Goal: Task Accomplishment & Management: Complete application form

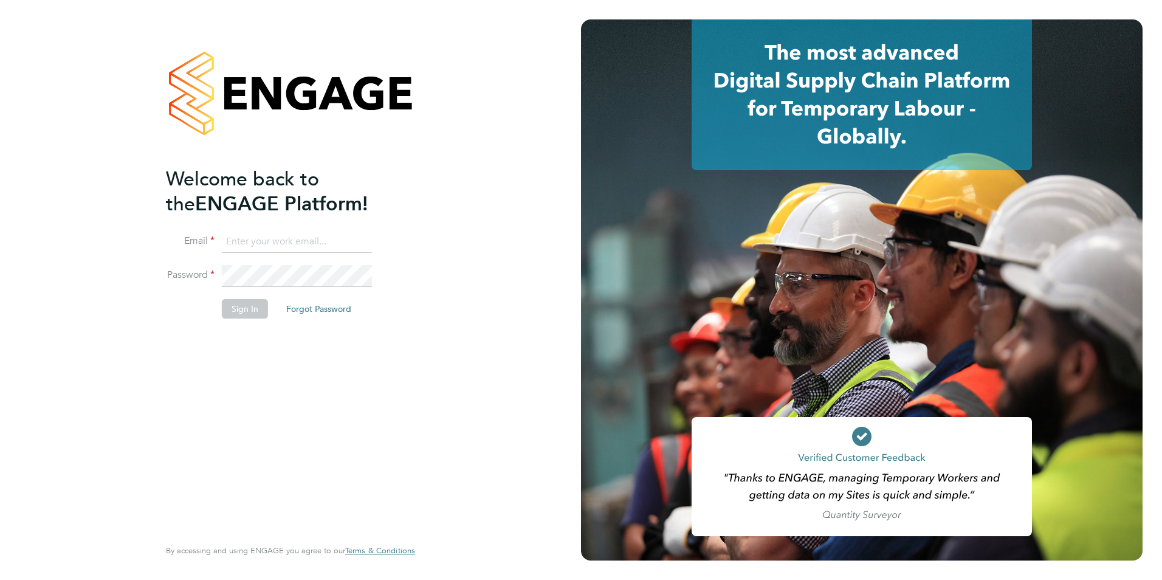
type input "chloe@protechltd.co.uk"
click at [179, 337] on div "Welcome back to the ENGAGE Platform! Email chloe@protechltd.co.uk Password Sign…" at bounding box center [284, 351] width 237 height 368
click at [255, 314] on button "Sign In" at bounding box center [245, 308] width 46 height 19
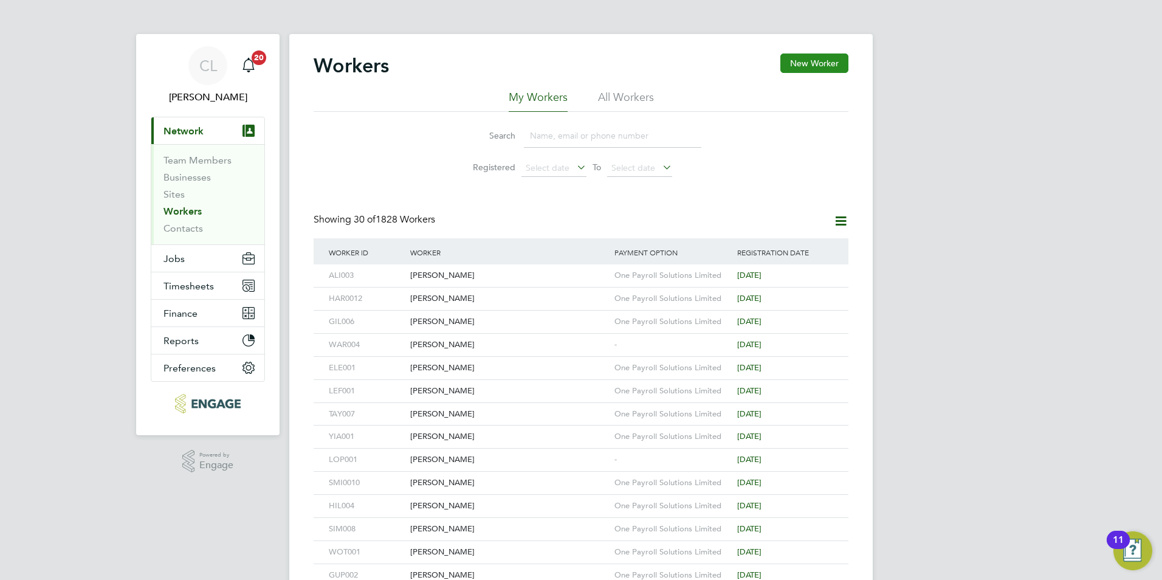
click at [812, 66] on button "New Worker" at bounding box center [814, 62] width 68 height 19
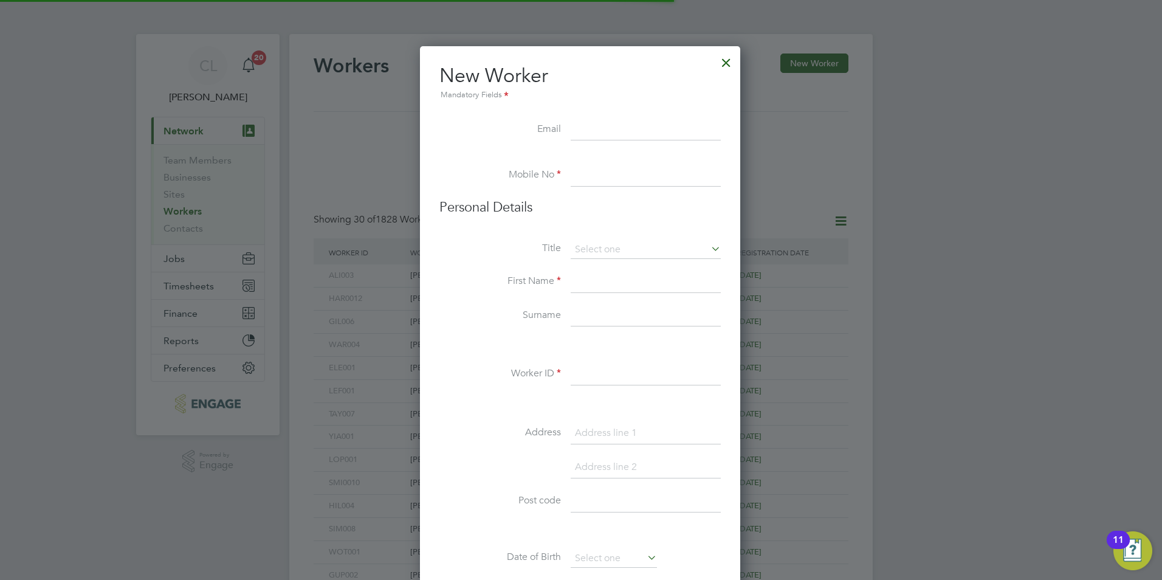
scroll to position [1034, 322]
type input "cpagjacks@gmail.com"
drag, startPoint x: 617, startPoint y: 193, endPoint x: 613, endPoint y: 180, distance: 12.7
click at [616, 190] on li "Mobile No" at bounding box center [579, 182] width 281 height 34
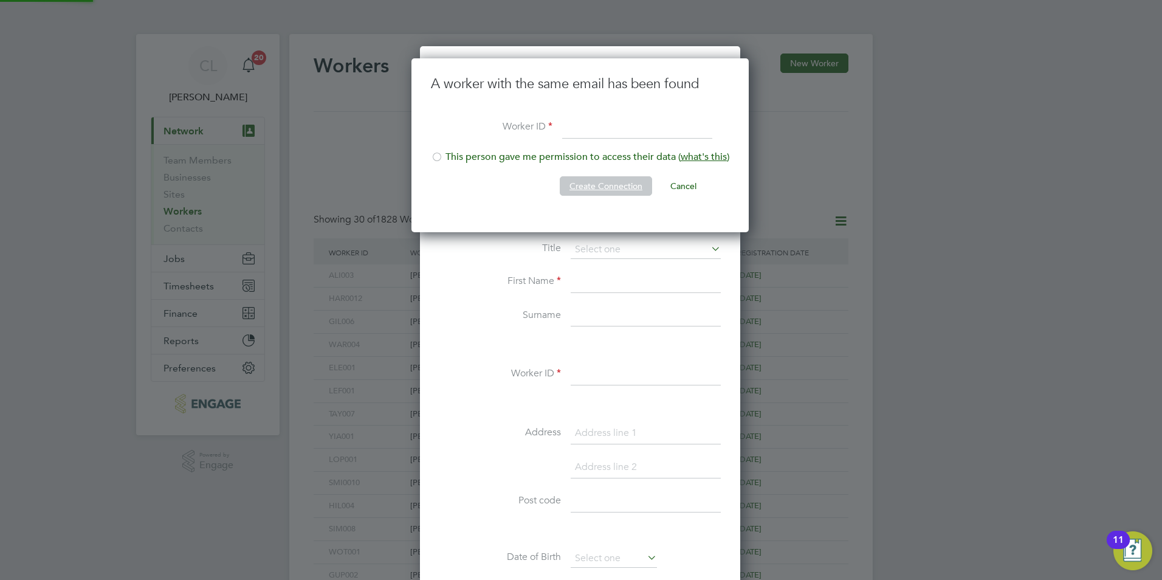
click at [613, 180] on button "Create Connection" at bounding box center [606, 185] width 92 height 19
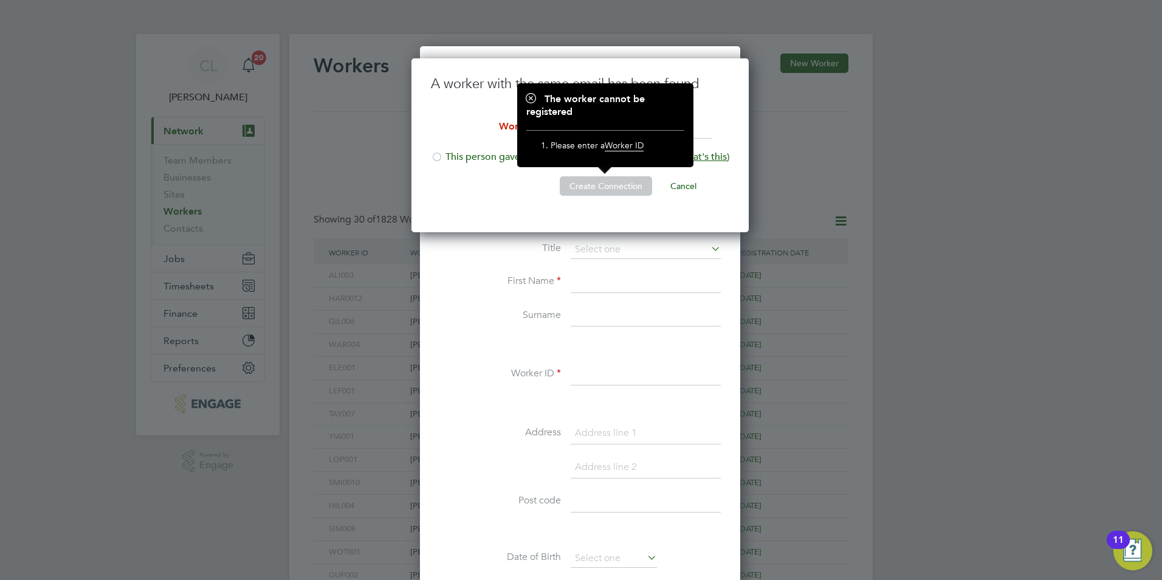
click at [540, 180] on li "Create Connection Cancel" at bounding box center [580, 192] width 298 height 32
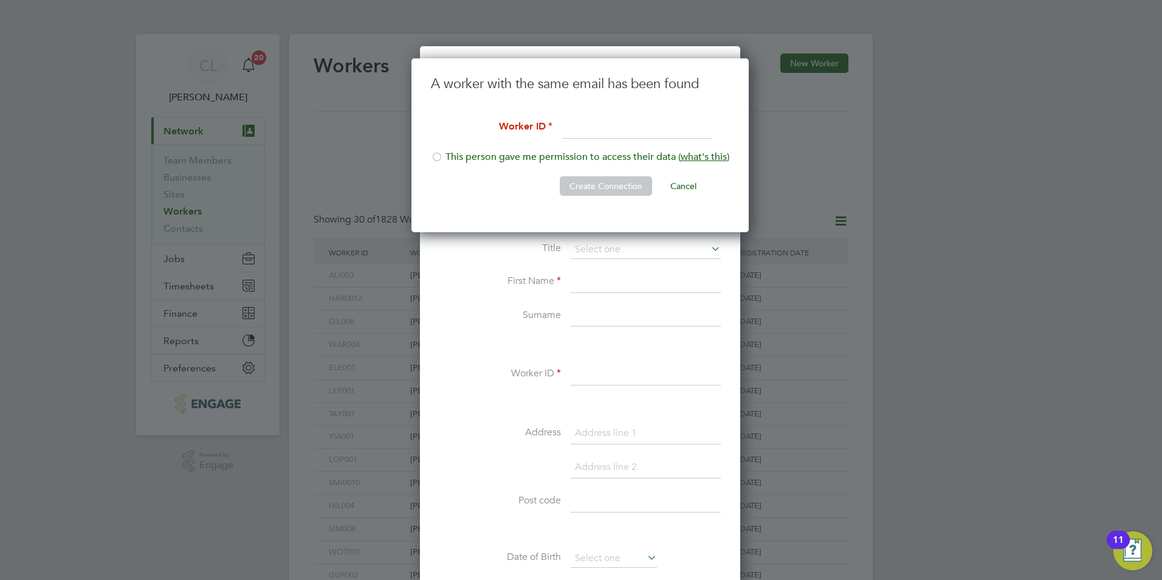
drag, startPoint x: 618, startPoint y: 138, endPoint x: 585, endPoint y: 140, distance: 33.5
click at [613, 138] on input at bounding box center [637, 128] width 150 height 22
click at [554, 151] on li "This person gave me permission to access their data ( what's this )" at bounding box center [580, 163] width 298 height 25
click at [601, 125] on input at bounding box center [637, 128] width 150 height 22
type input "GUL001"
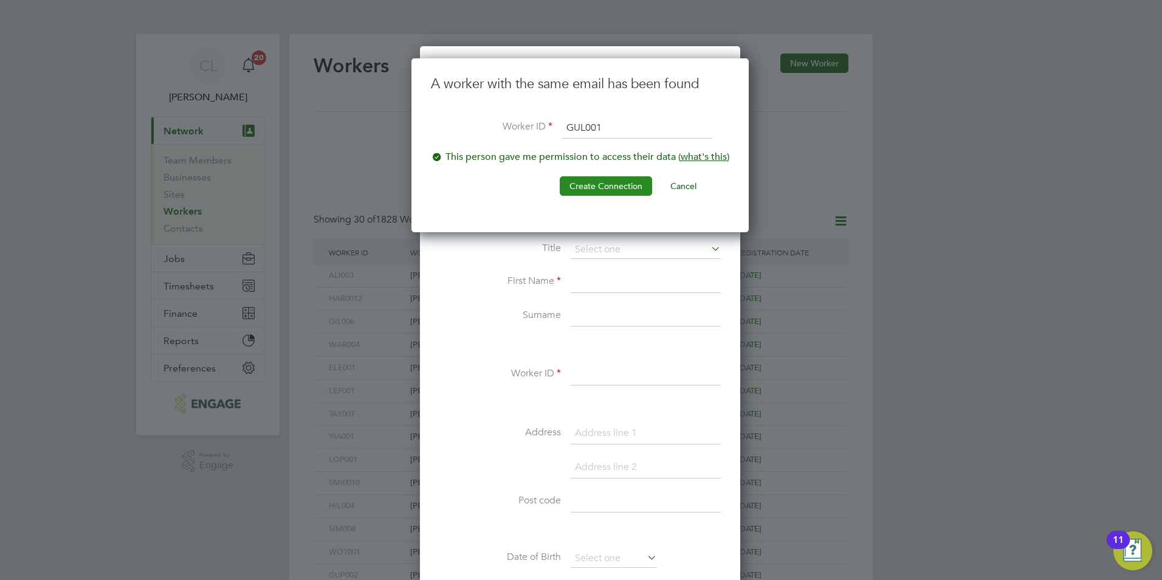
click at [603, 182] on button "Create Connection" at bounding box center [606, 185] width 92 height 19
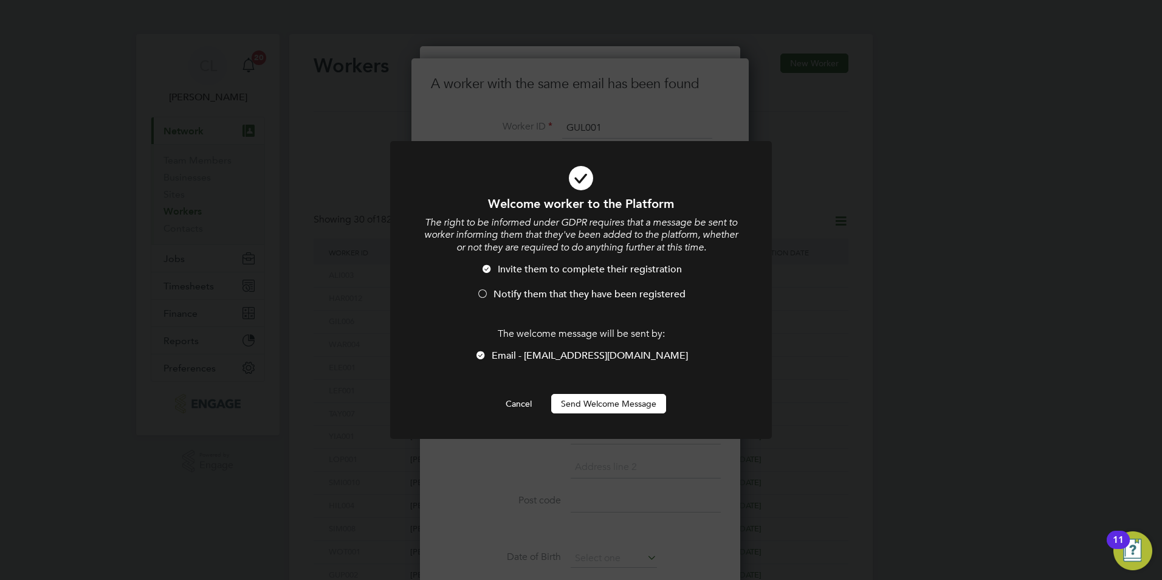
drag, startPoint x: 553, startPoint y: 290, endPoint x: 552, endPoint y: 297, distance: 6.8
click at [552, 290] on span "Notify them that they have been registered" at bounding box center [589, 294] width 192 height 12
click at [574, 403] on button "Send Welcome Message" at bounding box center [608, 403] width 115 height 19
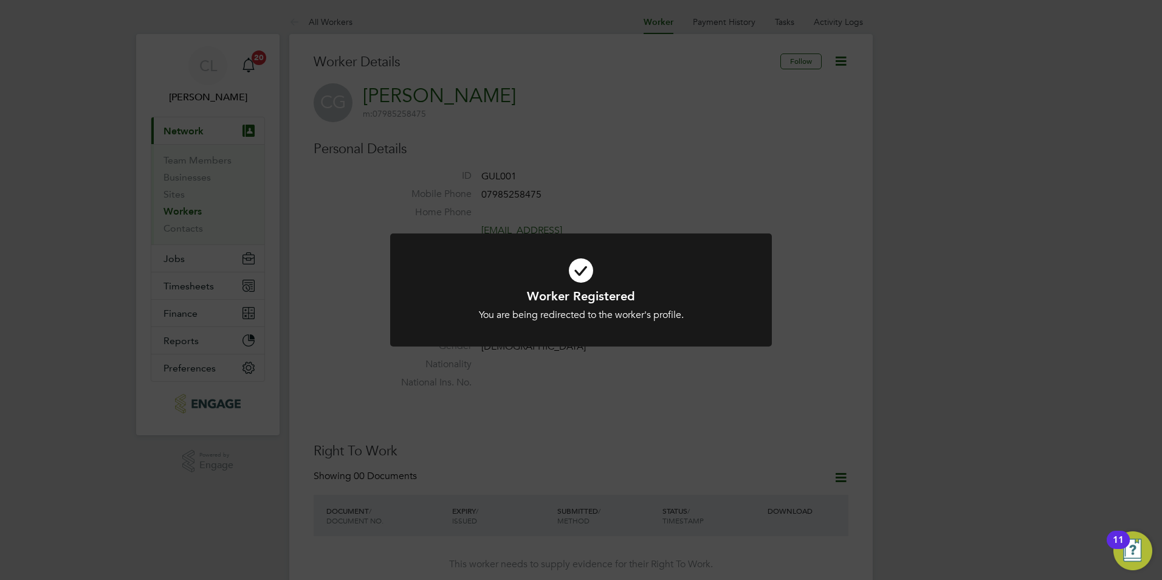
click at [583, 263] on icon at bounding box center [581, 270] width 316 height 47
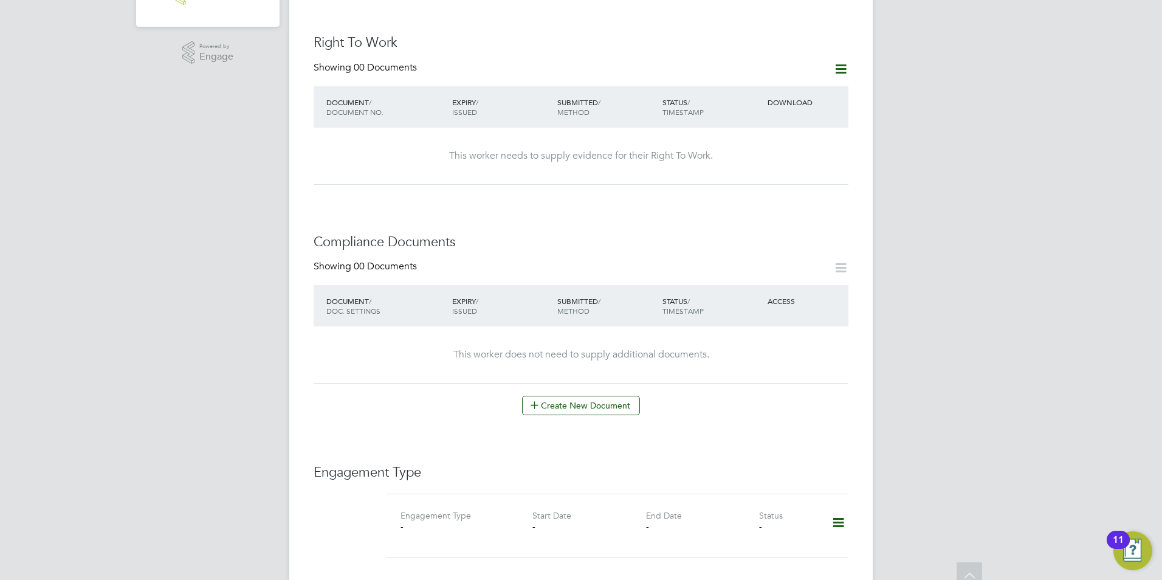
scroll to position [425, 0]
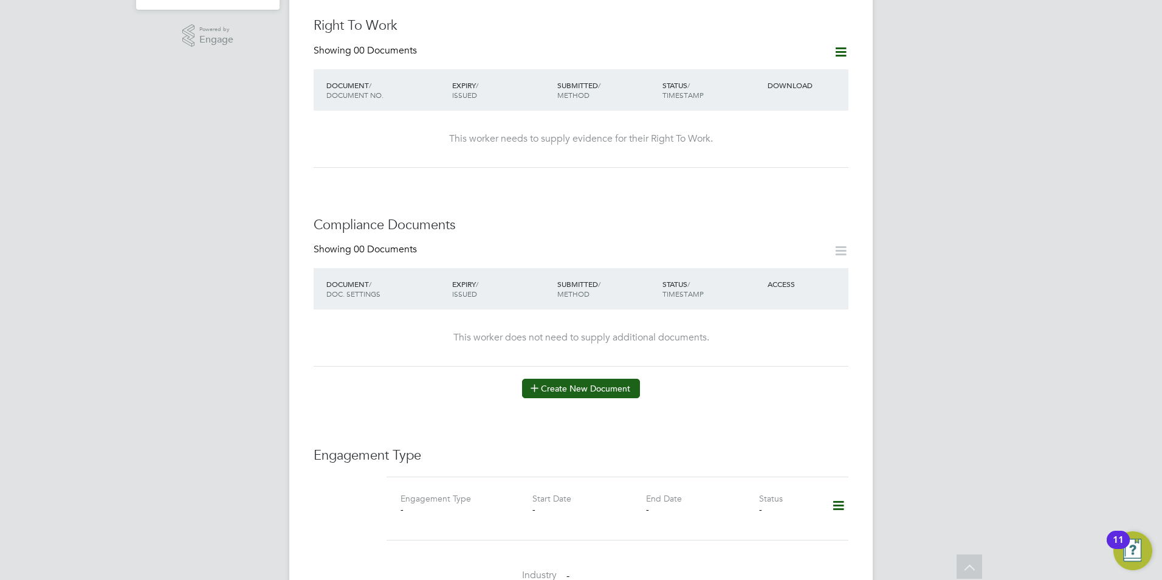
click at [602, 379] on button "Create New Document" at bounding box center [581, 388] width 118 height 19
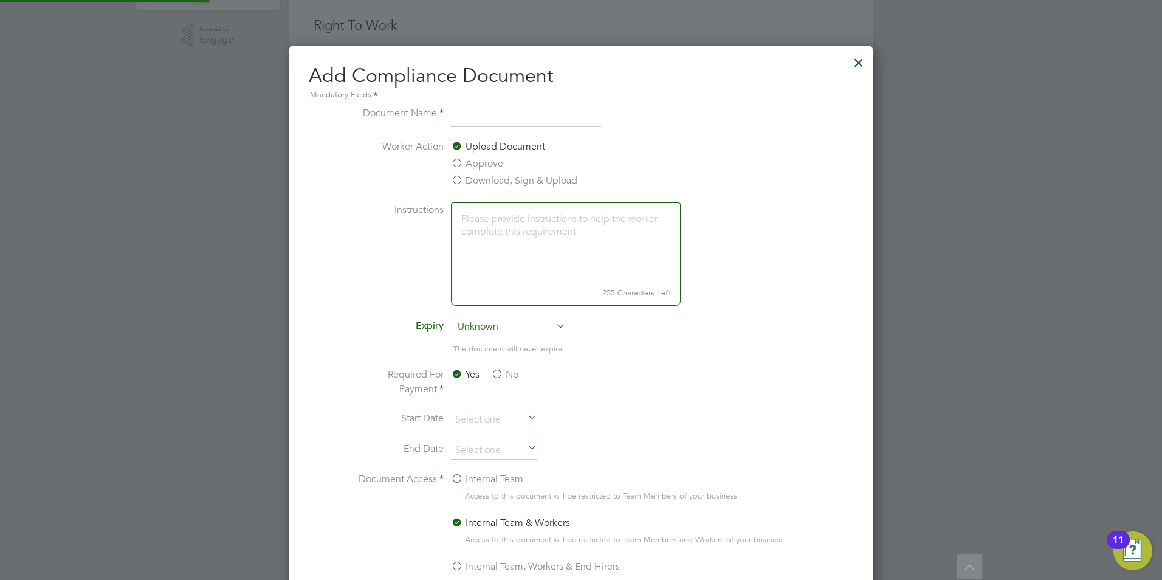
scroll to position [638, 584]
click at [469, 173] on div "Upload Document Approve Download, Sign & Upload" at bounding box center [542, 164] width 182 height 51
click at [472, 177] on label "Download, Sign & Upload" at bounding box center [514, 180] width 126 height 15
click at [0, 0] on input "Download, Sign & Upload" at bounding box center [0, 0] width 0 height 0
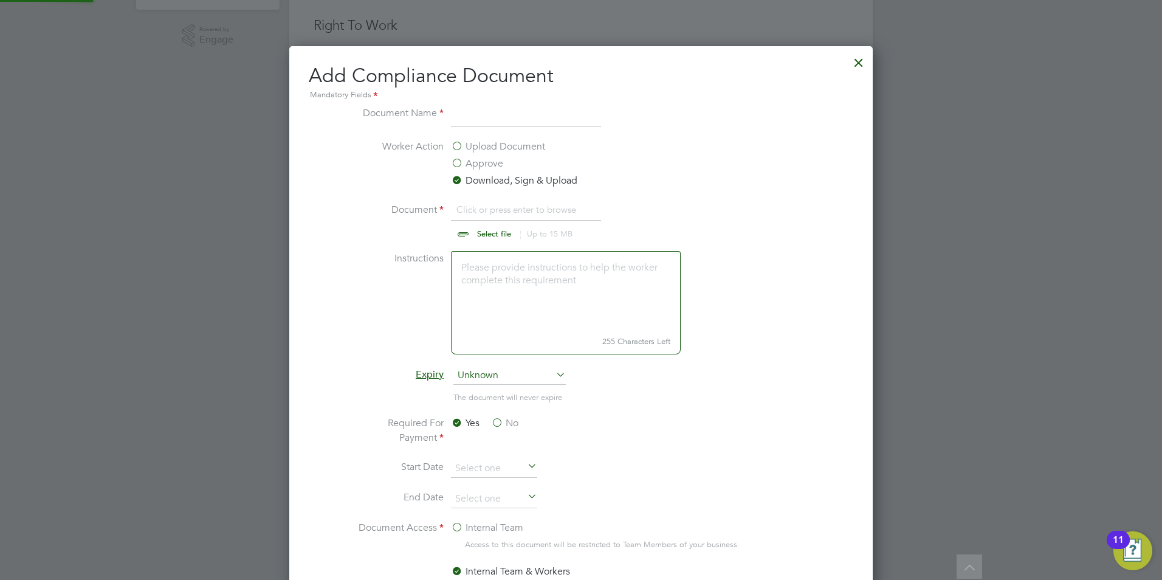
scroll to position [687, 584]
click at [484, 128] on li "Document Name" at bounding box center [580, 123] width 457 height 34
click at [485, 123] on input at bounding box center [526, 117] width 150 height 22
type input "CSCS"
click at [492, 232] on input "file" at bounding box center [505, 220] width 191 height 36
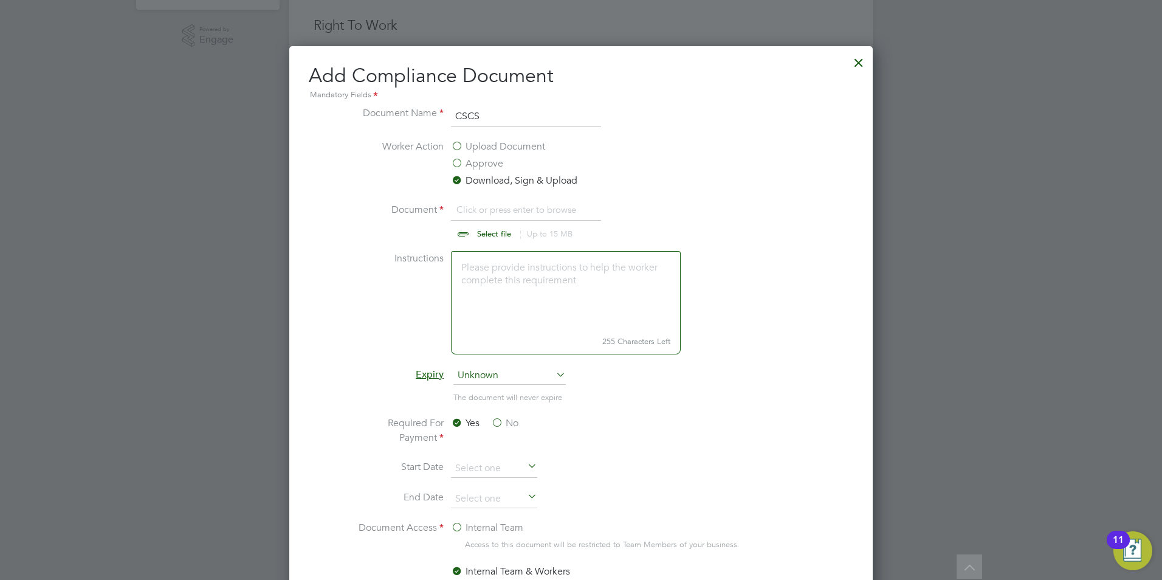
type input "C:\fakepath\Cody CSCS.jpg"
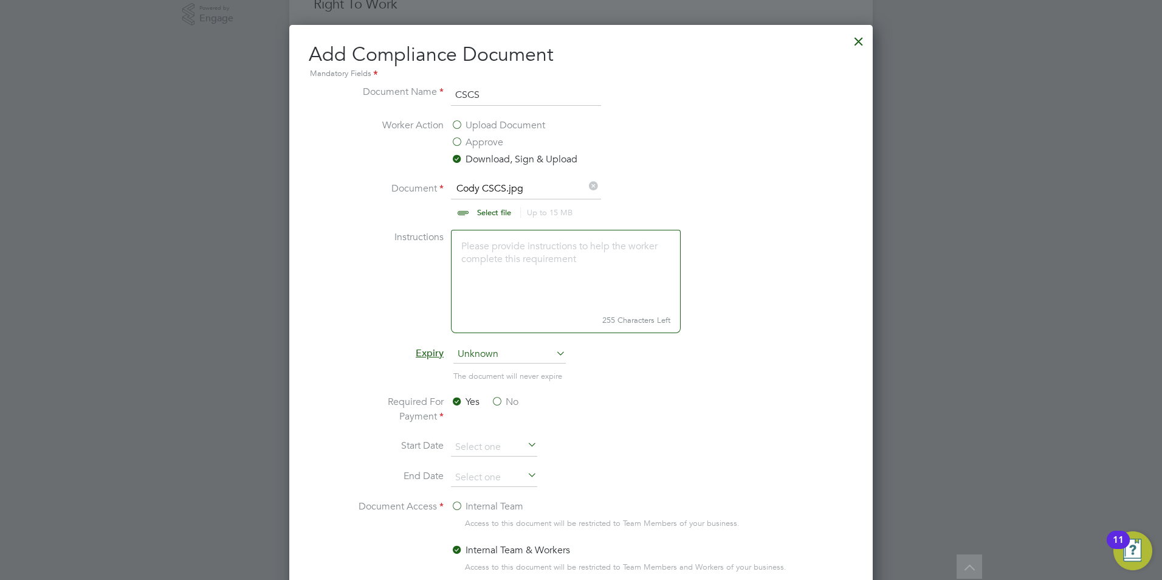
scroll to position [790, 0]
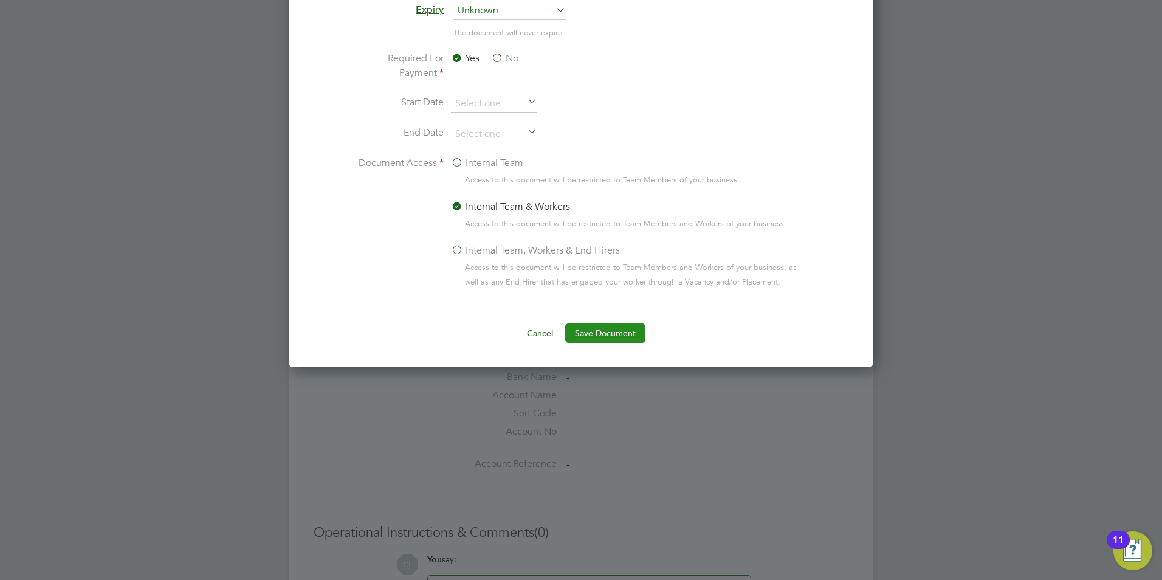
click at [617, 324] on button "Save Document" at bounding box center [605, 332] width 80 height 19
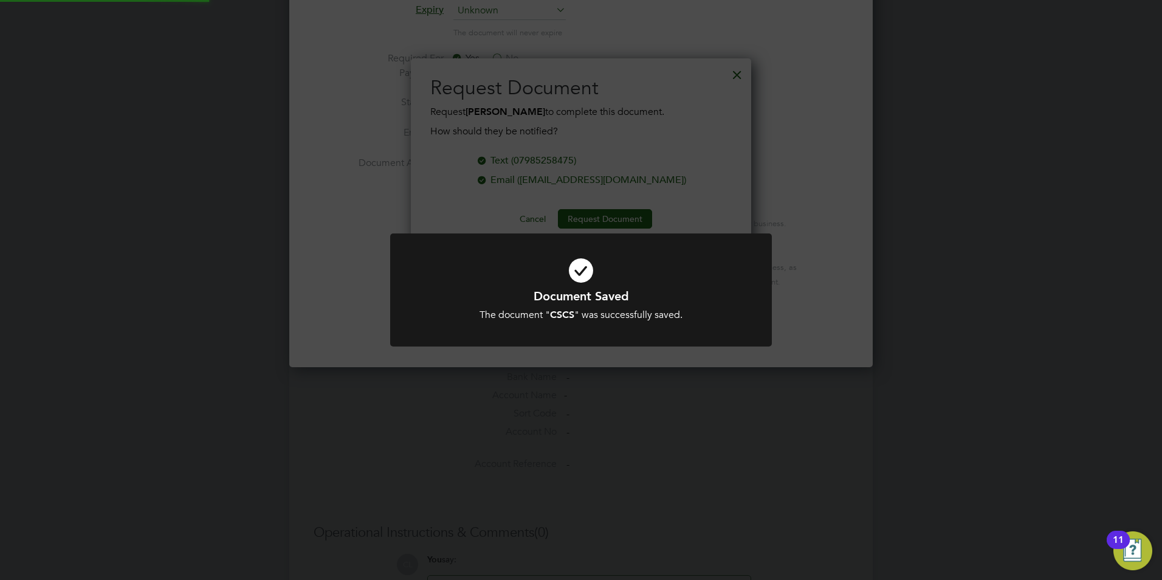
scroll to position [195, 341]
drag, startPoint x: 741, startPoint y: 208, endPoint x: 737, endPoint y: 148, distance: 60.3
click at [740, 204] on div "Document Saved The document " CSCS " was successfully saved. Cancel Okay" at bounding box center [581, 290] width 1162 height 580
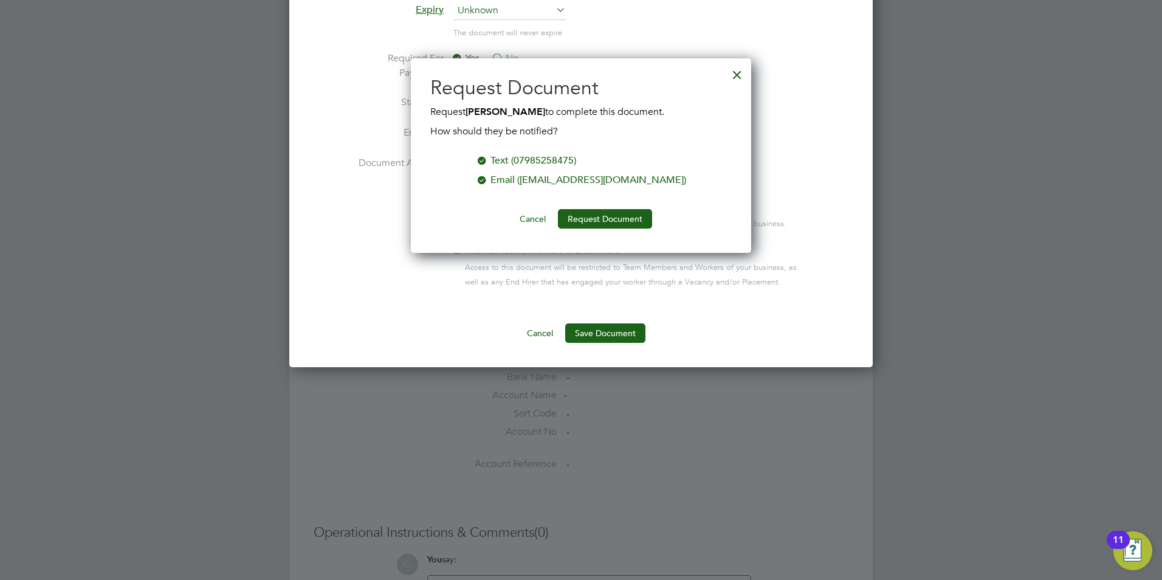
click at [744, 70] on div at bounding box center [737, 72] width 22 height 22
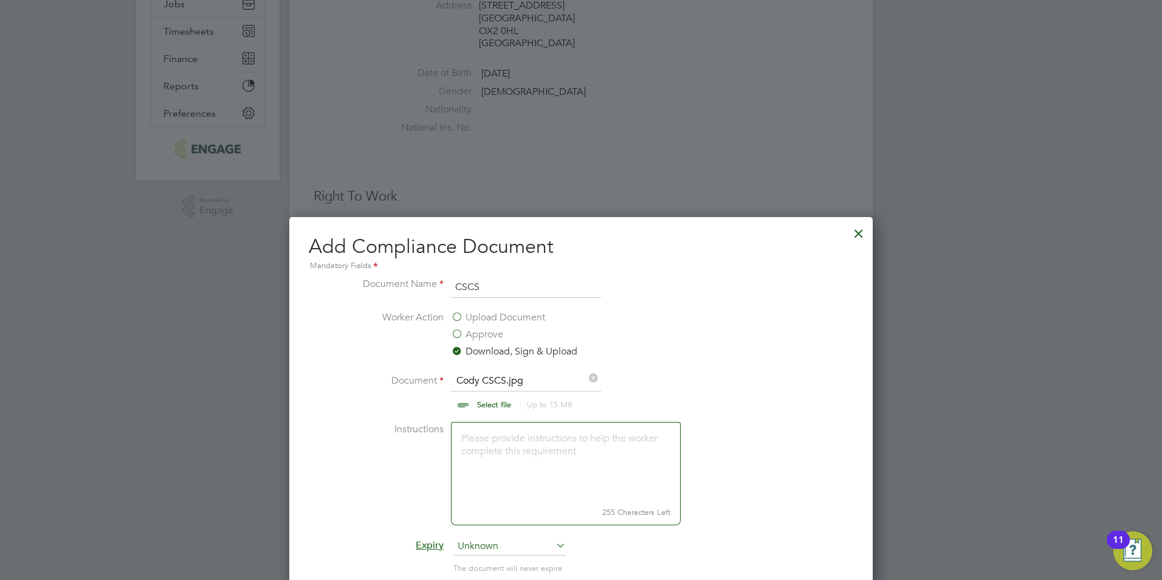
scroll to position [122, 0]
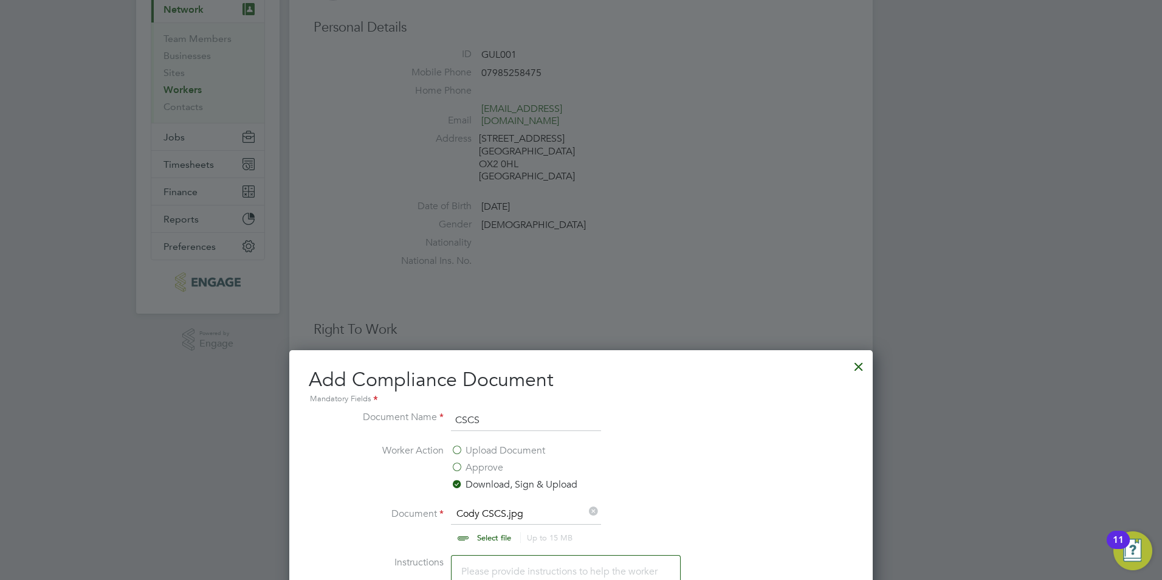
drag, startPoint x: 502, startPoint y: 416, endPoint x: 129, endPoint y: 362, distance: 376.4
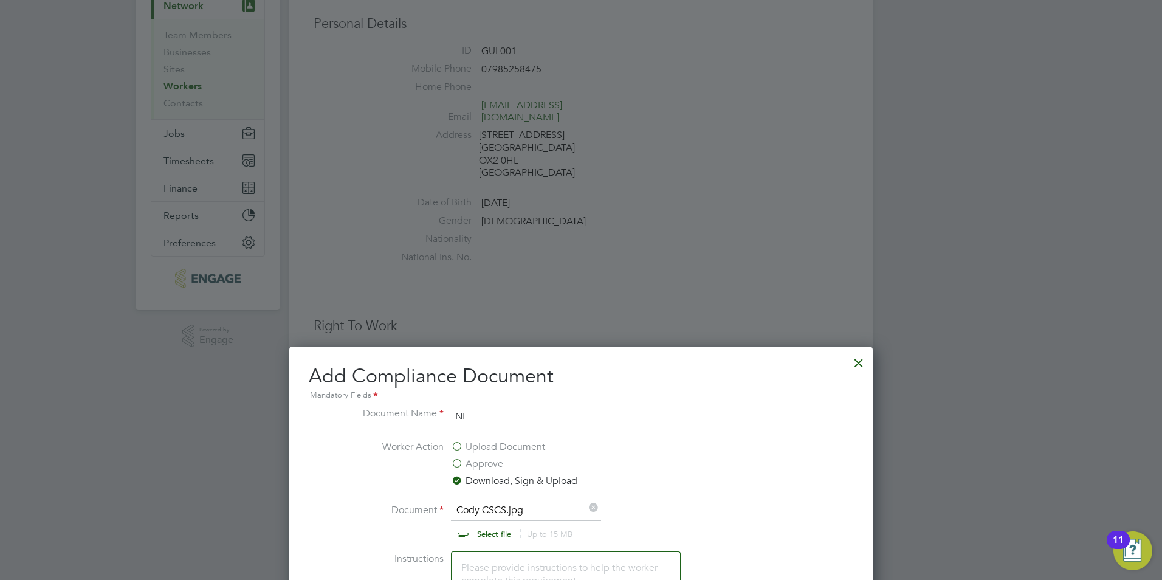
scroll to position [304, 0]
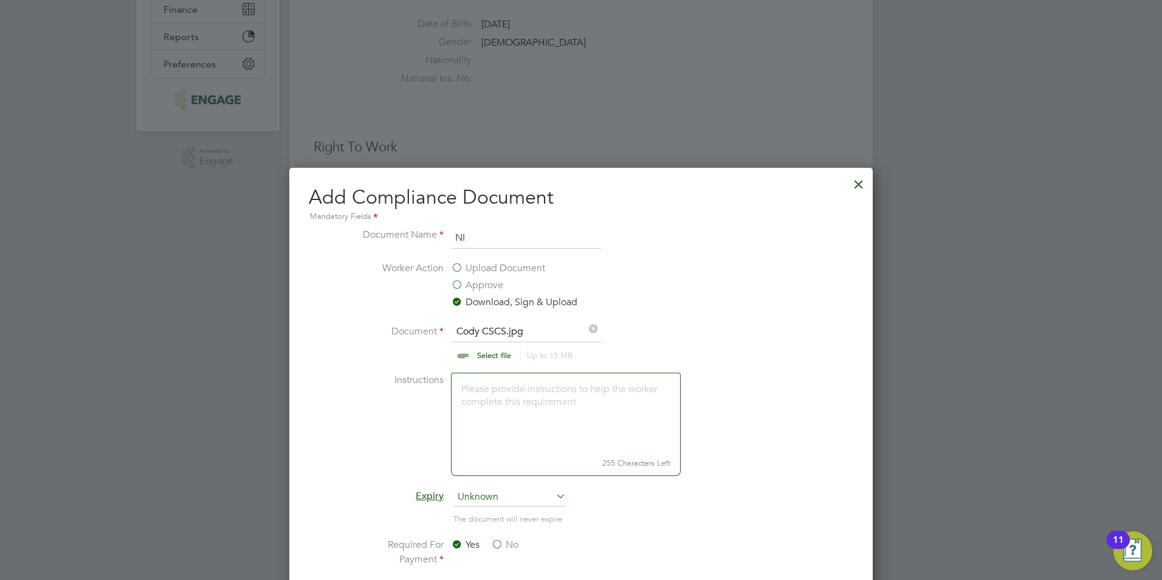
type input "NI"
click at [487, 352] on input "file" at bounding box center [505, 342] width 191 height 36
type input "C:\fakepath\Cody NI.jpg"
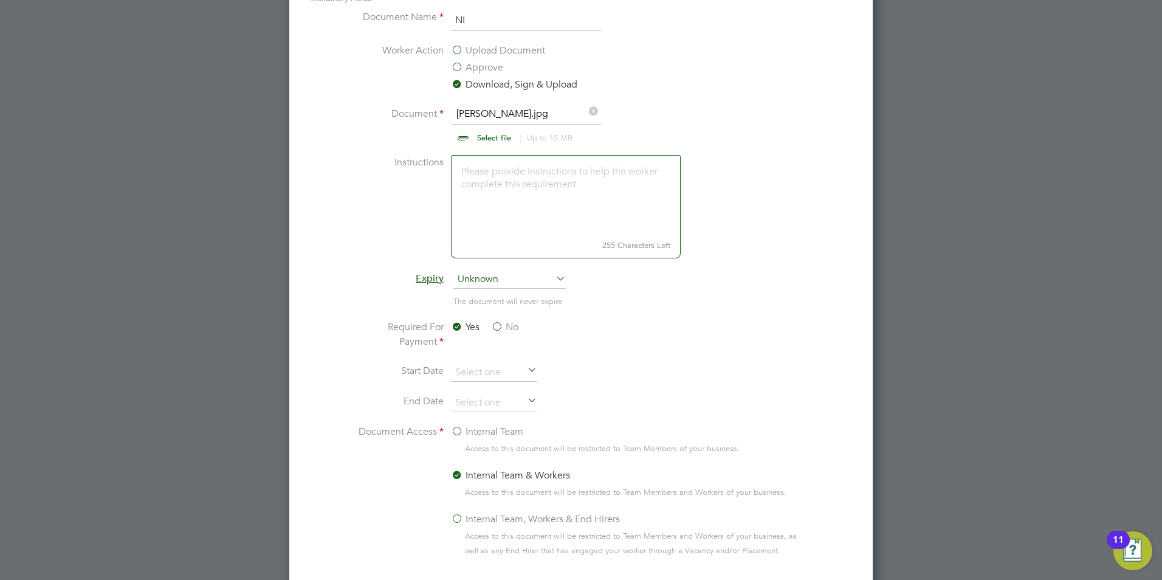
scroll to position [668, 0]
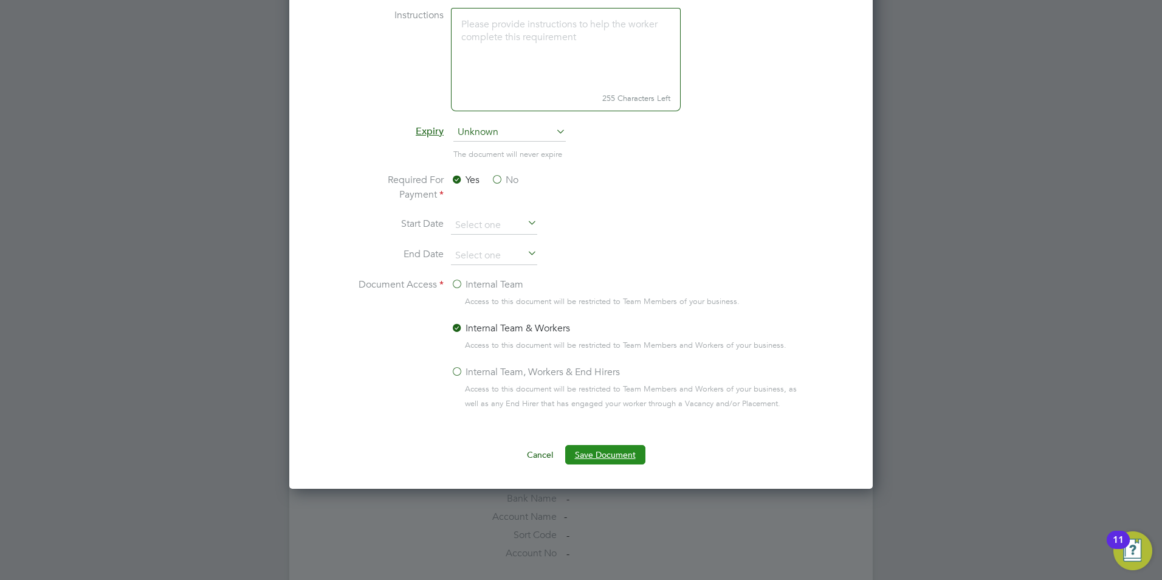
click at [630, 449] on button "Save Document" at bounding box center [605, 454] width 80 height 19
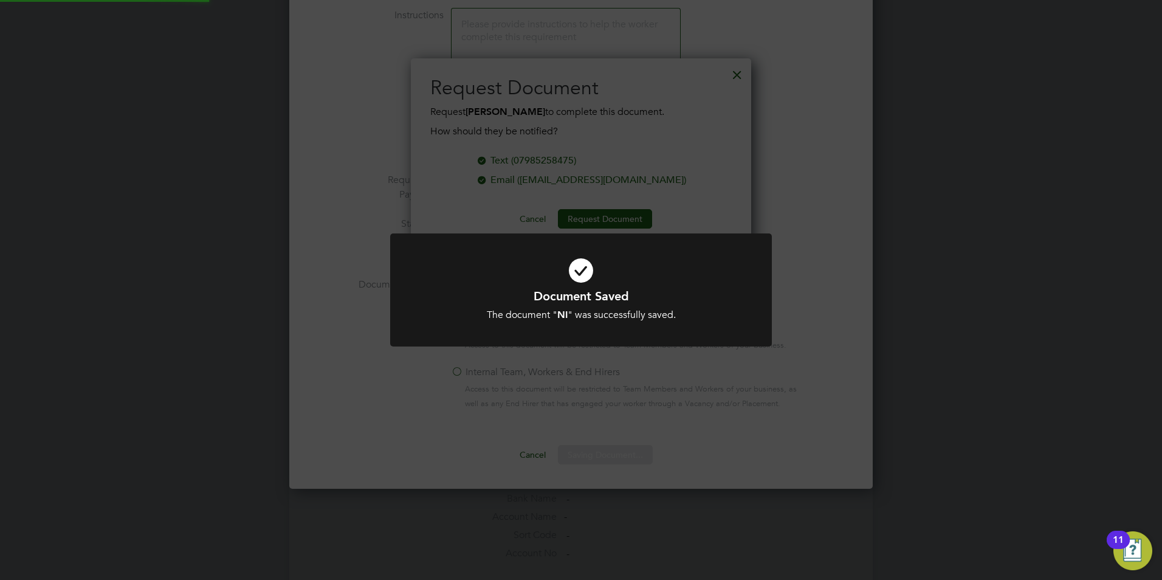
scroll to position [195, 341]
click at [661, 123] on div "Document Saved The document " NI " was successfully saved. Cancel Okay" at bounding box center [581, 290] width 1162 height 580
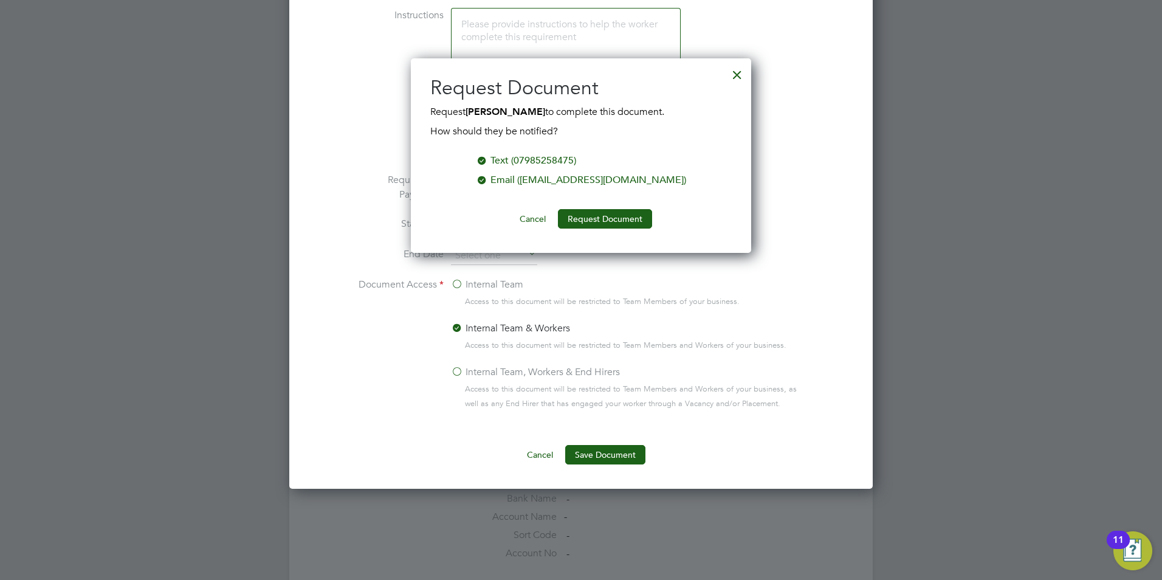
click at [733, 77] on div at bounding box center [737, 72] width 22 height 22
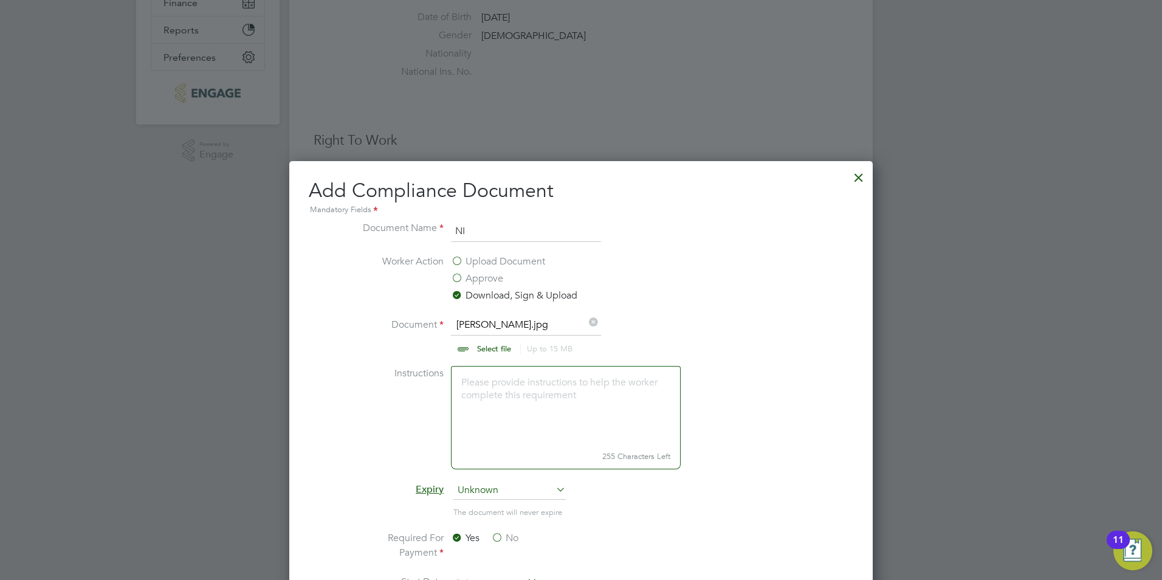
scroll to position [309, 0]
click at [492, 343] on input "file" at bounding box center [505, 337] width 191 height 36
type input "C:\fakepath\Cody BC.jpg"
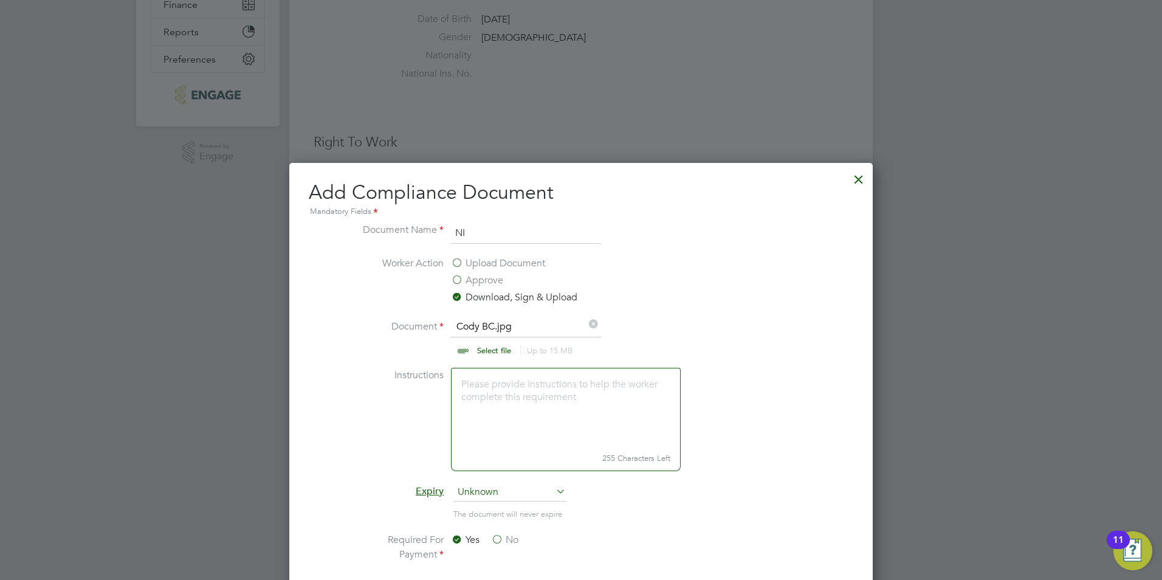
click at [507, 246] on li "Document Name NI" at bounding box center [580, 239] width 457 height 34
click at [504, 242] on input "NI" at bounding box center [526, 233] width 150 height 22
type input "N"
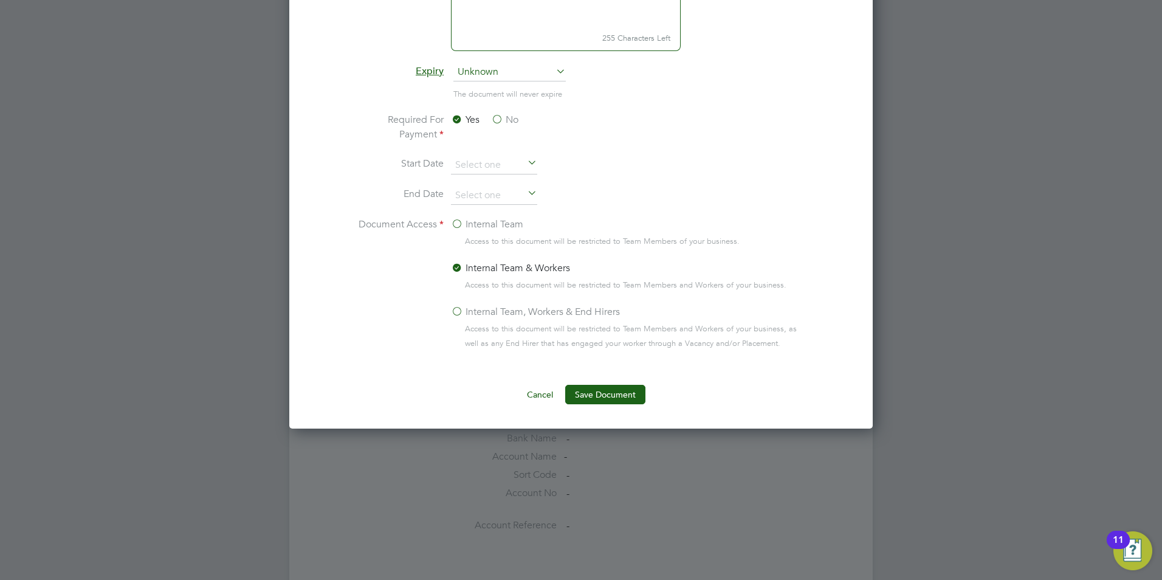
scroll to position [734, 0]
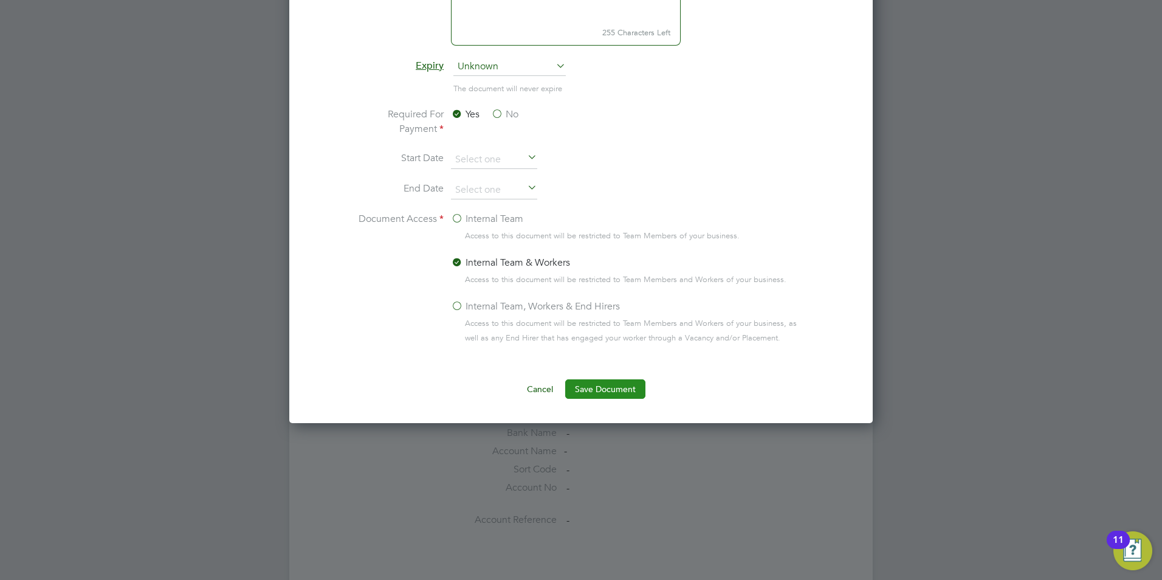
type input "BC"
click at [620, 385] on button "Save Document" at bounding box center [605, 388] width 80 height 19
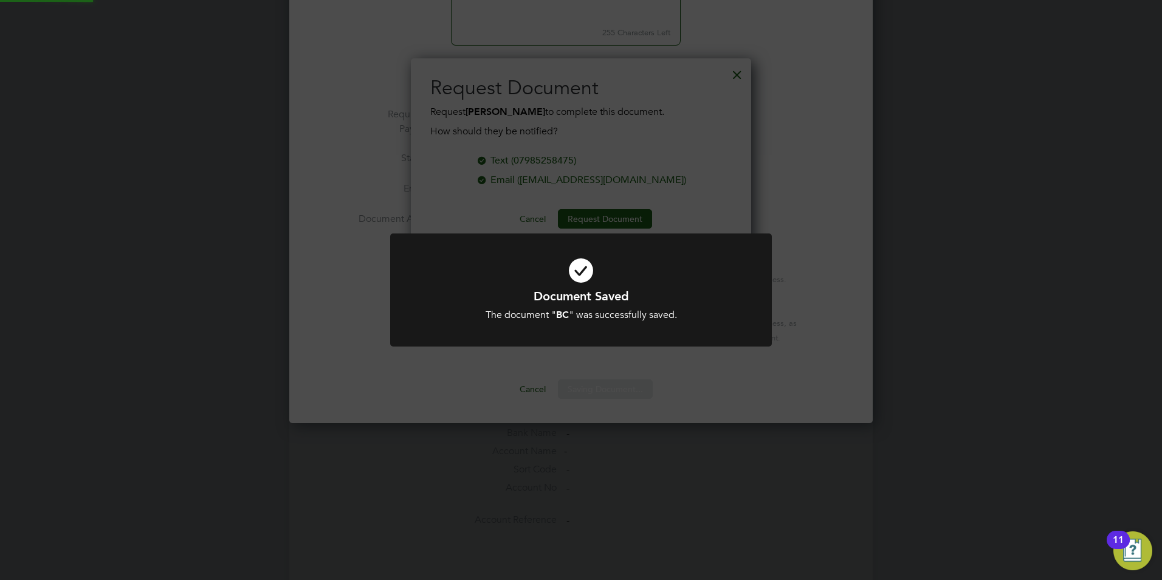
scroll to position [195, 341]
click at [657, 166] on div "Document Saved The document " BC " was successfully saved. Cancel Okay" at bounding box center [581, 290] width 1162 height 580
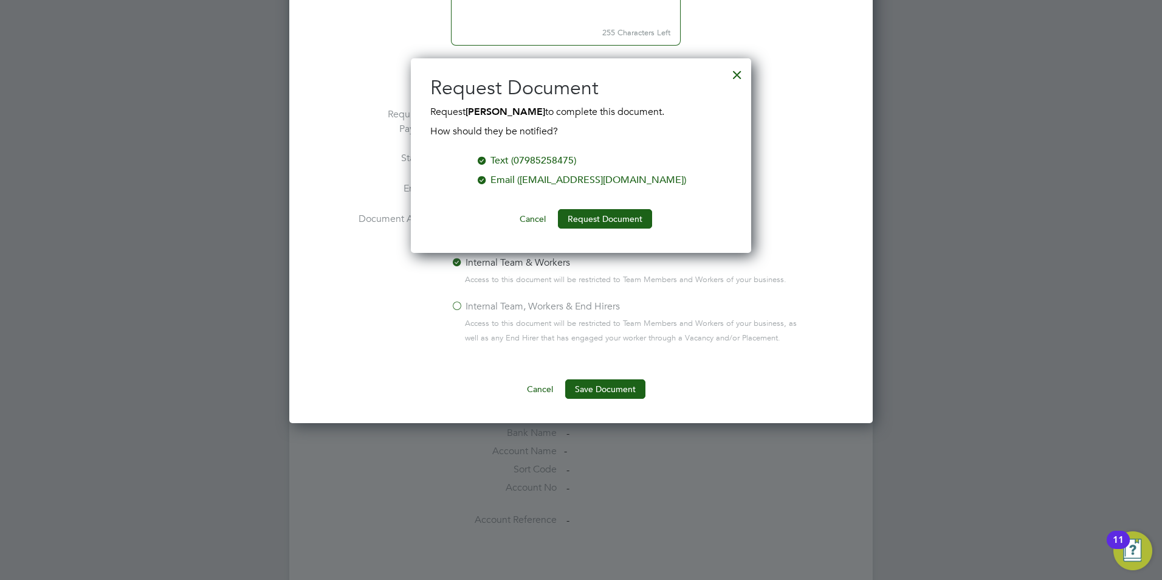
click at [745, 74] on div at bounding box center [737, 72] width 22 height 22
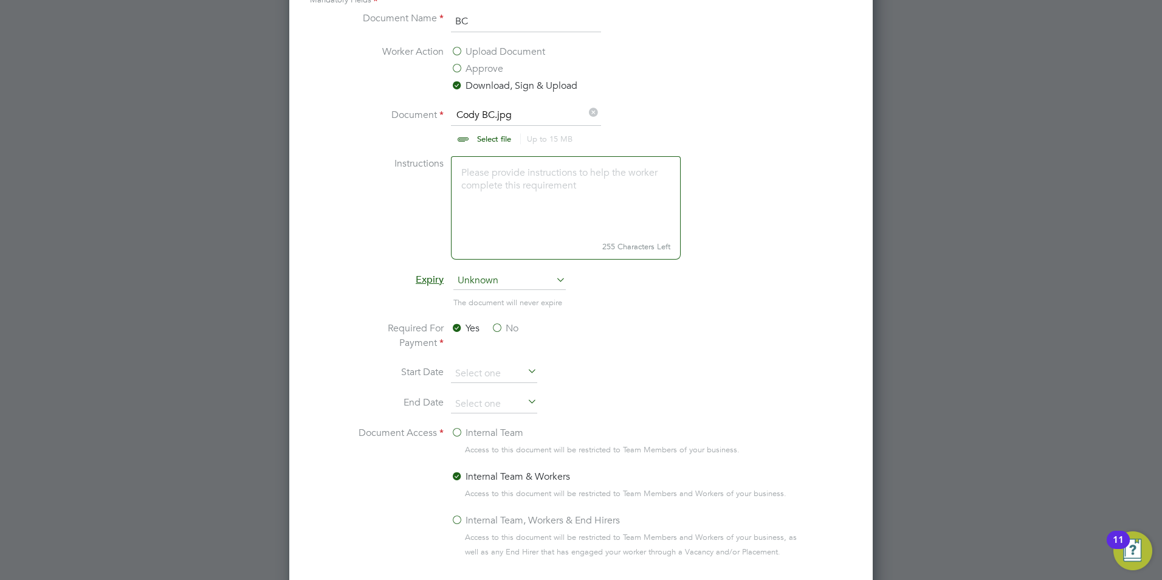
scroll to position [430, 0]
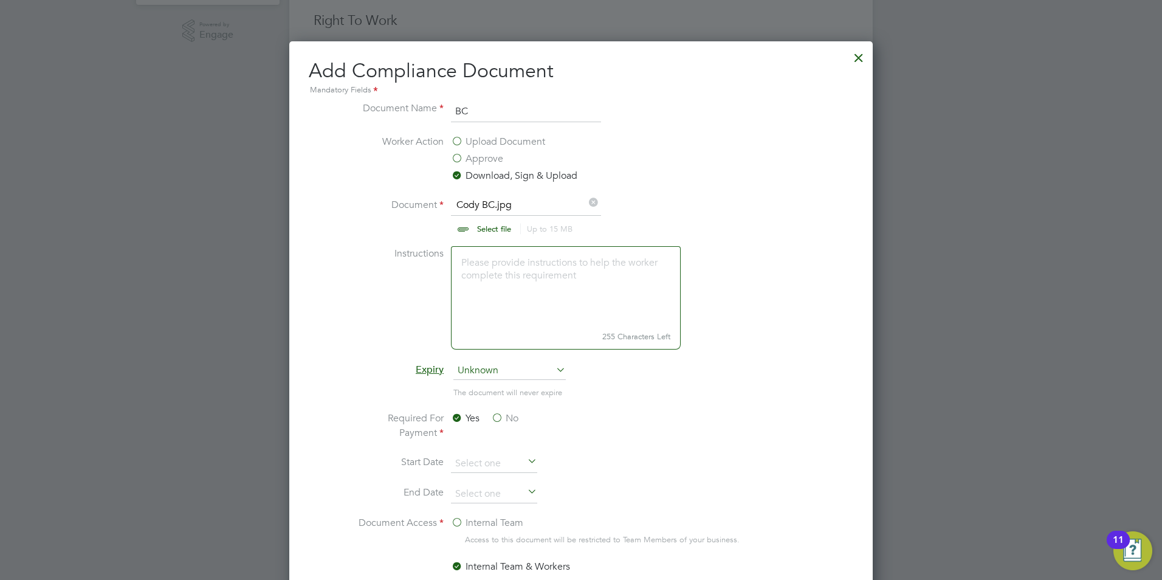
click at [857, 60] on div at bounding box center [859, 55] width 22 height 22
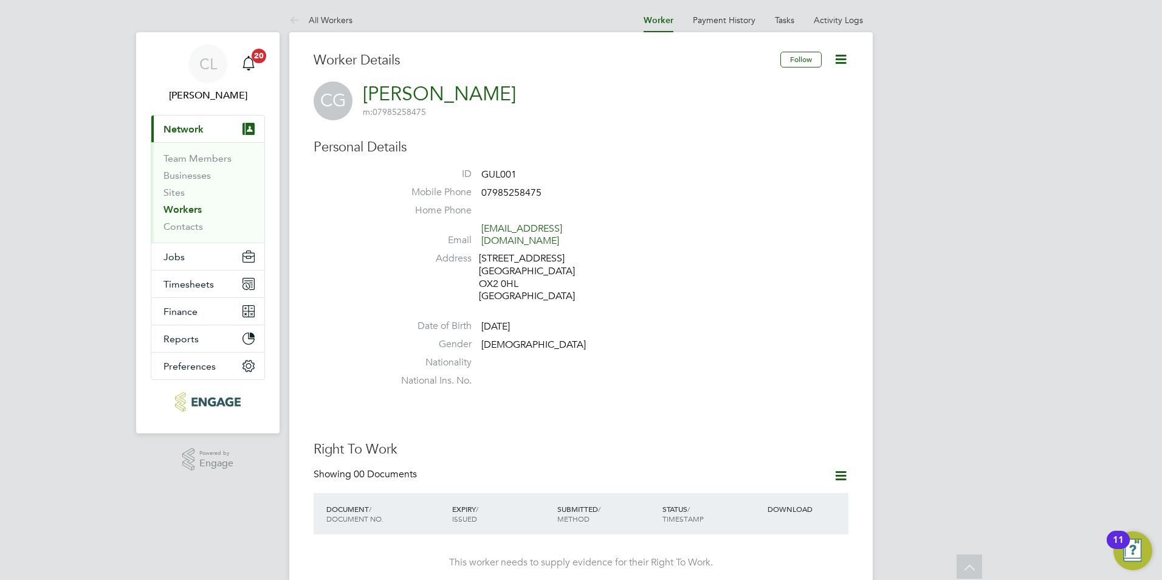
scroll to position [0, 0]
click at [337, 15] on li "All Workers" at bounding box center [320, 22] width 63 height 24
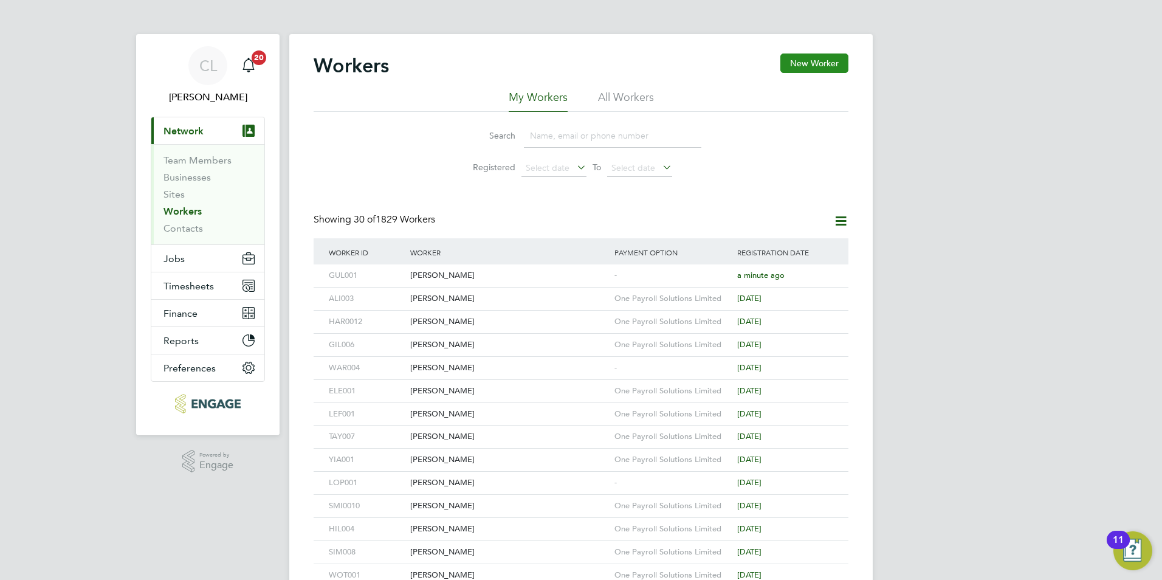
click at [802, 66] on button "New Worker" at bounding box center [814, 62] width 68 height 19
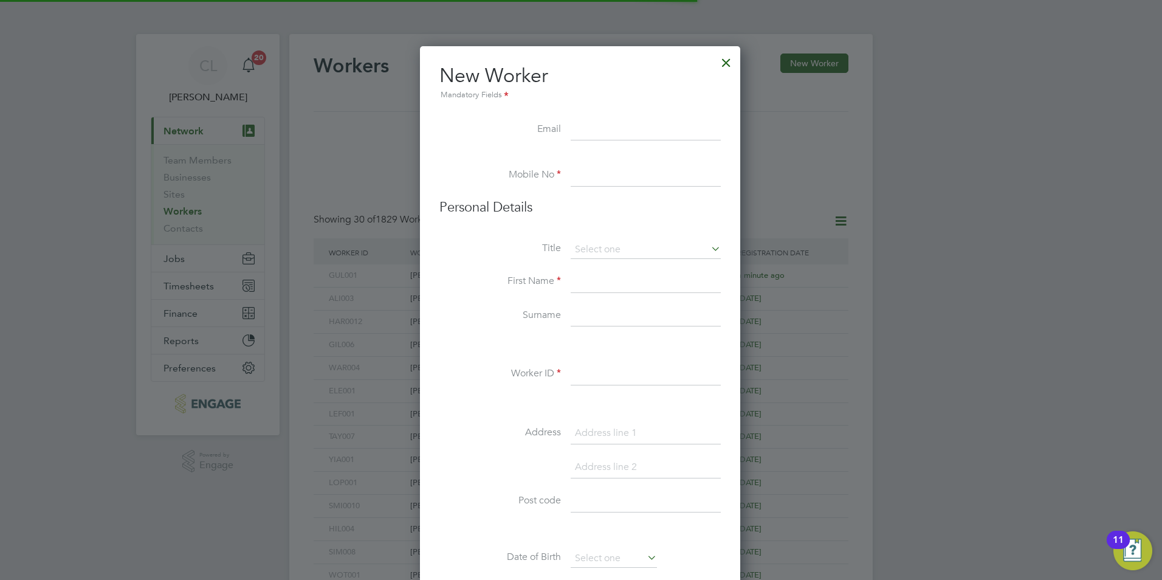
scroll to position [1034, 322]
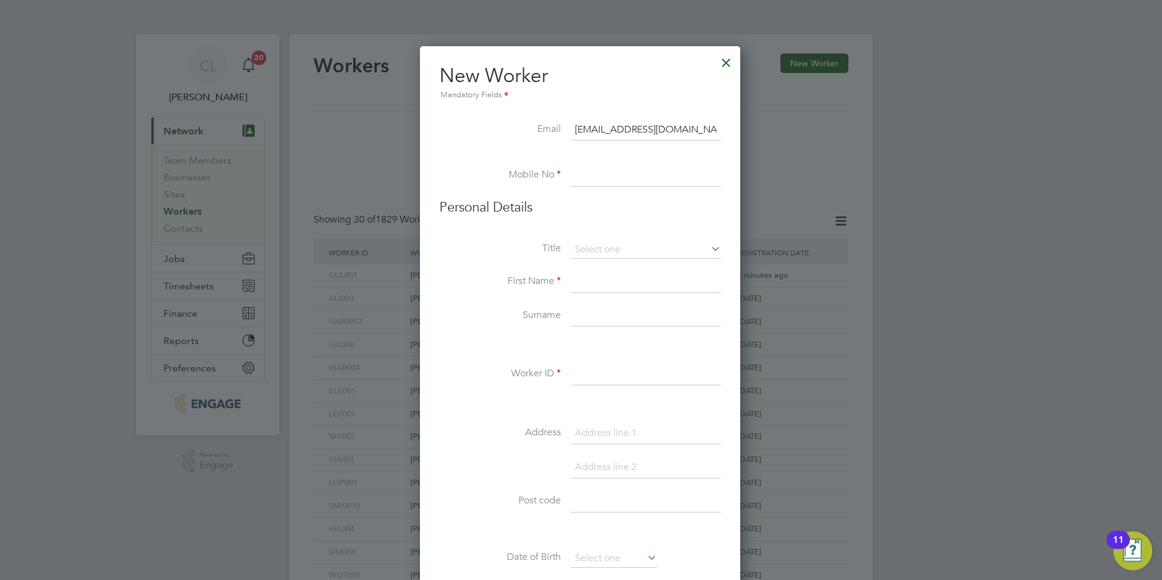
type input "lewisf05@icloud.com"
click at [668, 185] on input at bounding box center [646, 176] width 150 height 22
type input "07533705832"
click at [625, 255] on input at bounding box center [646, 250] width 150 height 18
click at [621, 270] on li "Mr" at bounding box center [645, 267] width 151 height 16
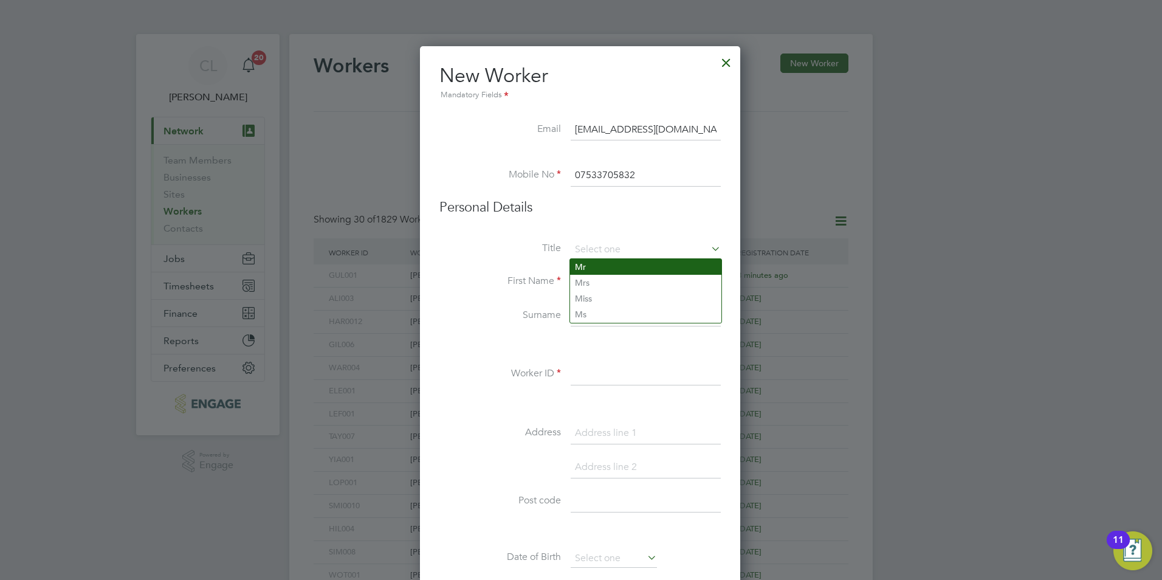
type input "Mr"
click at [615, 276] on input at bounding box center [646, 282] width 150 height 22
type input "Lewis"
click at [589, 324] on input at bounding box center [646, 316] width 150 height 22
type input "Freemantle"
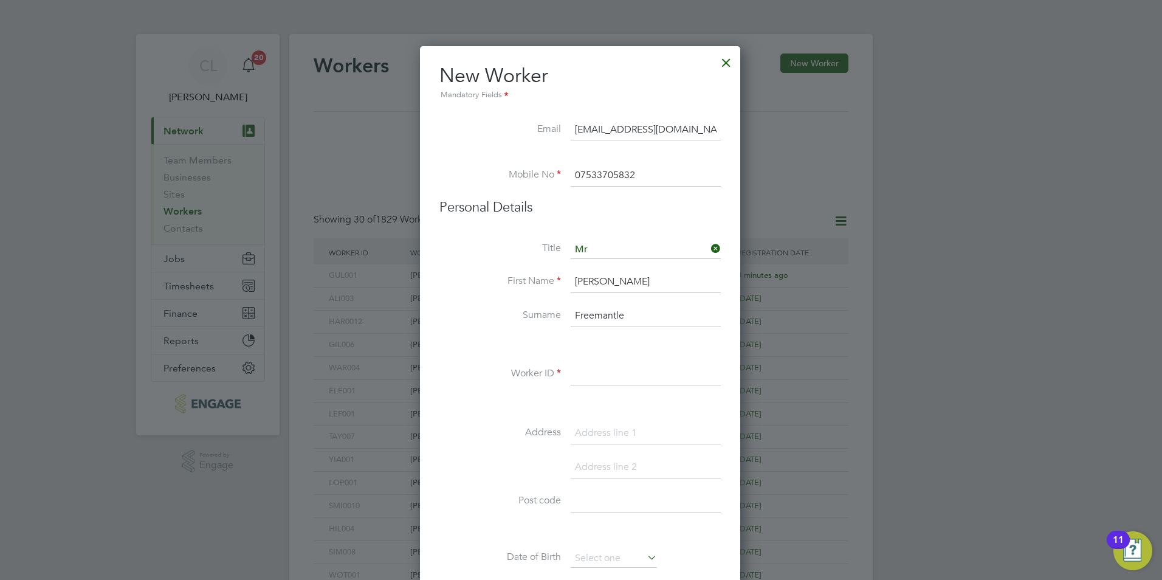
click at [592, 364] on input at bounding box center [646, 374] width 150 height 22
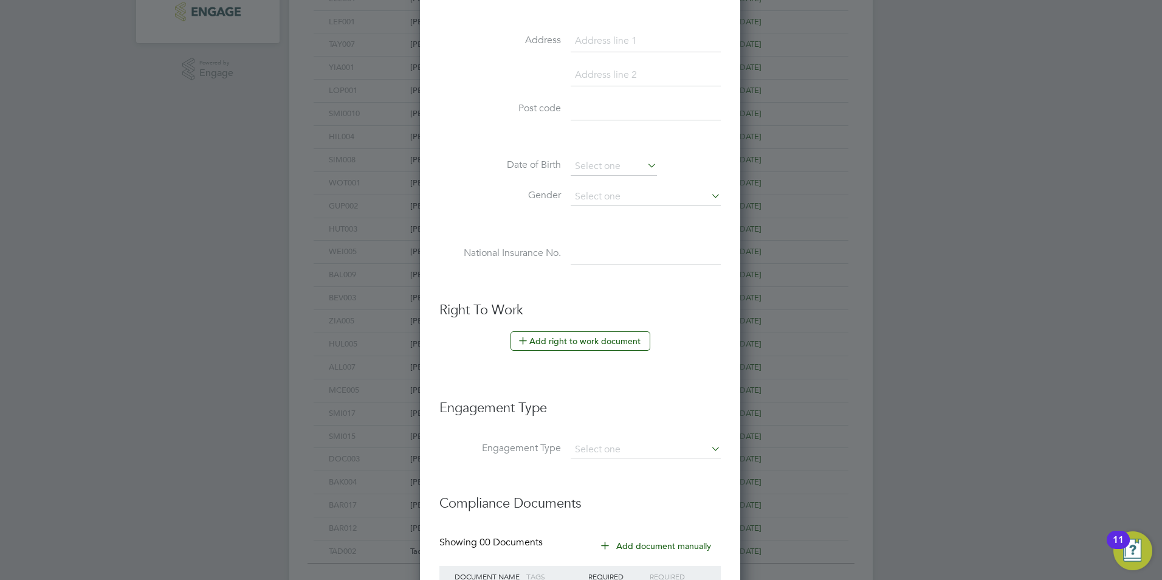
scroll to position [425, 0]
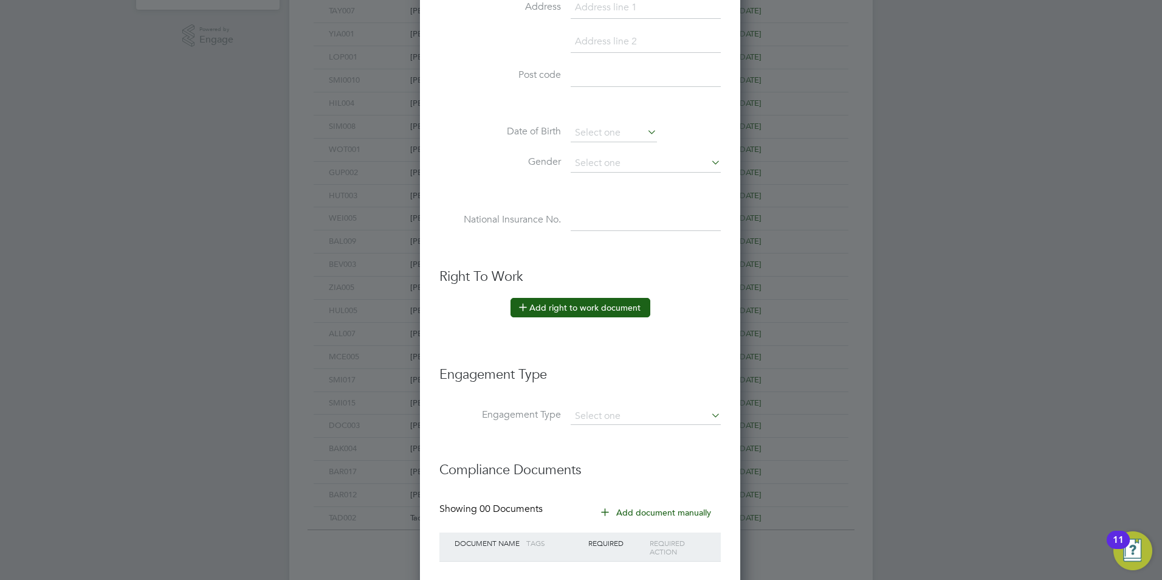
type input "FRE003"
click at [582, 307] on button "Add right to work document" at bounding box center [580, 307] width 140 height 19
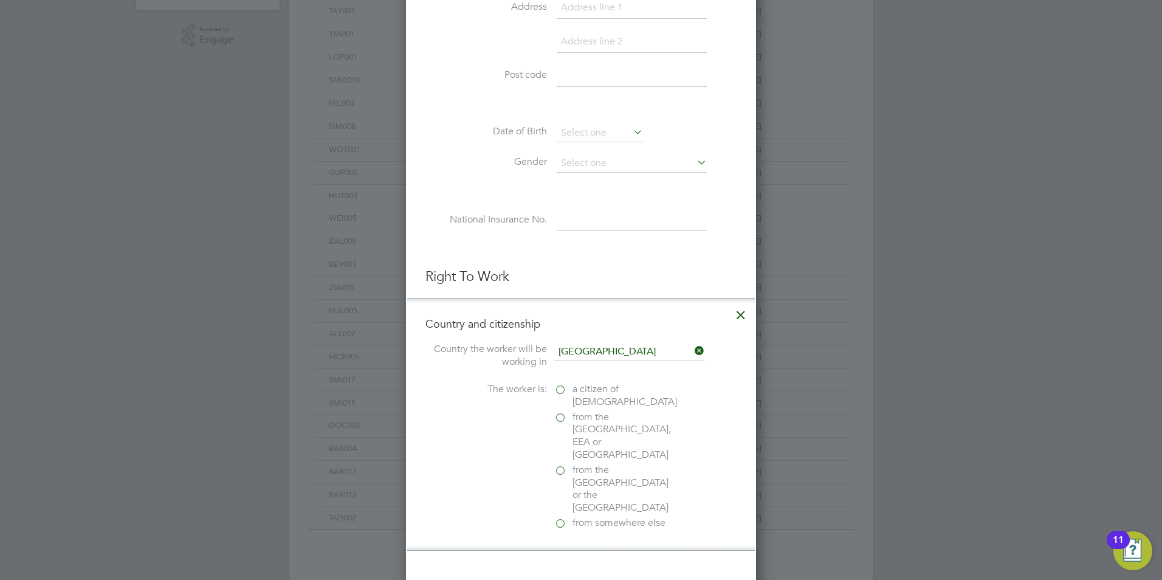
click at [572, 399] on label "a citizen of [DEMOGRAPHIC_DATA]" at bounding box center [615, 396] width 122 height 26
click at [0, 0] on input "a citizen of [DEMOGRAPHIC_DATA]" at bounding box center [0, 0] width 0 height 0
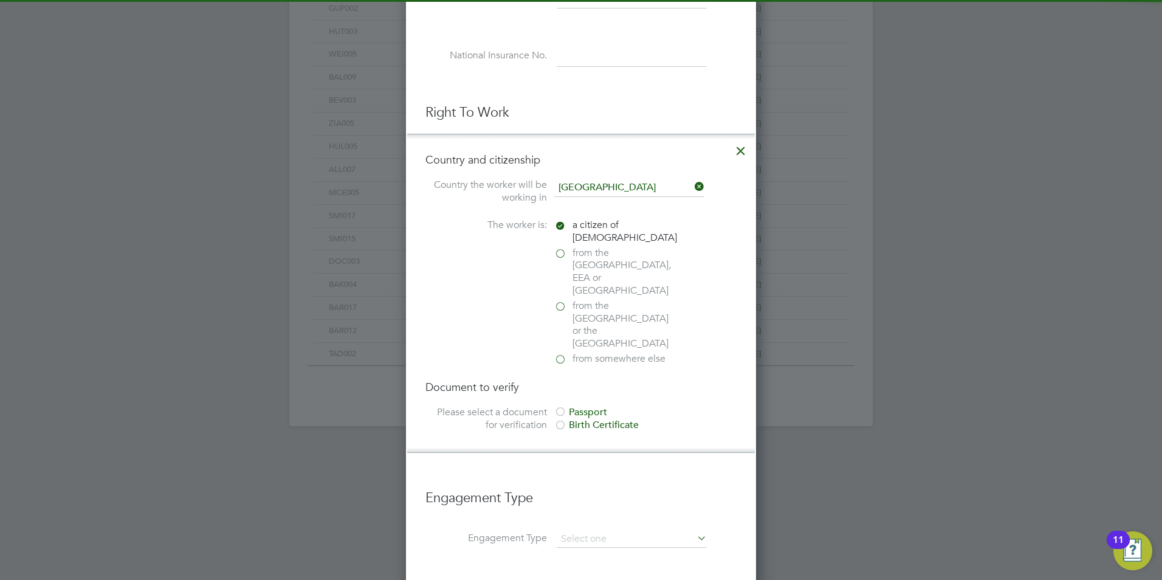
scroll to position [608, 0]
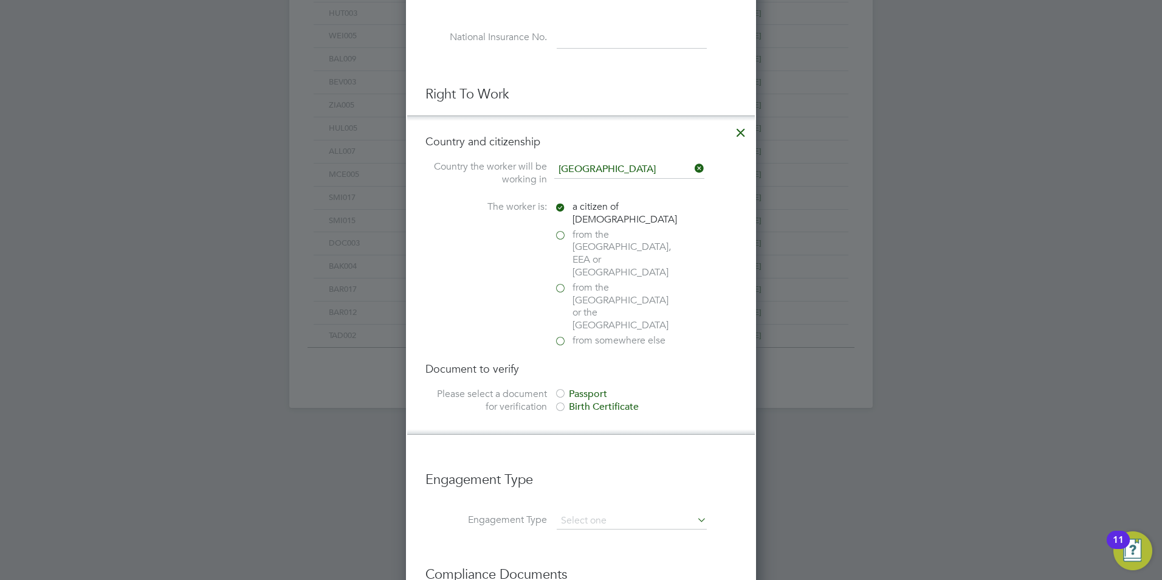
click at [595, 400] on div "Birth Certificate" at bounding box center [645, 406] width 182 height 13
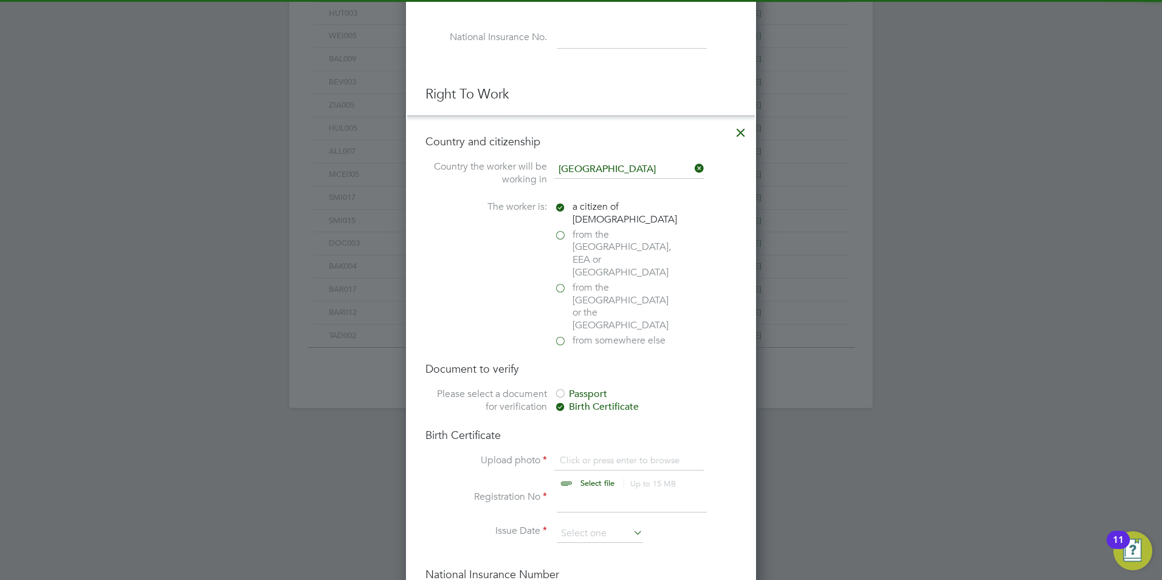
click at [585, 388] on div "Passport" at bounding box center [645, 394] width 182 height 13
click at [591, 454] on input "file" at bounding box center [608, 472] width 191 height 36
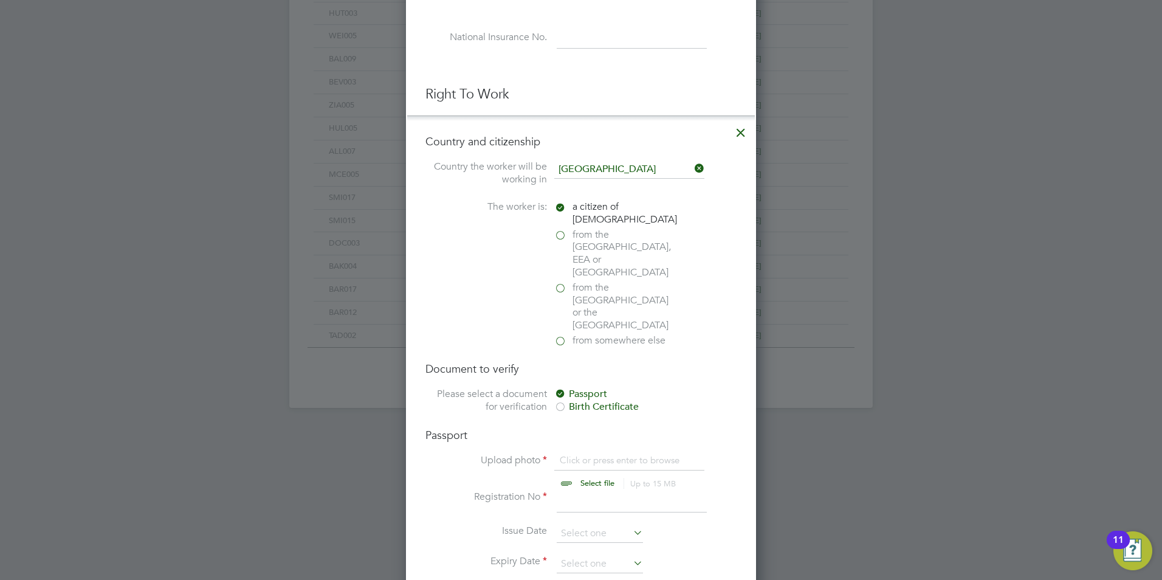
type input "C:\fakepath\Lewis Freemantle BP.jpg"
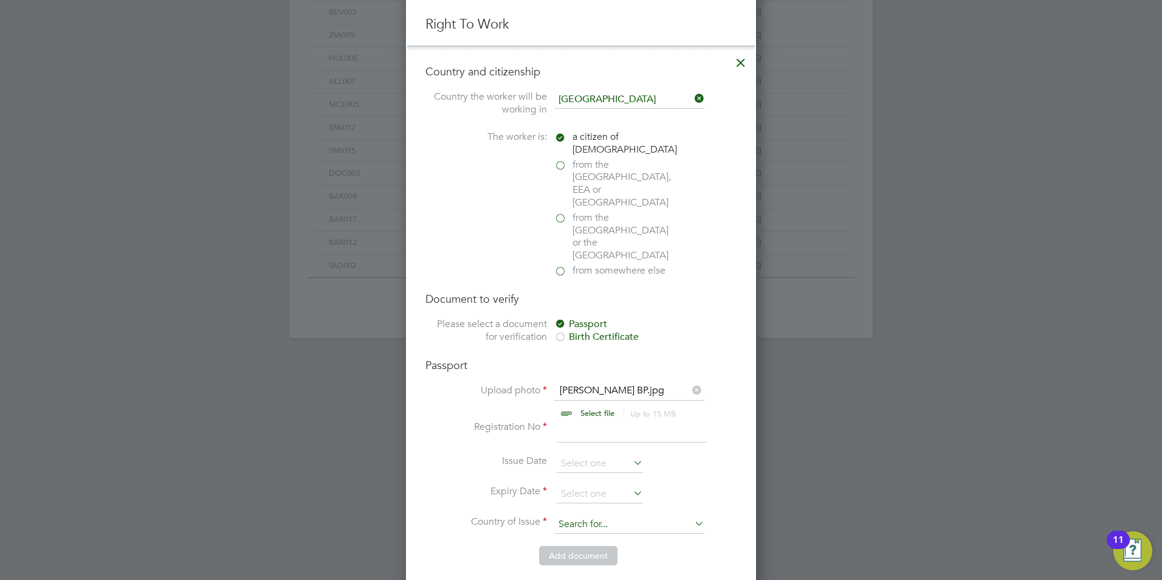
scroll to position [790, 0]
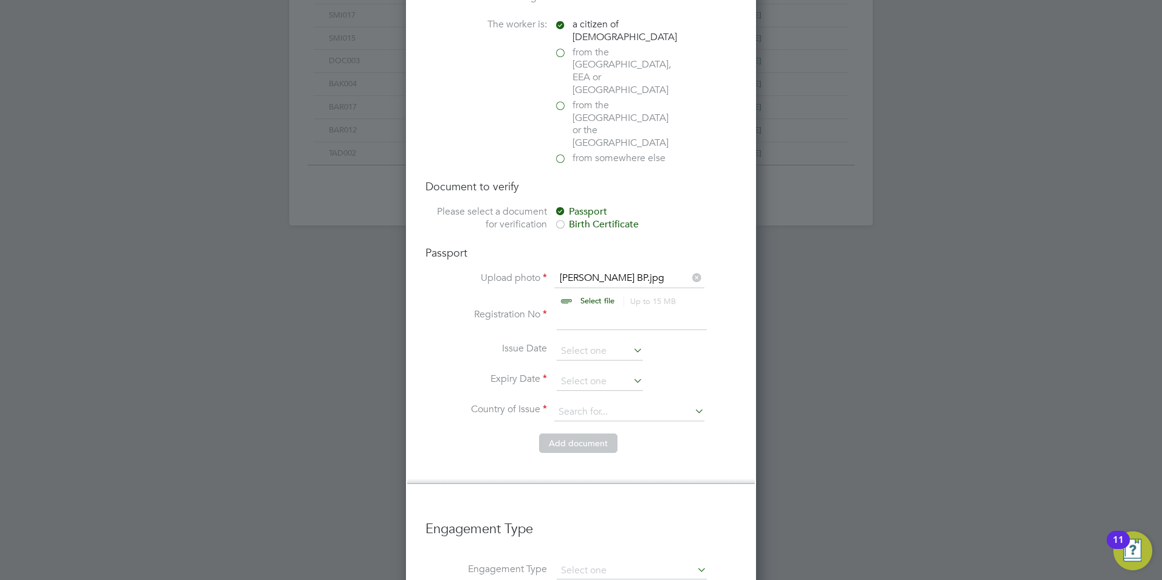
click at [565, 308] on input at bounding box center [632, 319] width 150 height 22
type input "10"
click at [578, 373] on input at bounding box center [600, 382] width 86 height 18
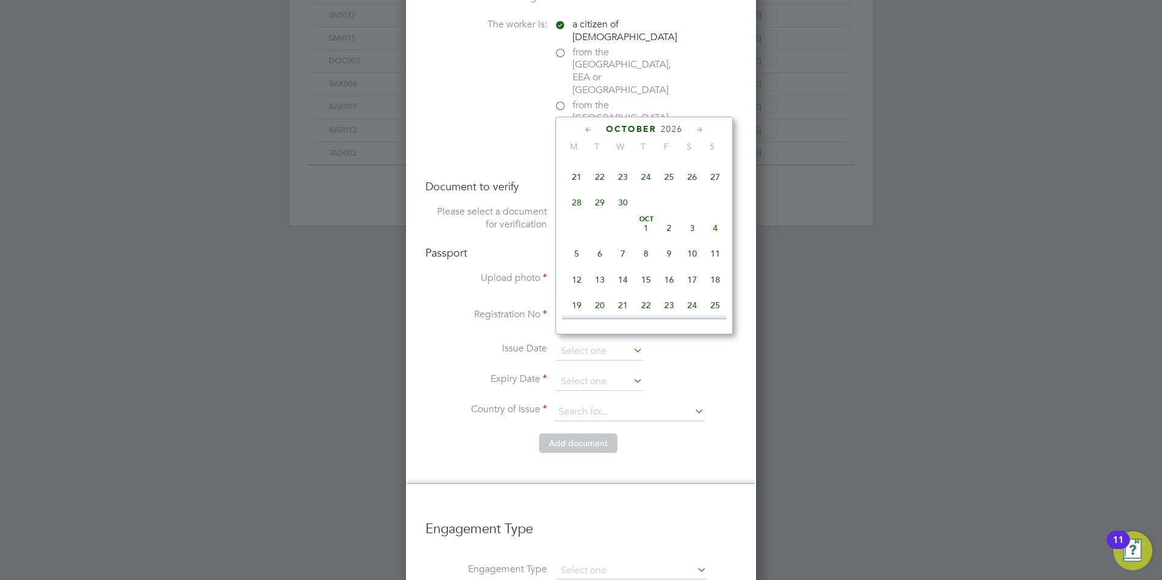
scroll to position [2154, 0]
click at [688, 160] on span "3" at bounding box center [692, 148] width 23 height 23
type input "03 Oct 2026"
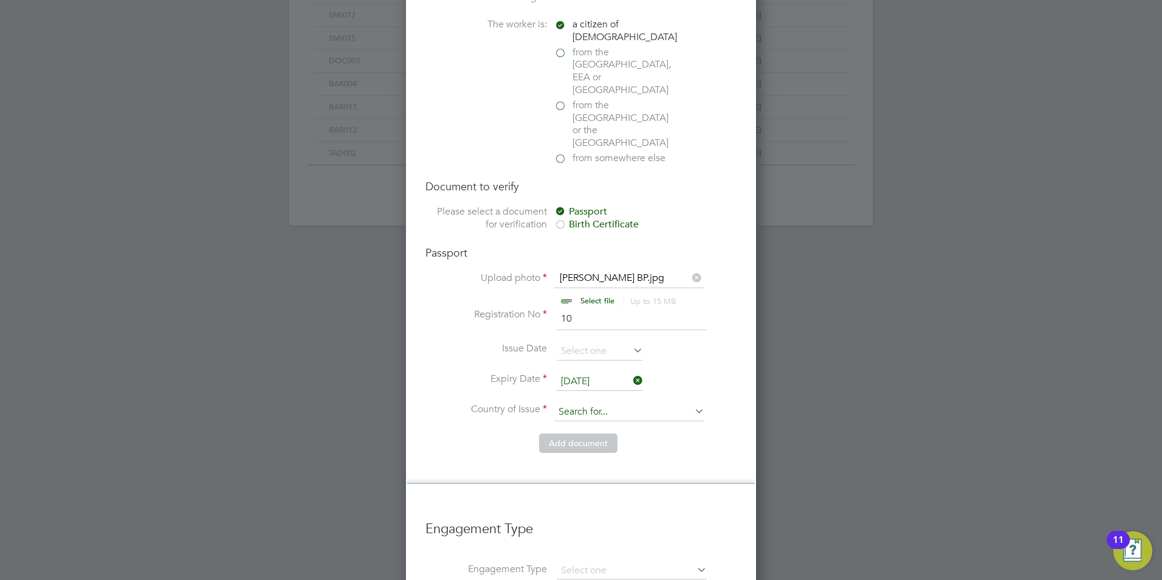
click at [577, 403] on input at bounding box center [629, 412] width 150 height 18
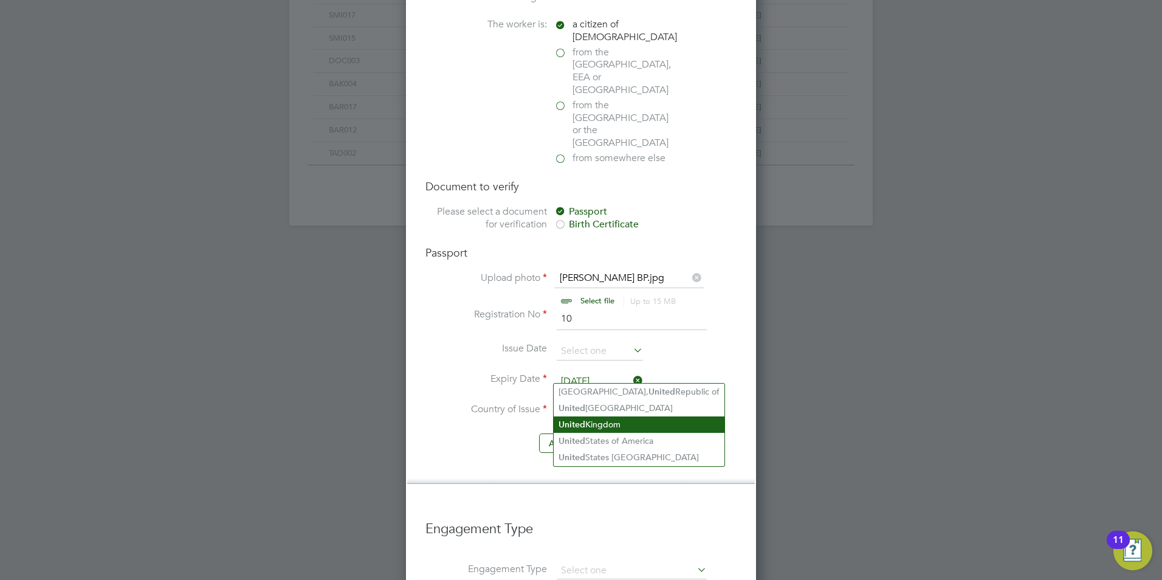
click at [586, 421] on li "[GEOGRAPHIC_DATA]" at bounding box center [639, 424] width 171 height 16
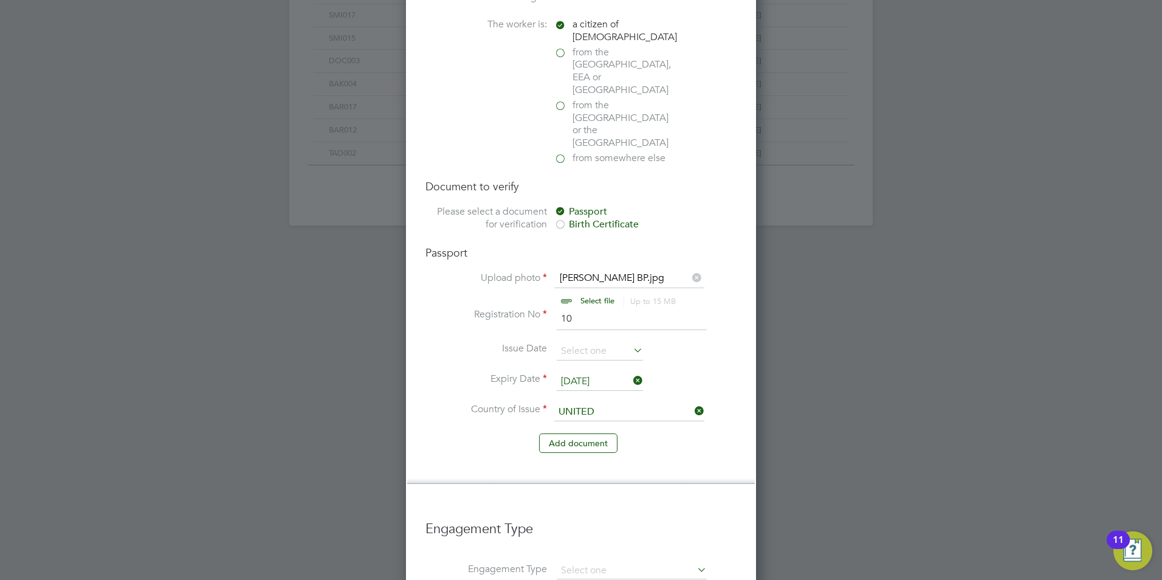
type input "[GEOGRAPHIC_DATA]"
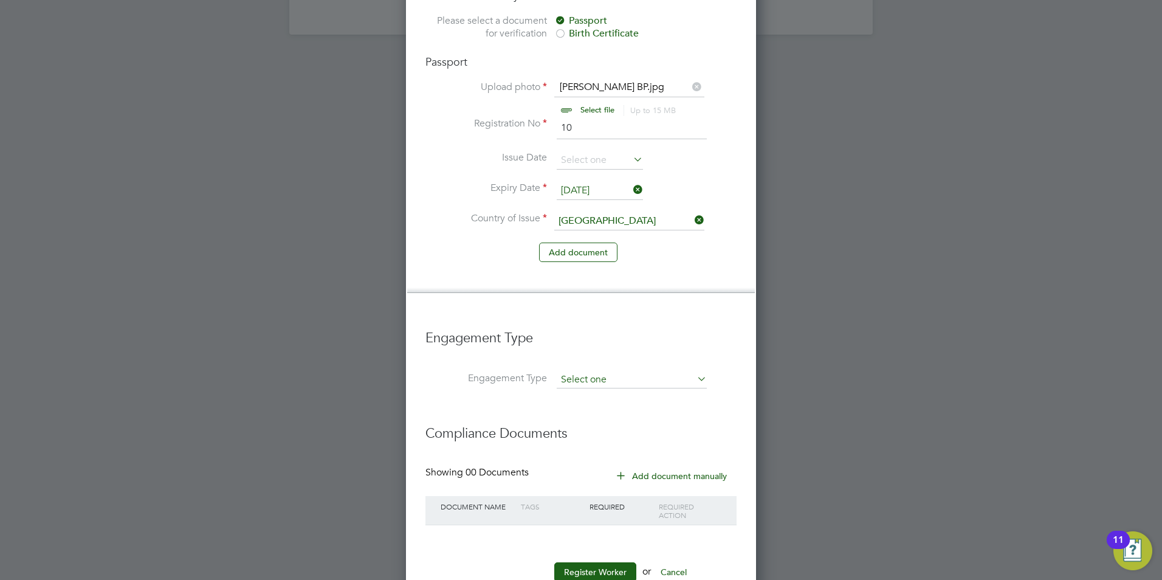
click at [578, 371] on input at bounding box center [632, 379] width 150 height 17
click at [589, 407] on li "Umbrella" at bounding box center [631, 412] width 151 height 18
type input "Umbrella"
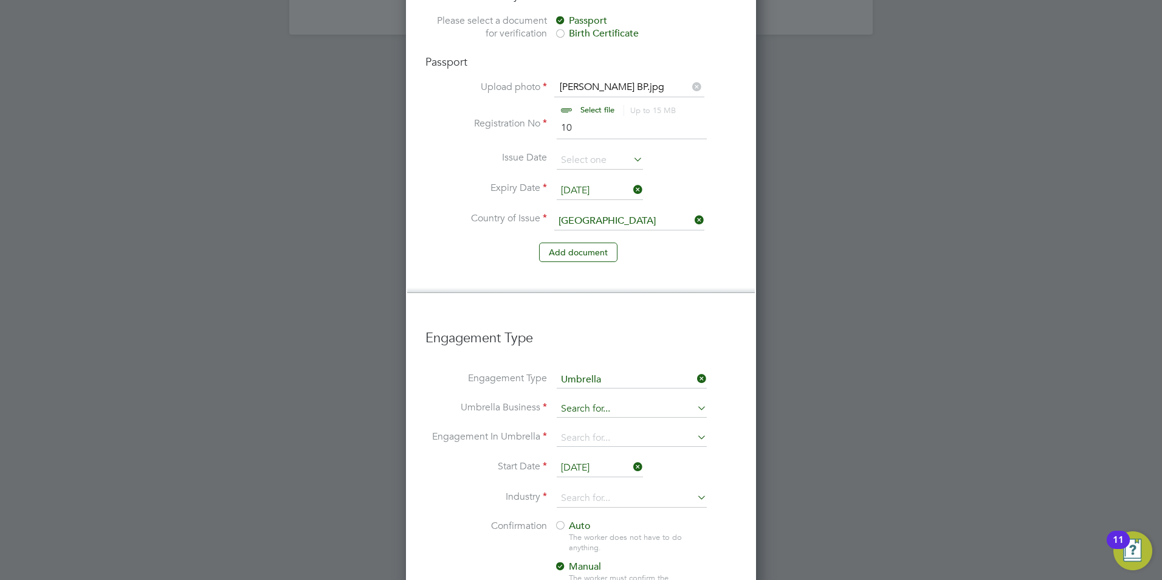
click at [579, 400] on input at bounding box center [632, 408] width 150 height 17
click at [563, 391] on b "One" at bounding box center [570, 388] width 19 height 12
type input "One Payroll Solutions Limited"
click at [570, 430] on input at bounding box center [632, 438] width 150 height 17
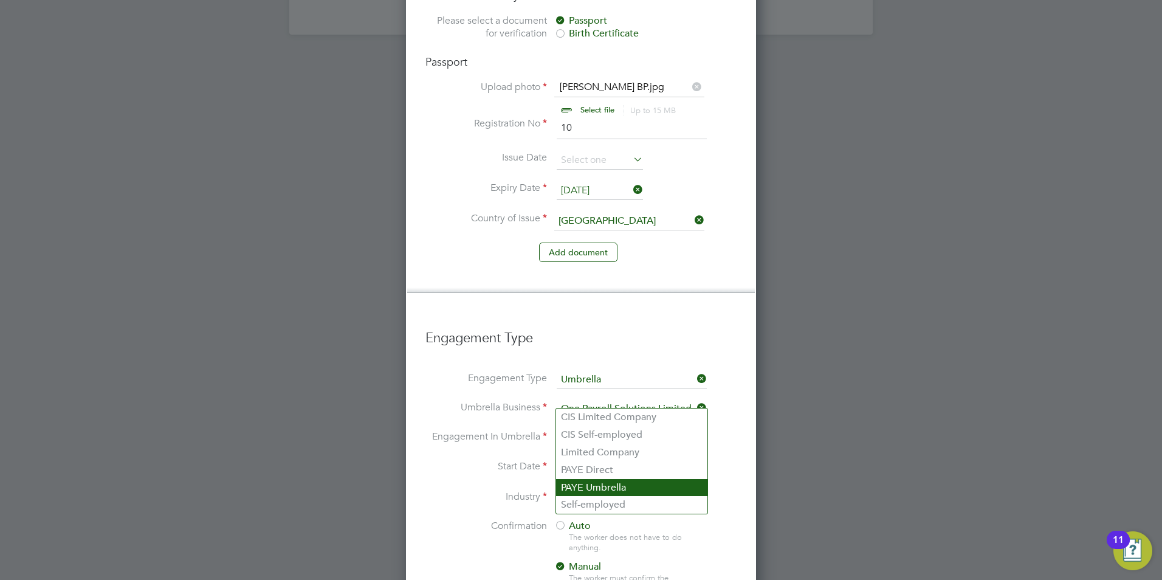
click at [613, 484] on li "PAYE Umbrella" at bounding box center [631, 488] width 151 height 18
type input "PAYE Umbrella"
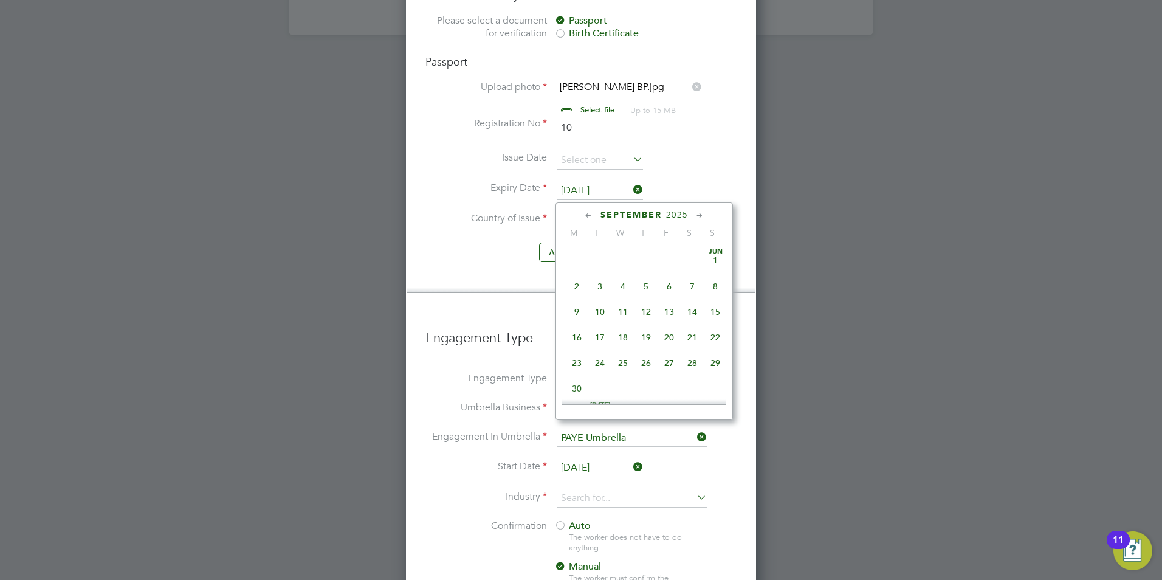
click at [590, 459] on input "[DATE]" at bounding box center [600, 468] width 86 height 18
click at [585, 459] on li "Start Date 01 Sep 2025" at bounding box center [580, 474] width 311 height 30
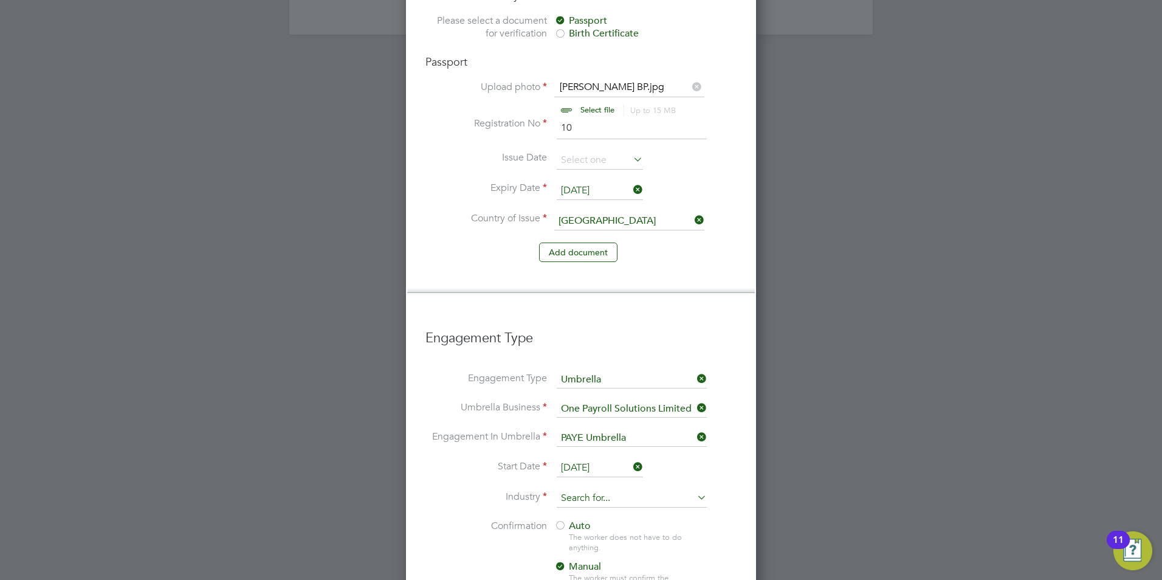
click at [587, 489] on input at bounding box center [632, 498] width 150 height 18
click at [582, 552] on li "Construction" at bounding box center [631, 560] width 151 height 16
type input "Construction"
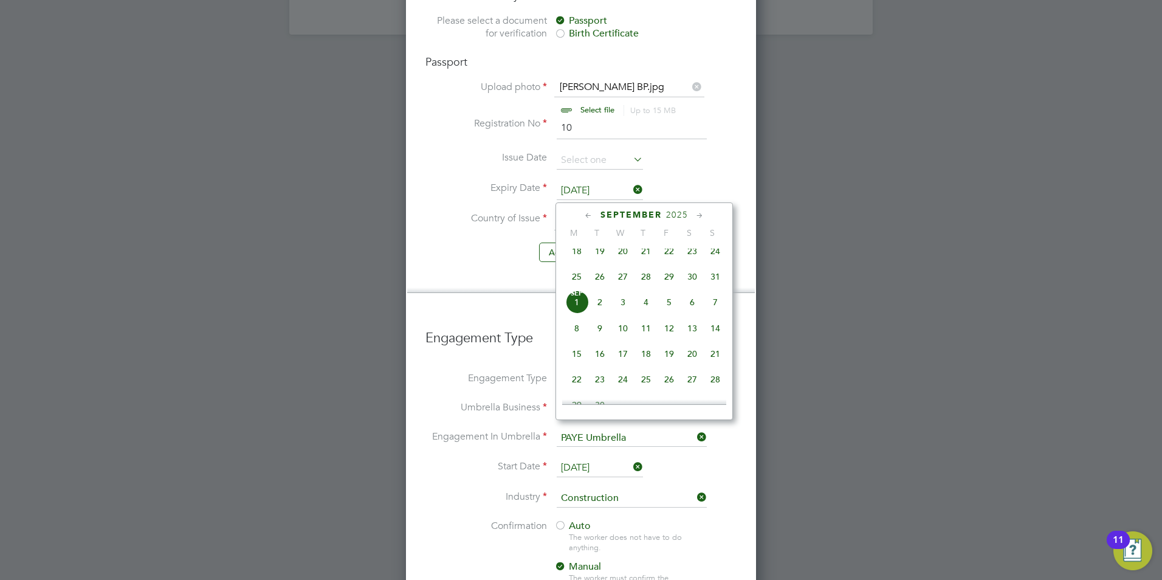
click at [586, 459] on input "[DATE]" at bounding box center [600, 468] width 86 height 18
click at [572, 283] on span "25" at bounding box center [576, 276] width 23 height 23
type input "[DATE]"
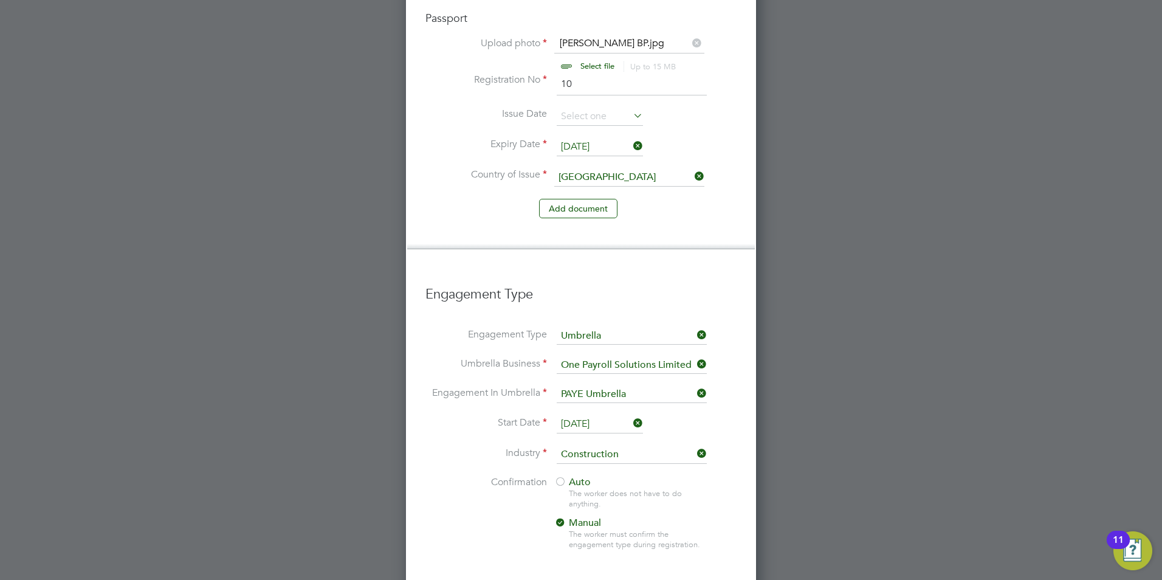
scroll to position [1206, 0]
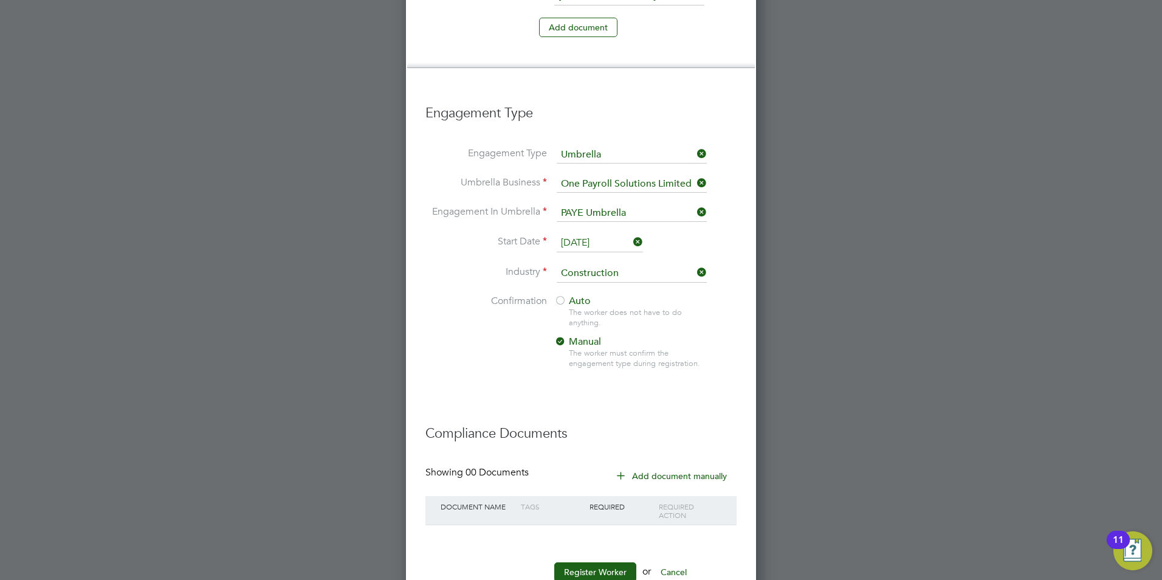
click at [585, 295] on div "Auto The worker does not have to do anything. Manual The worker must confirm th…" at bounding box center [630, 335] width 152 height 81
drag, startPoint x: 585, startPoint y: 290, endPoint x: 585, endPoint y: 275, distance: 15.2
click at [585, 307] on div "The worker does not have to do anything." at bounding box center [637, 317] width 137 height 21
click at [561, 295] on div at bounding box center [560, 301] width 12 height 12
click at [594, 562] on button "Register Worker" at bounding box center [595, 571] width 82 height 19
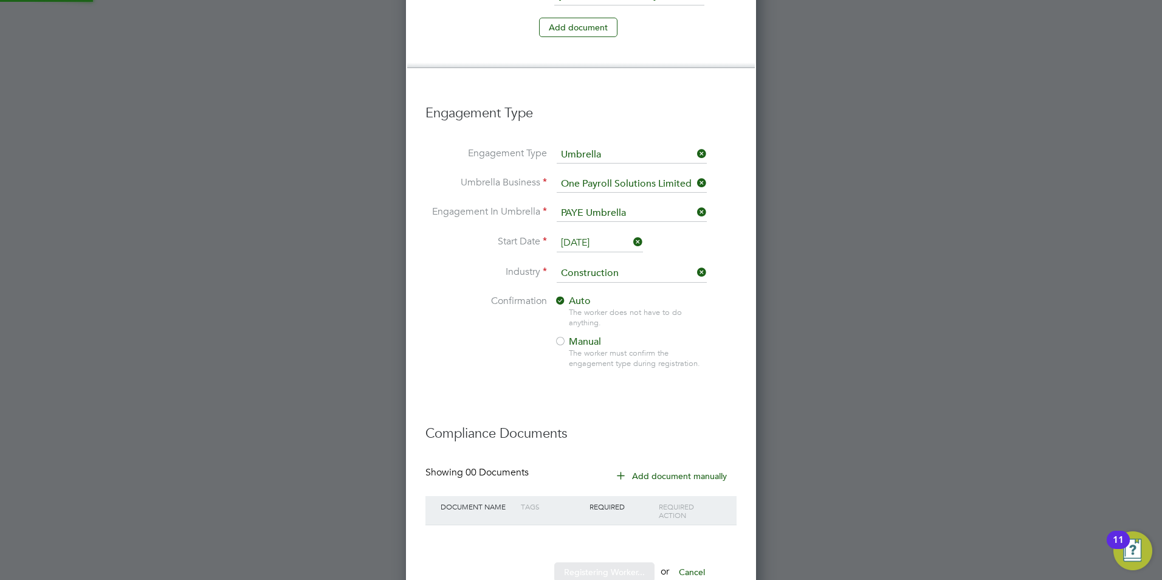
scroll to position [0, 0]
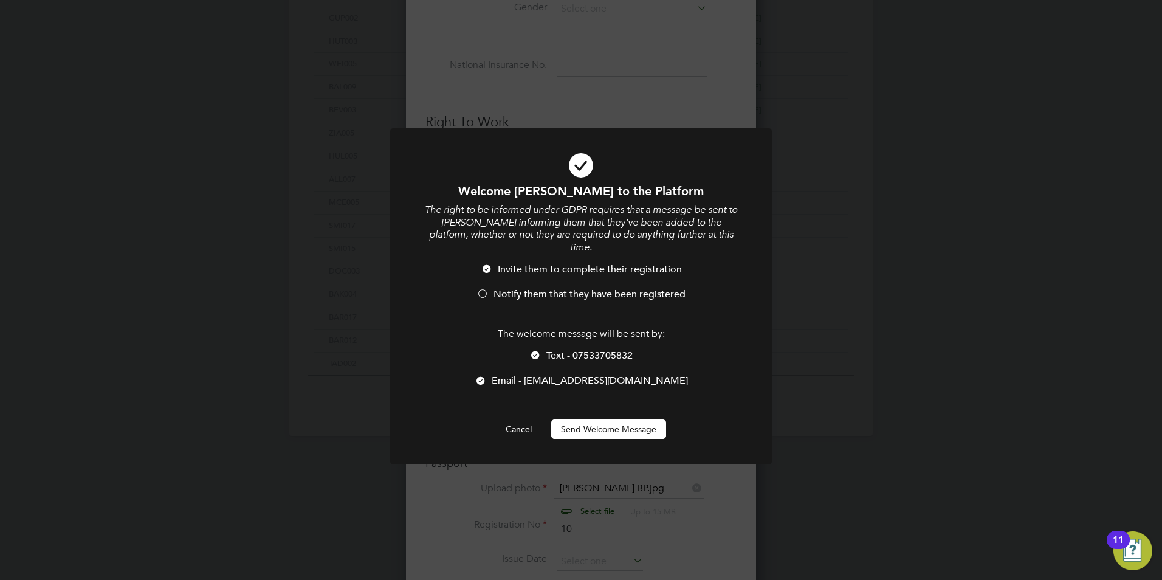
click at [527, 288] on span "Notify them that they have been registered" at bounding box center [589, 294] width 192 height 12
click at [560, 349] on span "Text - 07533705832" at bounding box center [589, 355] width 86 height 12
click at [580, 419] on button "Send Welcome Message" at bounding box center [608, 428] width 115 height 19
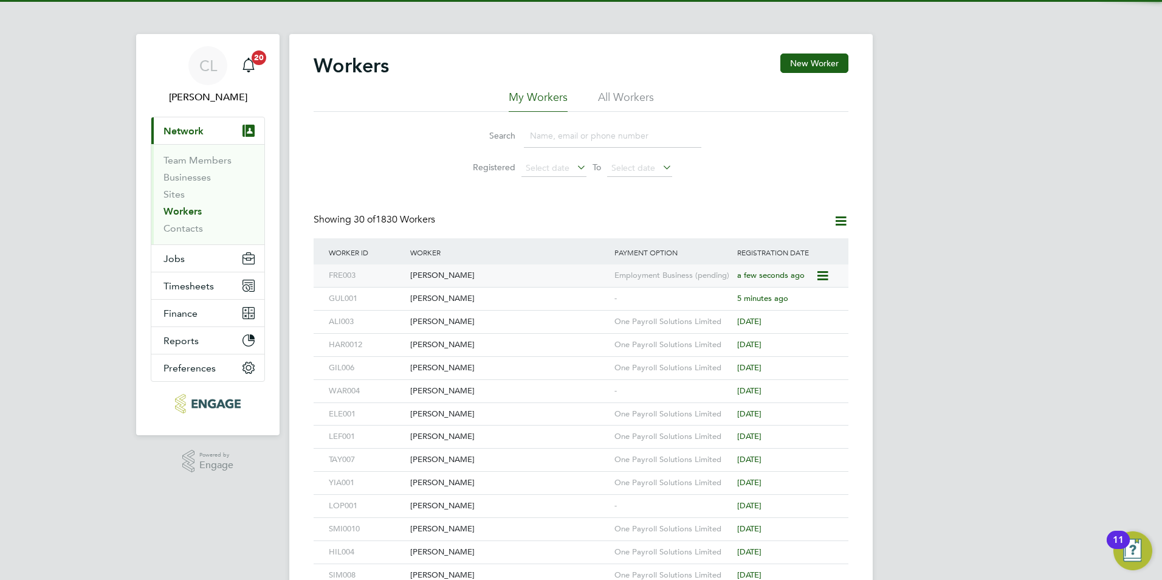
click at [494, 275] on div "Lewis Freemantle" at bounding box center [509, 275] width 204 height 22
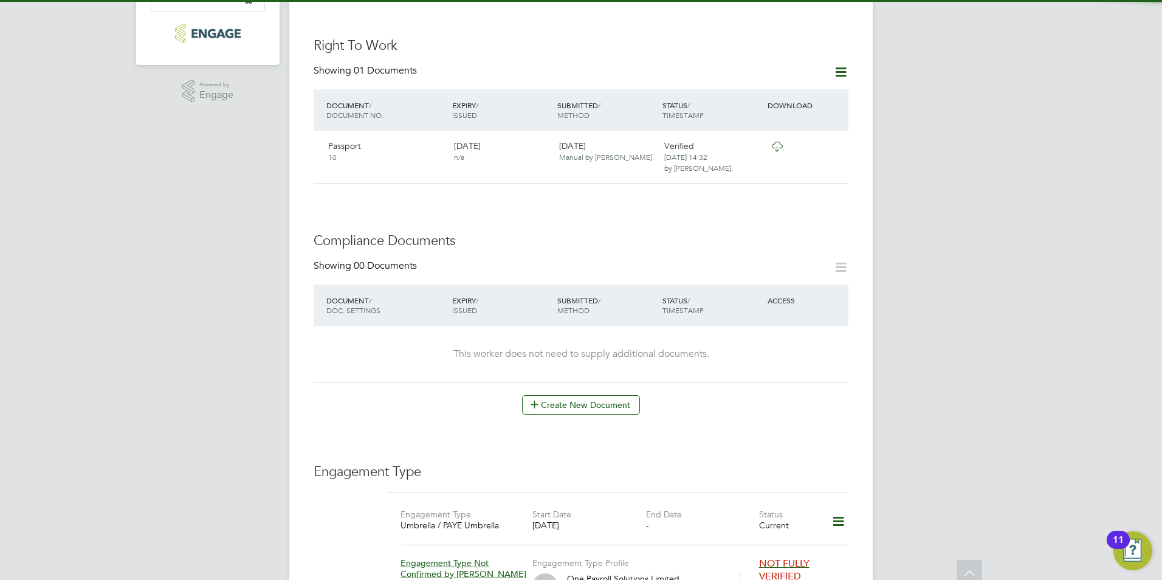
scroll to position [425, 0]
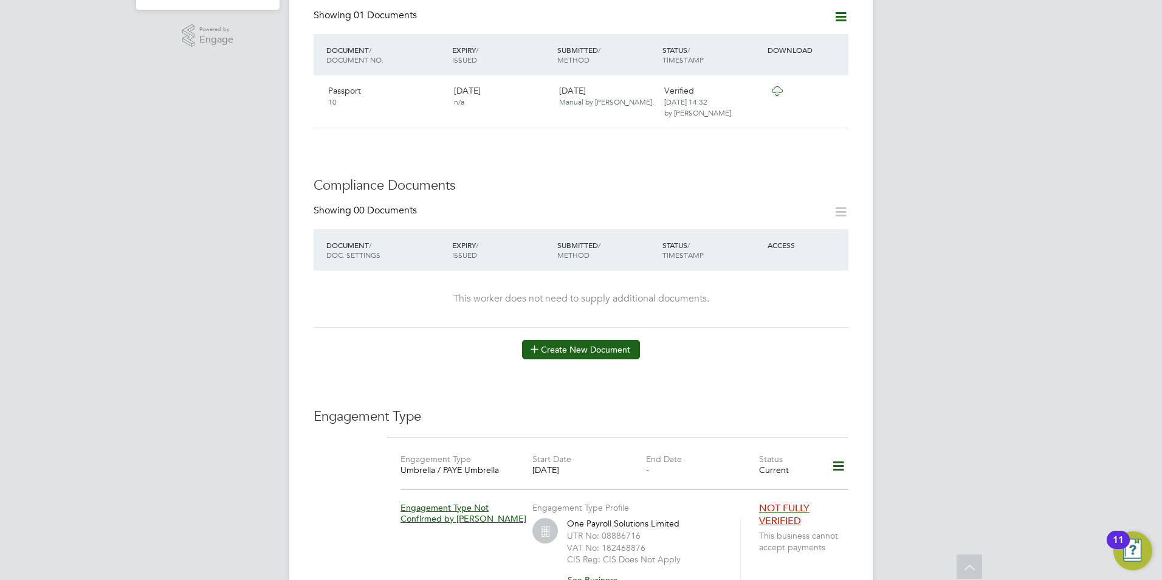
click at [594, 340] on button "Create New Document" at bounding box center [581, 349] width 118 height 19
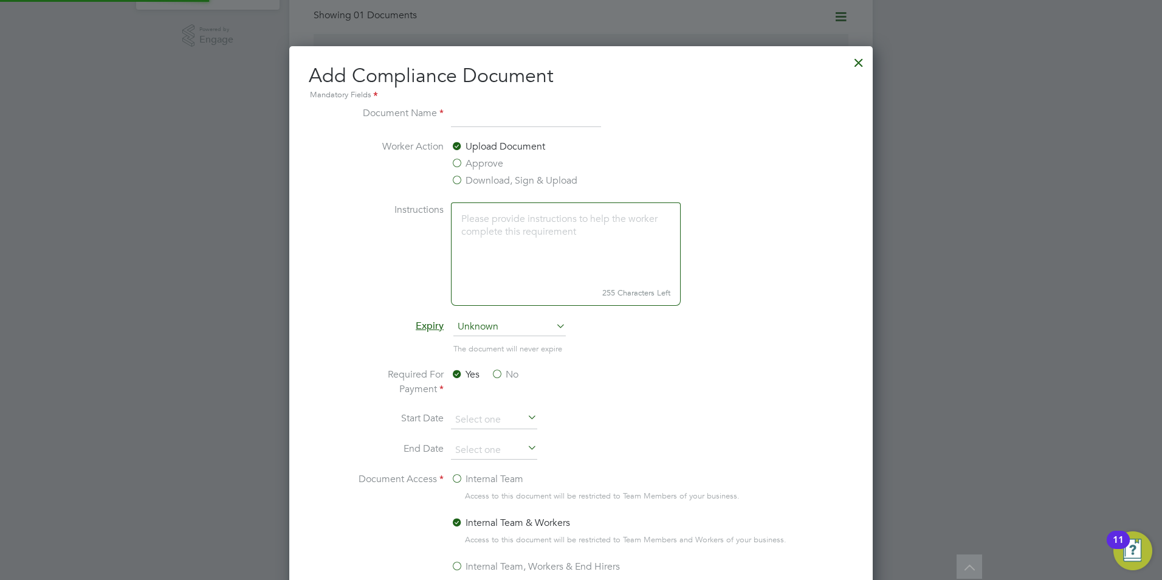
scroll to position [638, 584]
type input "CSCS"
click at [500, 177] on label "Download, Sign & Upload" at bounding box center [514, 180] width 126 height 15
click at [0, 0] on input "Download, Sign & Upload" at bounding box center [0, 0] width 0 height 0
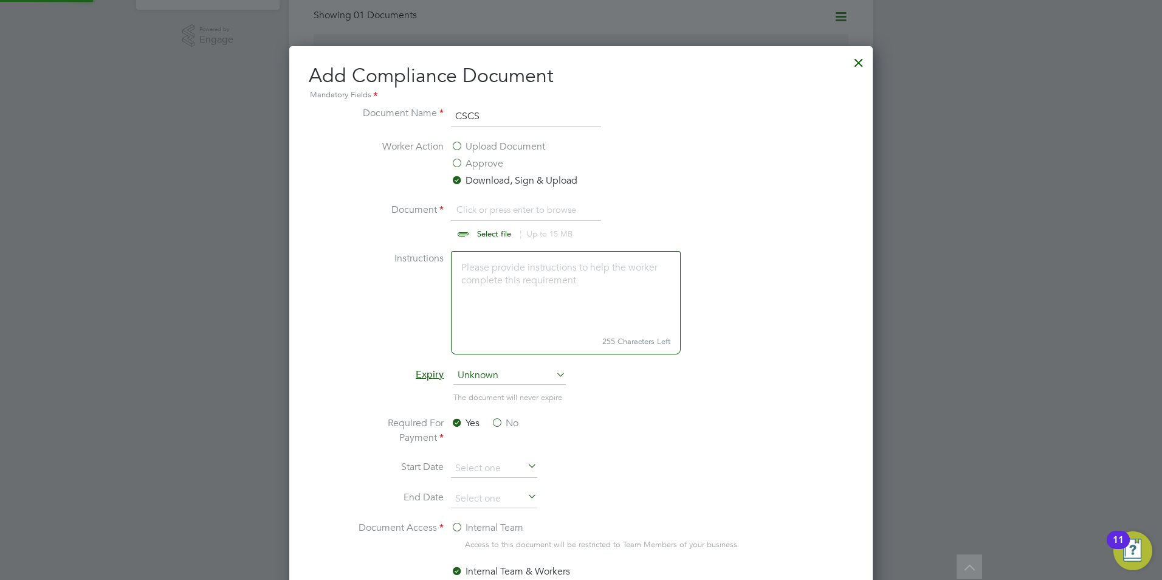
scroll to position [18, 151]
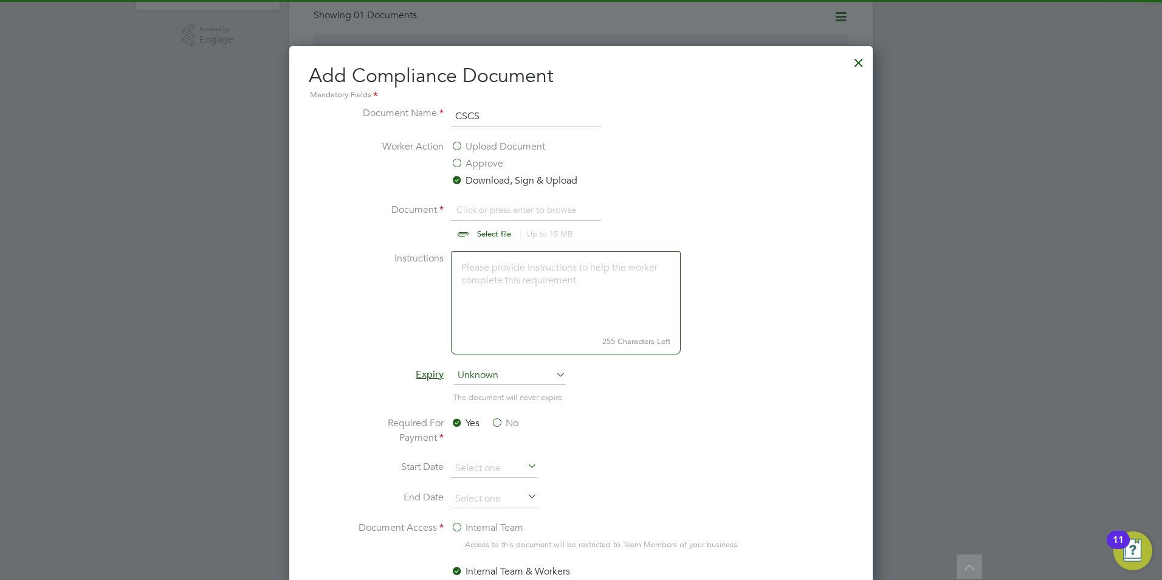
click at [484, 232] on input "file" at bounding box center [505, 220] width 191 height 36
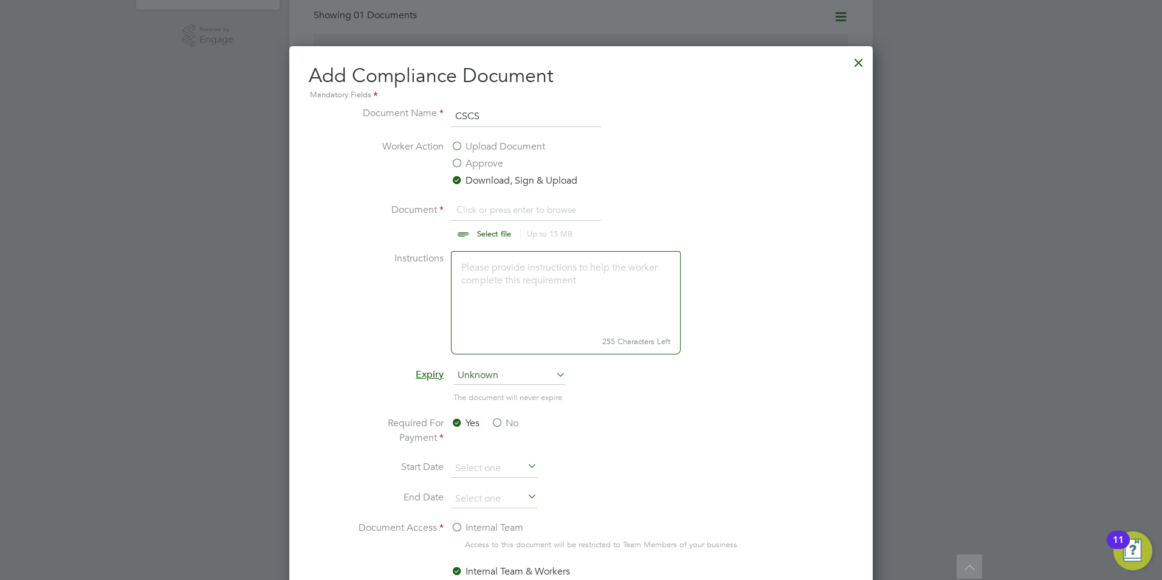
type input "C:\fakepath\Lewis Freemantle CSCS.jpg"
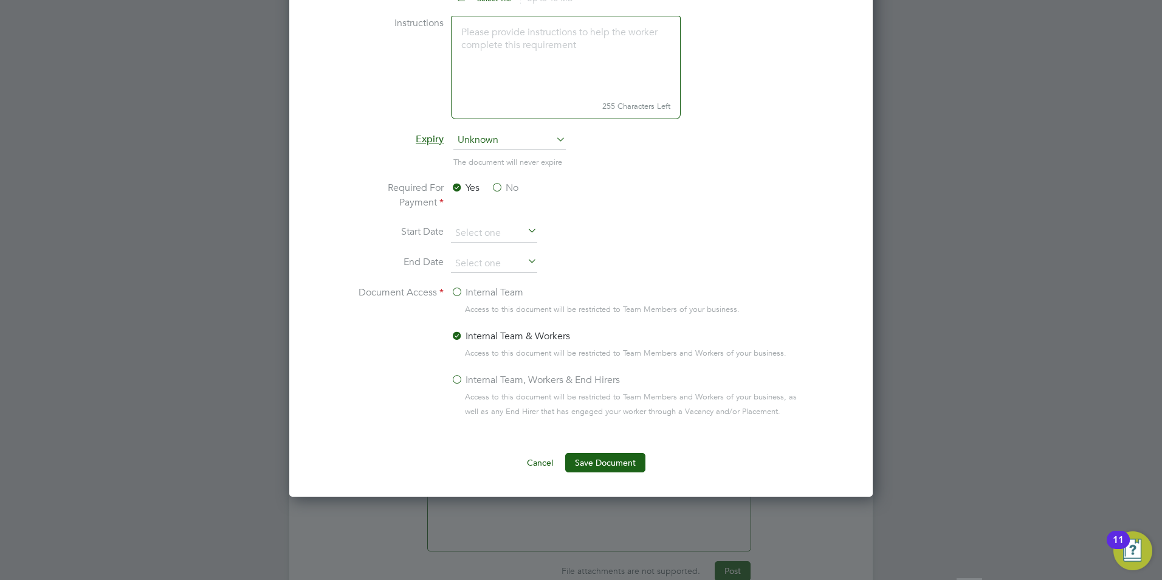
scroll to position [668, 0]
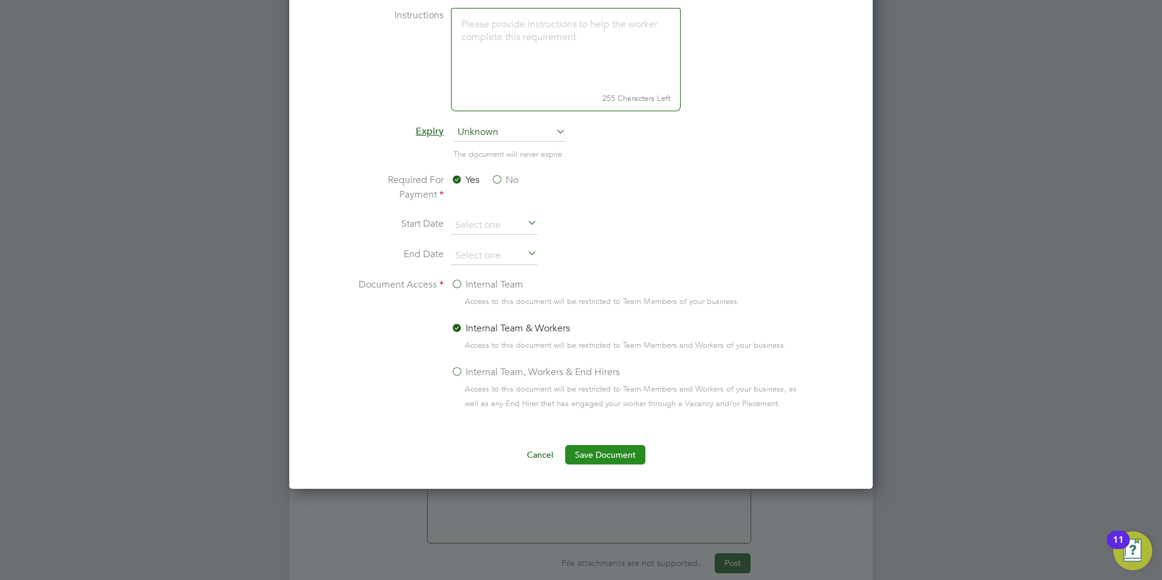
click at [595, 452] on button "Save Document" at bounding box center [605, 454] width 80 height 19
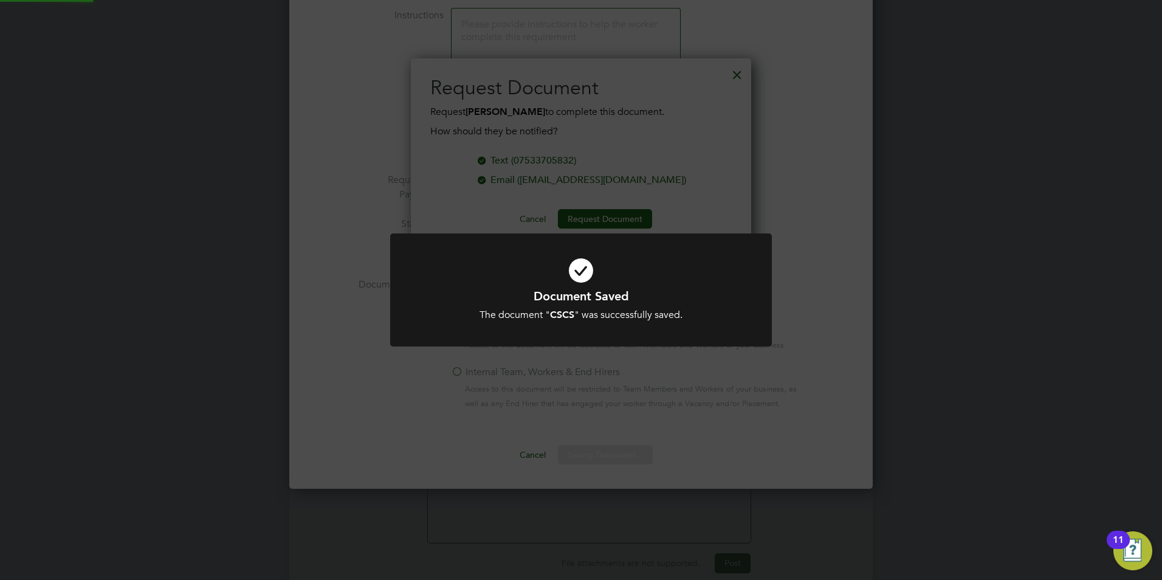
scroll to position [195, 341]
click at [797, 66] on div "Document Saved The document " CSCS " was successfully saved. Cancel Okay" at bounding box center [581, 290] width 1162 height 580
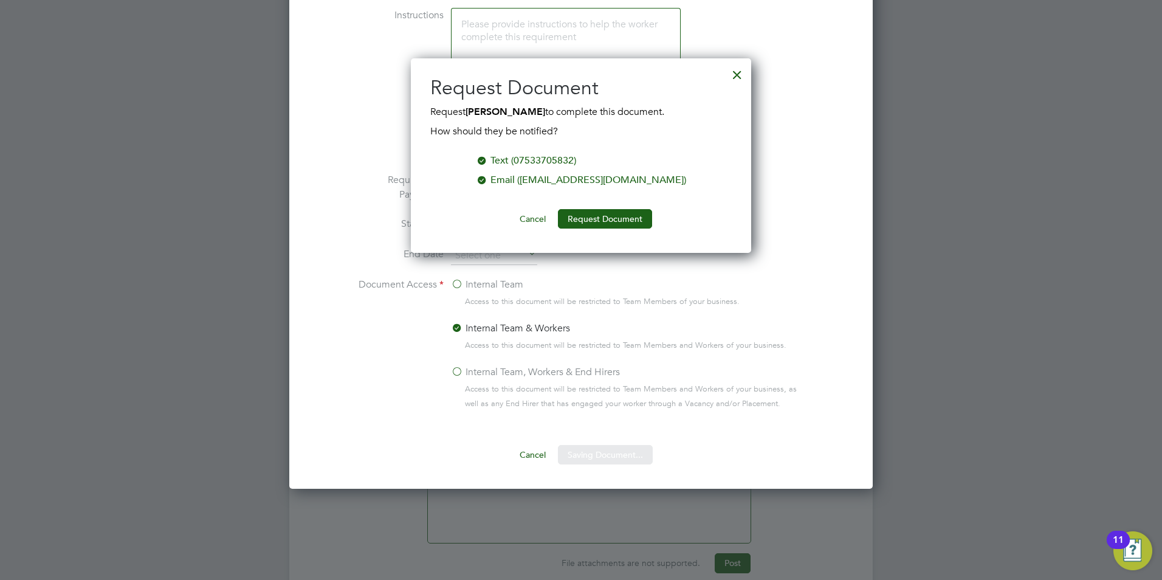
click at [738, 73] on div at bounding box center [737, 72] width 22 height 22
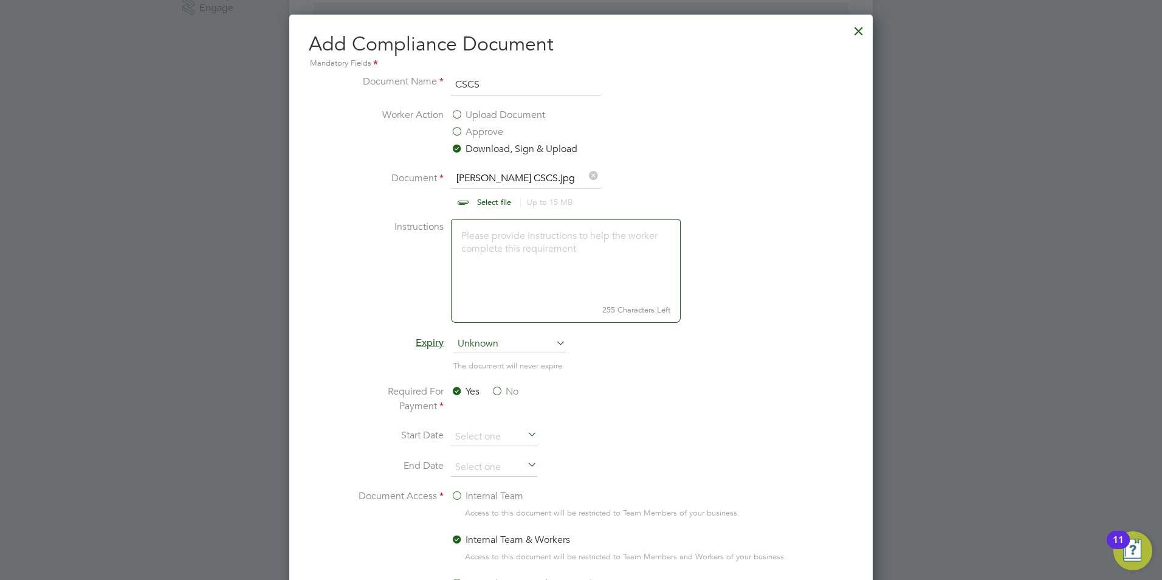
scroll to position [182, 0]
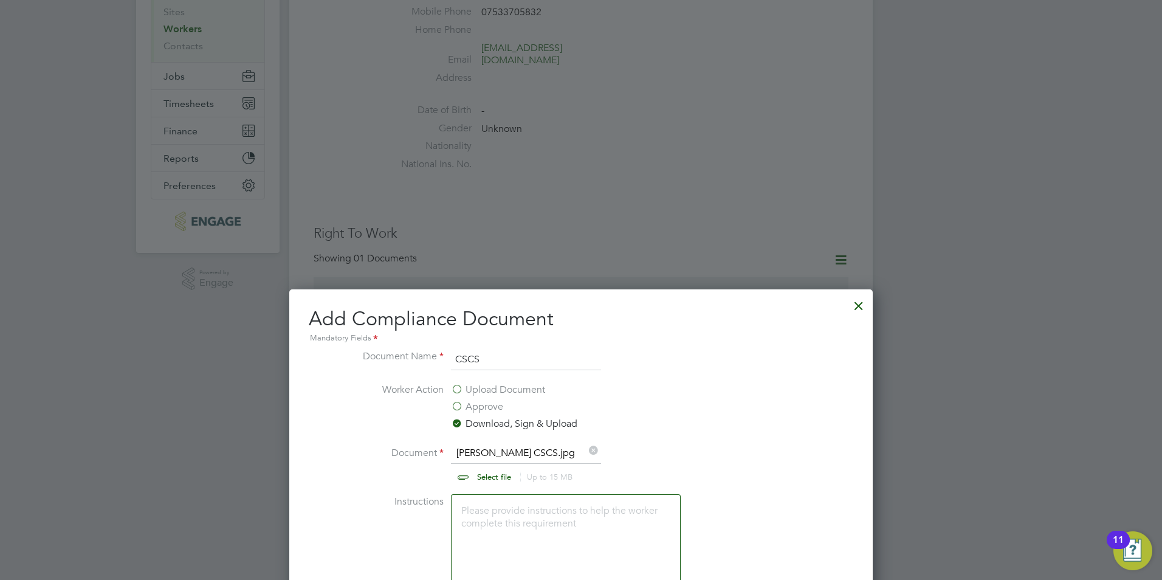
click at [864, 306] on div at bounding box center [859, 303] width 22 height 22
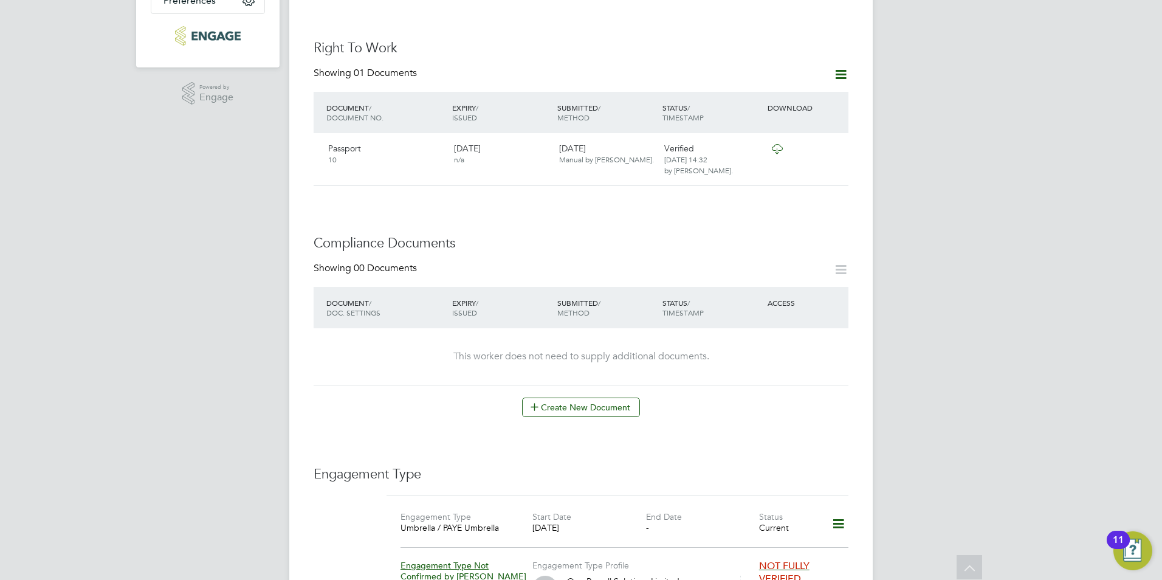
scroll to position [0, 0]
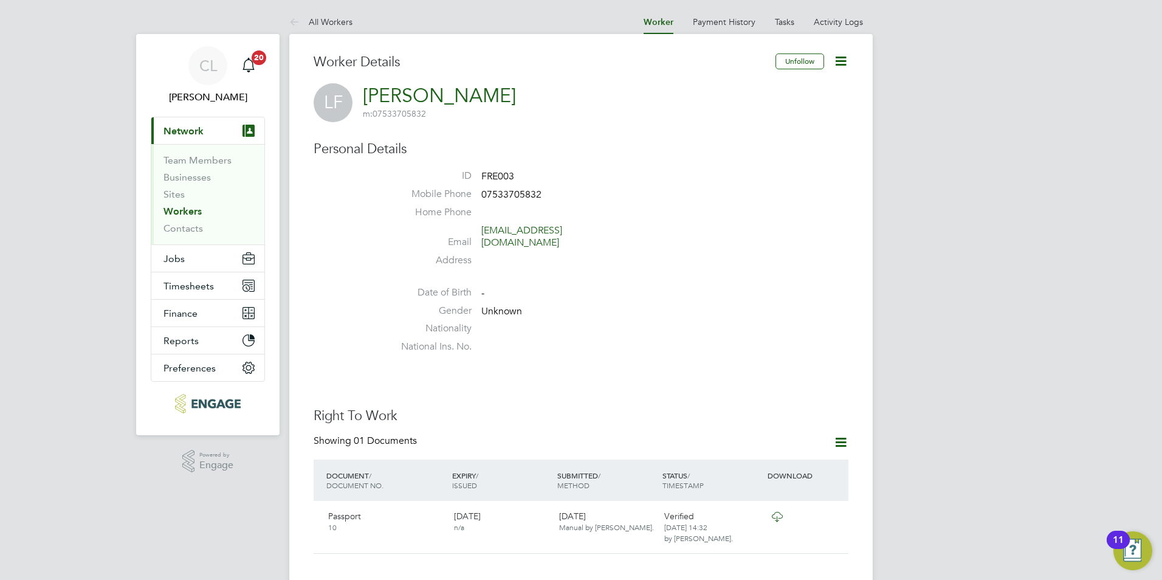
click at [311, 18] on li "All Workers" at bounding box center [320, 22] width 63 height 24
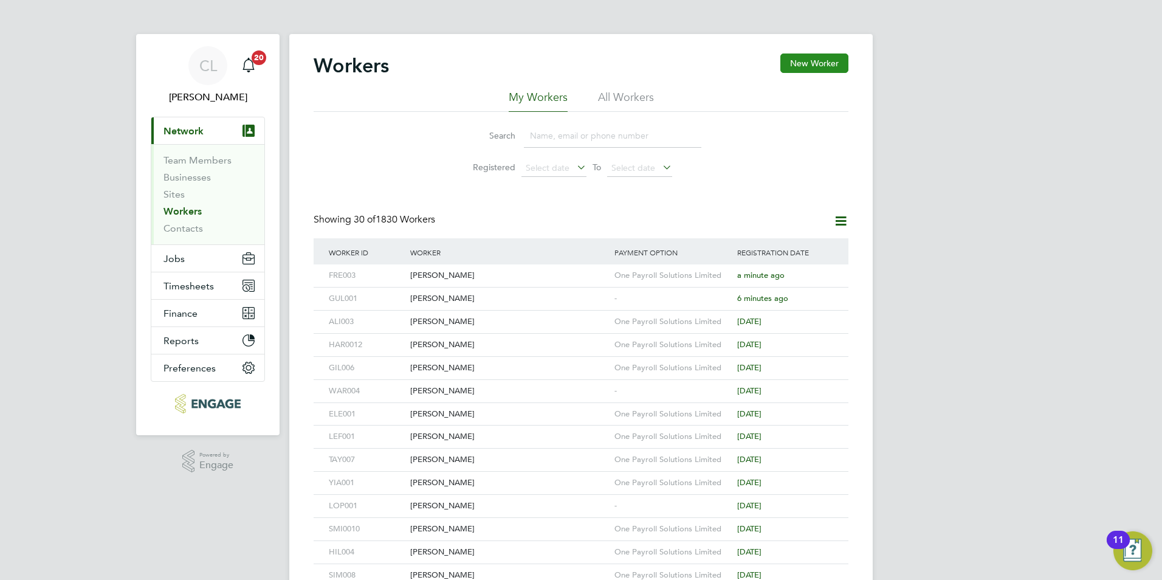
click at [796, 67] on button "New Worker" at bounding box center [814, 62] width 68 height 19
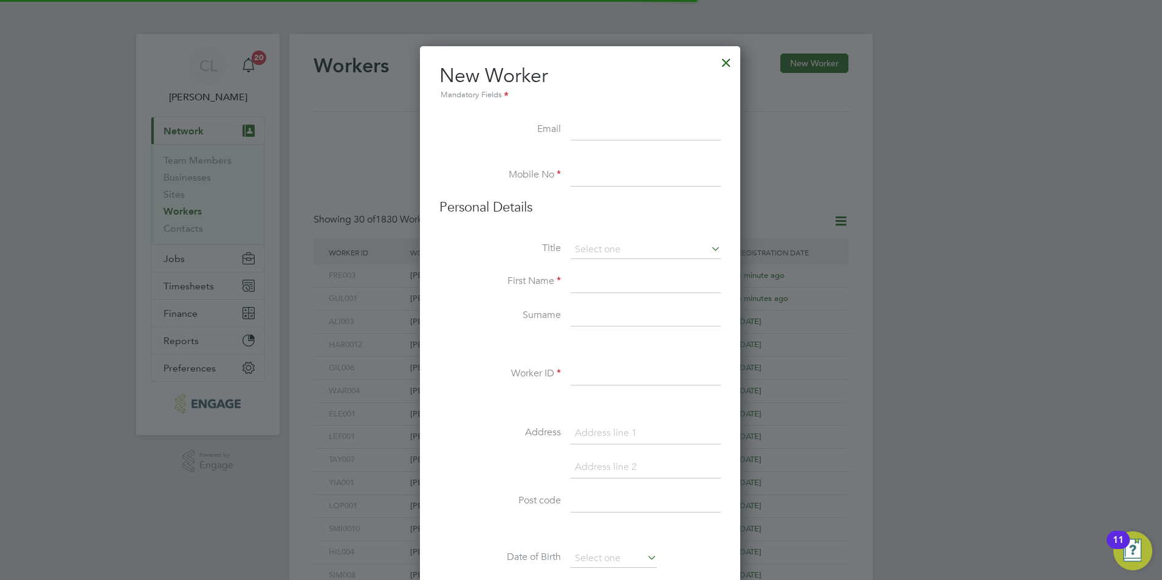
scroll to position [1034, 322]
type input "T"
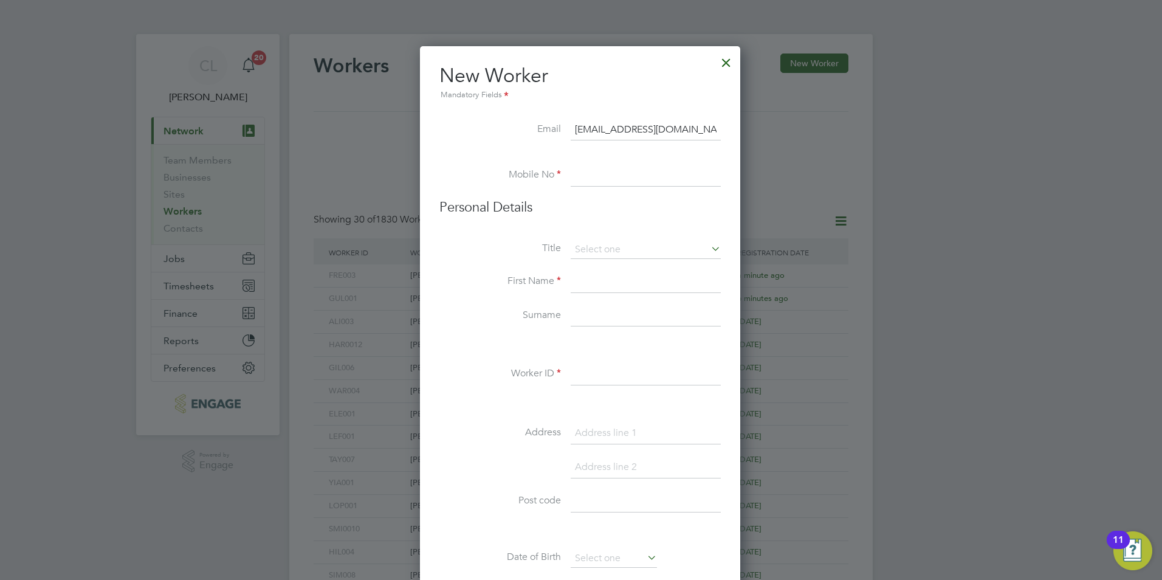
type input "tkt1308@gmail.com"
click at [588, 185] on input at bounding box center [646, 176] width 150 height 22
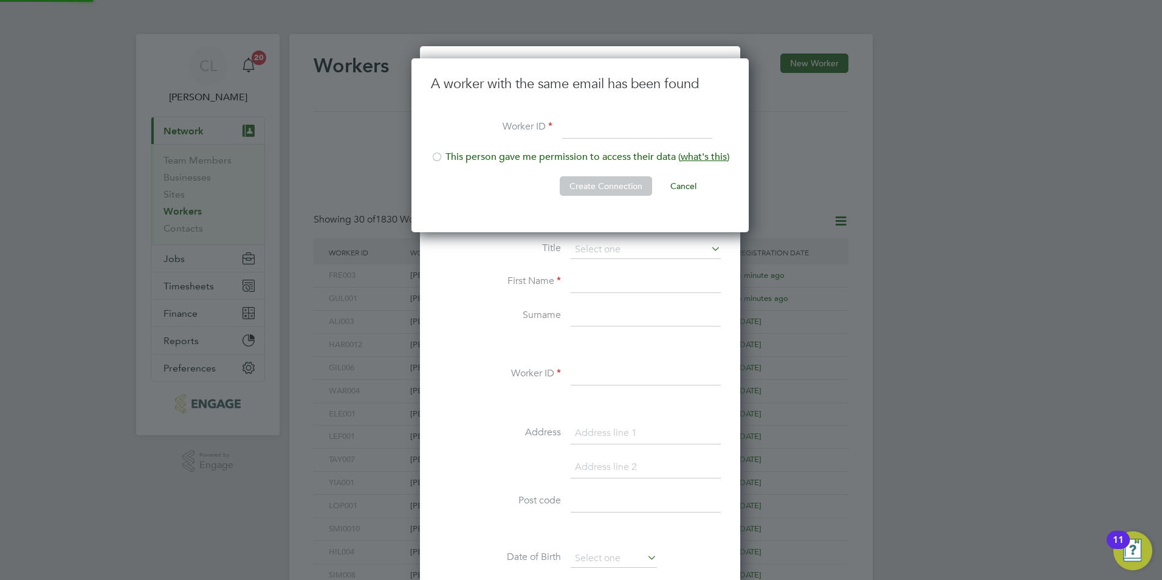
scroll to position [174, 339]
click at [600, 132] on input at bounding box center [637, 128] width 150 height 22
click at [527, 163] on li "This person gave me permission to access their data ( what's this )" at bounding box center [580, 163] width 298 height 25
click at [608, 185] on button "Create Connection" at bounding box center [606, 185] width 92 height 19
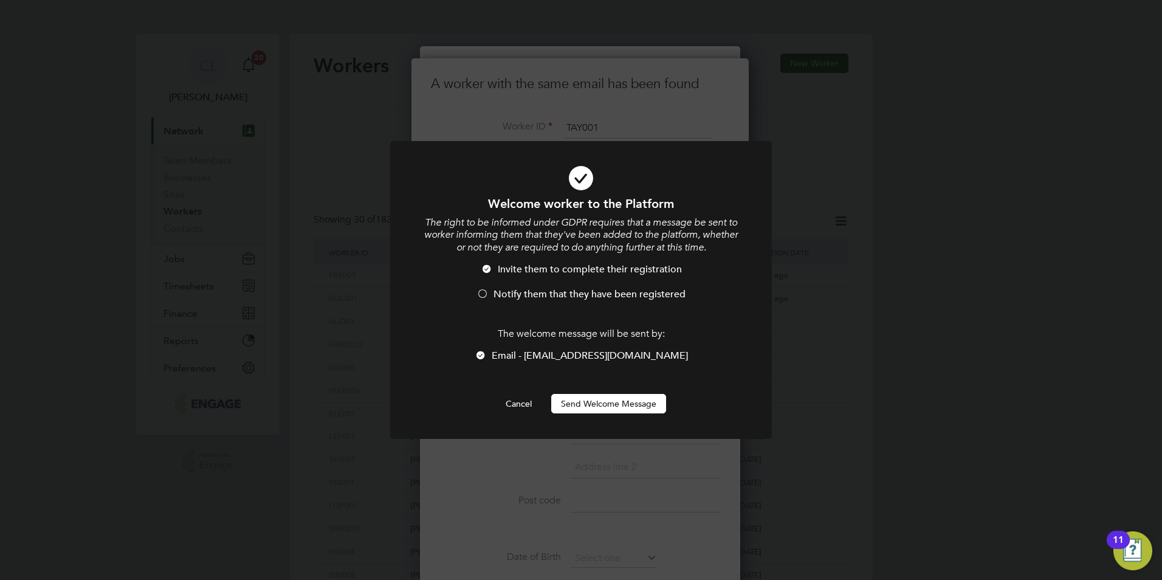
click at [527, 292] on span "Notify them that they have been registered" at bounding box center [589, 294] width 192 height 12
click at [575, 396] on button "Send Welcome Message" at bounding box center [608, 403] width 115 height 19
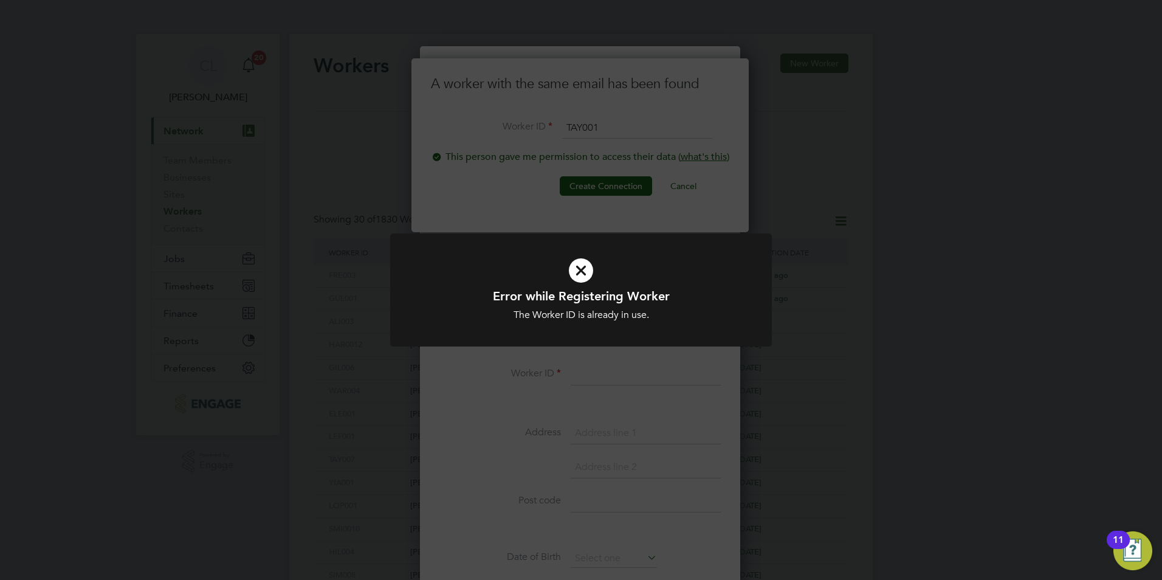
drag, startPoint x: 589, startPoint y: 286, endPoint x: 598, endPoint y: 255, distance: 32.9
click at [589, 282] on icon at bounding box center [581, 270] width 316 height 47
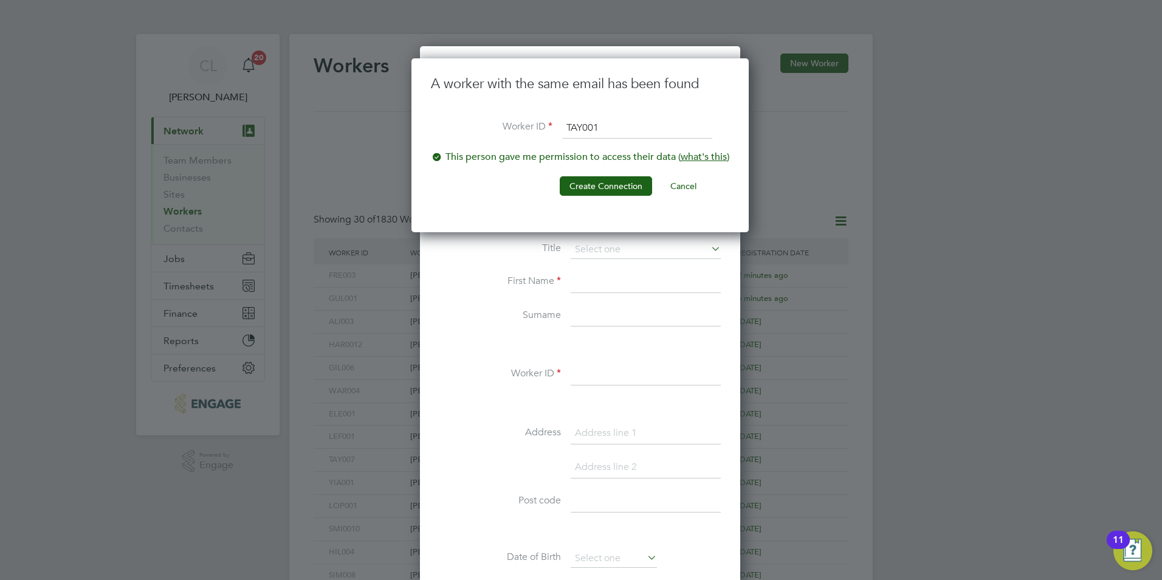
click at [614, 129] on input "TAY001" at bounding box center [637, 128] width 150 height 22
click at [606, 190] on button "Create Connection" at bounding box center [606, 185] width 92 height 19
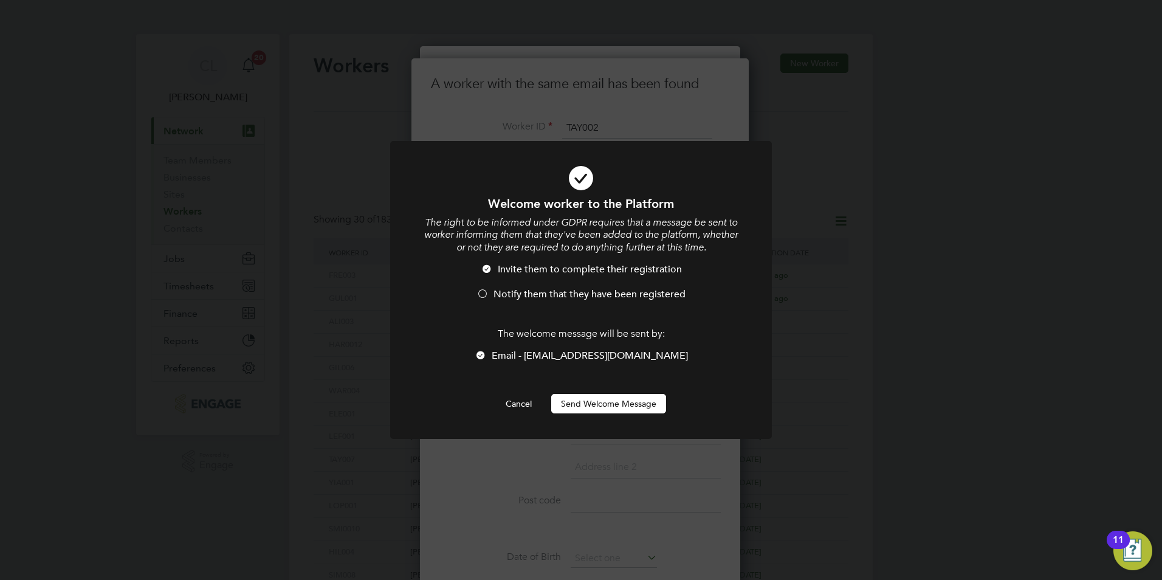
click at [568, 289] on span "Notify them that they have been registered" at bounding box center [589, 294] width 192 height 12
click at [595, 405] on button "Send Welcome Message" at bounding box center [608, 403] width 115 height 19
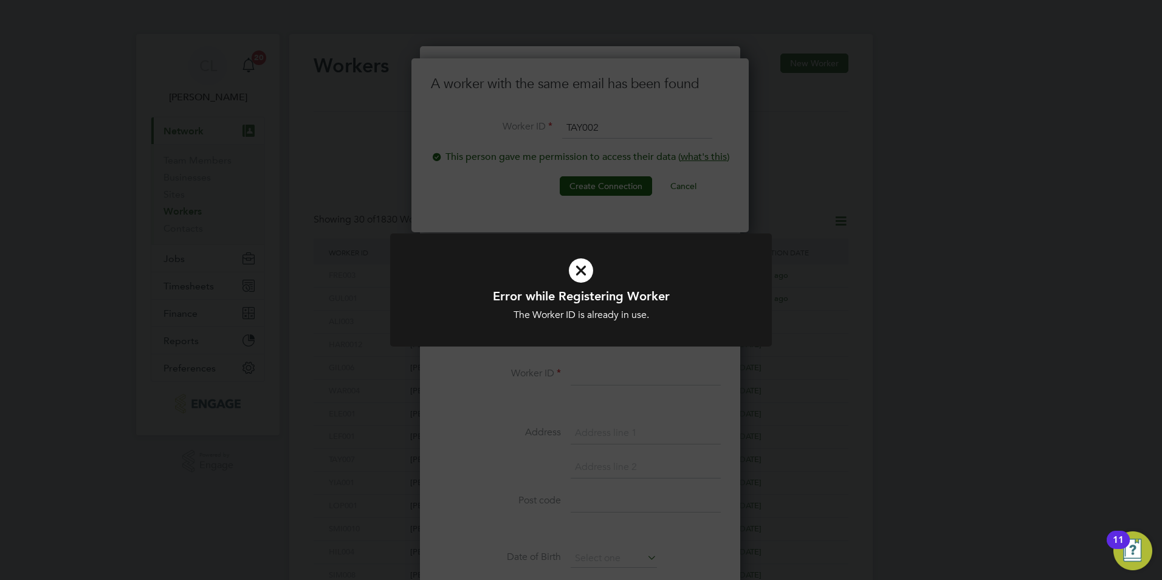
click at [608, 320] on div "The Worker ID is already in use." at bounding box center [581, 315] width 316 height 13
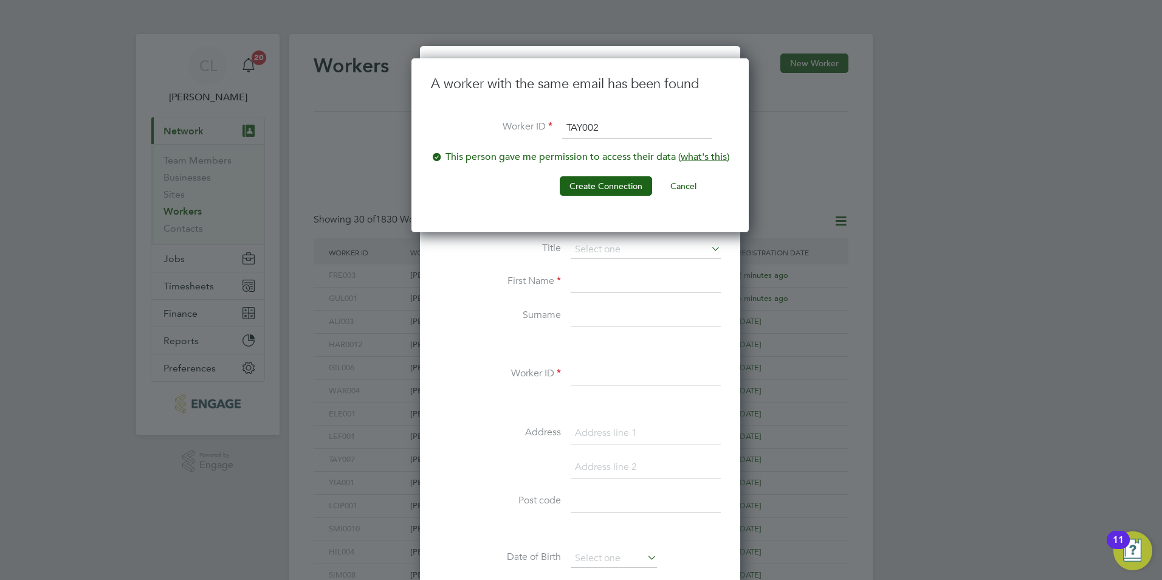
click at [617, 136] on input "TAY002" at bounding box center [637, 128] width 150 height 22
click at [594, 178] on button "Create Connection" at bounding box center [606, 185] width 92 height 19
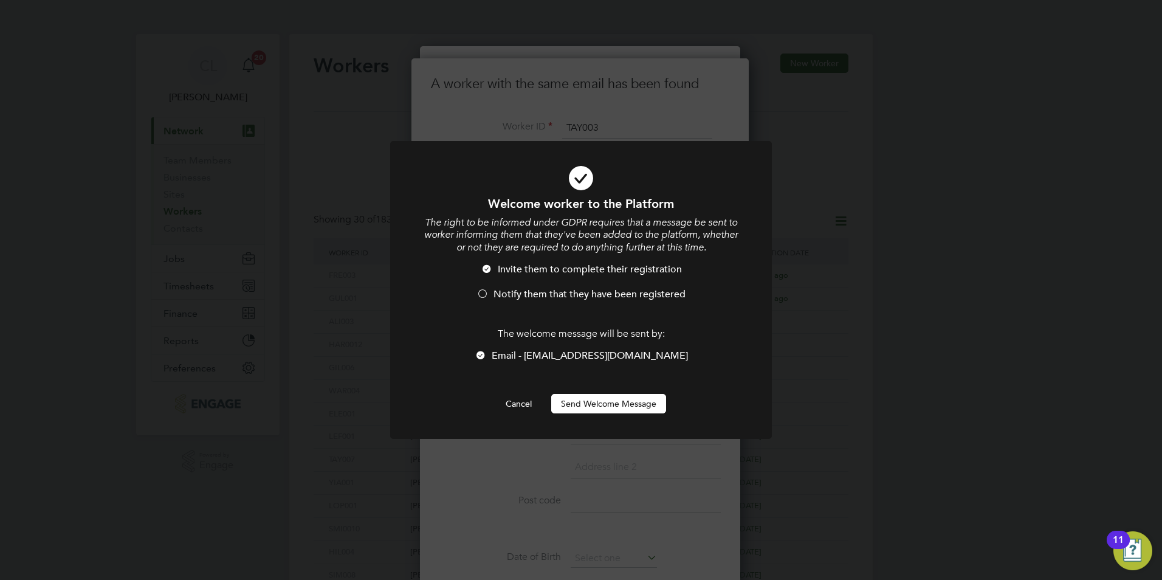
click at [515, 284] on li "Invite them to complete their registration" at bounding box center [581, 275] width 316 height 25
click at [575, 398] on button "Send Welcome Message" at bounding box center [608, 403] width 115 height 19
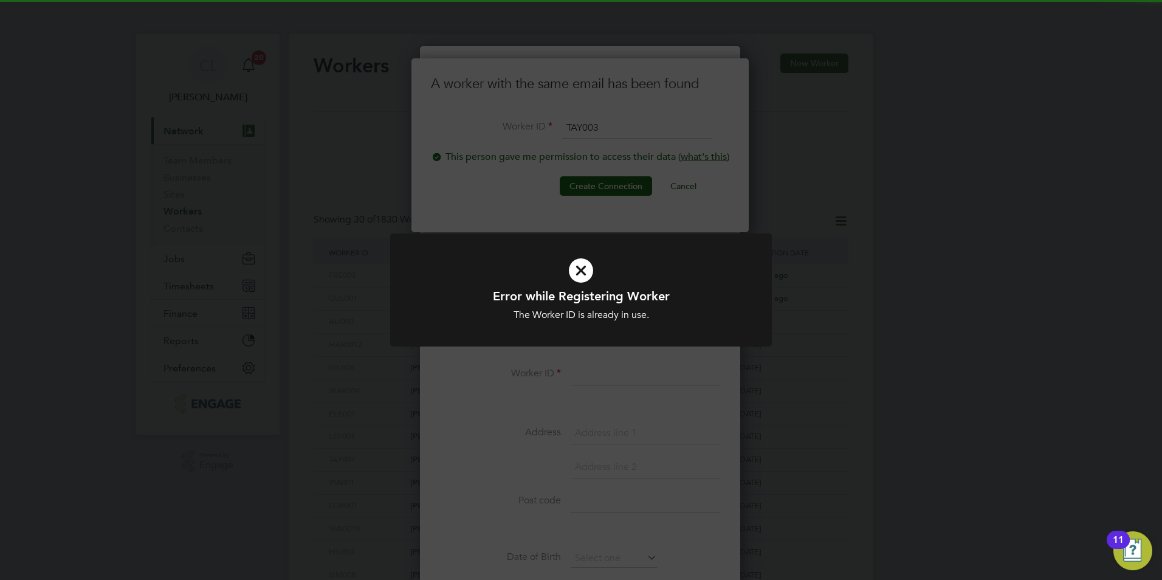
click at [605, 284] on icon at bounding box center [581, 270] width 316 height 47
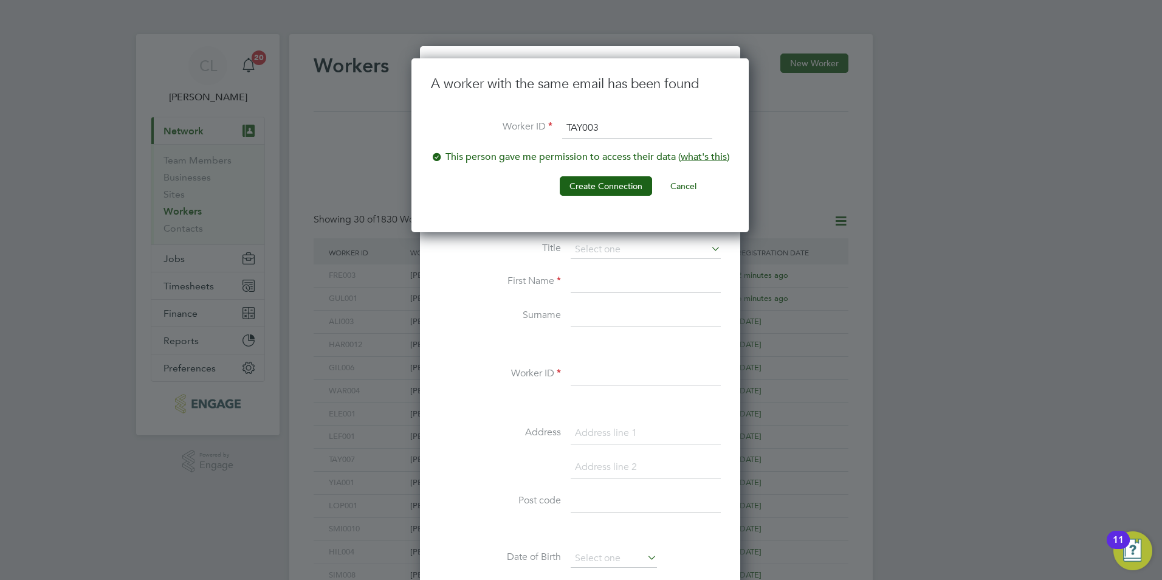
click at [598, 122] on input "TAY003" at bounding box center [637, 128] width 150 height 22
type input "TAY0010"
click at [594, 181] on button "Create Connection" at bounding box center [606, 185] width 92 height 19
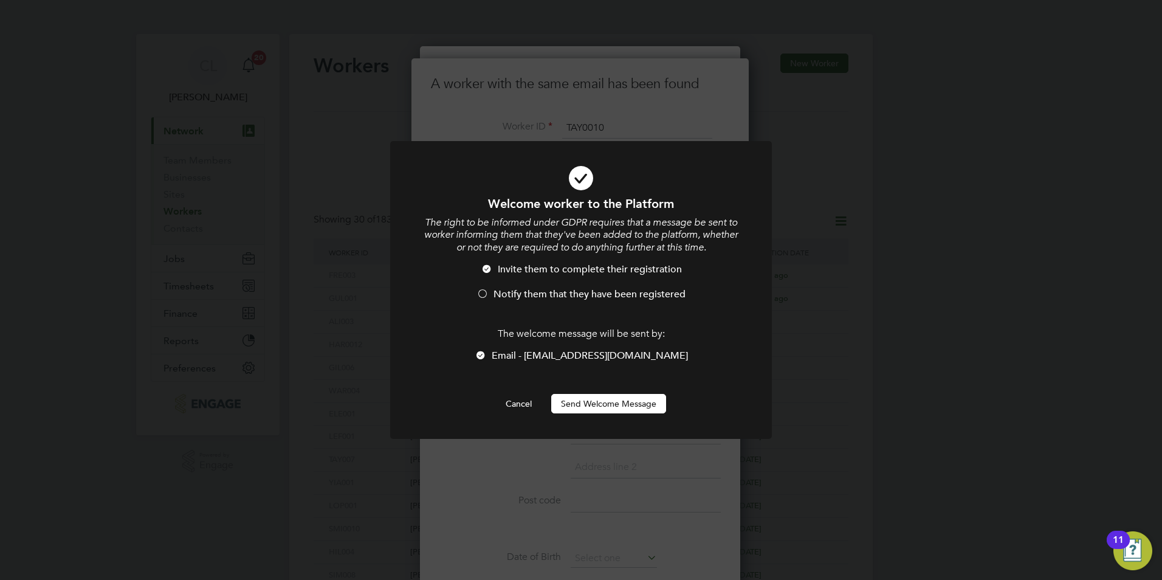
click at [530, 292] on span "Notify them that they have been registered" at bounding box center [589, 294] width 192 height 12
click at [585, 411] on button "Send Welcome Message" at bounding box center [608, 403] width 115 height 19
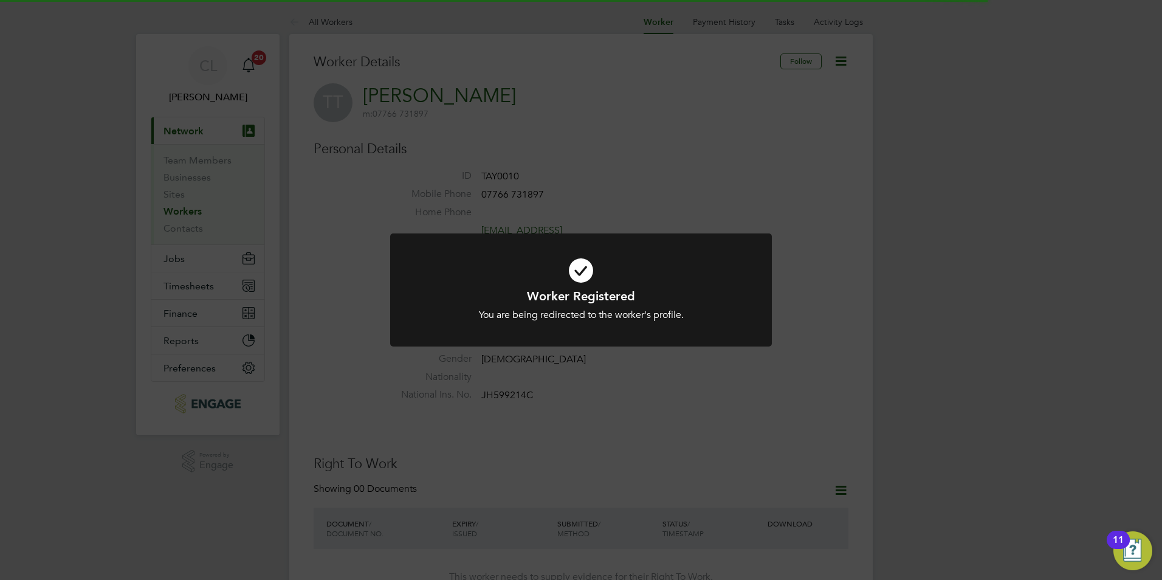
click at [616, 272] on icon at bounding box center [581, 270] width 316 height 47
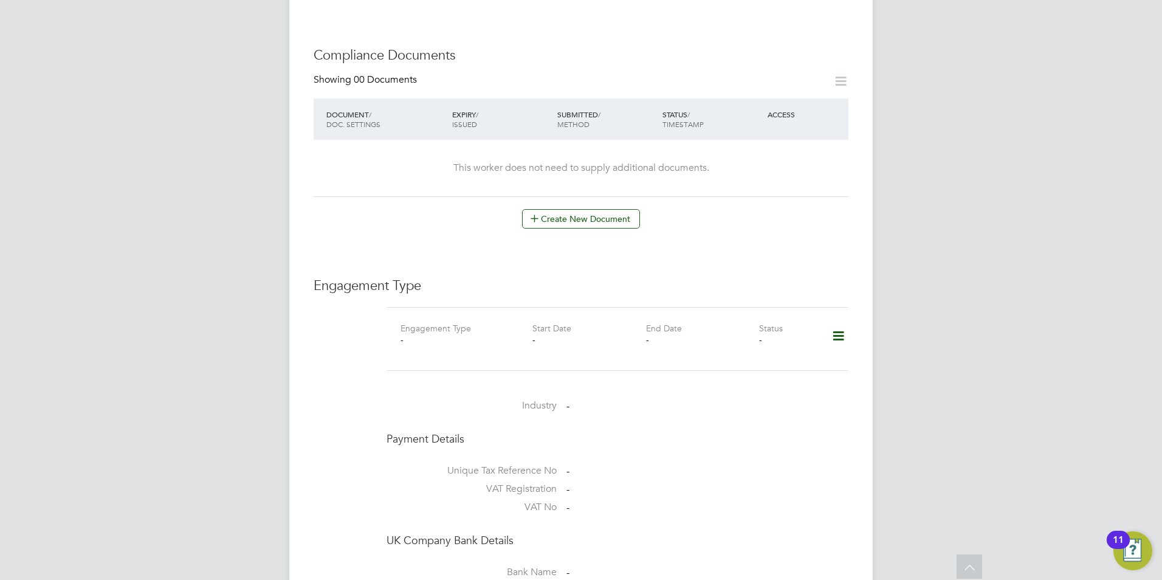
scroll to position [729, 0]
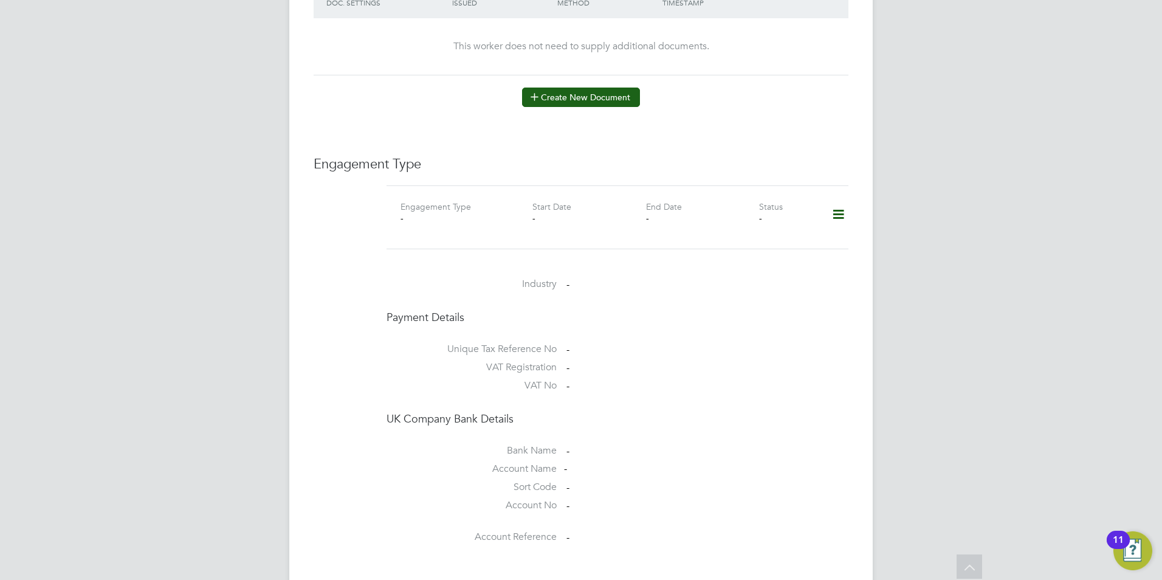
click at [584, 88] on button "Create New Document" at bounding box center [581, 97] width 118 height 19
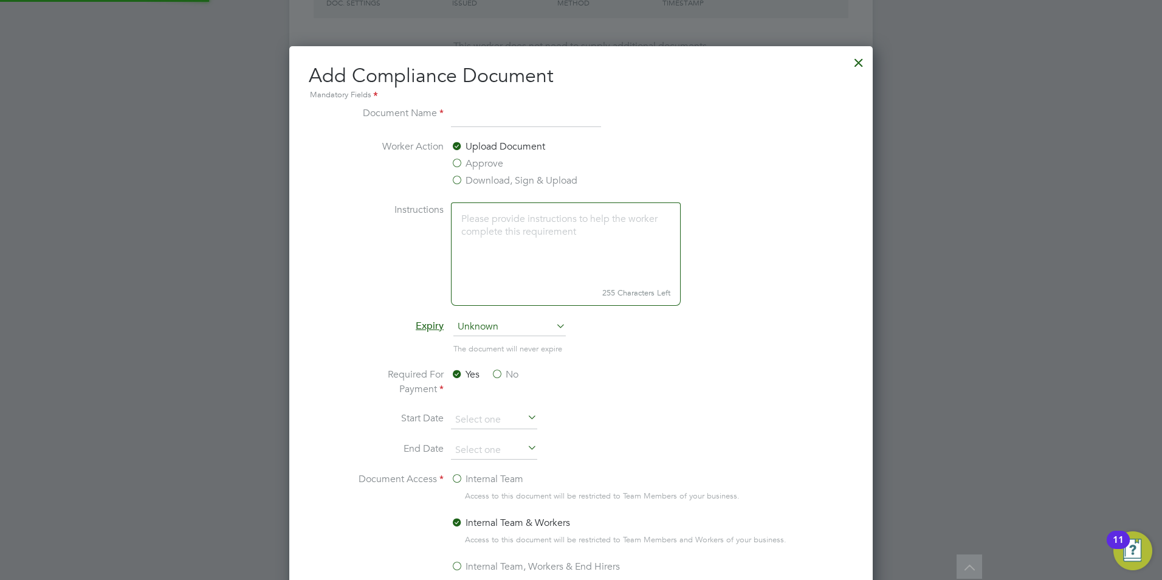
scroll to position [638, 584]
click at [484, 179] on label "Download, Sign & Upload" at bounding box center [514, 180] width 126 height 15
click at [0, 0] on input "Download, Sign & Upload" at bounding box center [0, 0] width 0 height 0
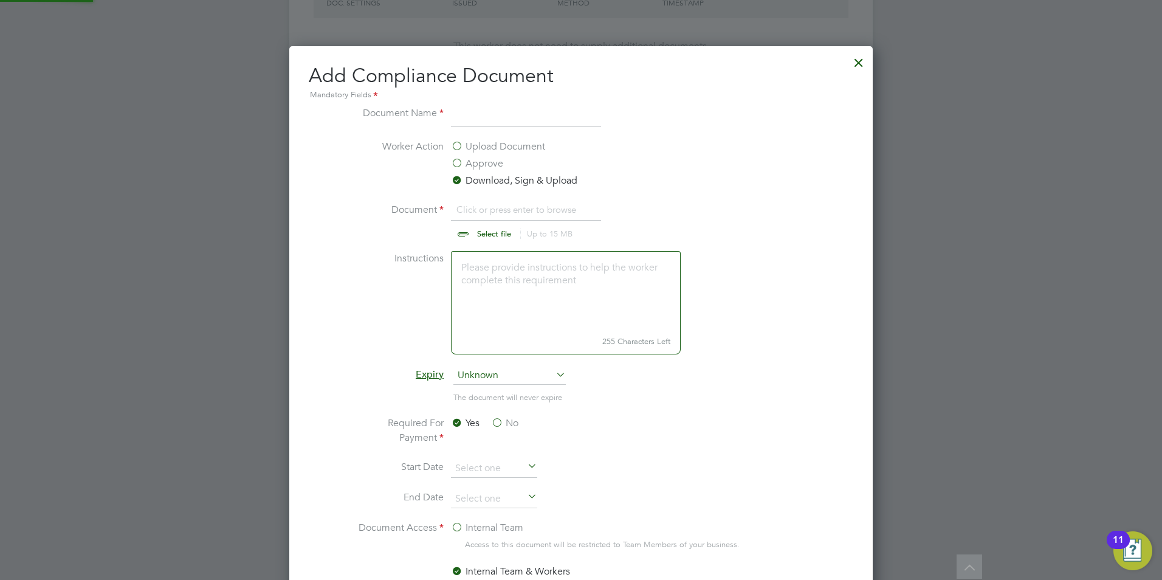
scroll to position [18, 151]
click at [485, 122] on input at bounding box center [526, 117] width 150 height 22
click at [459, 230] on input "file" at bounding box center [505, 220] width 191 height 36
type input "C:\fakepath\Tristan Taylor CPCS.jpg"
click at [475, 124] on input at bounding box center [526, 117] width 150 height 22
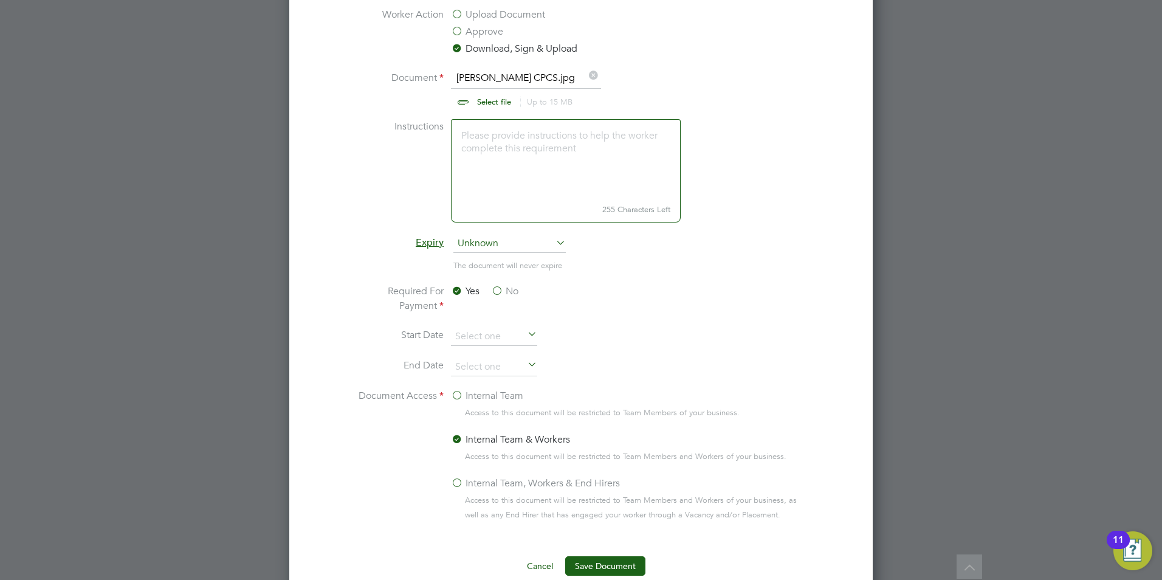
scroll to position [933, 0]
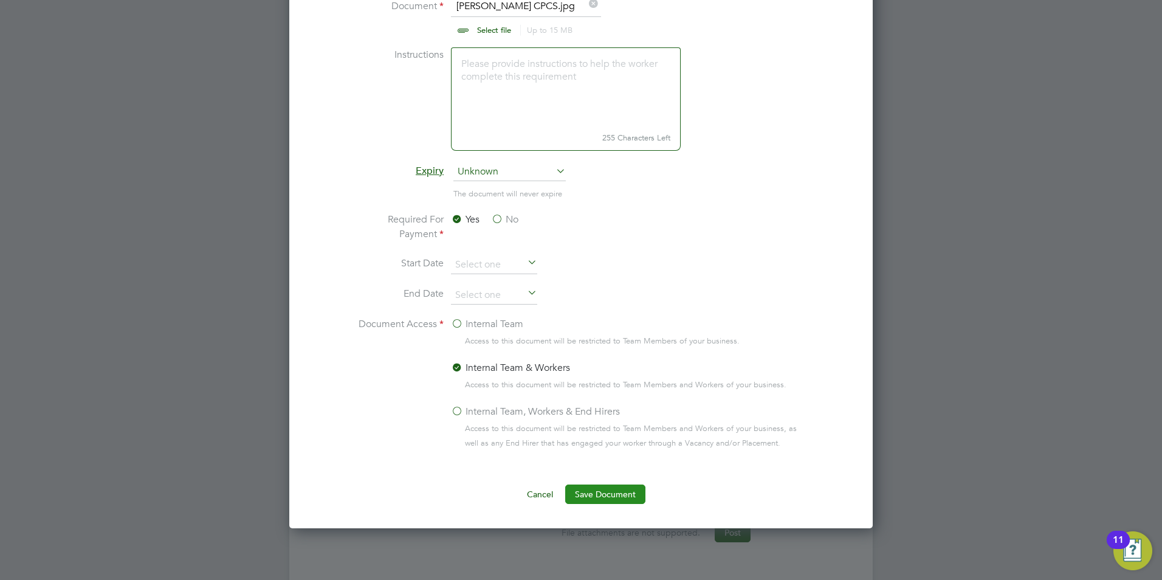
type input "CPCS"
click at [598, 498] on button "Save Document" at bounding box center [605, 493] width 80 height 19
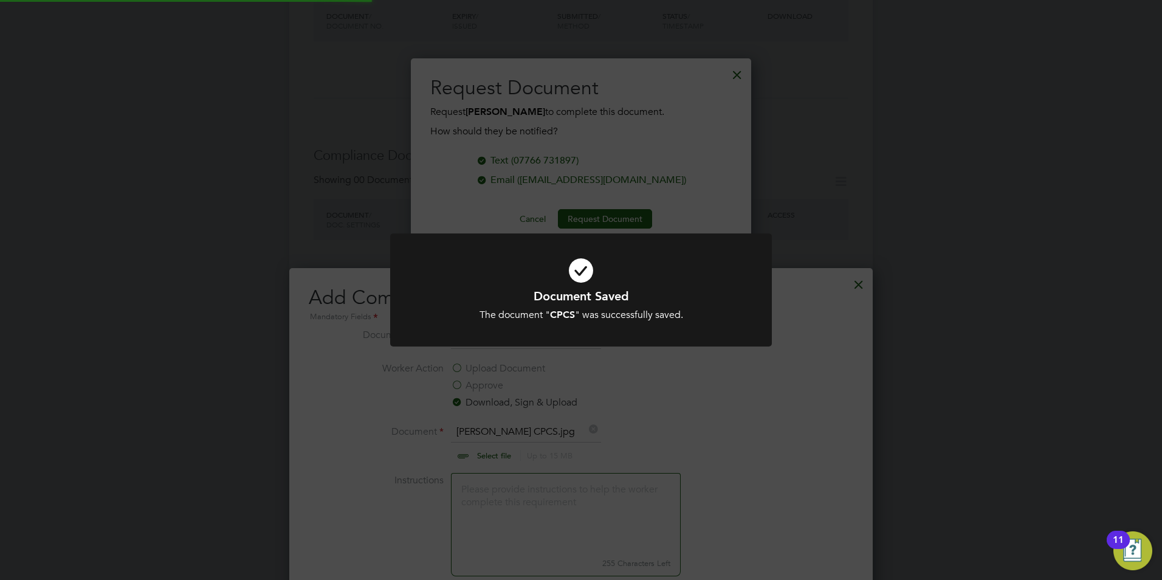
scroll to position [195, 341]
click at [690, 211] on div "Document Saved The document " CPCS " was successfully saved. Cancel Okay" at bounding box center [581, 290] width 1162 height 580
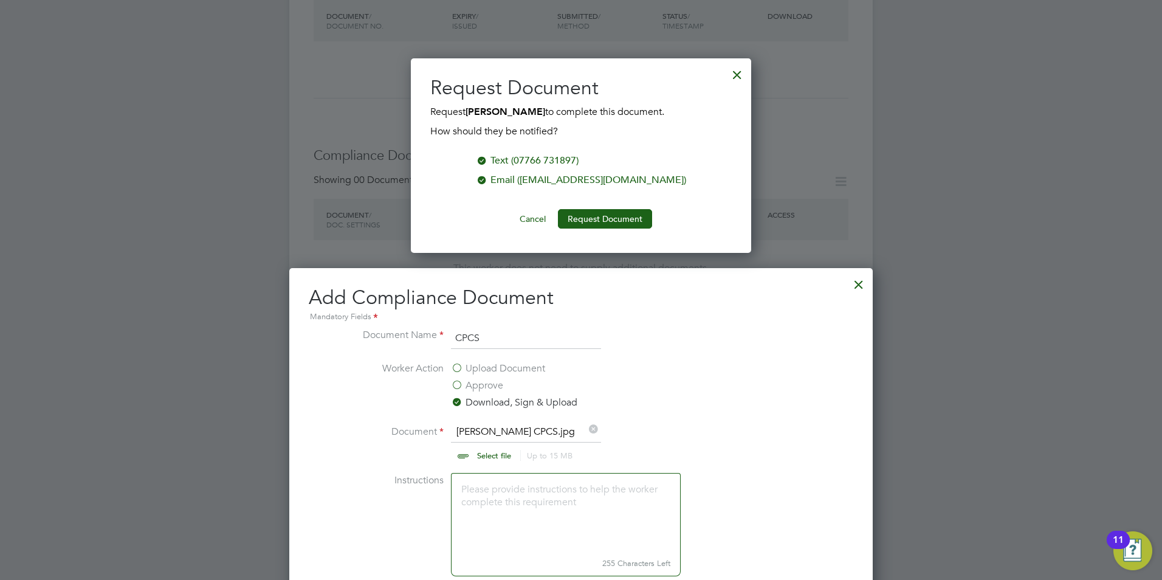
click at [738, 73] on div at bounding box center [737, 72] width 22 height 22
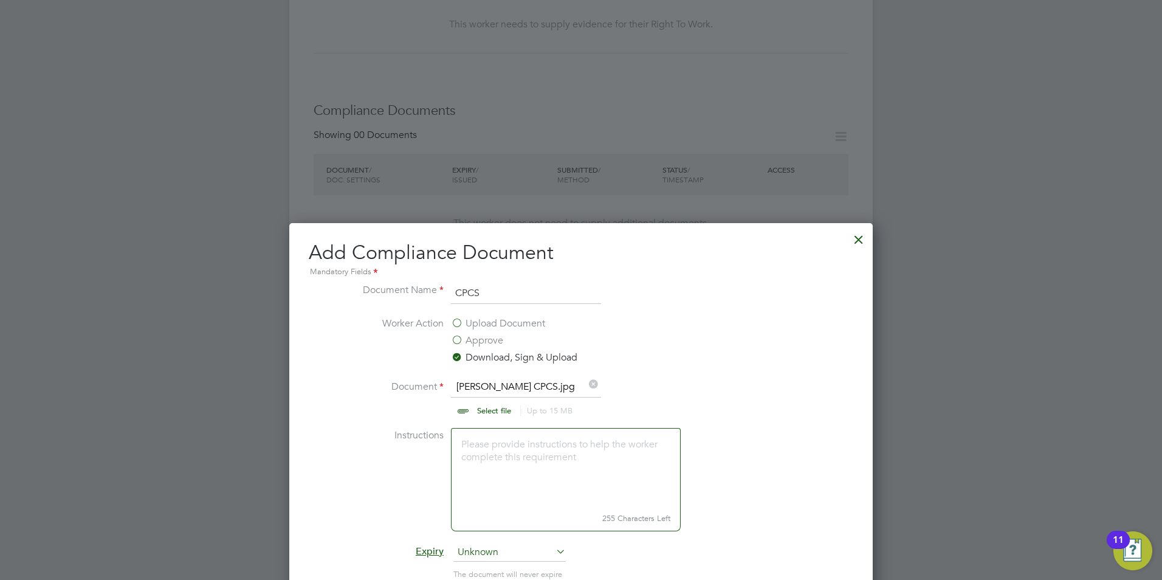
scroll to position [629, 0]
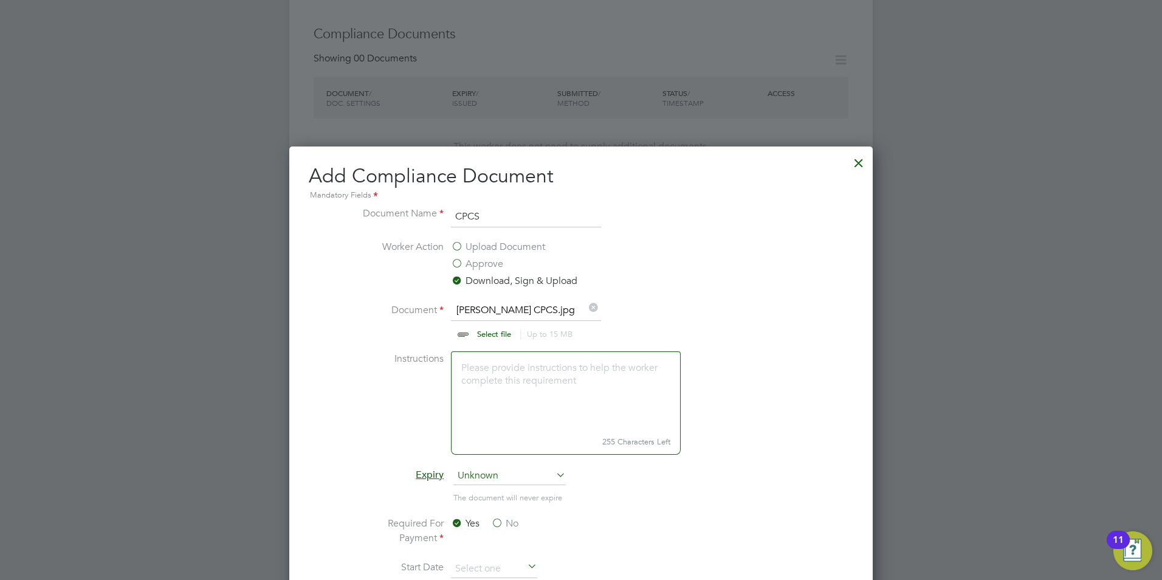
click at [587, 308] on ul "Document Name CPCS Worker Action Upload Document Approve Download, Sign & Uploa…" at bounding box center [580, 492] width 457 height 573
drag, startPoint x: 587, startPoint y: 308, endPoint x: 594, endPoint y: 306, distance: 7.1
click at [596, 306] on icon at bounding box center [592, 306] width 13 height 13
click at [584, 314] on input "file" at bounding box center [505, 321] width 191 height 36
type input "C:\fakepath\Tristan Taylor DL.jpg"
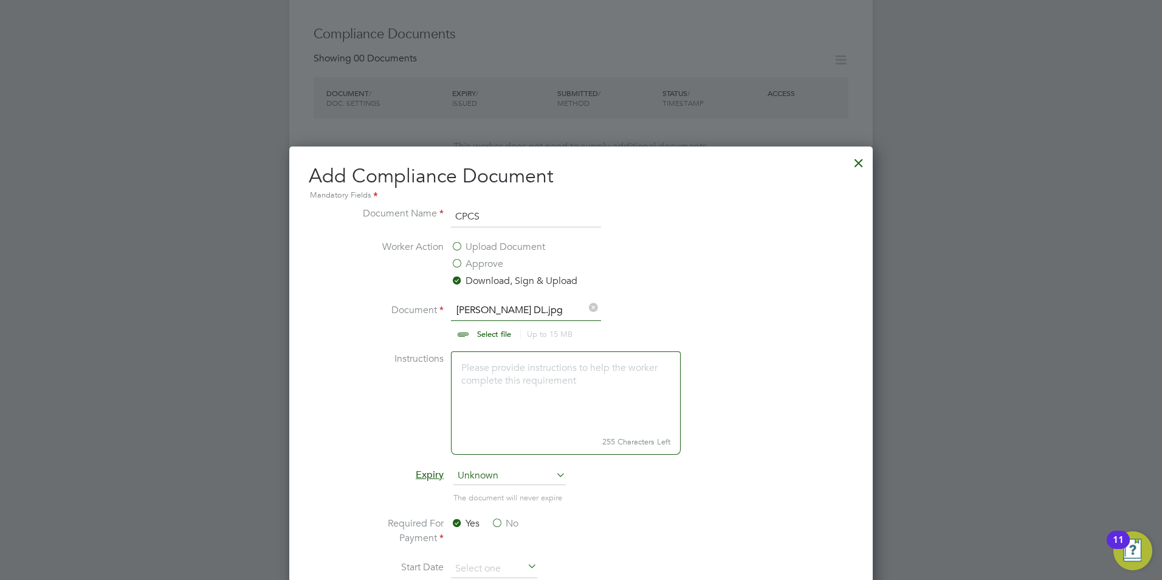
drag, startPoint x: 489, startPoint y: 222, endPoint x: 376, endPoint y: 216, distance: 113.2
click at [376, 216] on li "Document Name CPCS" at bounding box center [580, 223] width 457 height 34
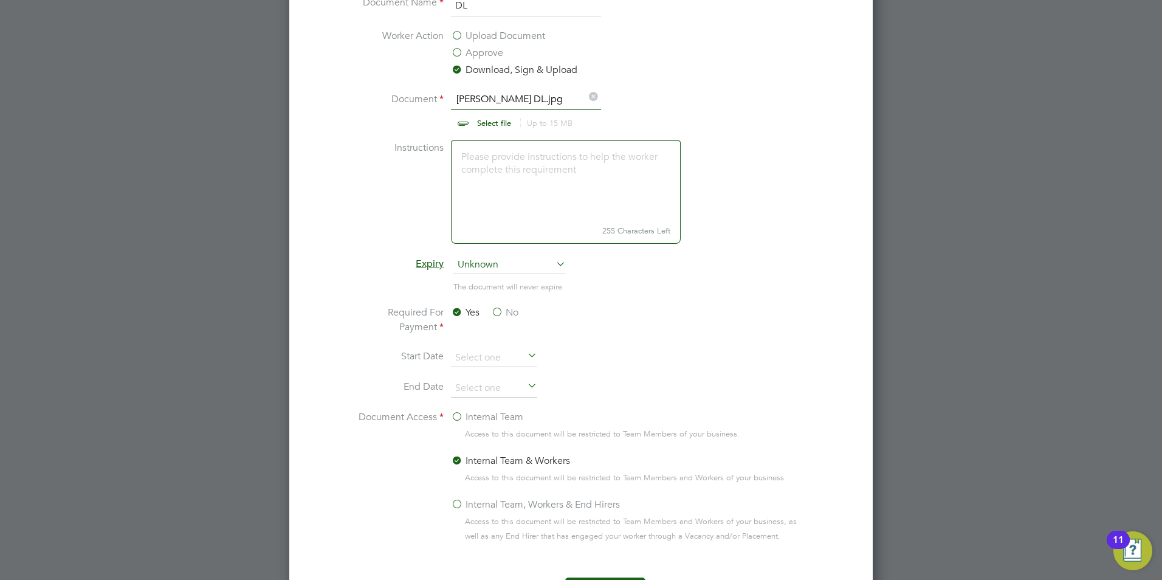
scroll to position [933, 0]
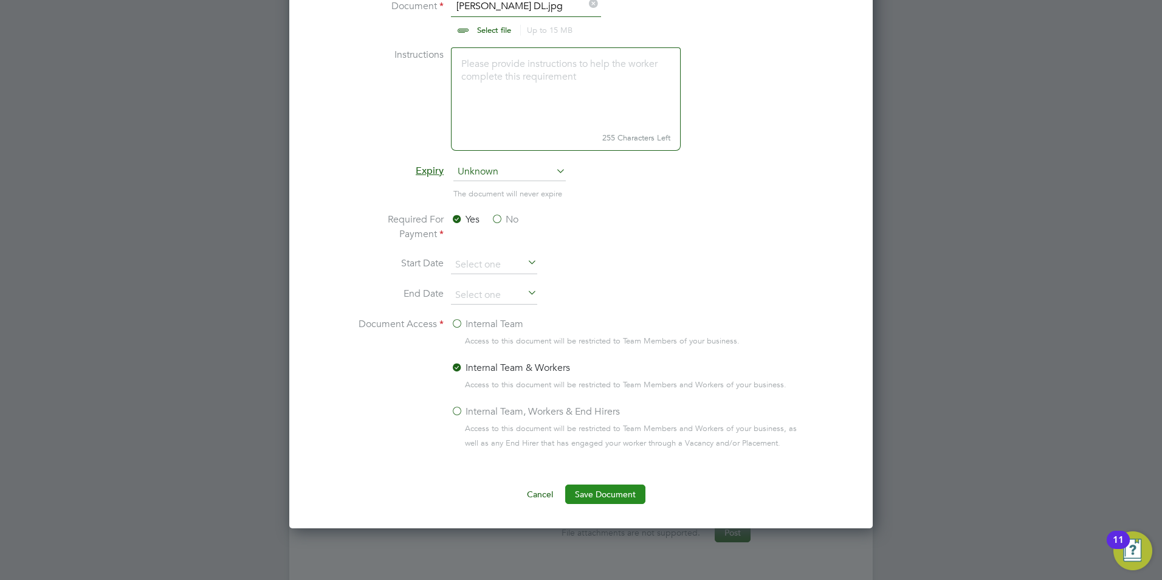
type input "DL"
drag, startPoint x: 591, startPoint y: 497, endPoint x: 578, endPoint y: 493, distance: 13.5
click at [590, 496] on button "Save Document" at bounding box center [605, 493] width 80 height 19
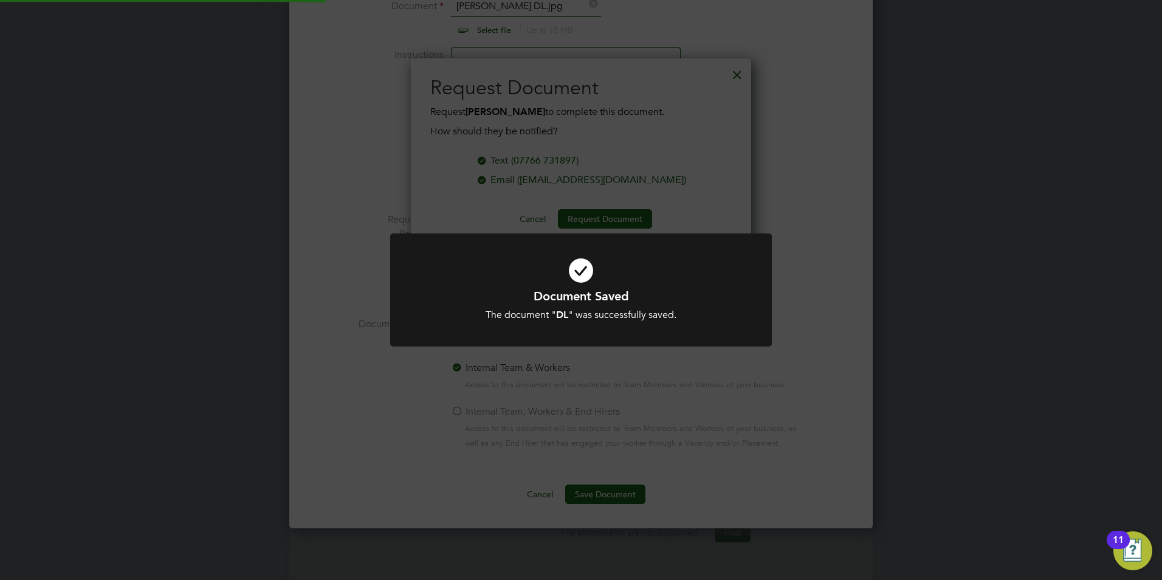
scroll to position [195, 341]
click at [736, 112] on div "Document Saved The document " DL " was successfully saved. Cancel Okay" at bounding box center [581, 290] width 1162 height 580
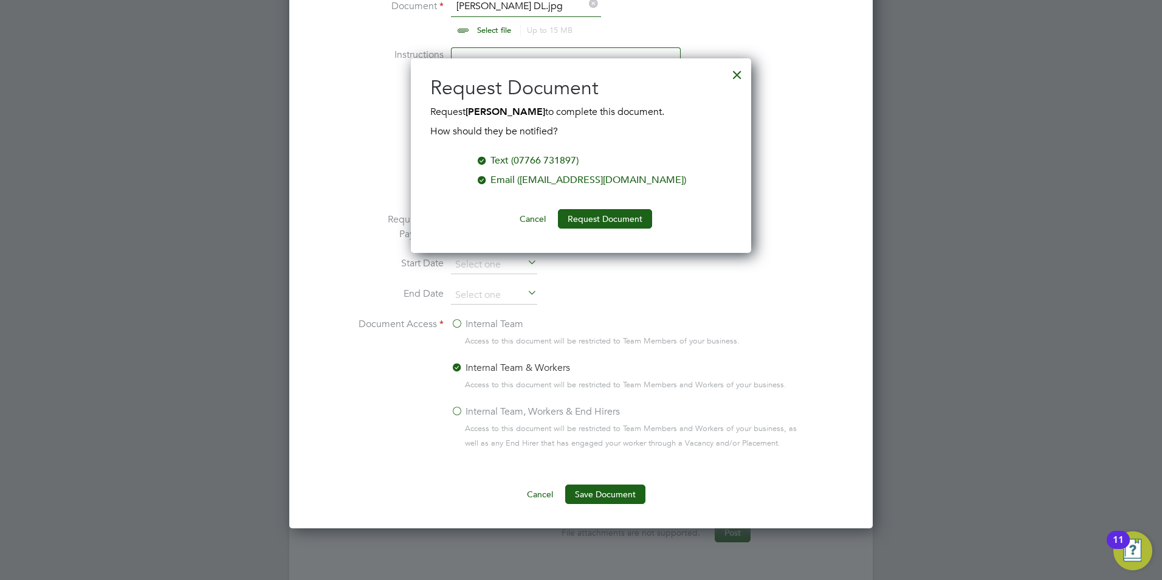
click at [736, 75] on div at bounding box center [737, 72] width 22 height 22
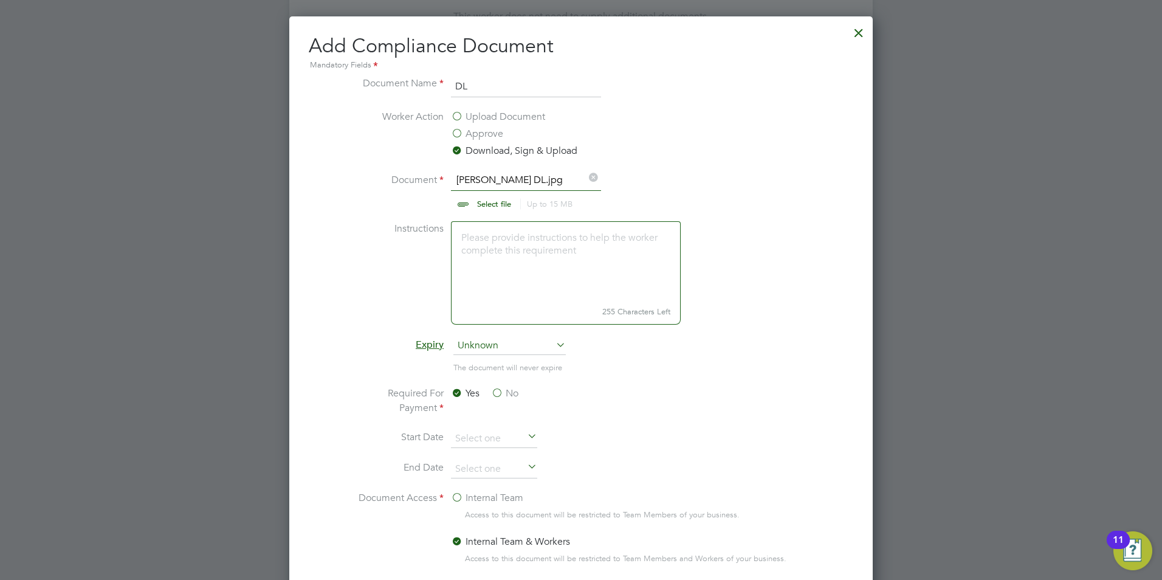
scroll to position [513, 0]
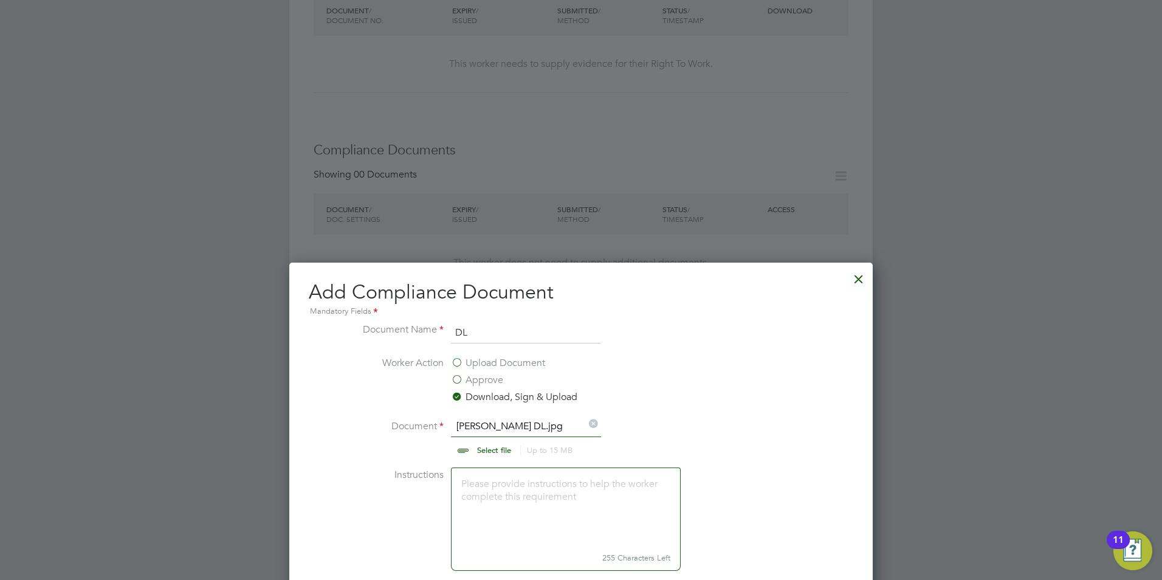
drag, startPoint x: 590, startPoint y: 422, endPoint x: 583, endPoint y: 424, distance: 7.4
click at [591, 422] on icon at bounding box center [592, 422] width 13 height 13
click at [509, 449] on input "file" at bounding box center [505, 437] width 191 height 36
type input "C:\fakepath\Tristan Taylor BP.jpg"
drag, startPoint x: 475, startPoint y: 332, endPoint x: 435, endPoint y: 329, distance: 40.2
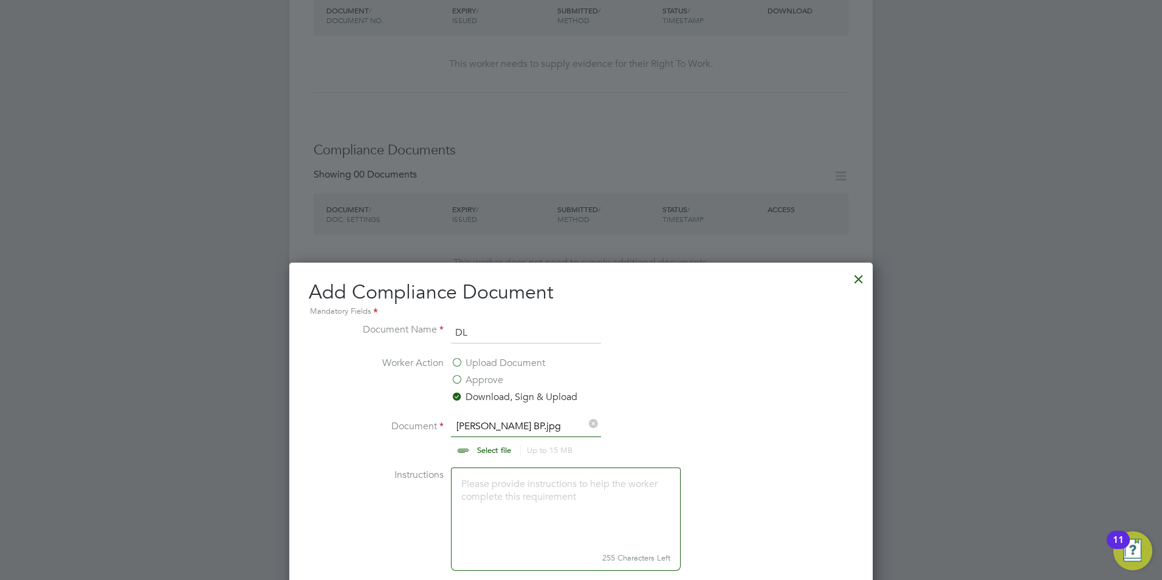
click at [435, 329] on li "Document Name DL" at bounding box center [580, 339] width 457 height 34
type input "BP"
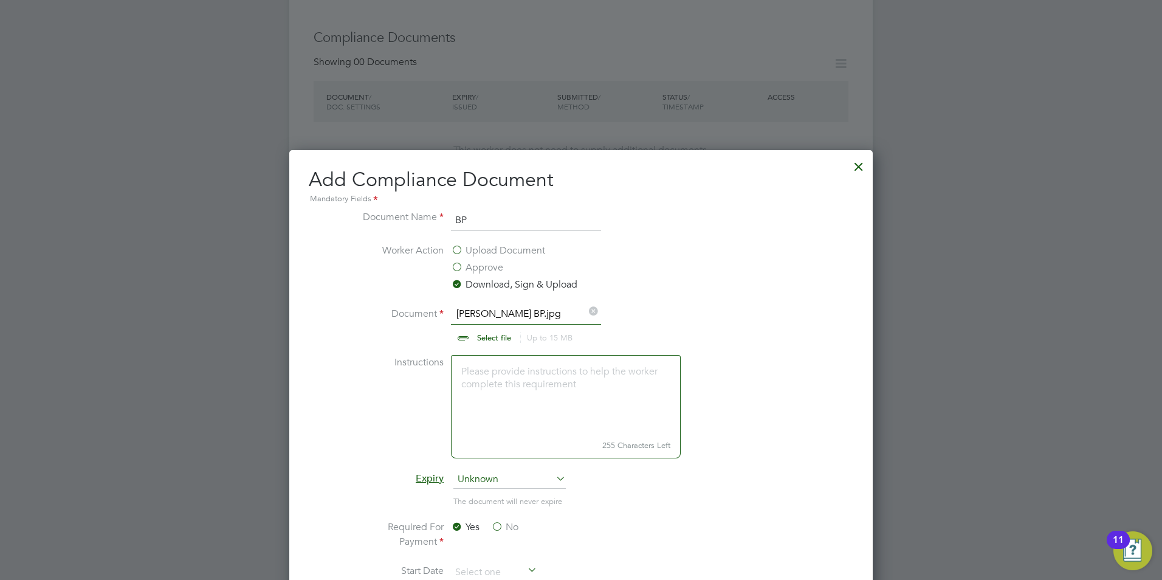
scroll to position [933, 0]
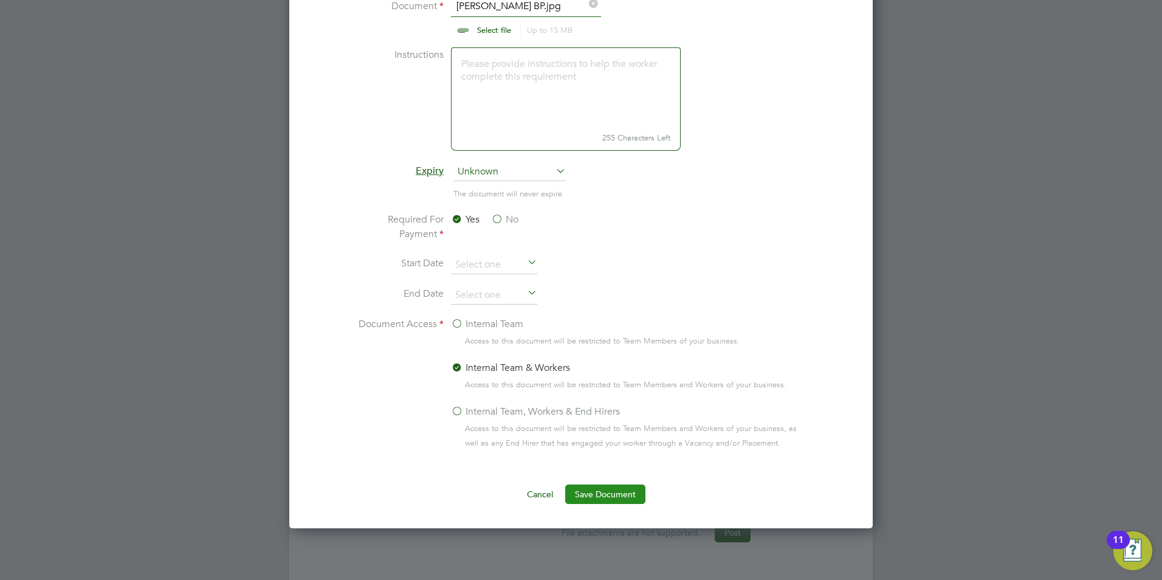
click at [594, 492] on button "Save Document" at bounding box center [605, 493] width 80 height 19
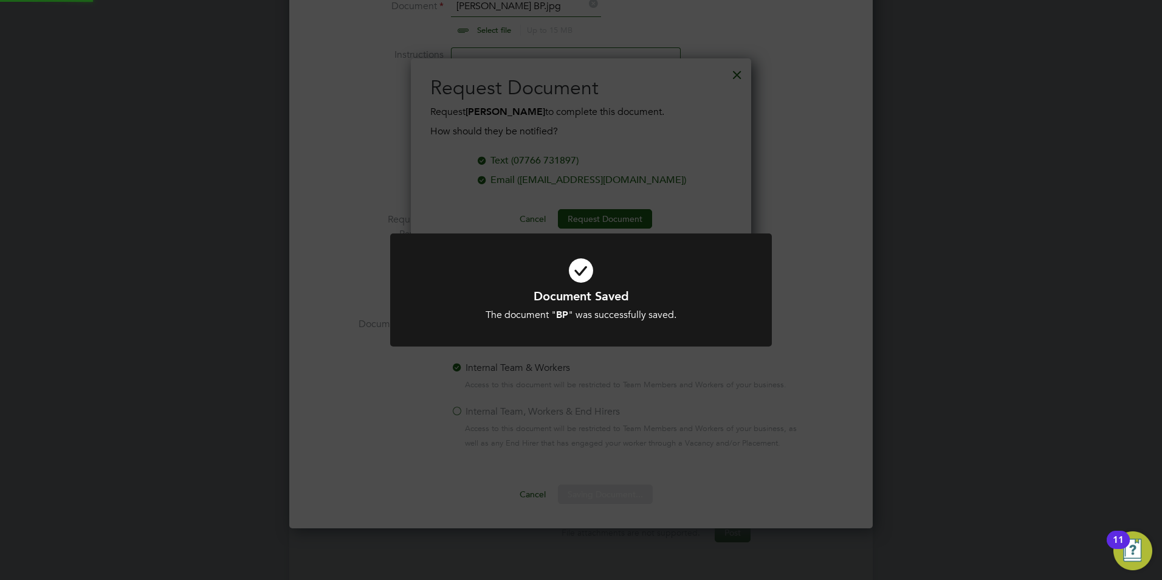
scroll to position [195, 341]
click at [696, 124] on div "Document Saved The document " BP " was successfully saved. Cancel Okay" at bounding box center [581, 290] width 1162 height 580
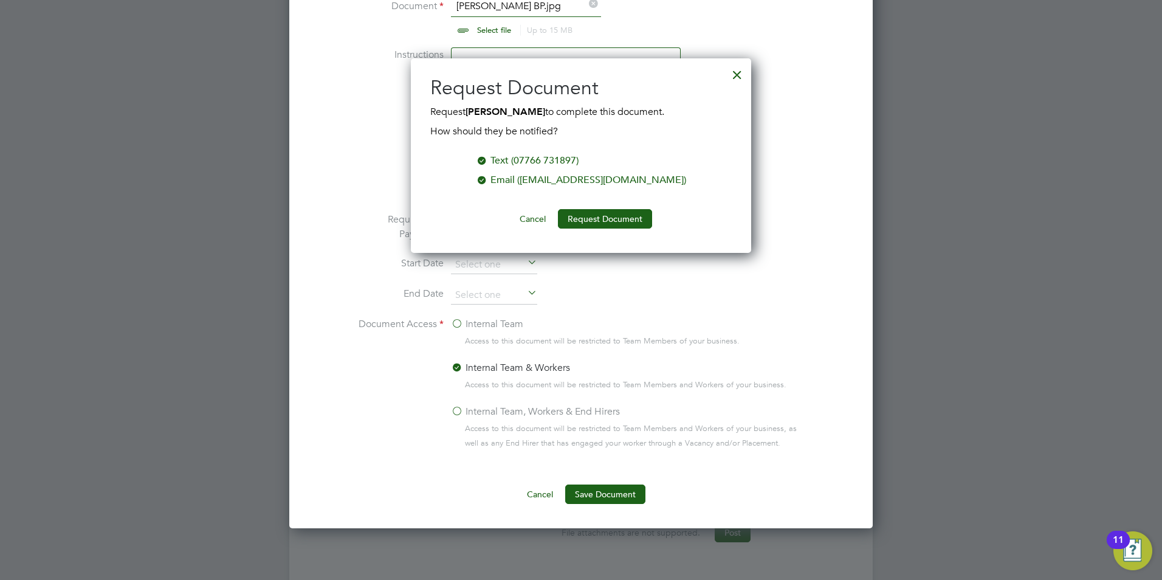
click at [737, 73] on div at bounding box center [737, 72] width 22 height 22
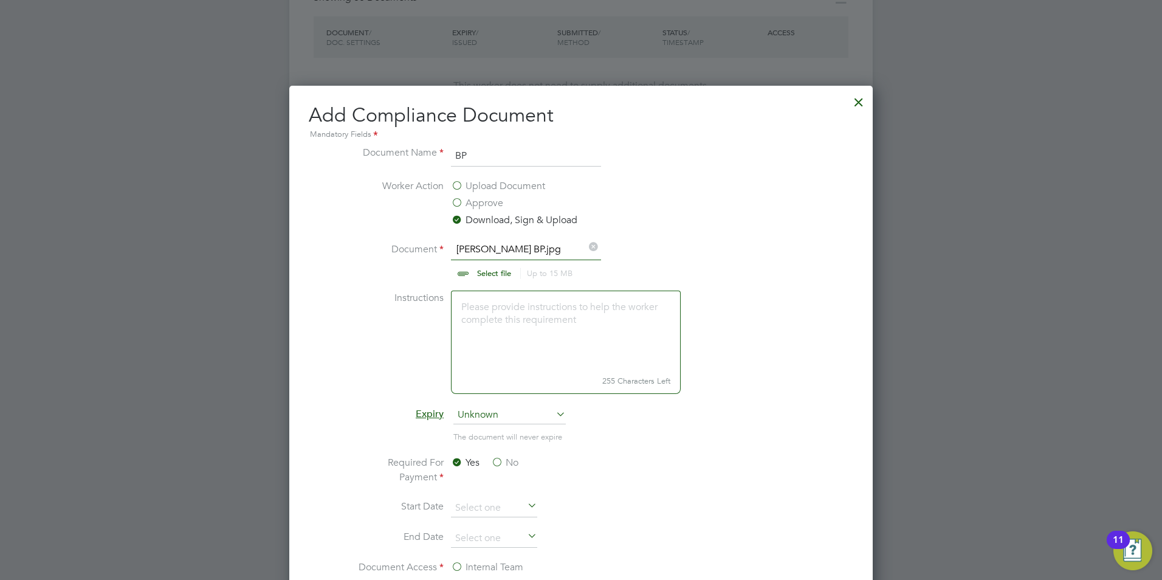
click at [859, 102] on div at bounding box center [859, 99] width 22 height 22
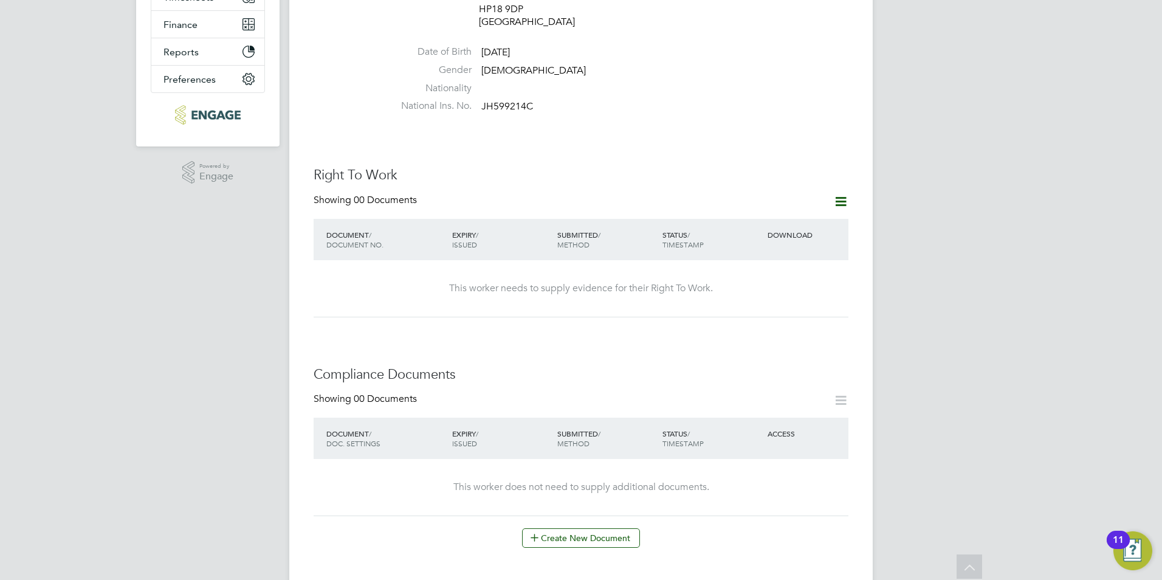
scroll to position [0, 0]
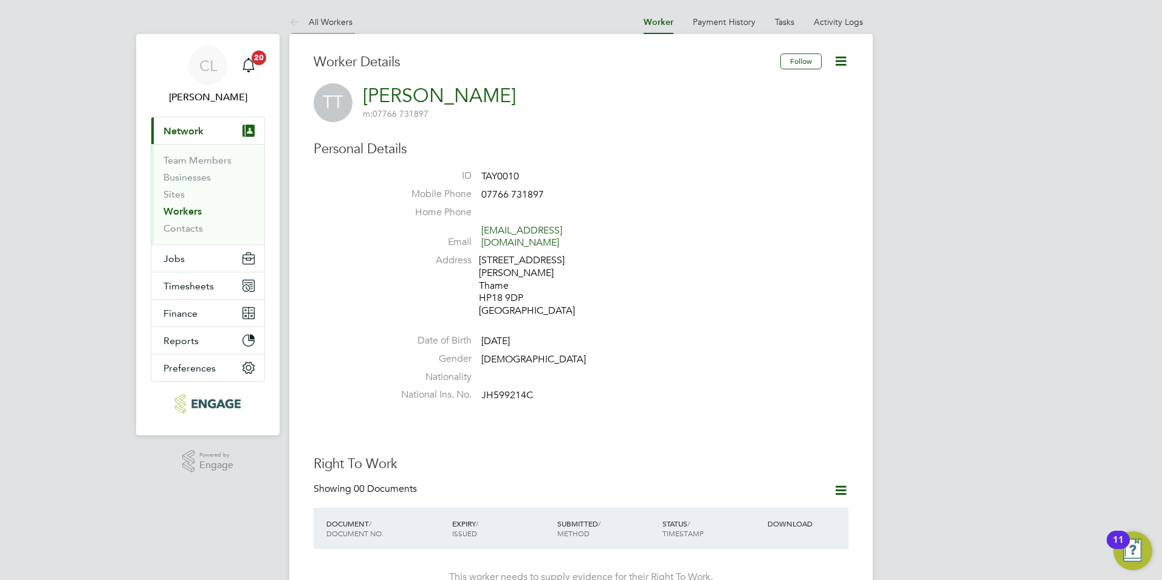
click at [342, 19] on link "All Workers" at bounding box center [320, 21] width 63 height 11
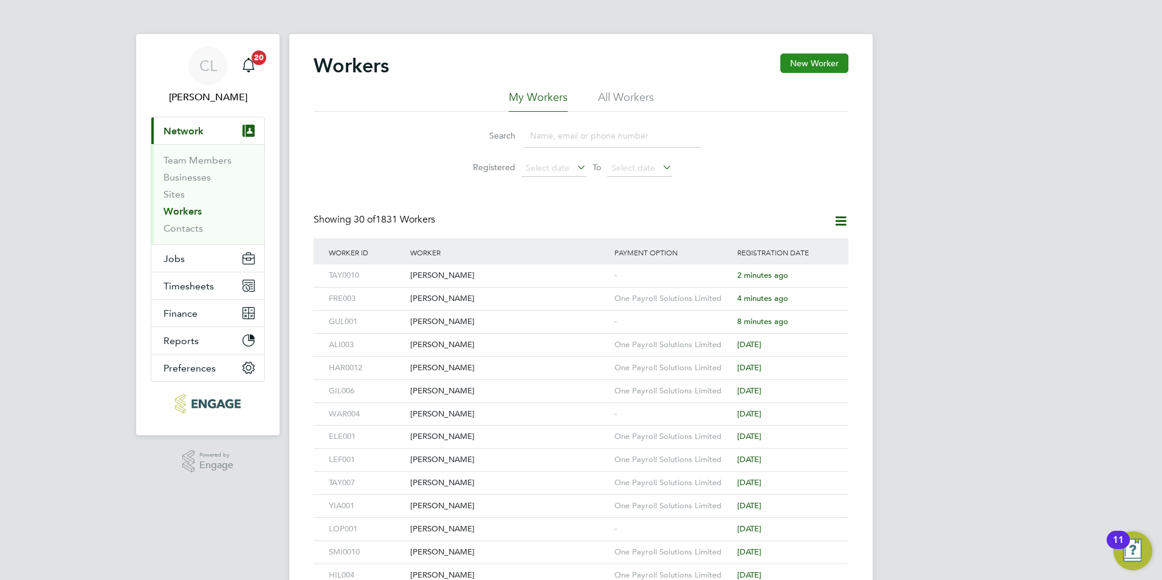
drag, startPoint x: 819, startPoint y: 68, endPoint x: 826, endPoint y: 35, distance: 33.8
click at [819, 65] on button "New Worker" at bounding box center [814, 62] width 68 height 19
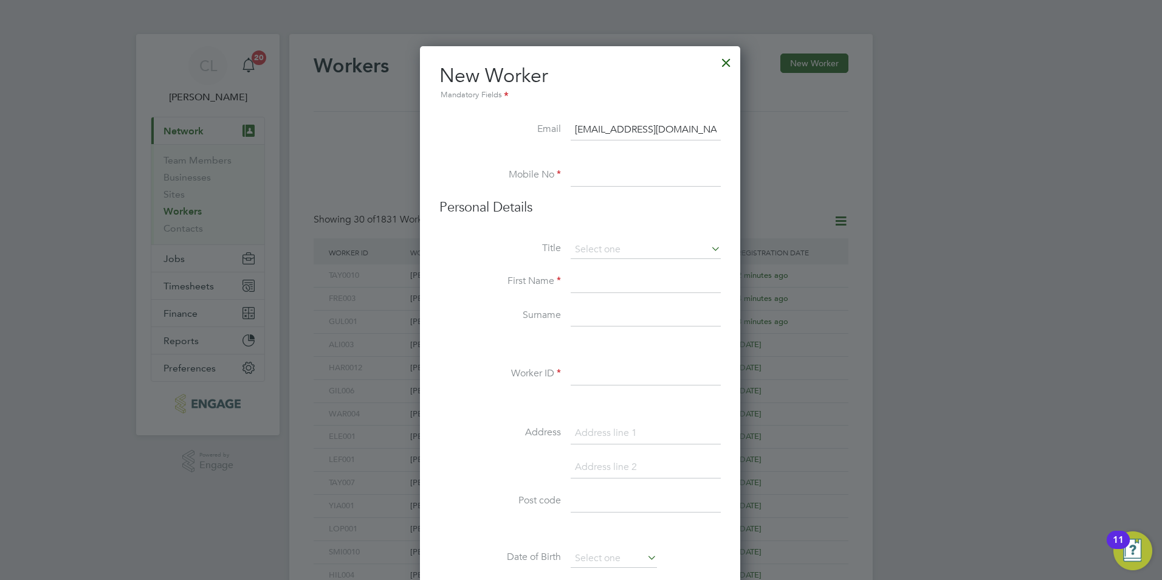
scroll to position [0, 2]
type input "dugrun_alexx_ghera@yahoo.com"
click at [606, 176] on input at bounding box center [646, 176] width 150 height 22
type input "07496326568"
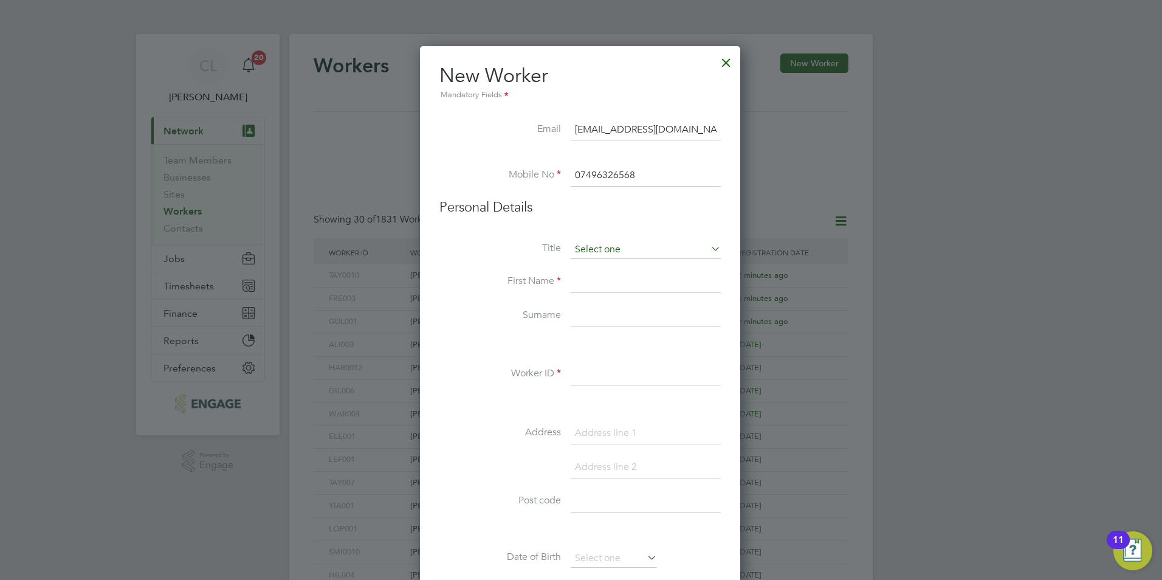
click at [605, 254] on input at bounding box center [646, 250] width 150 height 18
click at [603, 272] on li "Mr" at bounding box center [645, 267] width 151 height 16
type input "Mr"
click at [603, 275] on input at bounding box center [646, 282] width 150 height 22
type input "Alexandru"
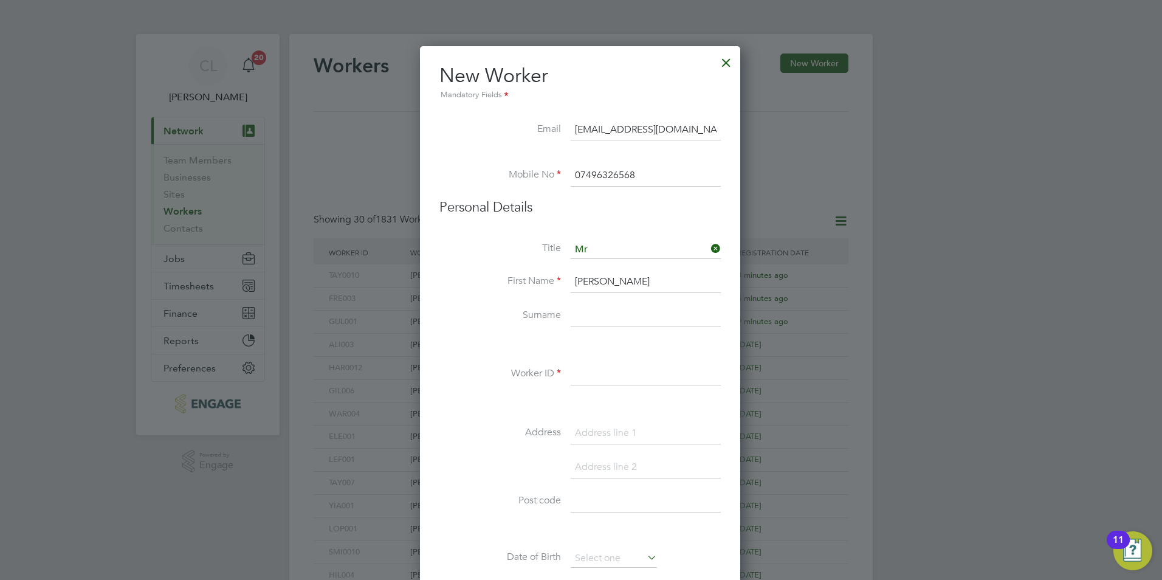
click at [585, 317] on input at bounding box center [646, 316] width 150 height 22
type input "Gherasim"
click at [594, 382] on input at bounding box center [646, 374] width 150 height 22
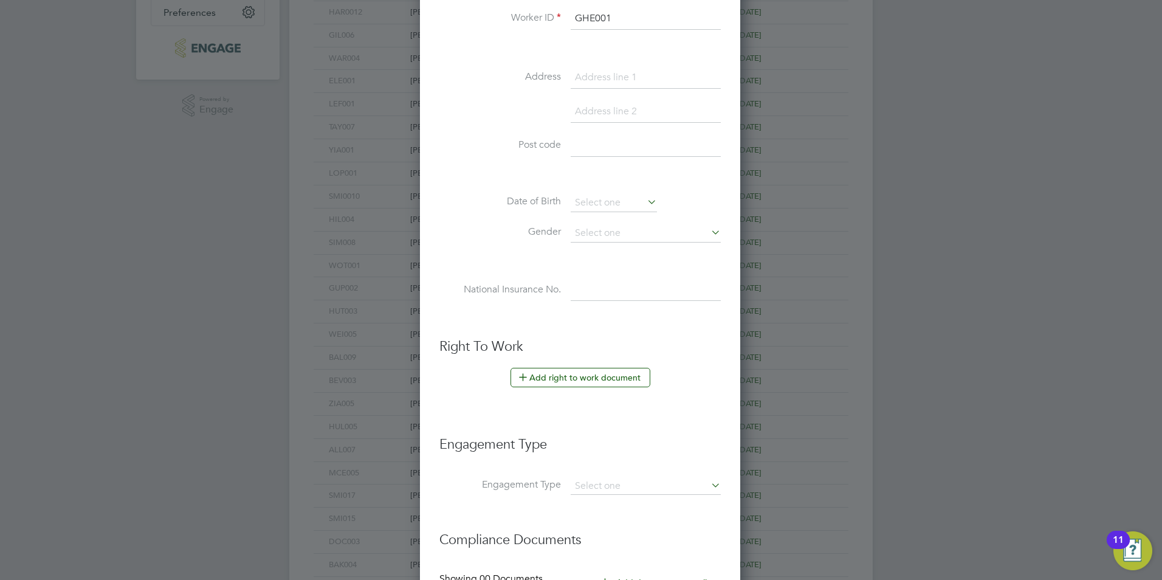
scroll to position [365, 0]
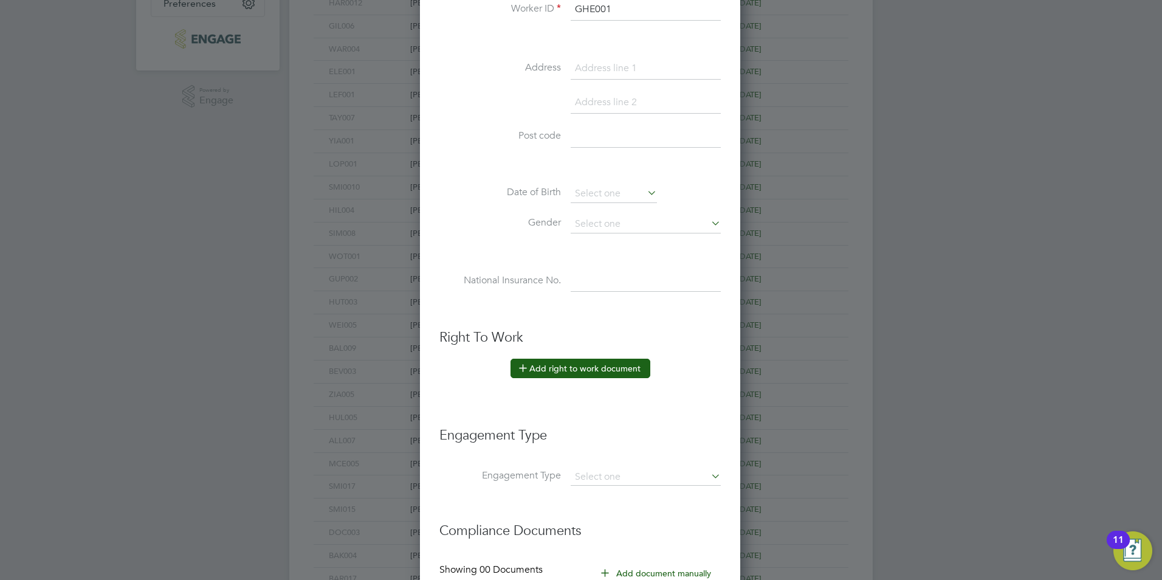
type input "GHE001"
click at [609, 368] on button "Add right to work document" at bounding box center [580, 368] width 140 height 19
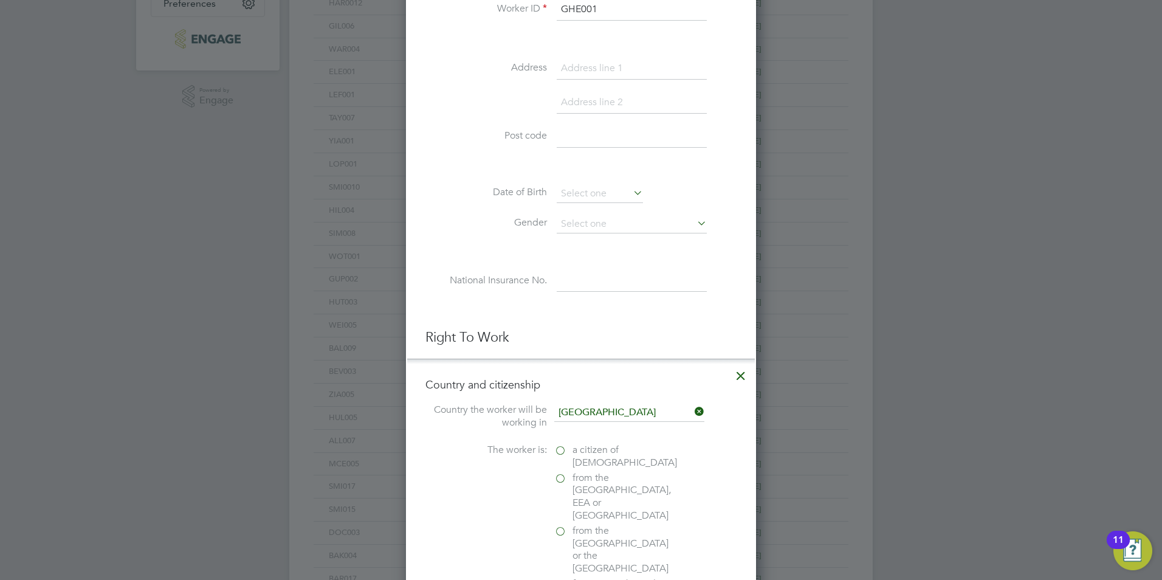
click at [584, 448] on span "a citizen of [DEMOGRAPHIC_DATA]" at bounding box center [624, 457] width 105 height 26
click at [0, 0] on input "a citizen of [DEMOGRAPHIC_DATA]" at bounding box center [0, 0] width 0 height 0
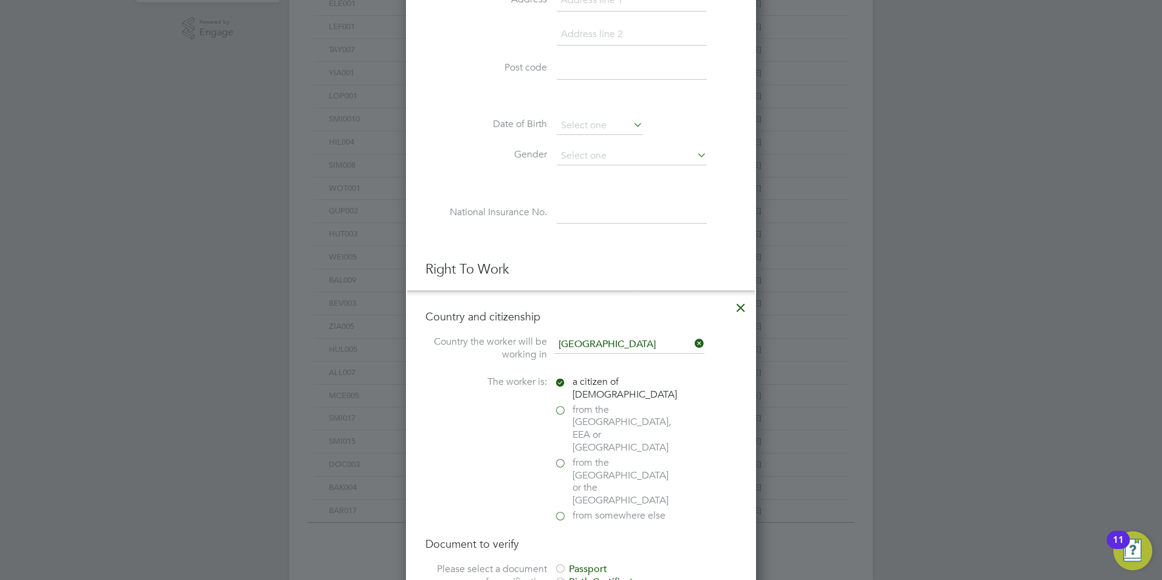
scroll to position [547, 0]
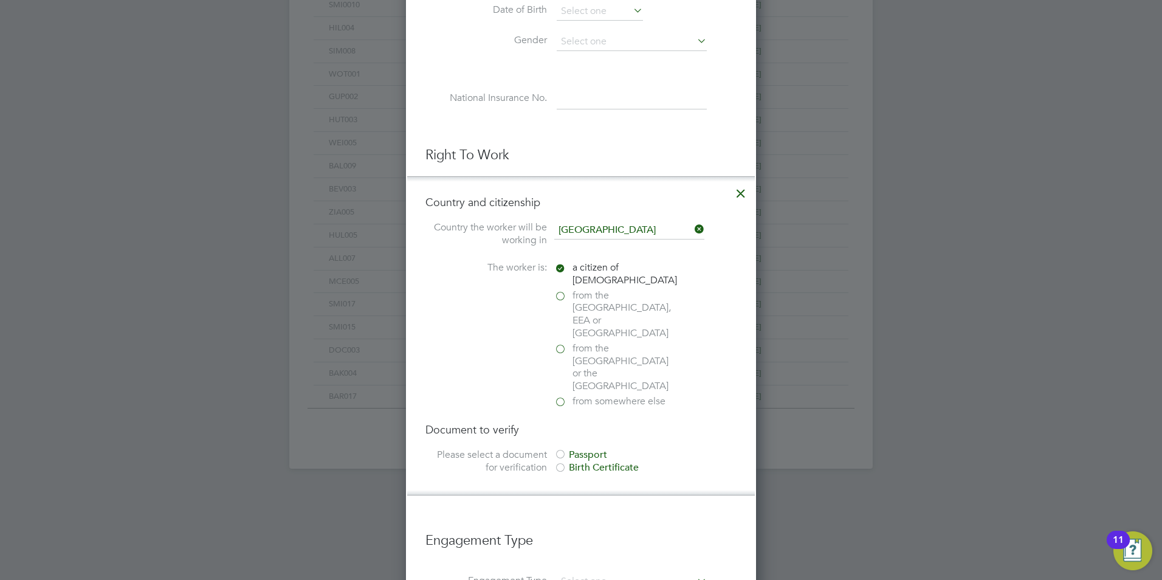
click at [583, 448] on div "Passport" at bounding box center [645, 454] width 182 height 13
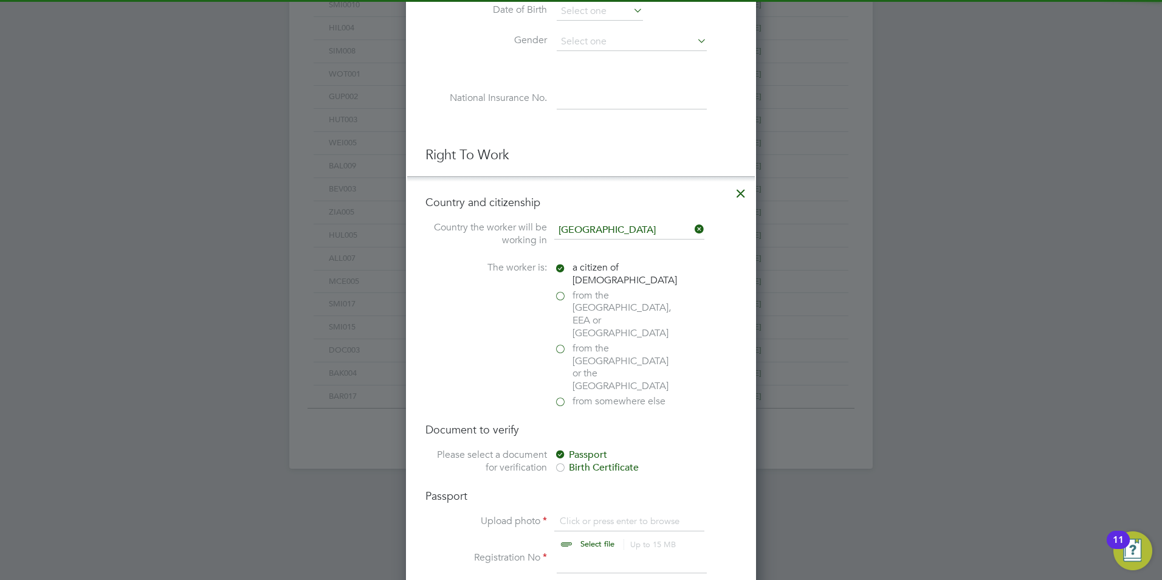
click at [586, 515] on input "file" at bounding box center [608, 533] width 191 height 36
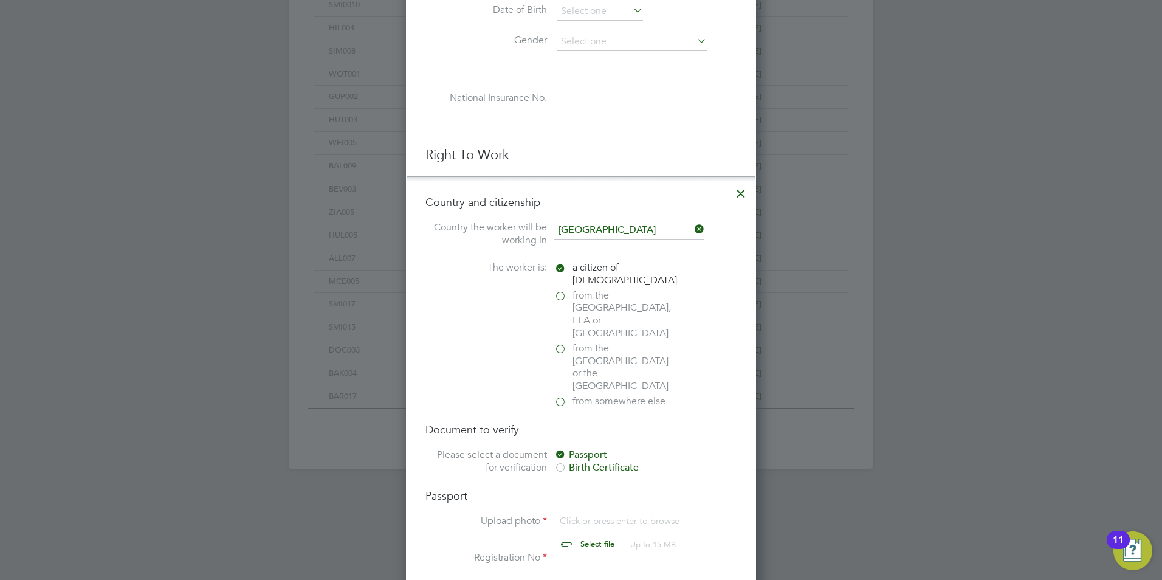
type input "C:\fakepath\Alexandru Gherasim ID.jpg"
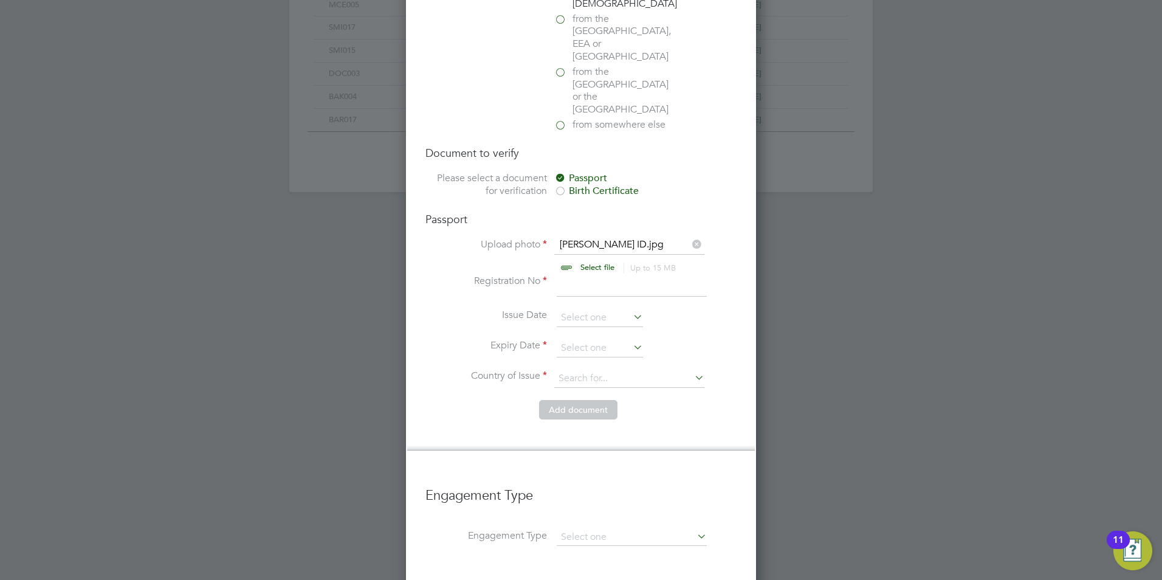
scroll to position [851, 0]
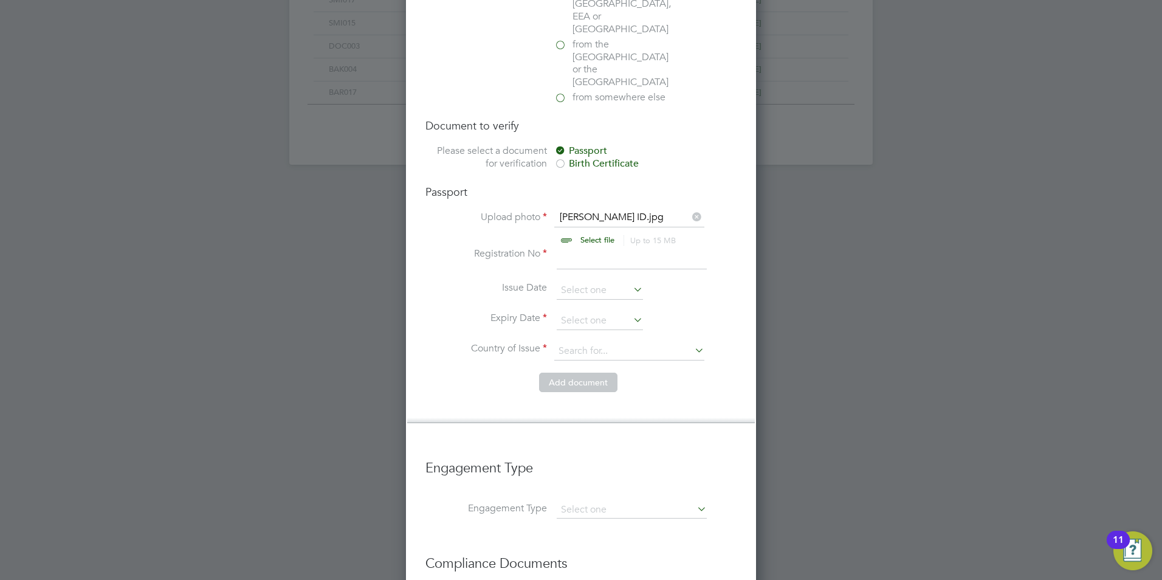
click at [573, 247] on input at bounding box center [632, 258] width 150 height 22
type input "10"
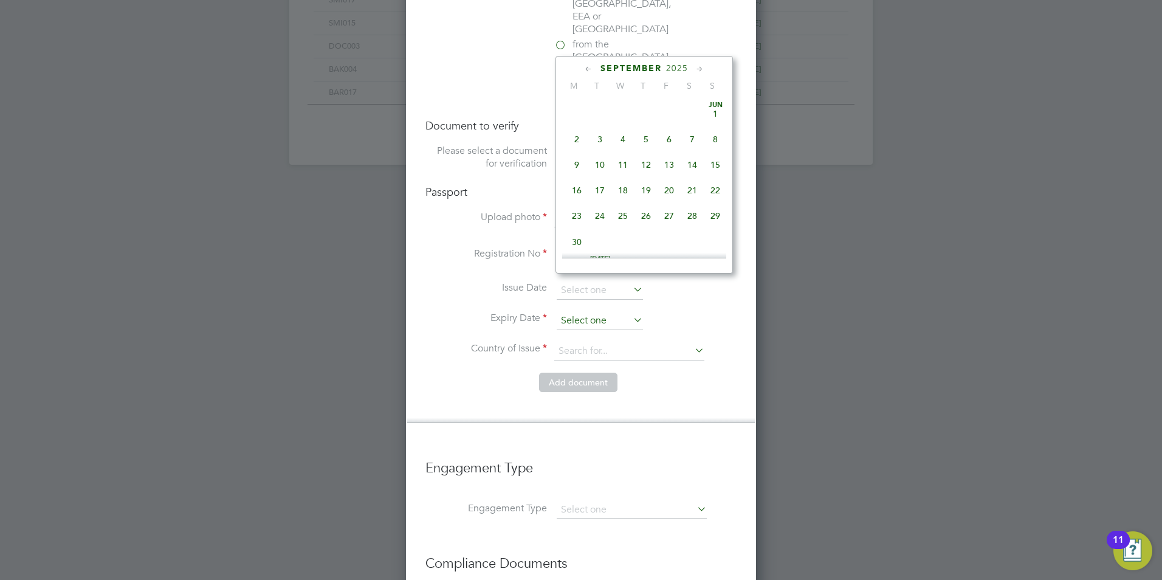
scroll to position [368, 0]
click at [582, 312] on input at bounding box center [600, 321] width 86 height 18
click at [648, 118] on span "12" at bounding box center [645, 106] width 23 height 23
type input "12 Nov 2026"
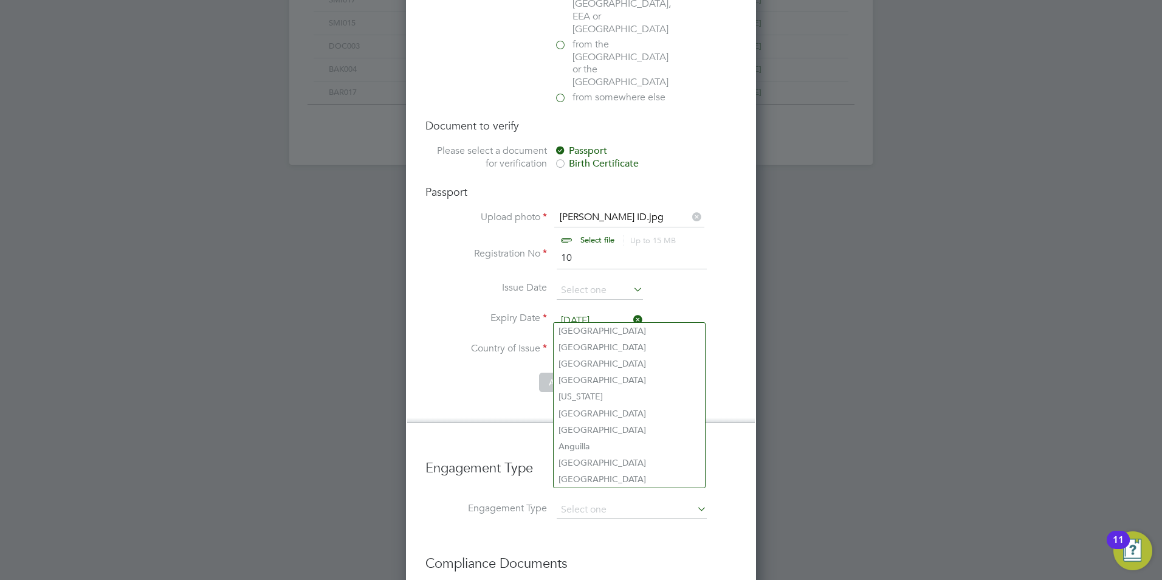
click at [603, 342] on input at bounding box center [629, 351] width 150 height 18
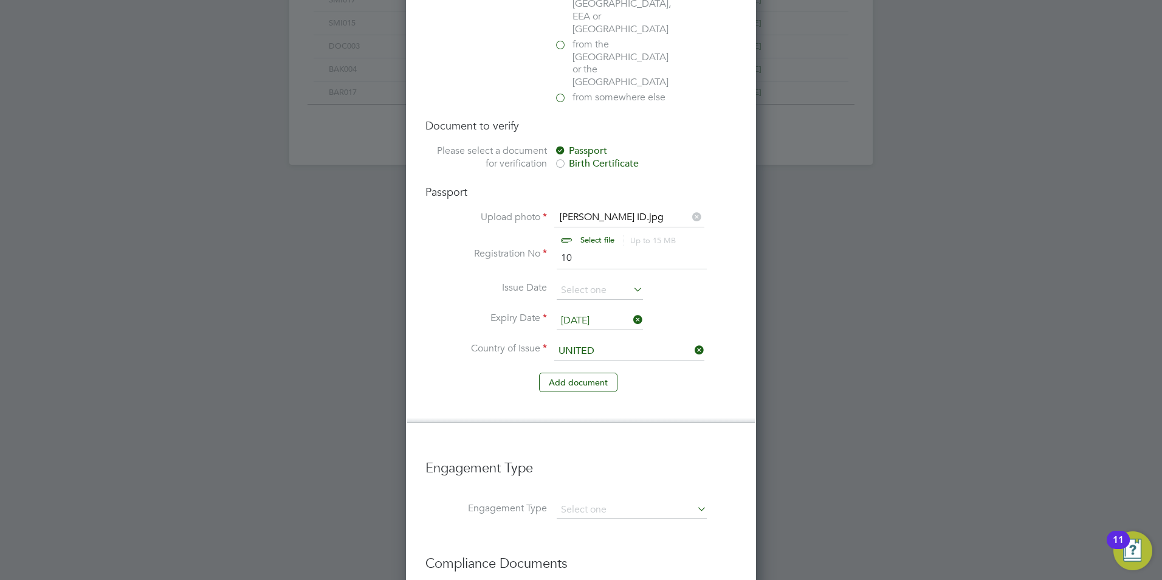
click at [594, 362] on li "United Kingdom" at bounding box center [639, 363] width 171 height 16
type input "United Kingdom"
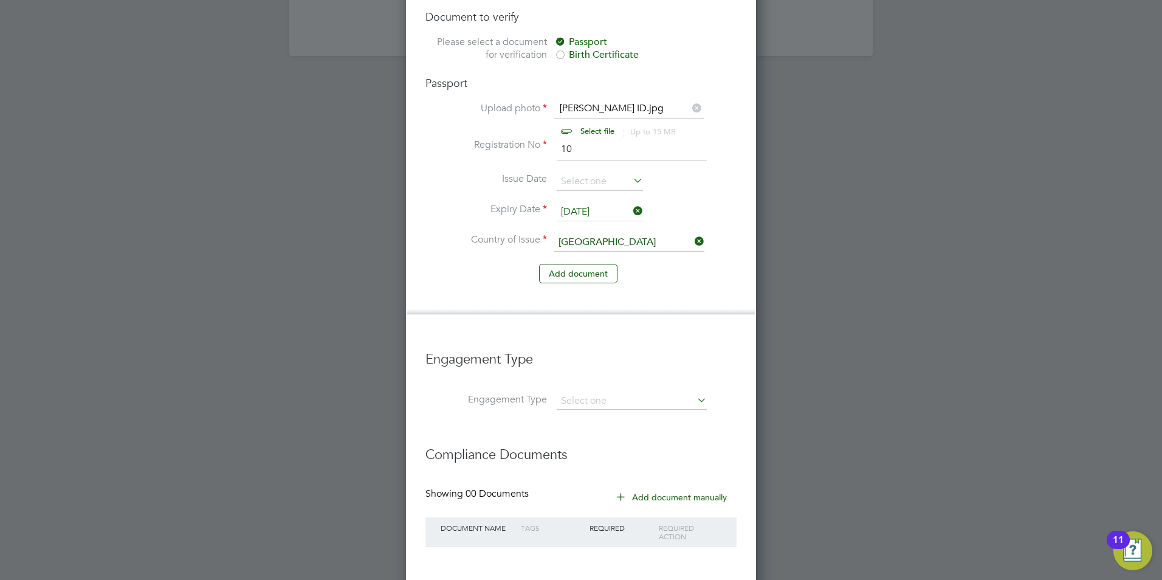
scroll to position [981, 0]
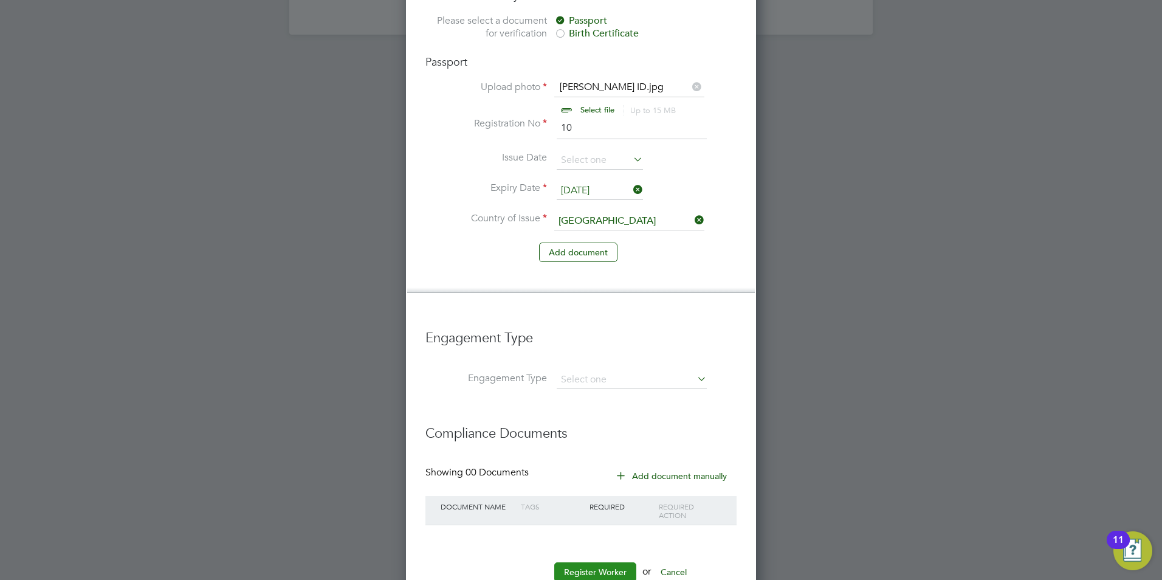
click at [581, 562] on button "Register Worker" at bounding box center [595, 571] width 82 height 19
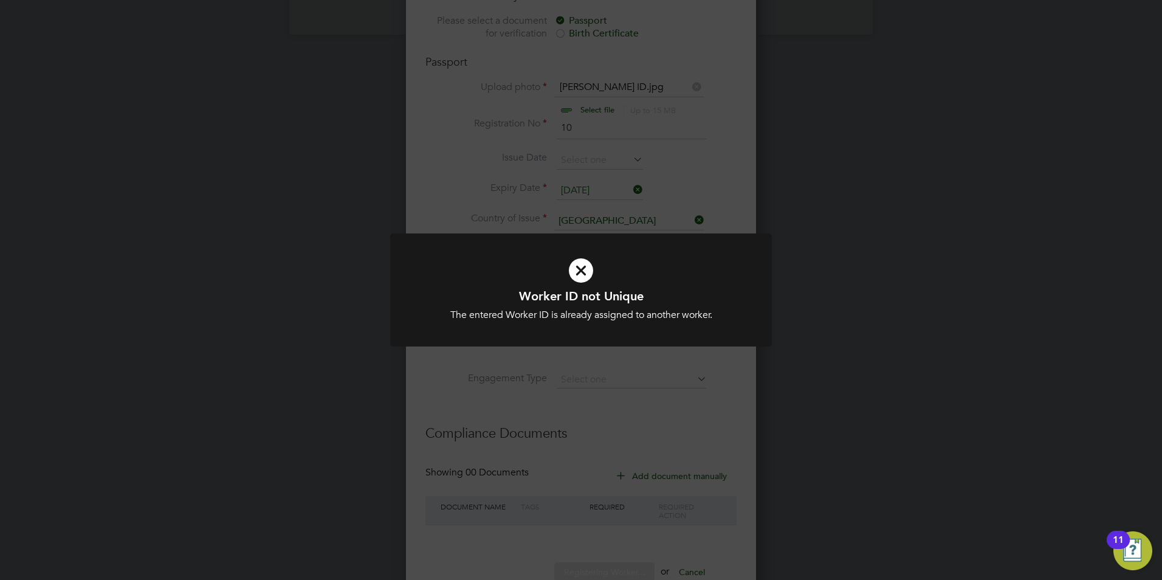
click at [572, 377] on div "Worker ID not Unique The entered Worker ID is already assigned to another worke…" at bounding box center [581, 290] width 1162 height 580
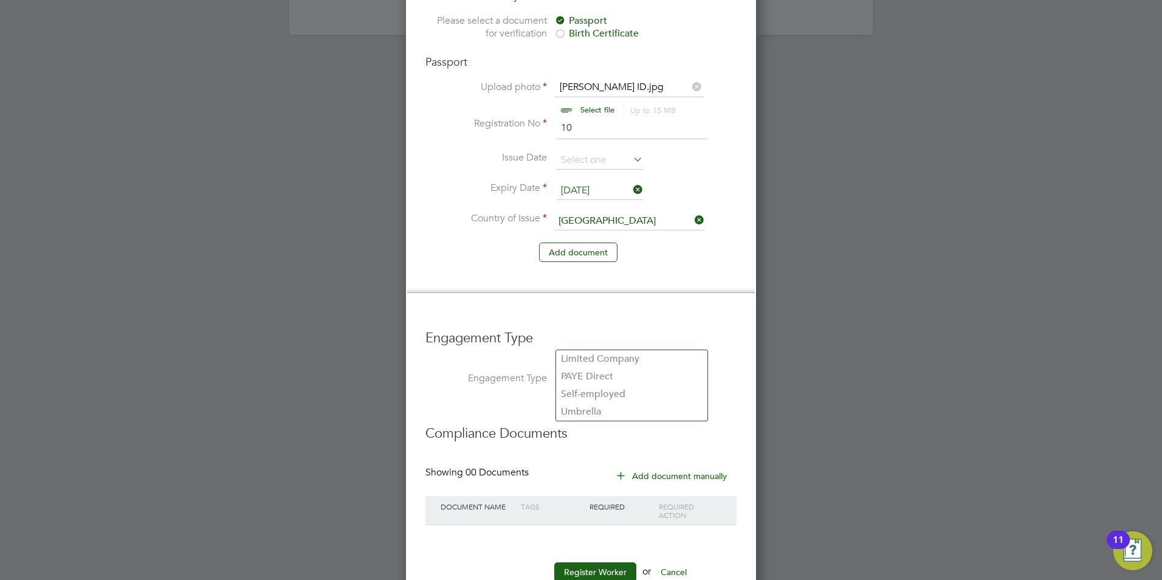
click at [588, 371] on input at bounding box center [632, 379] width 150 height 17
click at [601, 407] on li "Umbrella" at bounding box center [631, 412] width 151 height 18
type input "Umbrella"
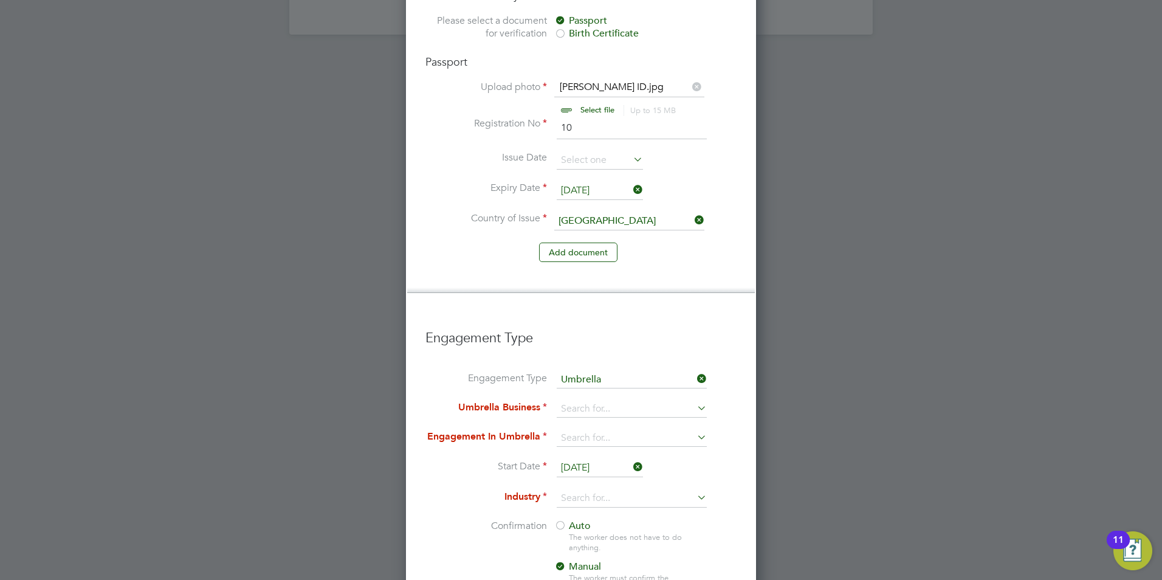
scroll to position [1740, 351]
click at [579, 400] on input at bounding box center [632, 408] width 150 height 17
click at [577, 389] on b "One" at bounding box center [570, 388] width 19 height 12
type input "One Payroll Solutions Limited"
click at [578, 430] on input at bounding box center [632, 438] width 150 height 17
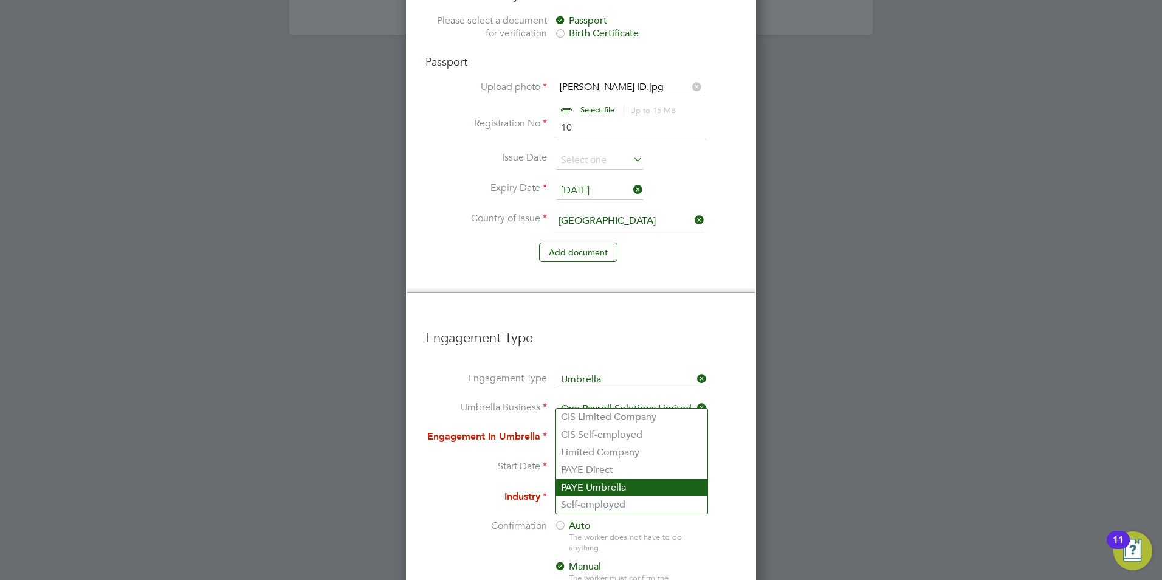
click at [601, 489] on li "PAYE Umbrella" at bounding box center [631, 488] width 151 height 18
type input "PAYE Umbrella"
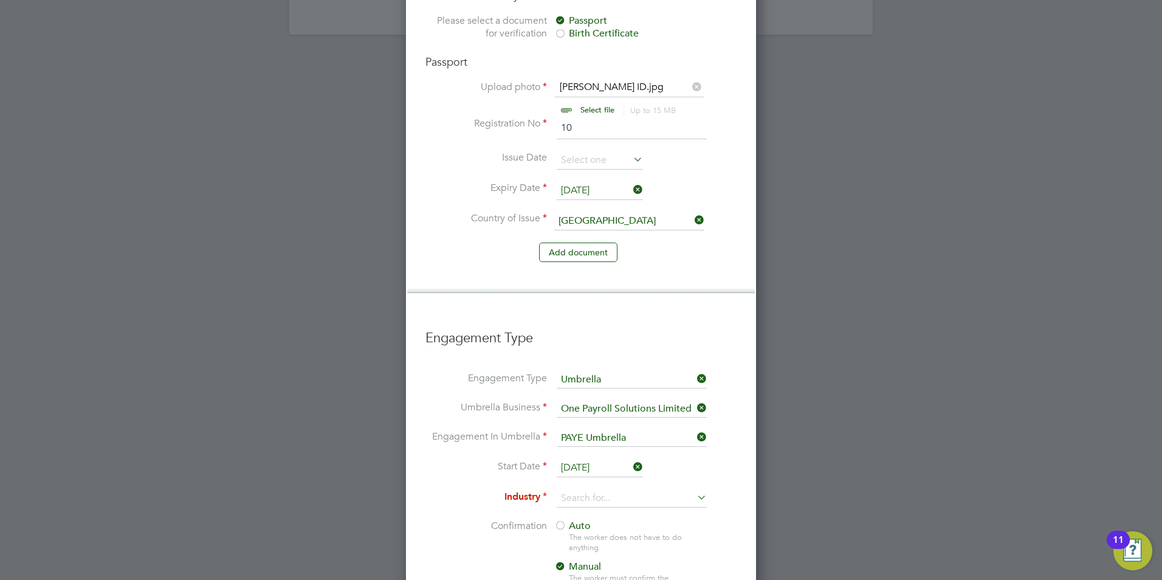
click at [582, 459] on input "[DATE]" at bounding box center [600, 468] width 86 height 18
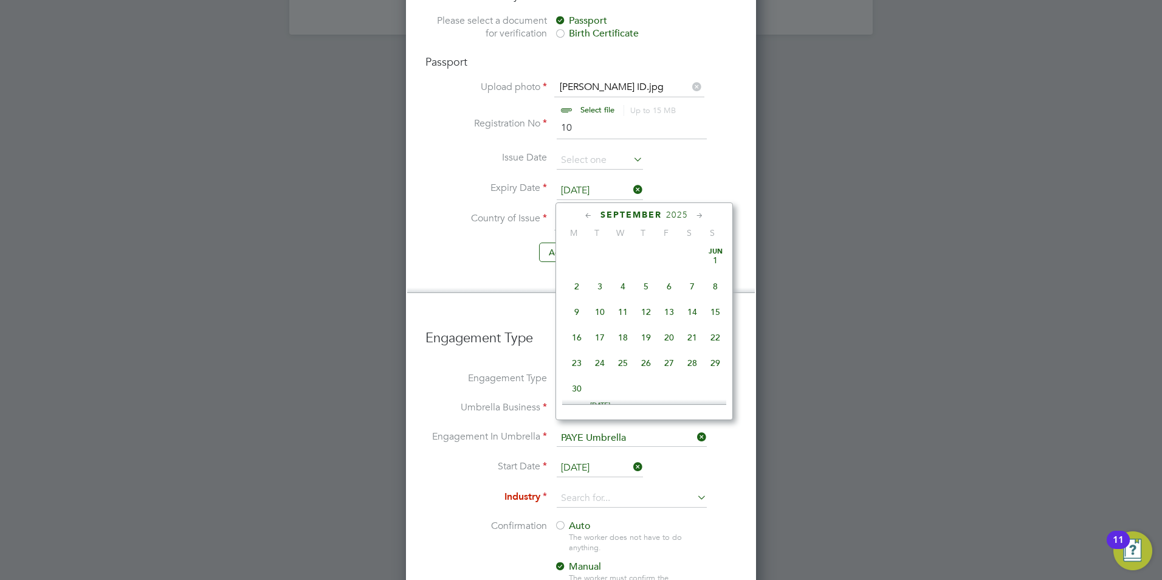
scroll to position [368, 0]
click at [579, 286] on span "25" at bounding box center [576, 276] width 23 height 23
type input "[DATE]"
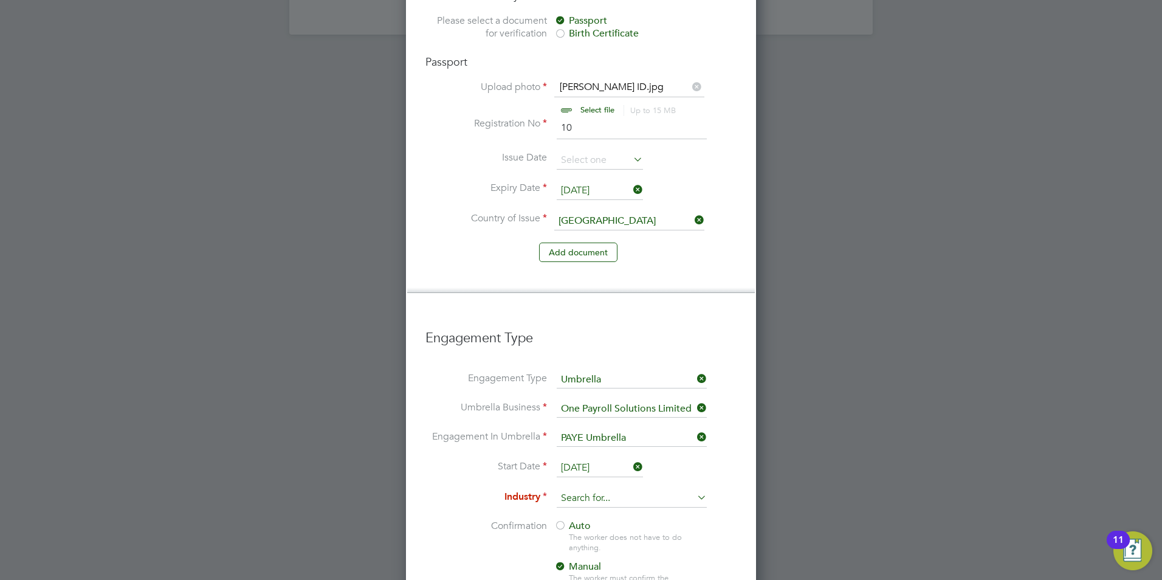
click at [588, 489] on input at bounding box center [632, 498] width 150 height 18
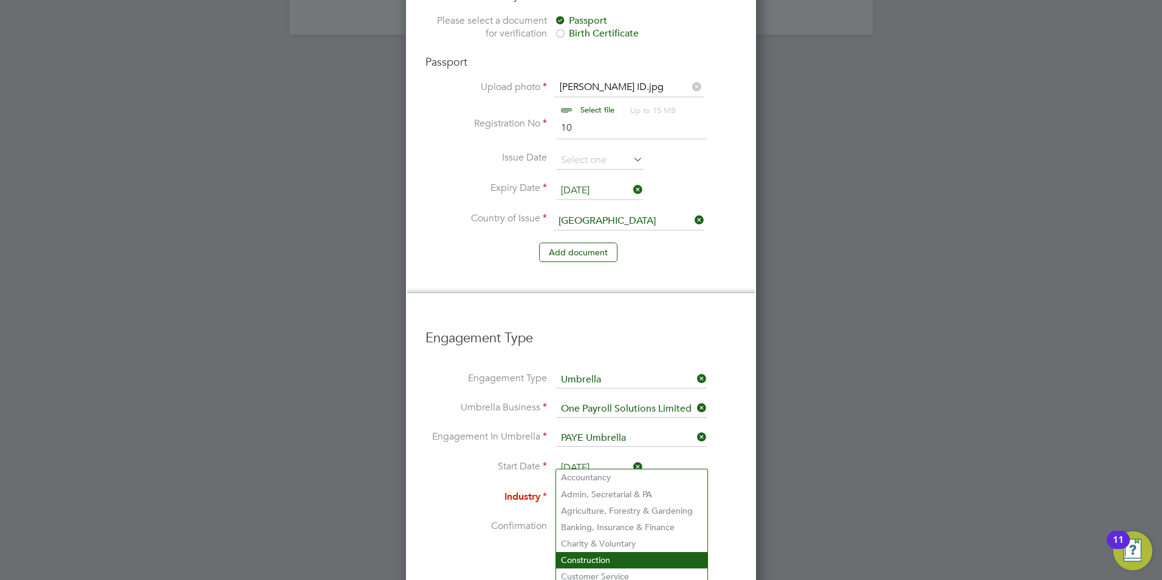
click at [594, 557] on li "Construction" at bounding box center [631, 560] width 151 height 16
type input "Construction"
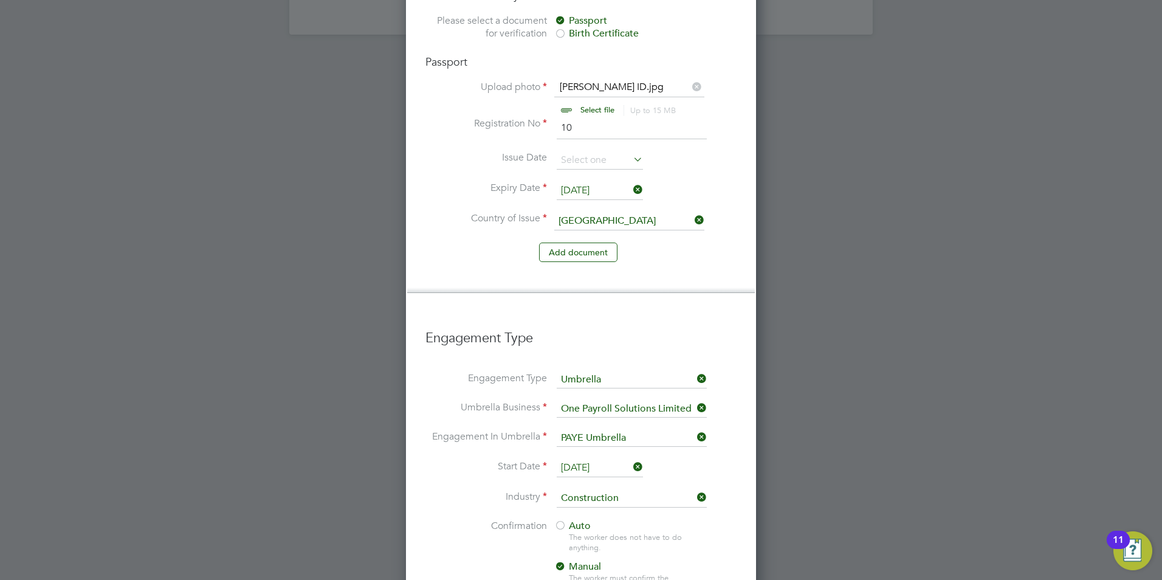
click at [581, 520] on div "Auto The worker does not have to do anything. Manual The worker must confirm th…" at bounding box center [630, 560] width 152 height 81
drag, startPoint x: 581, startPoint y: 493, endPoint x: 566, endPoint y: 487, distance: 16.6
click at [566, 520] on div at bounding box center [560, 526] width 12 height 12
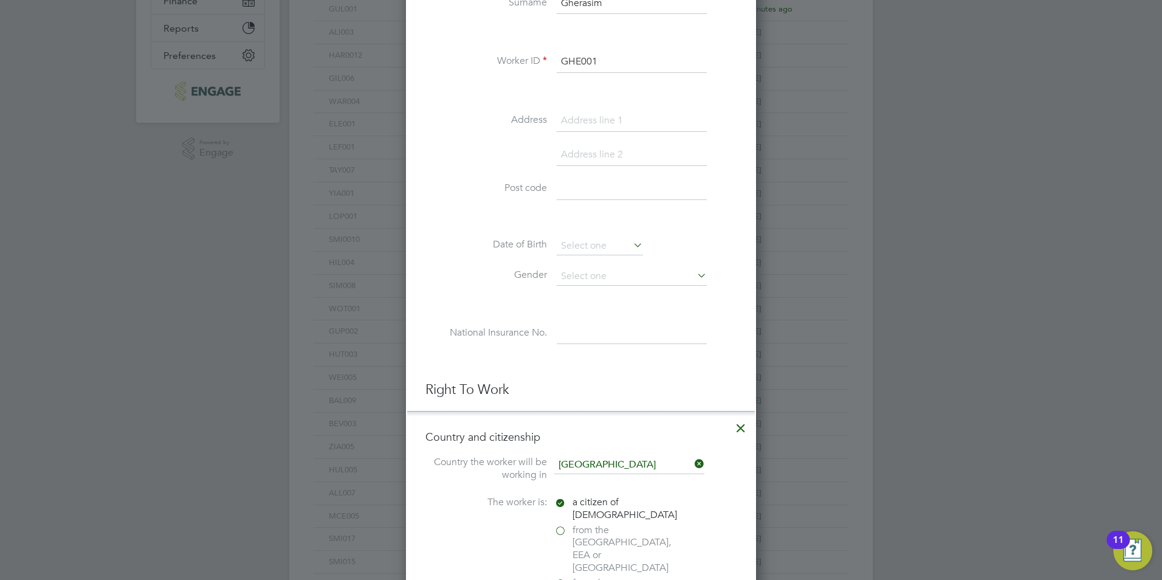
scroll to position [0, 0]
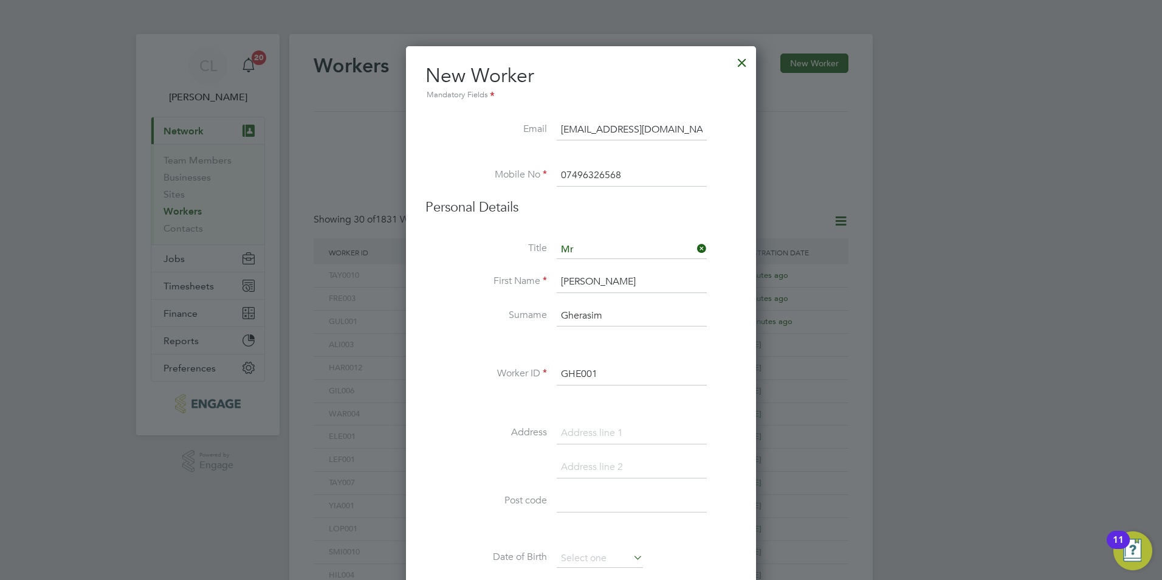
click at [617, 382] on input "GHE001" at bounding box center [632, 374] width 150 height 22
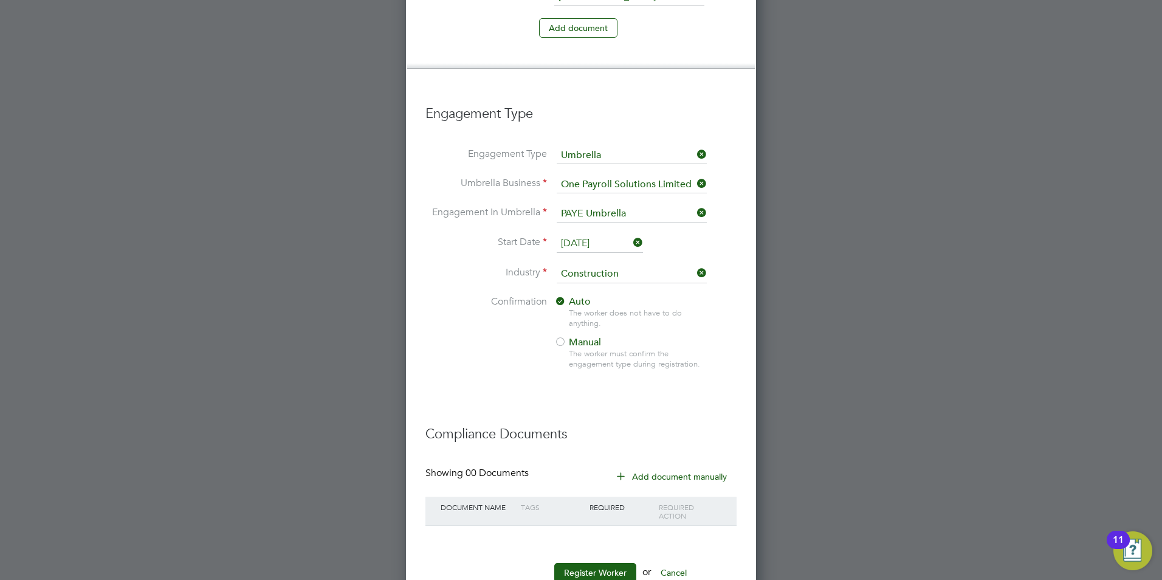
scroll to position [1206, 0]
type input "GHE002"
click at [580, 562] on button "Register Worker" at bounding box center [595, 571] width 82 height 19
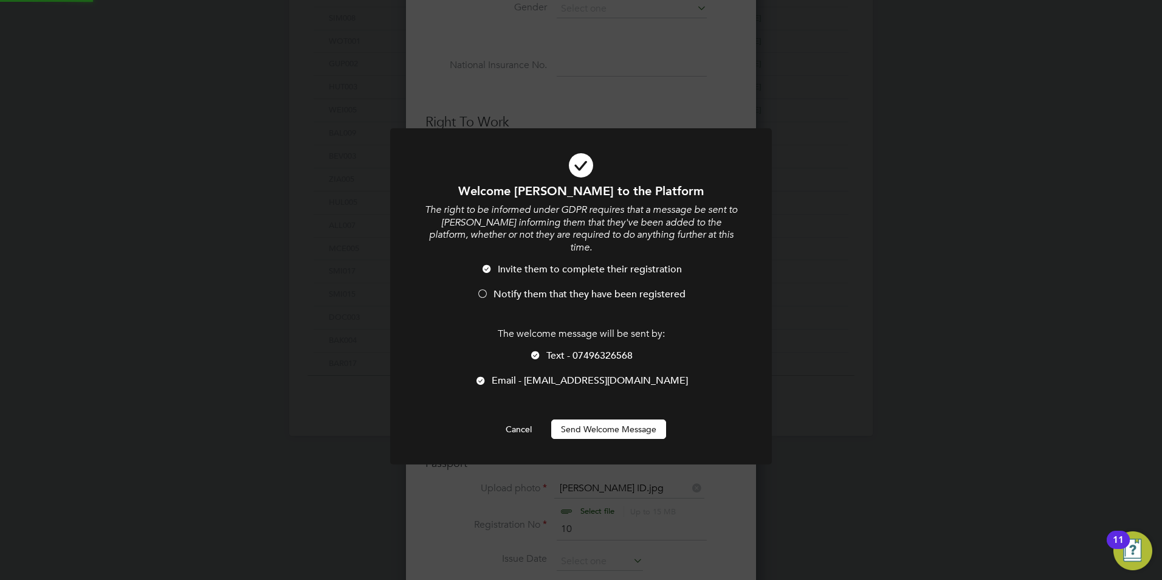
scroll to position [0, 0]
click at [509, 288] on span "Notify them that they have been registered" at bounding box center [589, 294] width 192 height 12
drag, startPoint x: 571, startPoint y: 340, endPoint x: 574, endPoint y: 348, distance: 9.0
click at [571, 349] on span "Text - 07496326568" at bounding box center [589, 355] width 86 height 12
click at [581, 419] on button "Send Welcome Message" at bounding box center [608, 428] width 115 height 19
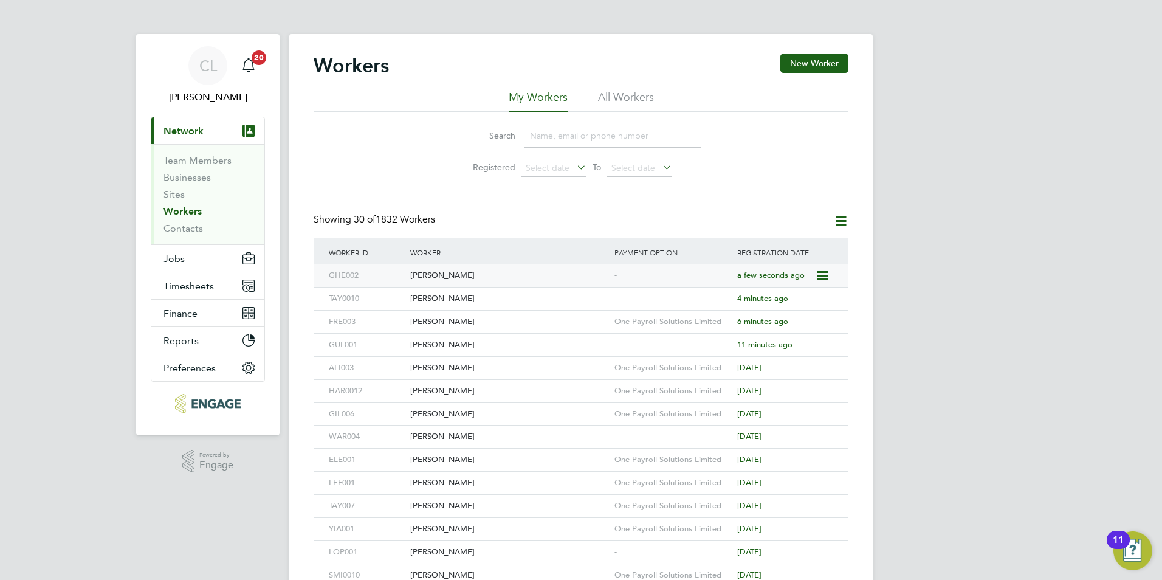
click at [587, 278] on div "Alexandru Gherasim" at bounding box center [509, 275] width 204 height 22
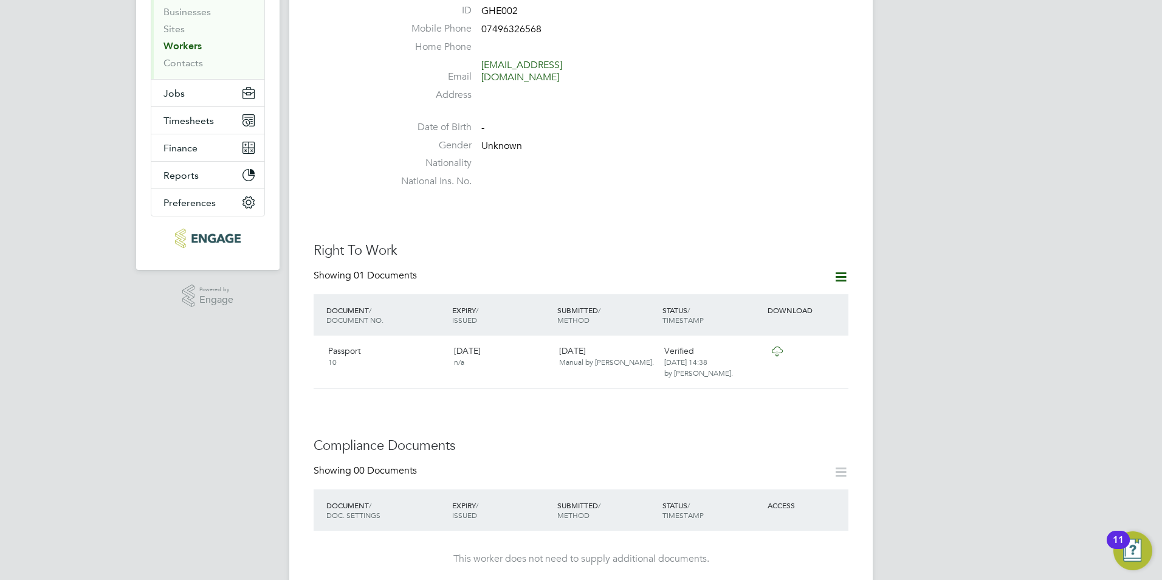
scroll to position [365, 0]
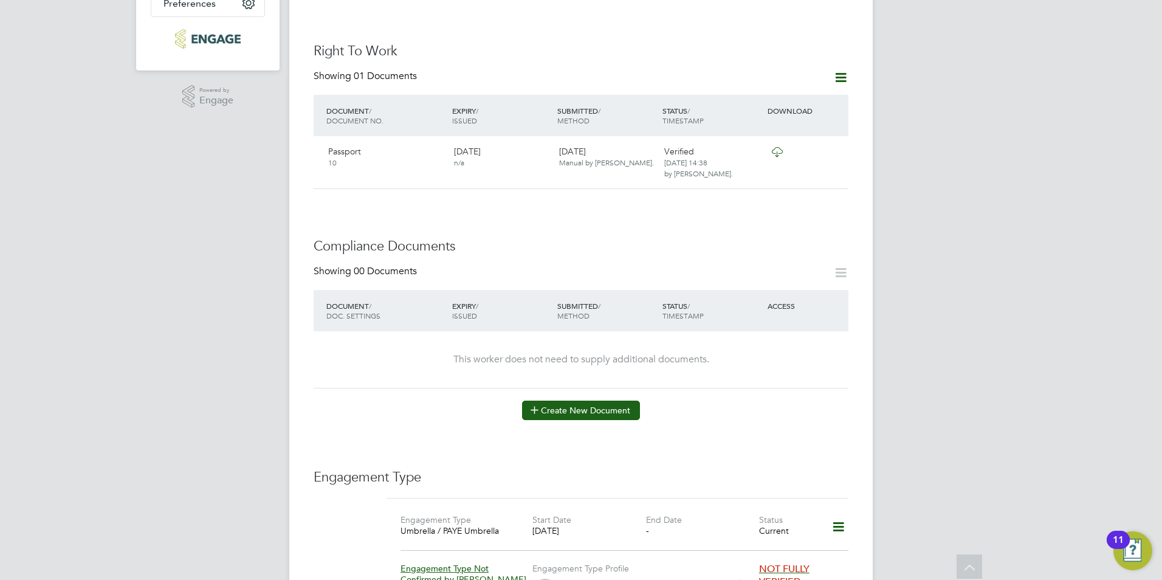
click at [597, 400] on button "Create New Document" at bounding box center [581, 409] width 118 height 19
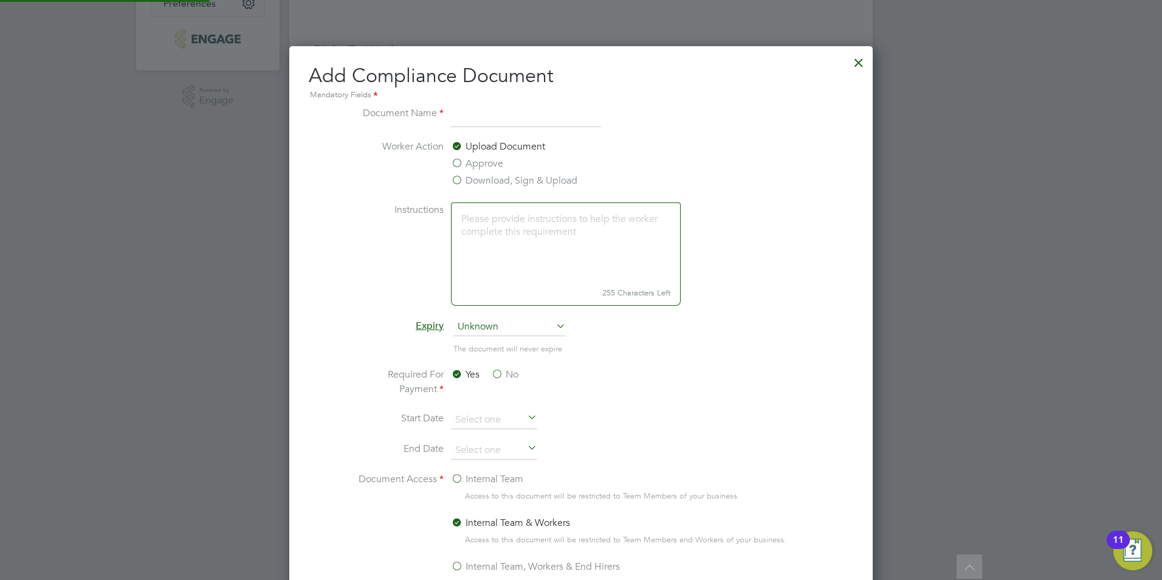
scroll to position [638, 584]
type input "CSCS"
click at [517, 179] on label "Download, Sign & Upload" at bounding box center [514, 180] width 126 height 15
click at [0, 0] on input "Download, Sign & Upload" at bounding box center [0, 0] width 0 height 0
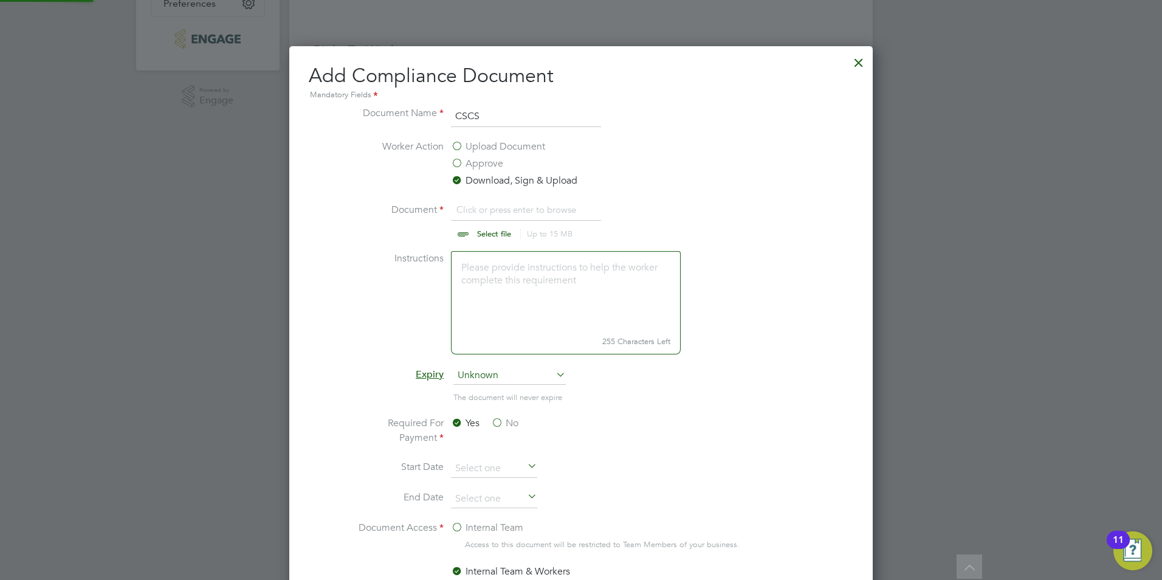
scroll to position [18, 151]
click at [499, 238] on input "file" at bounding box center [505, 220] width 191 height 36
type input "C:\fakepath\Alexandru Gherasim CSCS.jpg"
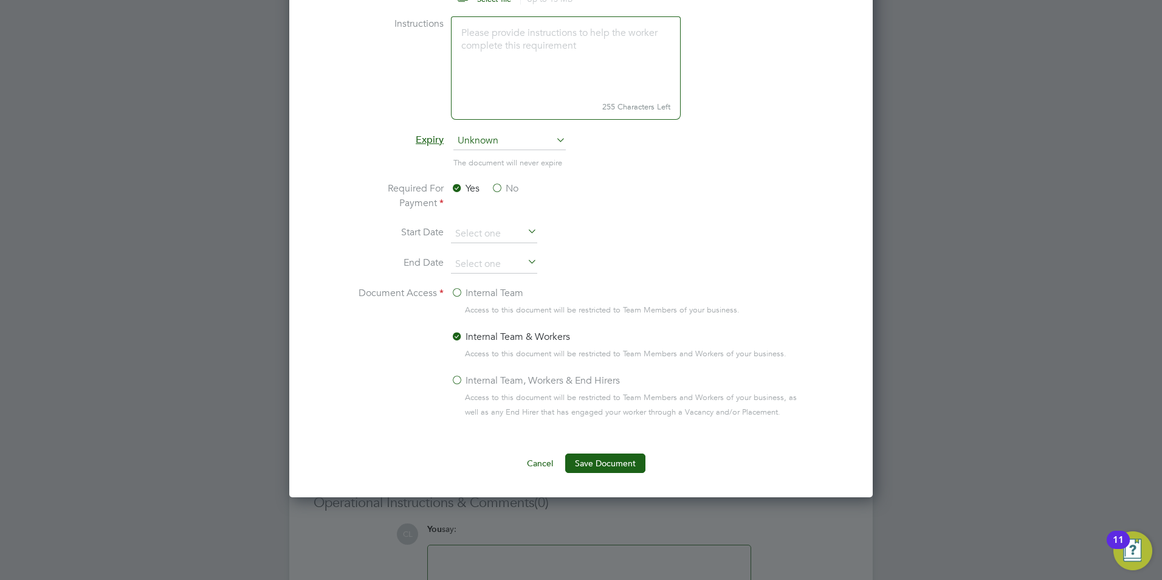
scroll to position [710, 0]
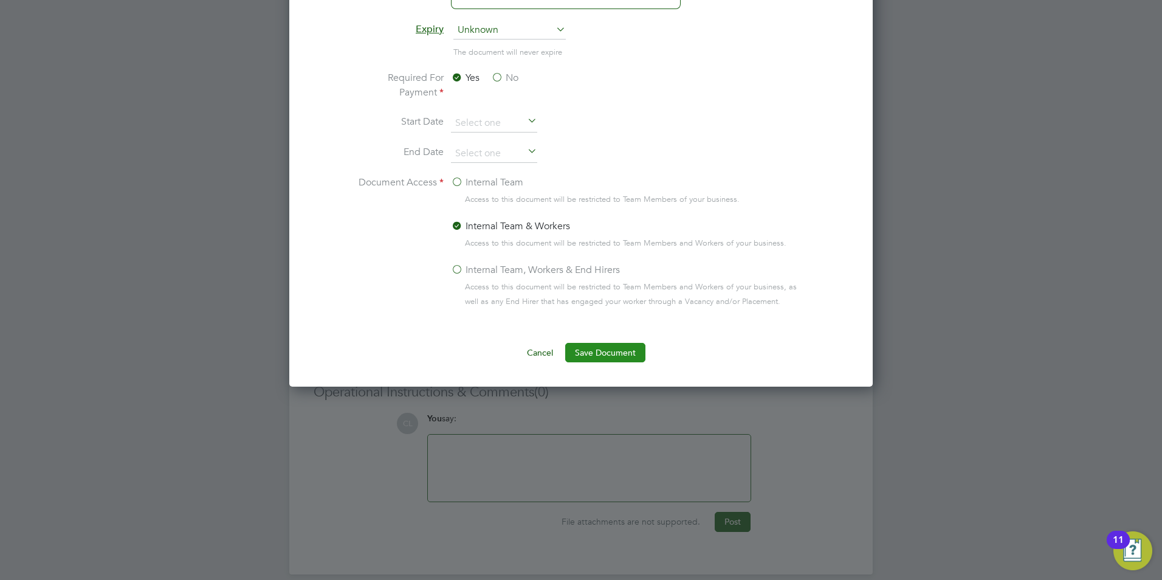
click at [586, 353] on button "Save Document" at bounding box center [605, 352] width 80 height 19
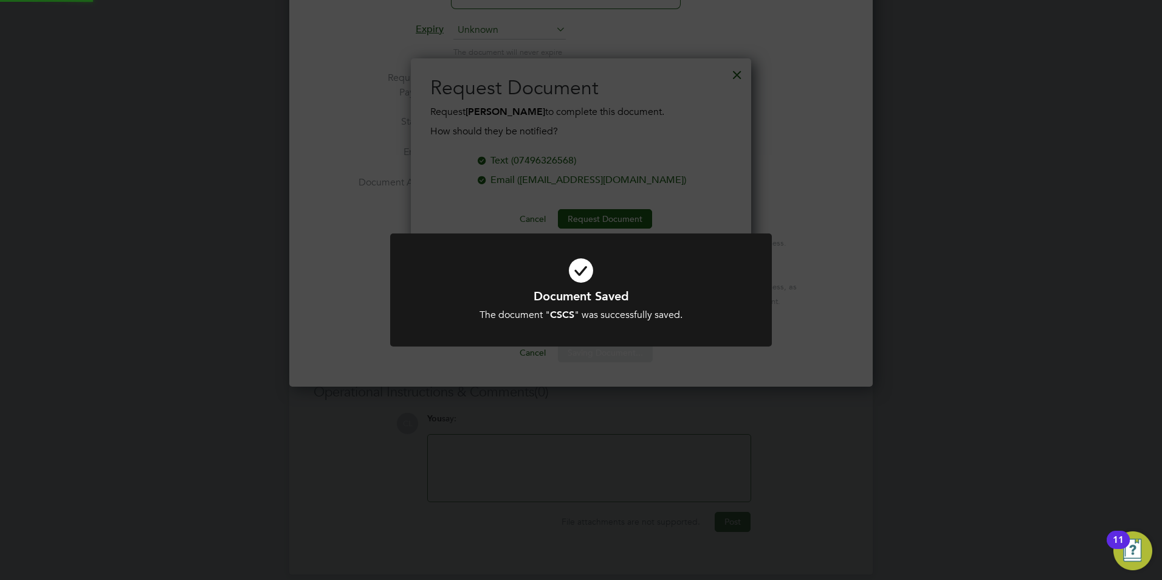
scroll to position [195, 341]
drag, startPoint x: 710, startPoint y: 124, endPoint x: 711, endPoint y: 109, distance: 15.2
click at [710, 123] on div "Document Saved The document " CSCS " was successfully saved. Cancel Okay" at bounding box center [581, 290] width 1162 height 580
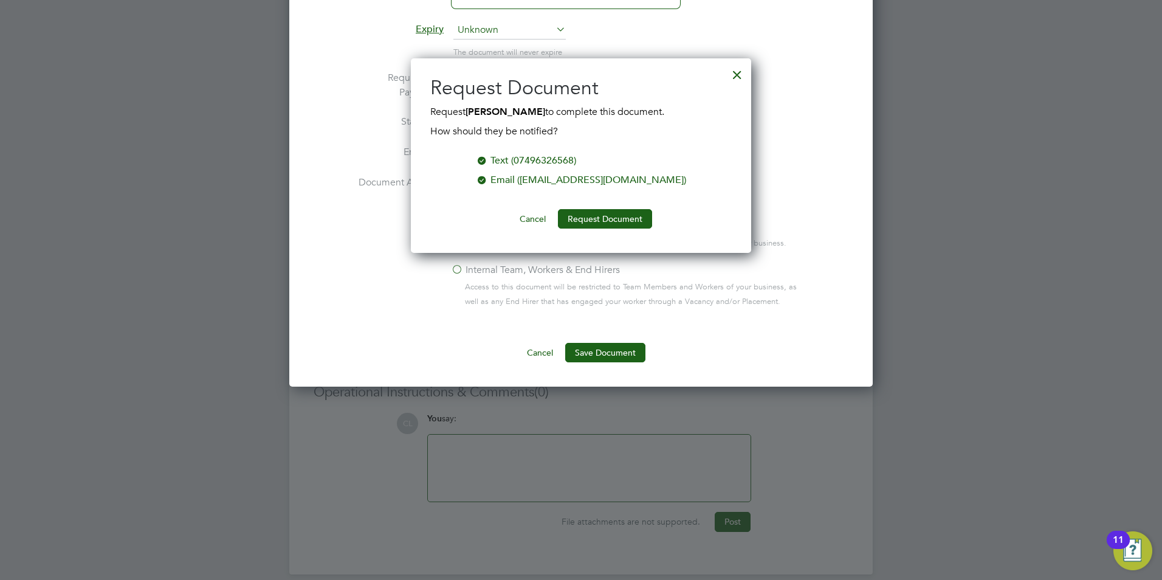
click at [741, 76] on div at bounding box center [737, 72] width 22 height 22
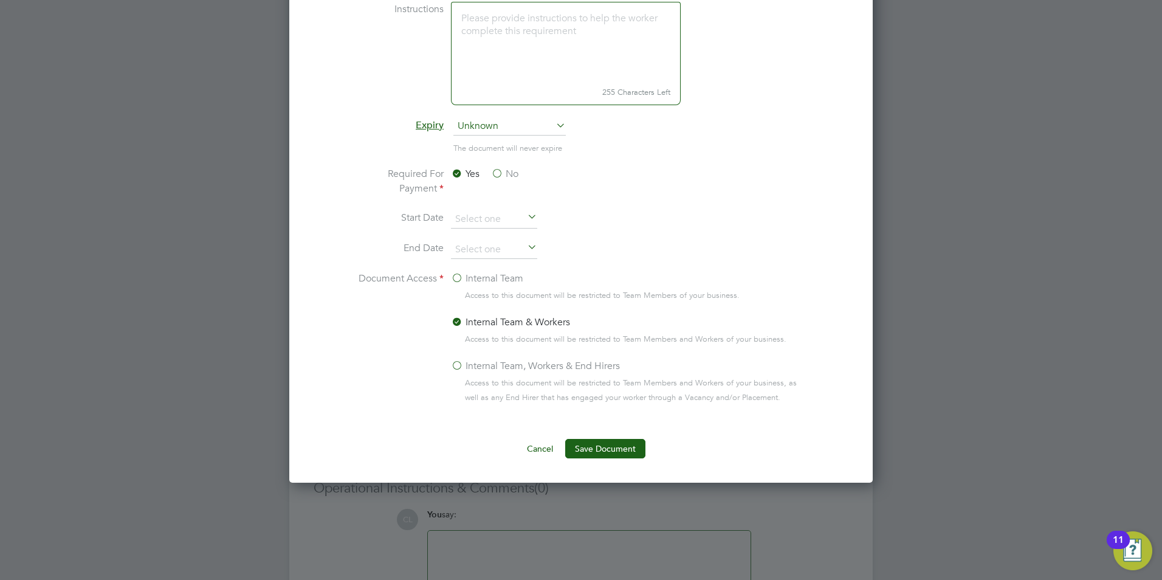
scroll to position [406, 0]
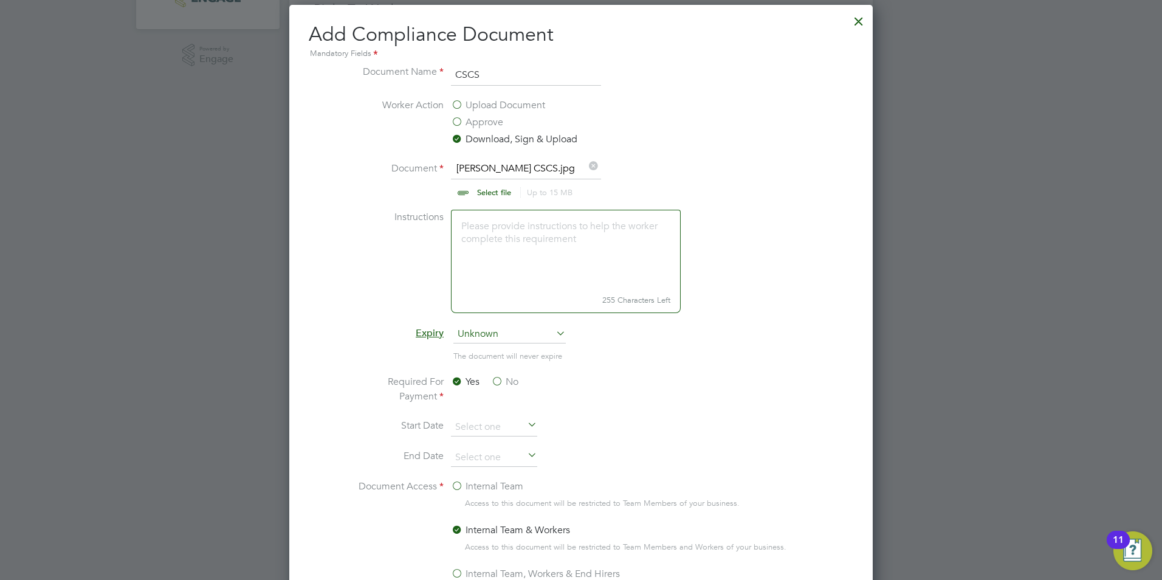
click at [490, 190] on input "file" at bounding box center [505, 179] width 191 height 36
type input "C:\fakepath\Alexandru Gherasim ONE.pdf"
click at [512, 67] on input "CSCS" at bounding box center [526, 75] width 150 height 22
type input "C"
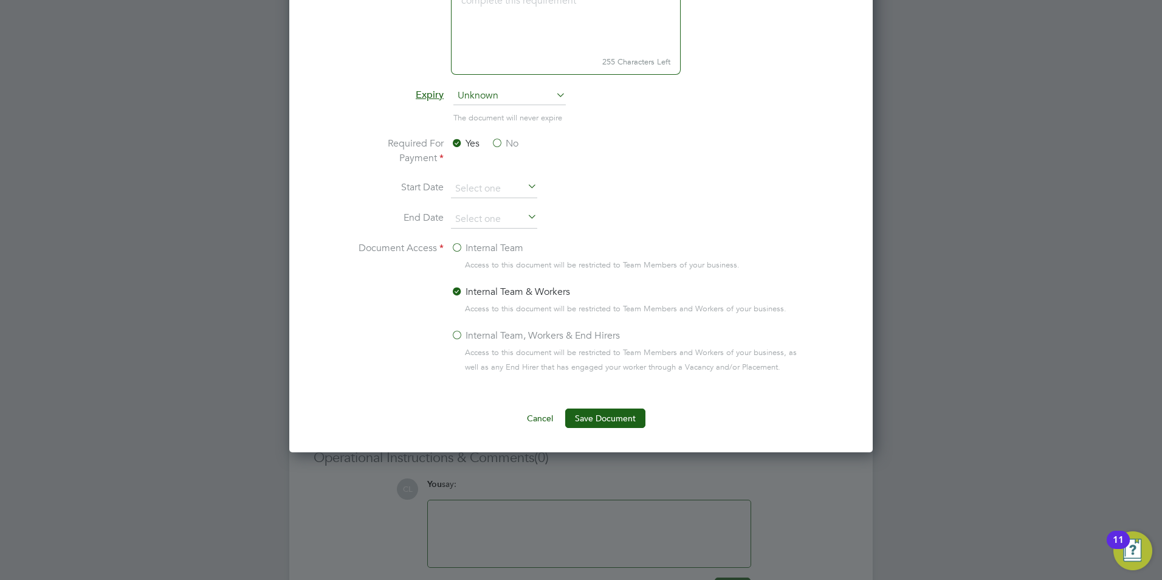
scroll to position [710, 0]
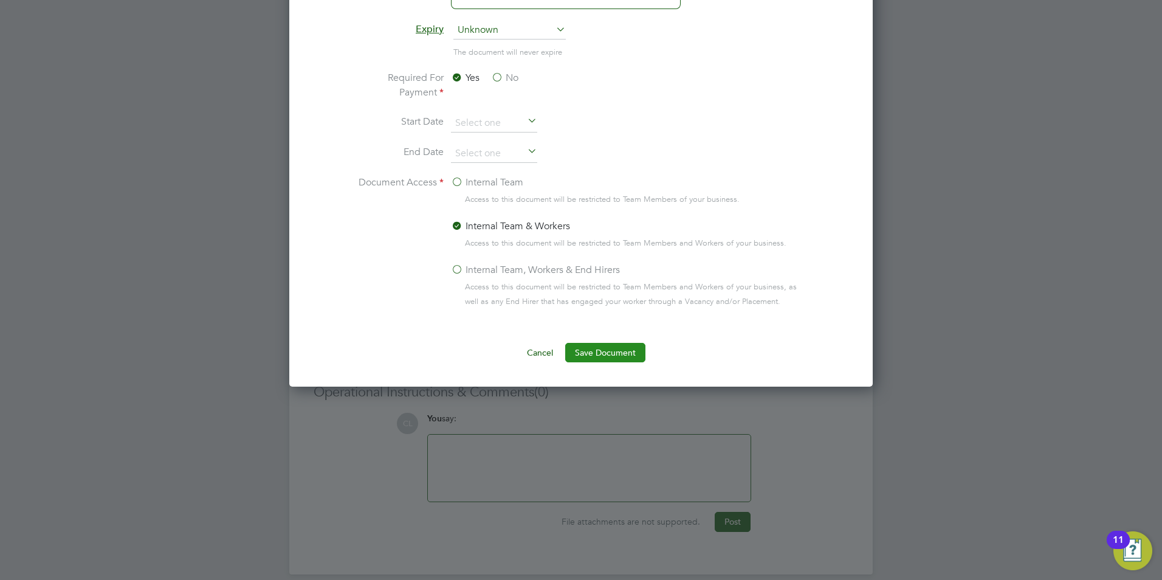
type input "RTW"
click at [610, 352] on button "Save Document" at bounding box center [605, 352] width 80 height 19
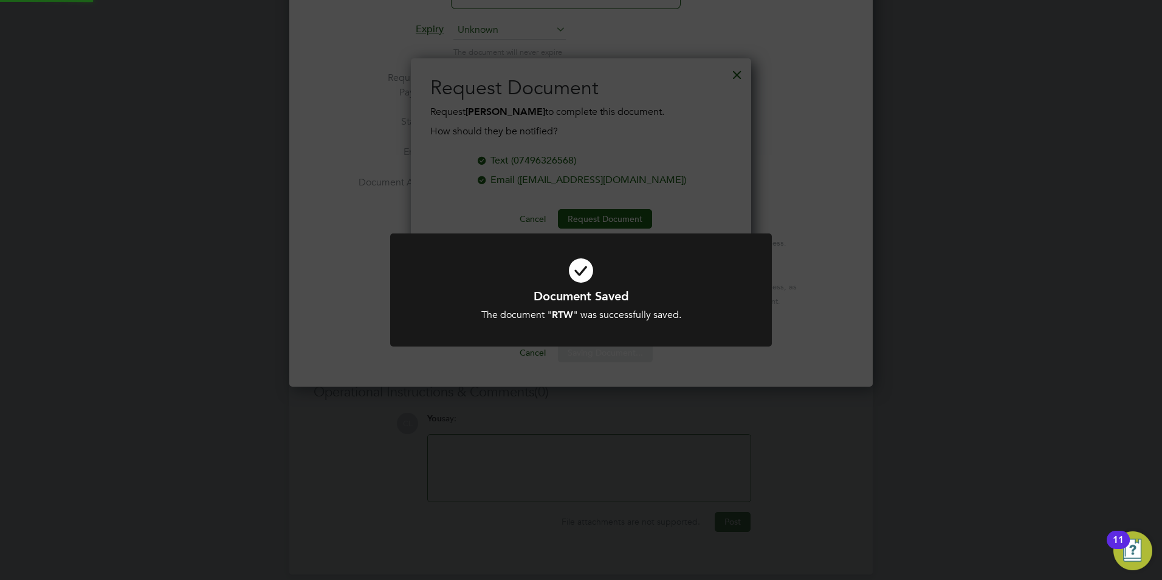
scroll to position [195, 341]
click at [690, 151] on div "Document Saved The document " RTW " was successfully saved. Cancel Okay" at bounding box center [581, 290] width 1162 height 580
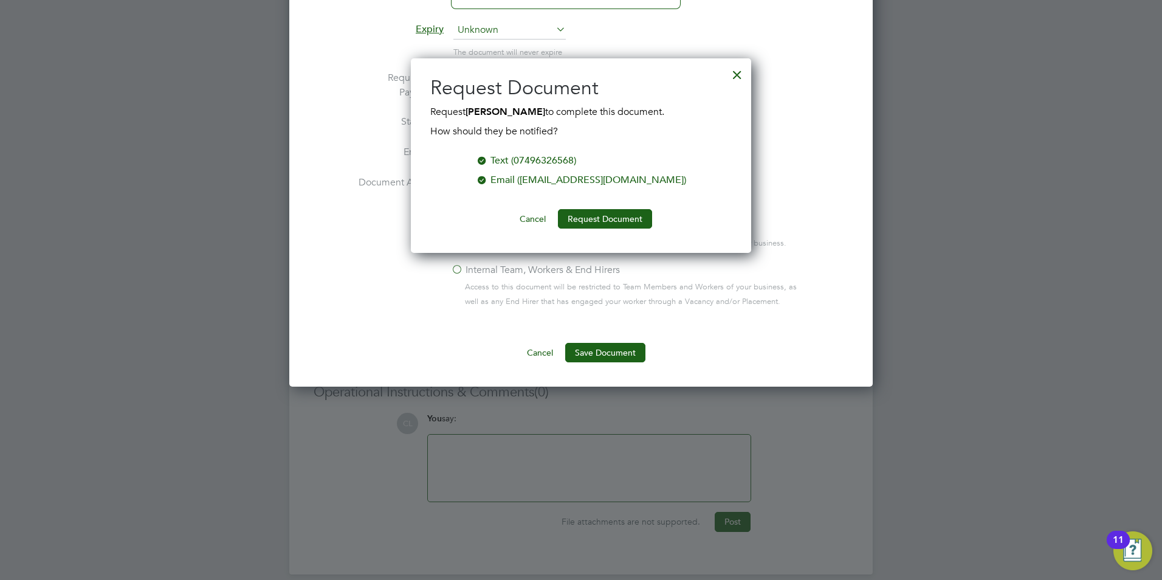
click at [738, 66] on div at bounding box center [737, 72] width 22 height 22
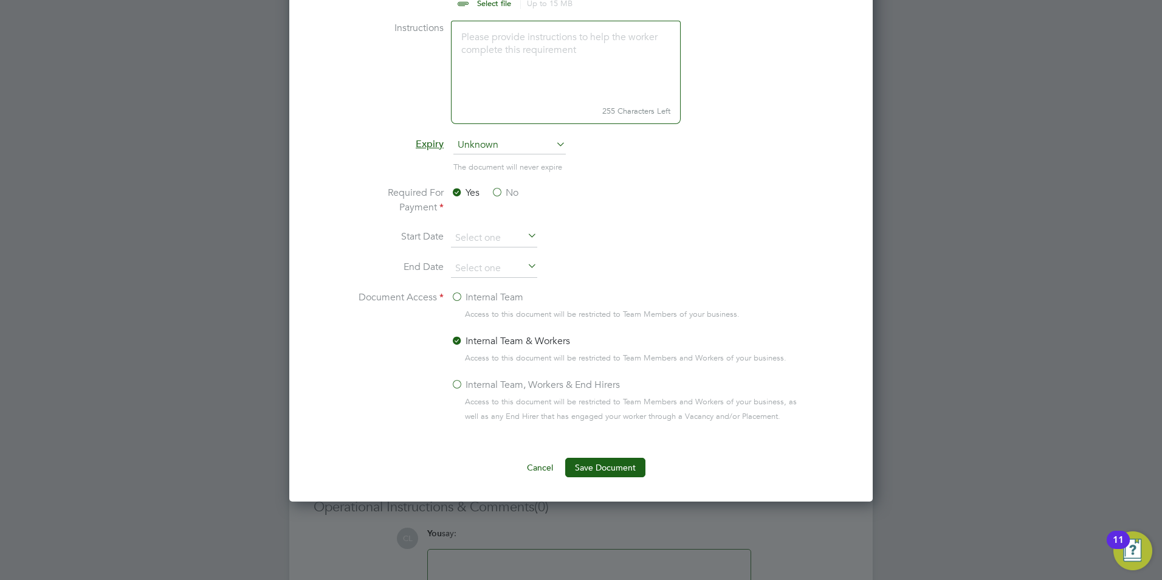
scroll to position [406, 0]
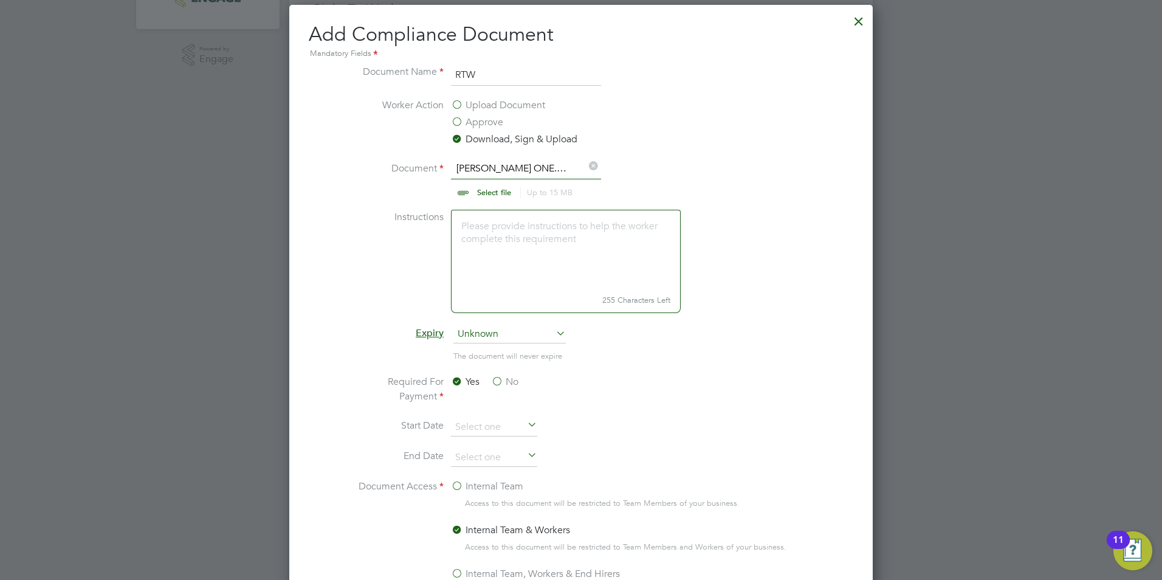
click at [591, 167] on icon at bounding box center [592, 165] width 13 height 13
click at [500, 187] on input "file" at bounding box center [505, 179] width 191 height 36
type input "C:\fakepath\Alexandru Gherasim PRO.pdf"
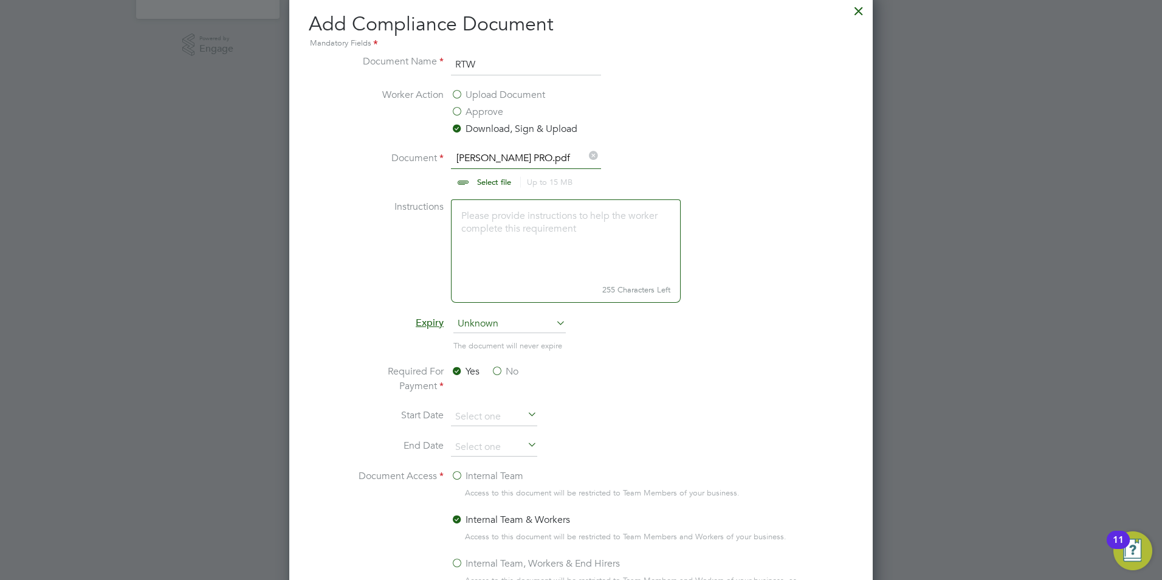
scroll to position [710, 0]
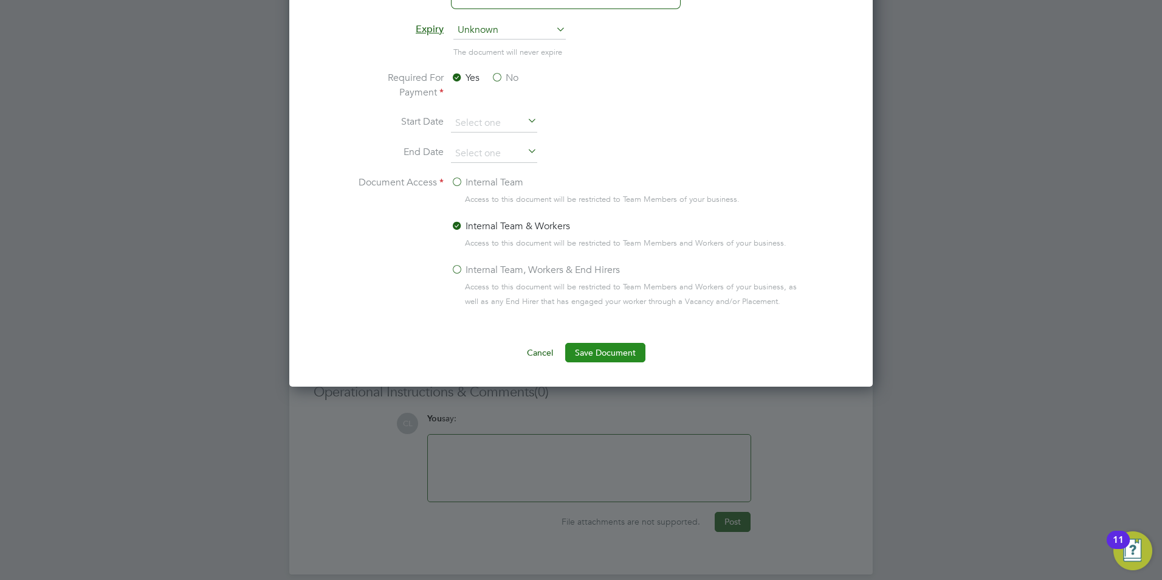
click at [601, 351] on button "Save Document" at bounding box center [605, 352] width 80 height 19
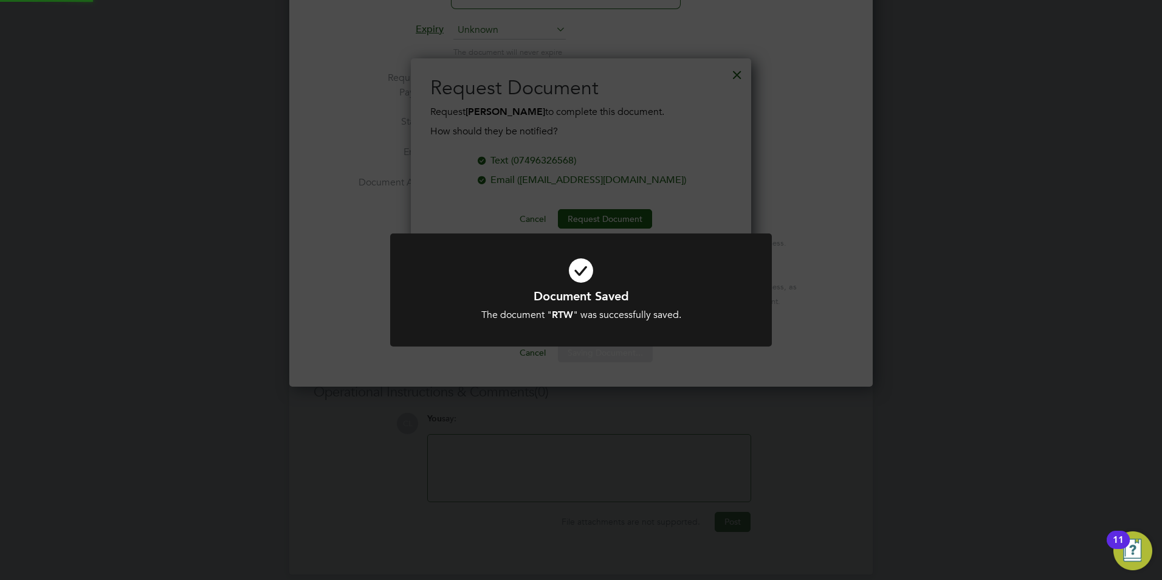
scroll to position [195, 341]
click at [782, 100] on div "Document Saved The document " RTW " was successfully saved. Cancel Okay" at bounding box center [581, 290] width 1162 height 580
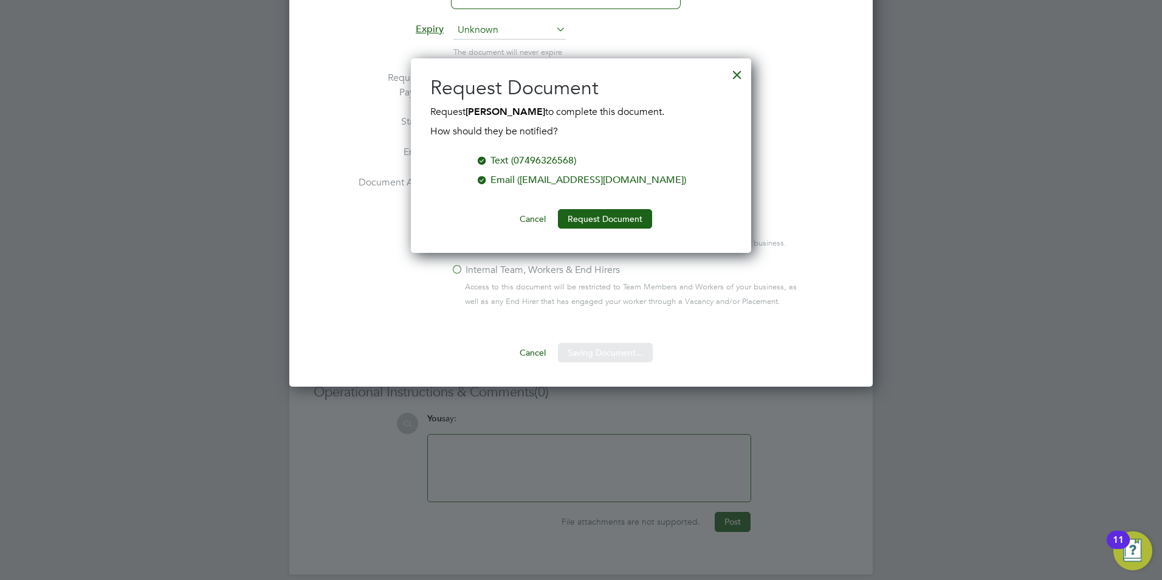
click at [735, 74] on div at bounding box center [737, 72] width 22 height 22
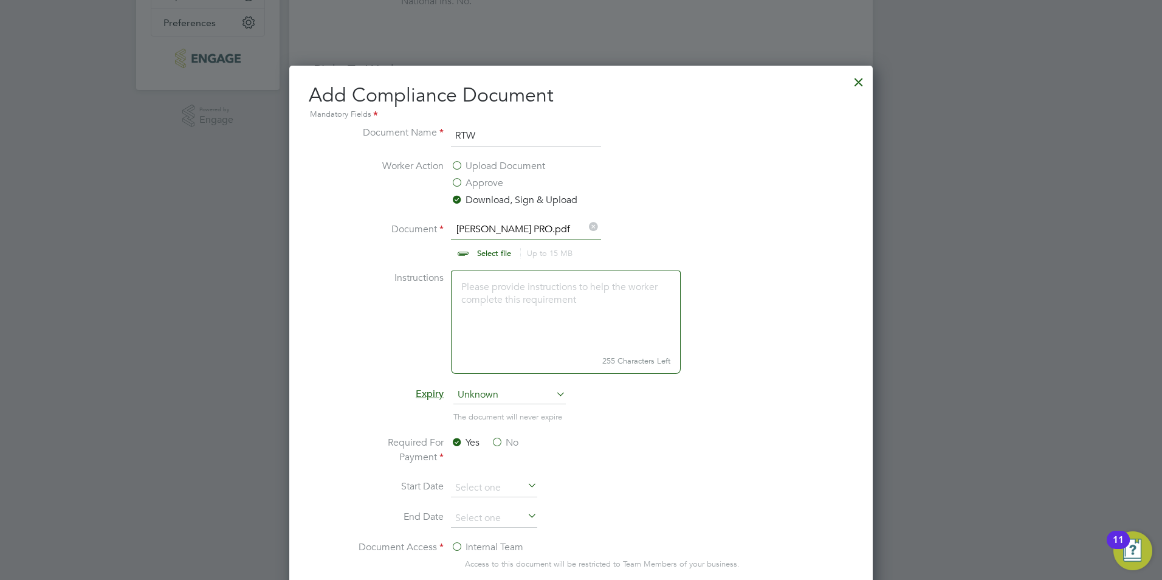
click at [855, 81] on div at bounding box center [859, 79] width 22 height 22
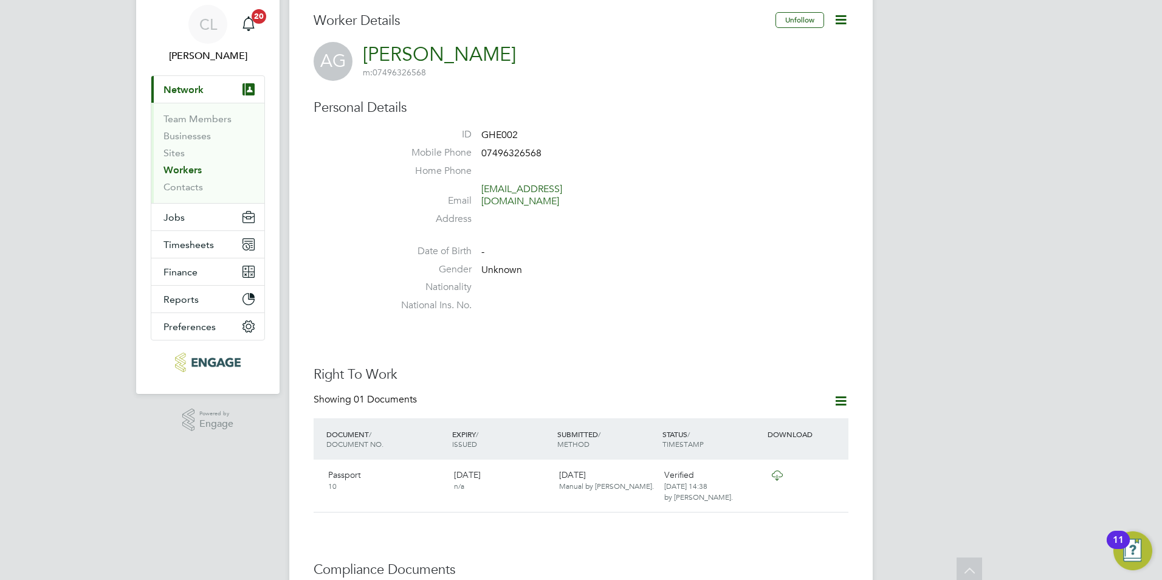
scroll to position [0, 0]
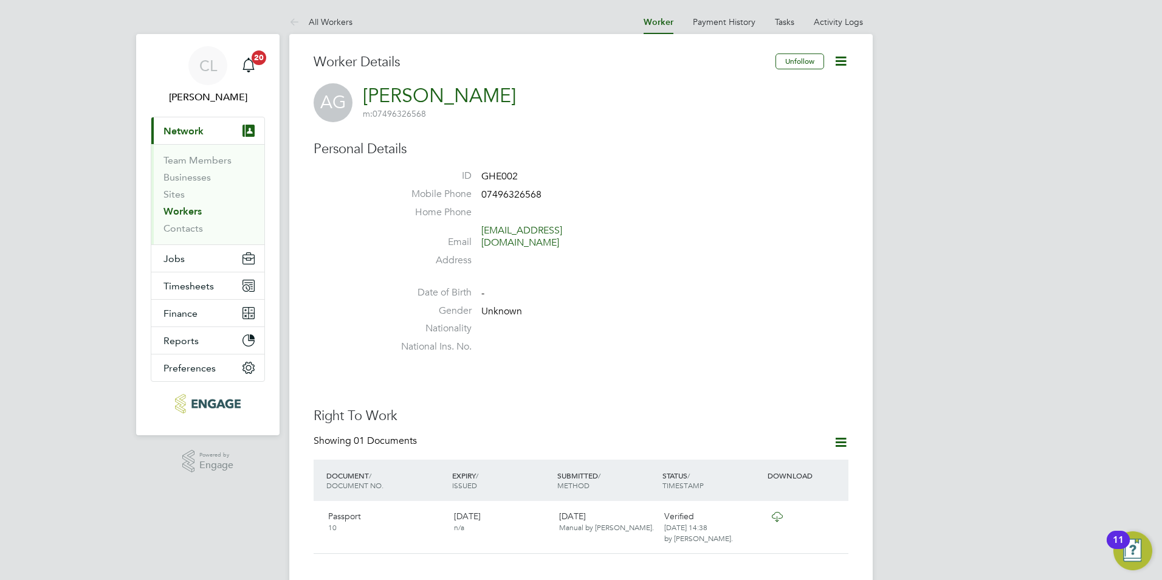
drag, startPoint x: 312, startPoint y: 16, endPoint x: 339, endPoint y: 16, distance: 27.3
click at [312, 16] on link "All Workers" at bounding box center [320, 21] width 63 height 11
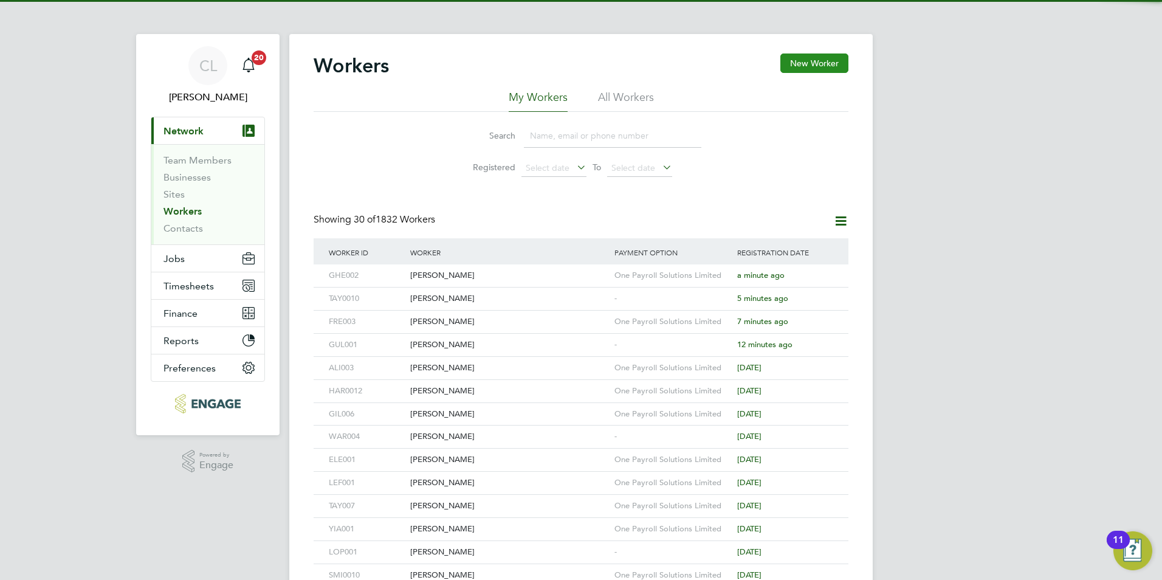
click at [806, 63] on button "New Worker" at bounding box center [814, 62] width 68 height 19
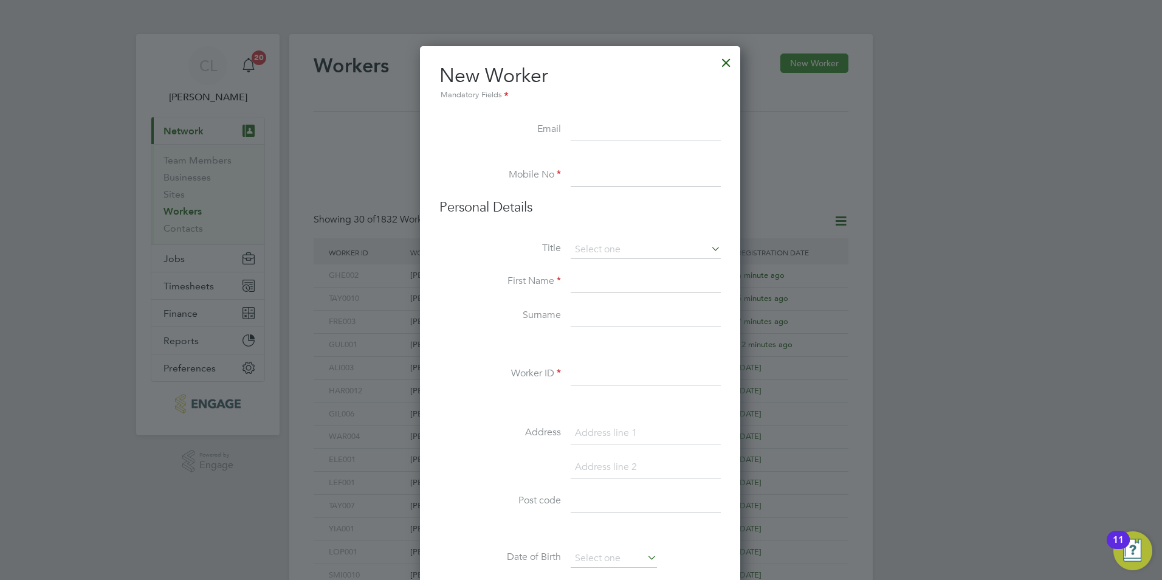
scroll to position [1034, 322]
type input "P"
type input "[EMAIL_ADDRESS][DOMAIN_NAME]"
click at [619, 173] on input at bounding box center [646, 176] width 150 height 22
type input "07653846885"
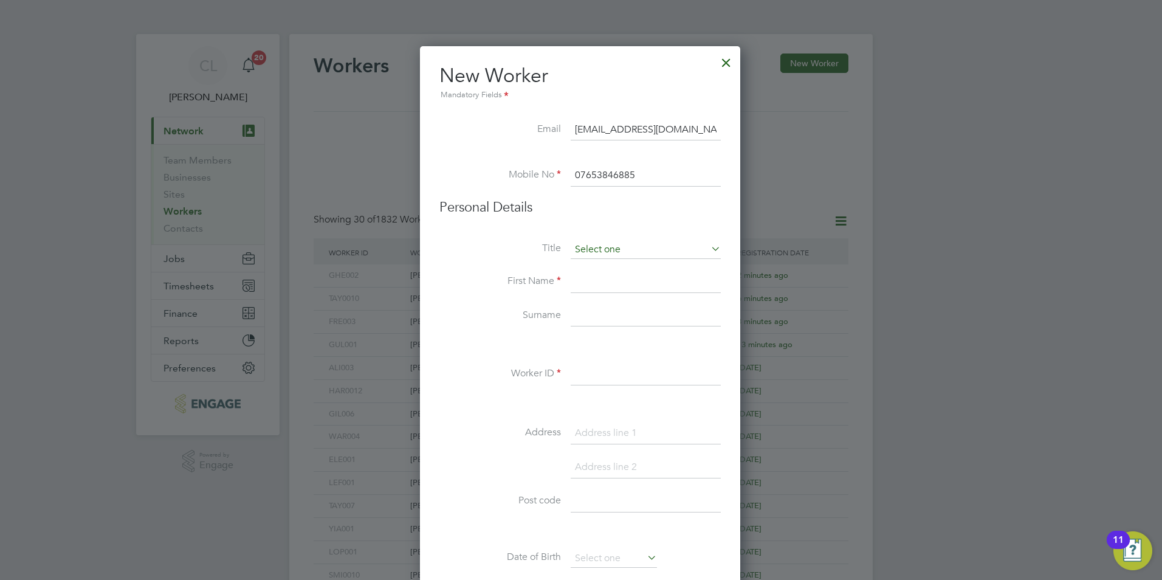
click at [596, 254] on input at bounding box center [646, 250] width 150 height 18
click at [594, 264] on li "Mr" at bounding box center [645, 267] width 151 height 16
type input "Mr"
click at [591, 273] on input at bounding box center [646, 282] width 150 height 22
type input "Petrica"
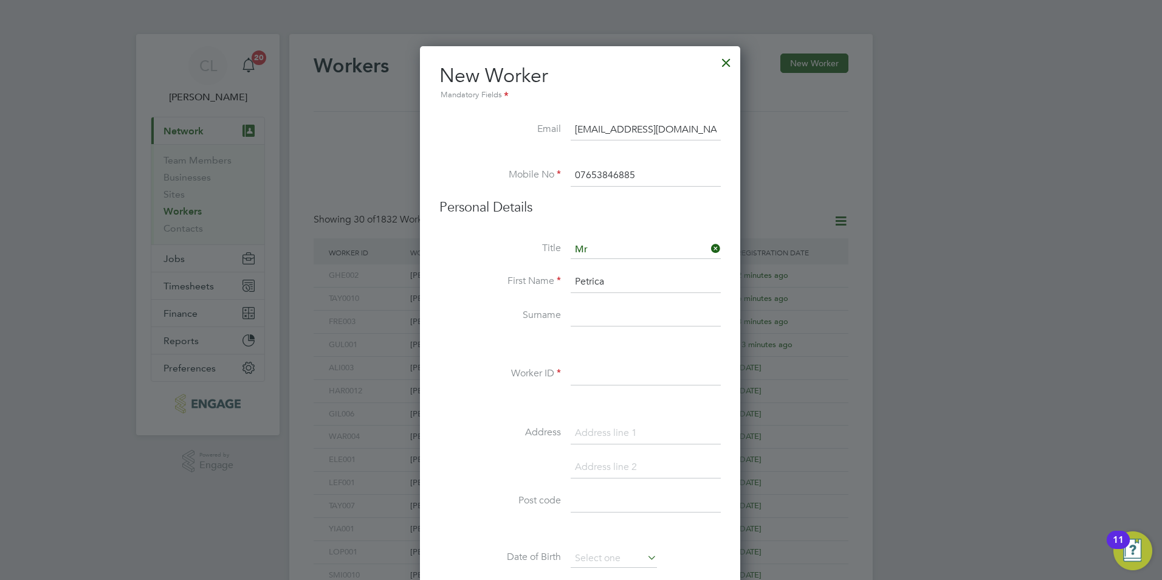
click at [619, 318] on input at bounding box center [646, 316] width 150 height 22
type input "Gherasim"
click at [606, 373] on input at bounding box center [646, 374] width 150 height 22
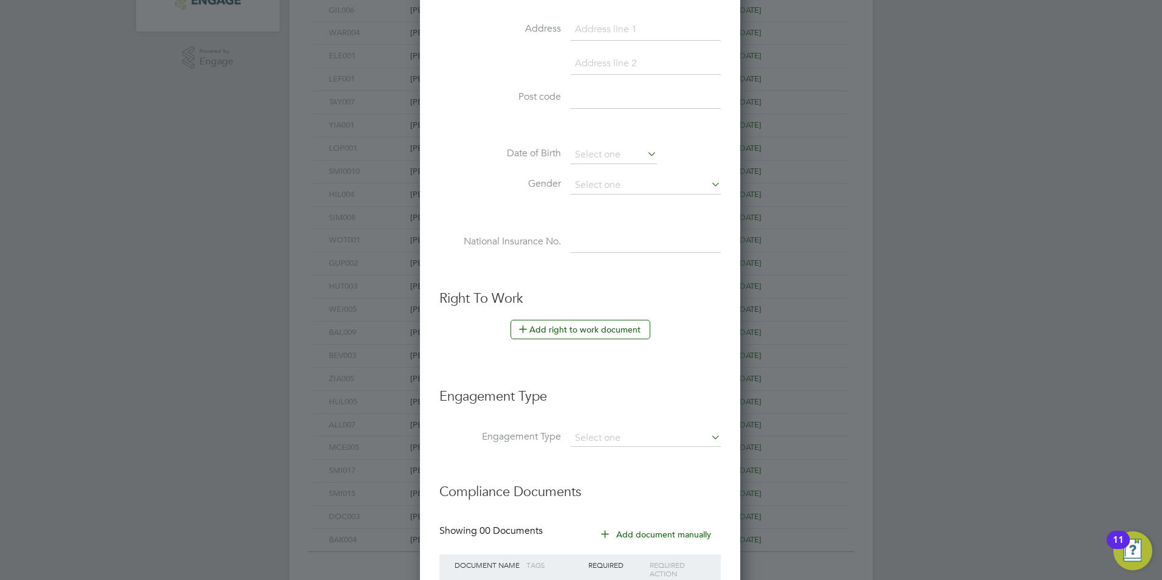
scroll to position [425, 0]
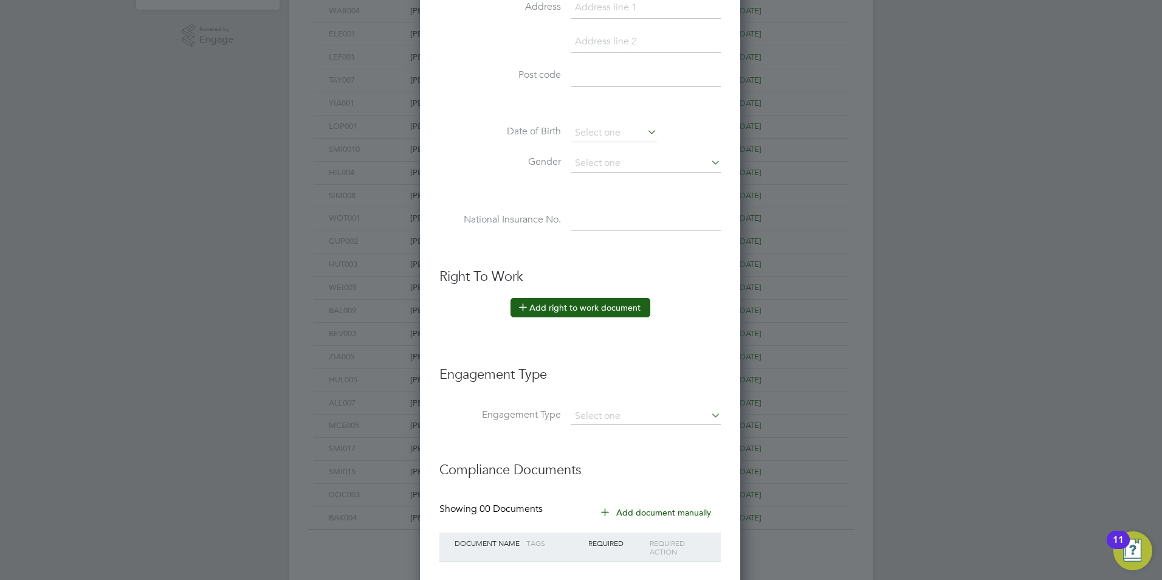
type input "GHE003"
click at [584, 312] on button "Add right to work document" at bounding box center [580, 307] width 140 height 19
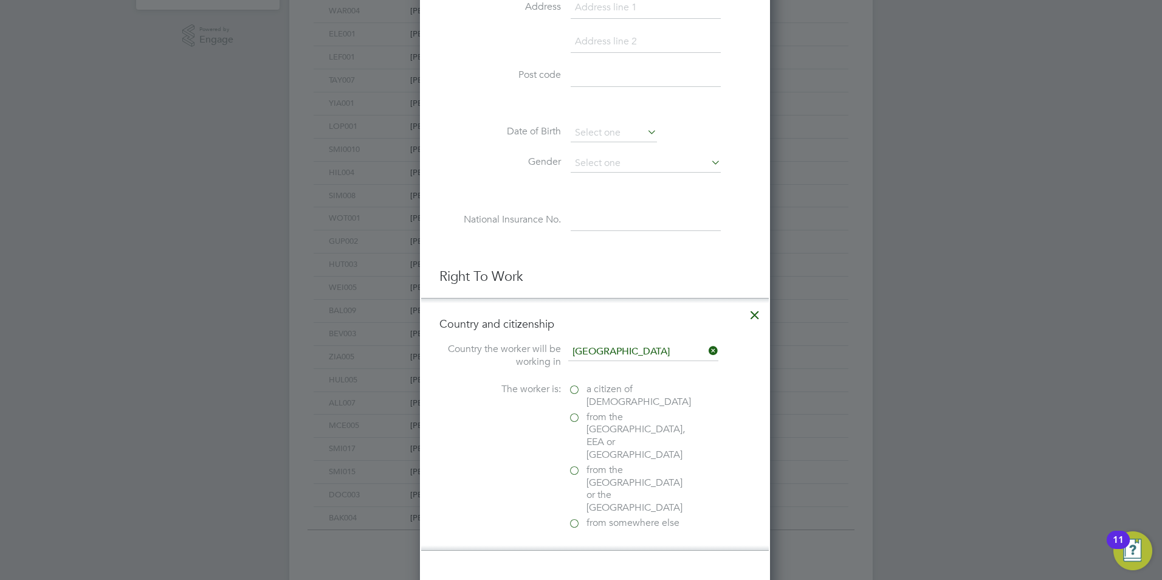
scroll to position [1217, 351]
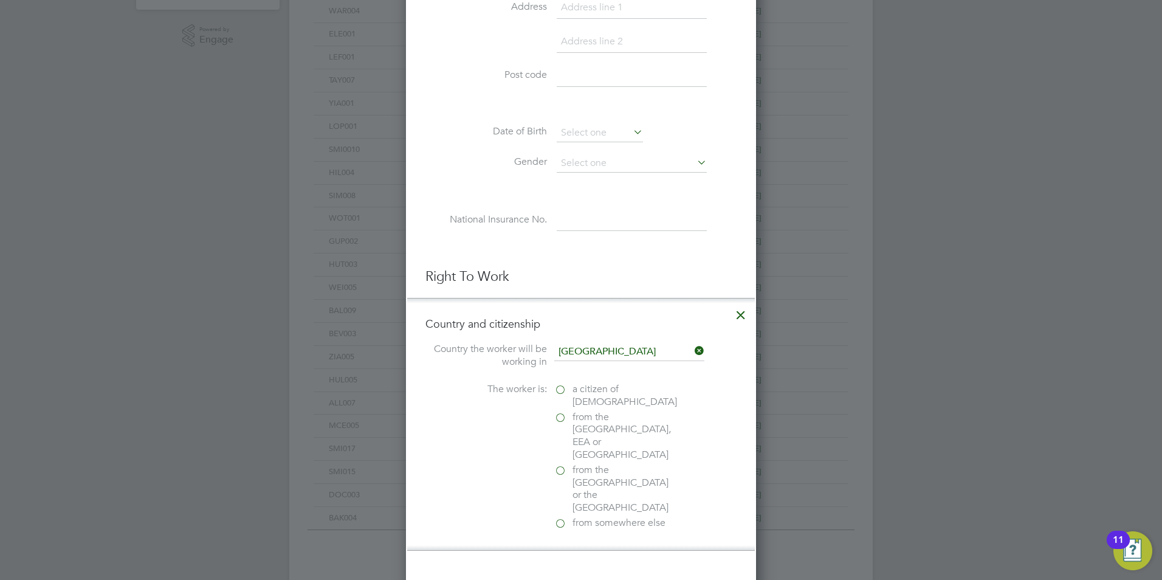
click at [582, 391] on span "a citizen of [DEMOGRAPHIC_DATA]" at bounding box center [624, 396] width 105 height 26
click at [0, 0] on input "a citizen of [DEMOGRAPHIC_DATA]" at bounding box center [0, 0] width 0 height 0
click at [582, 570] on div "Passport" at bounding box center [645, 576] width 182 height 13
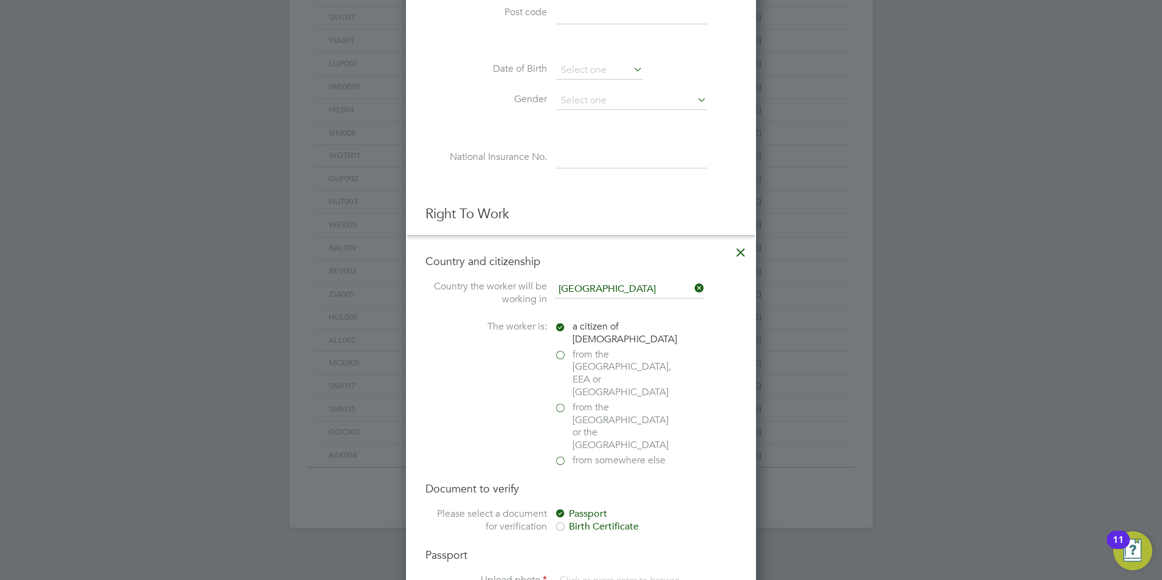
scroll to position [547, 0]
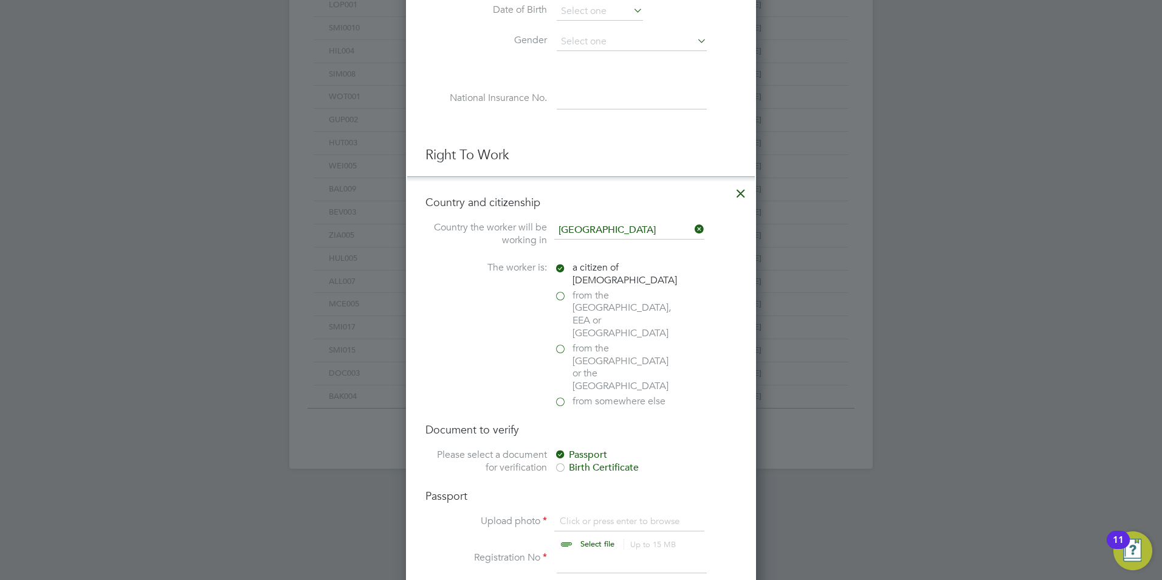
click at [586, 515] on input "file" at bounding box center [608, 533] width 191 height 36
type input "C:\fakepath\Petrica Gherasim ID.jpg"
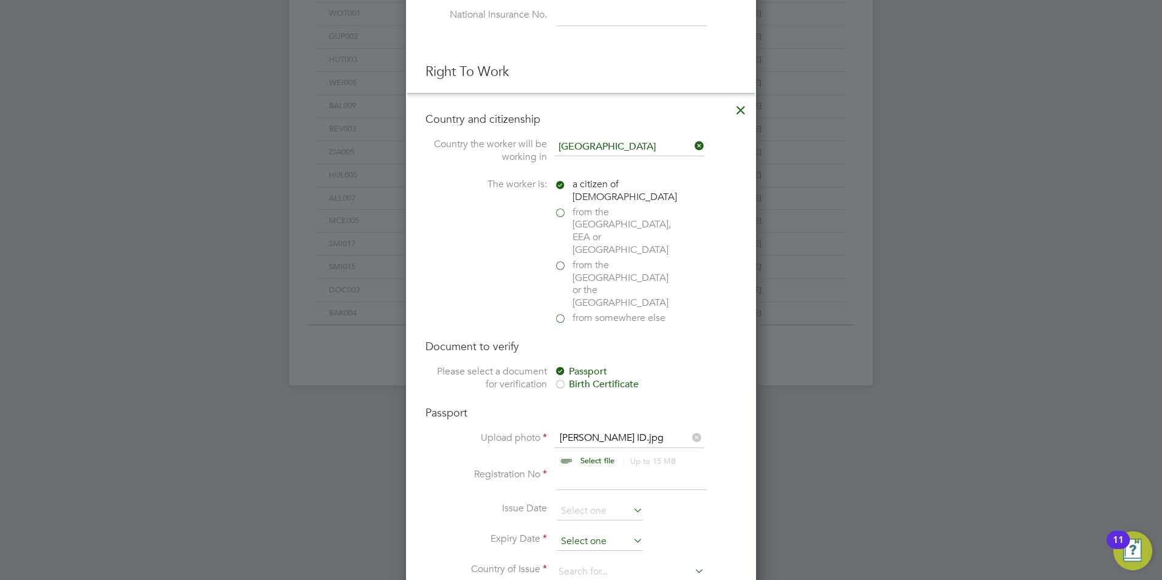
scroll to position [729, 0]
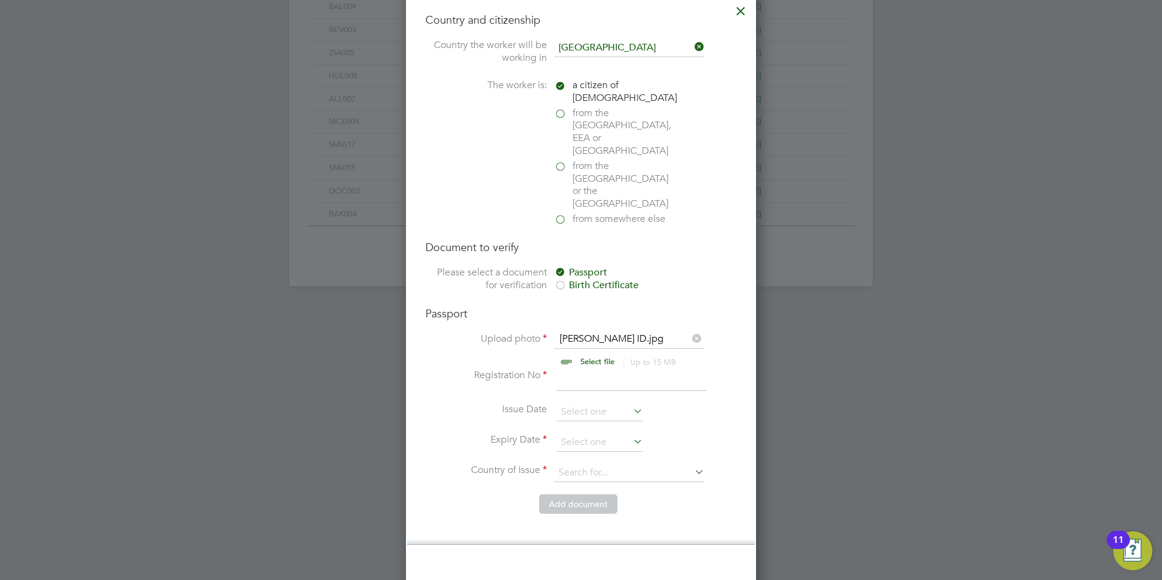
drag, startPoint x: 577, startPoint y: 339, endPoint x: 575, endPoint y: 348, distance: 8.7
click at [577, 369] on input at bounding box center [632, 380] width 150 height 22
type input "10"
click at [579, 433] on input at bounding box center [600, 442] width 86 height 18
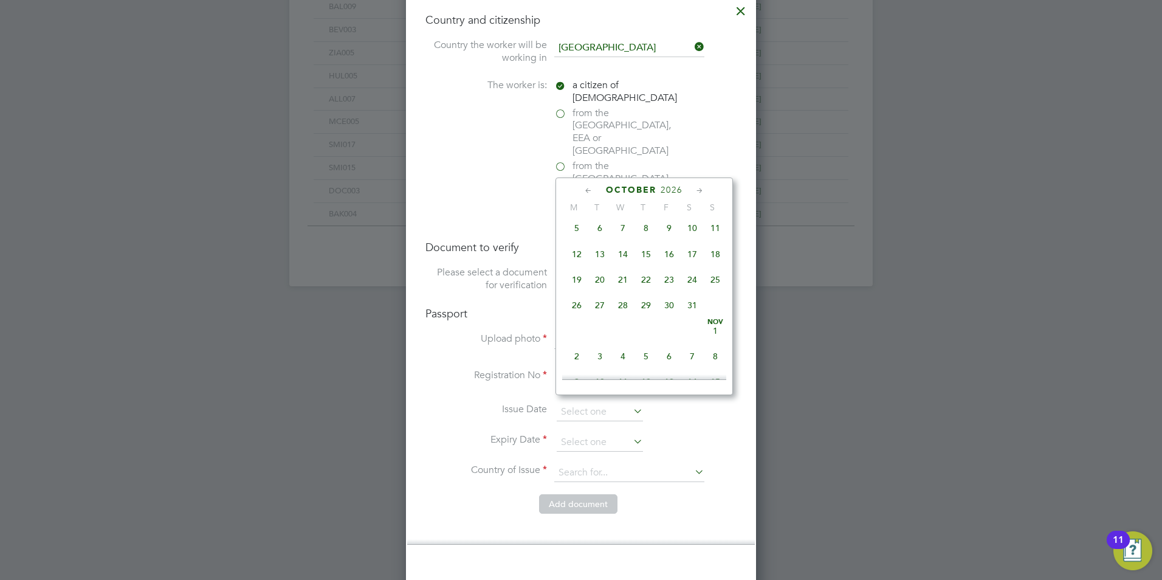
scroll to position [2311, 0]
click at [650, 242] on span "12" at bounding box center [645, 230] width 23 height 23
type input "[DATE]"
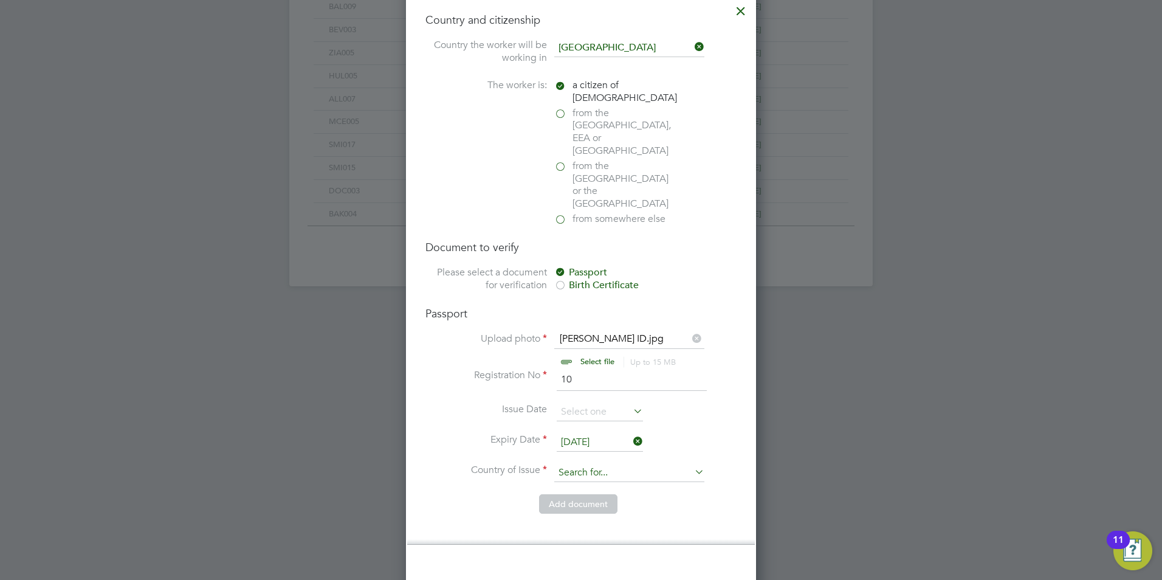
click at [591, 464] on input at bounding box center [629, 473] width 150 height 18
click at [585, 479] on li "[GEOGRAPHIC_DATA]" at bounding box center [639, 485] width 171 height 16
type input "[GEOGRAPHIC_DATA]"
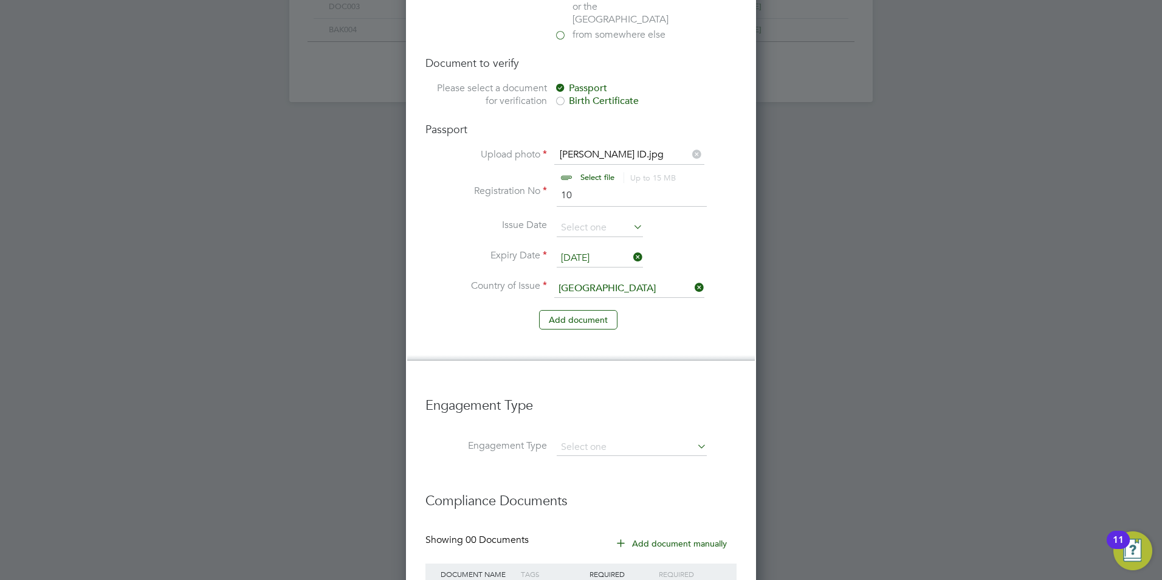
scroll to position [981, 0]
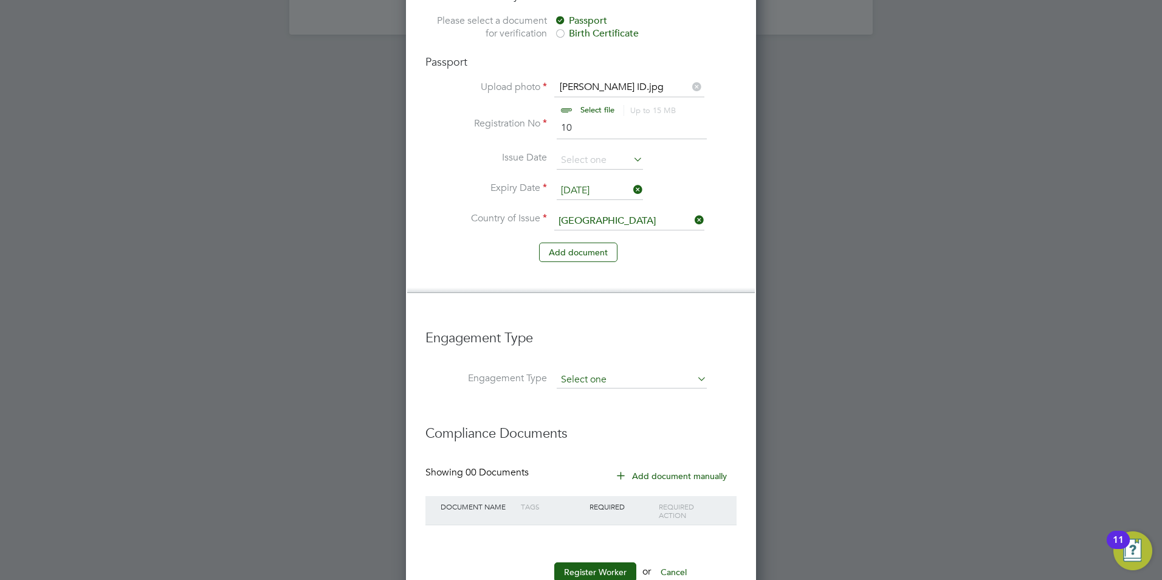
click at [608, 371] on input at bounding box center [632, 379] width 150 height 17
click at [582, 406] on li "Umbrella" at bounding box center [631, 412] width 151 height 18
type input "Umbrella"
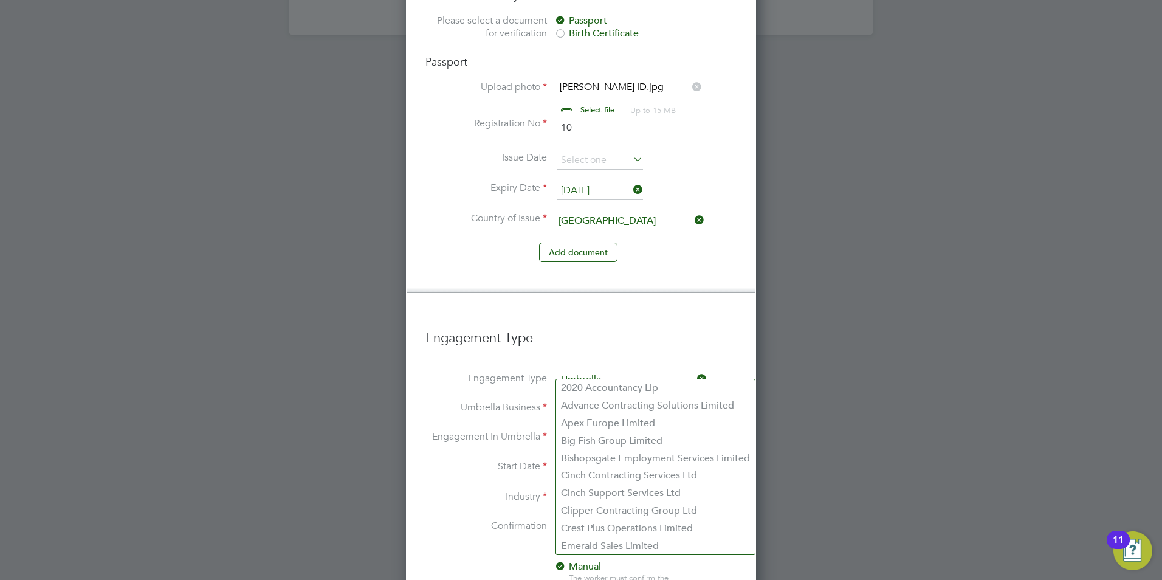
click at [576, 400] on input at bounding box center [632, 408] width 150 height 17
type input "ONE"
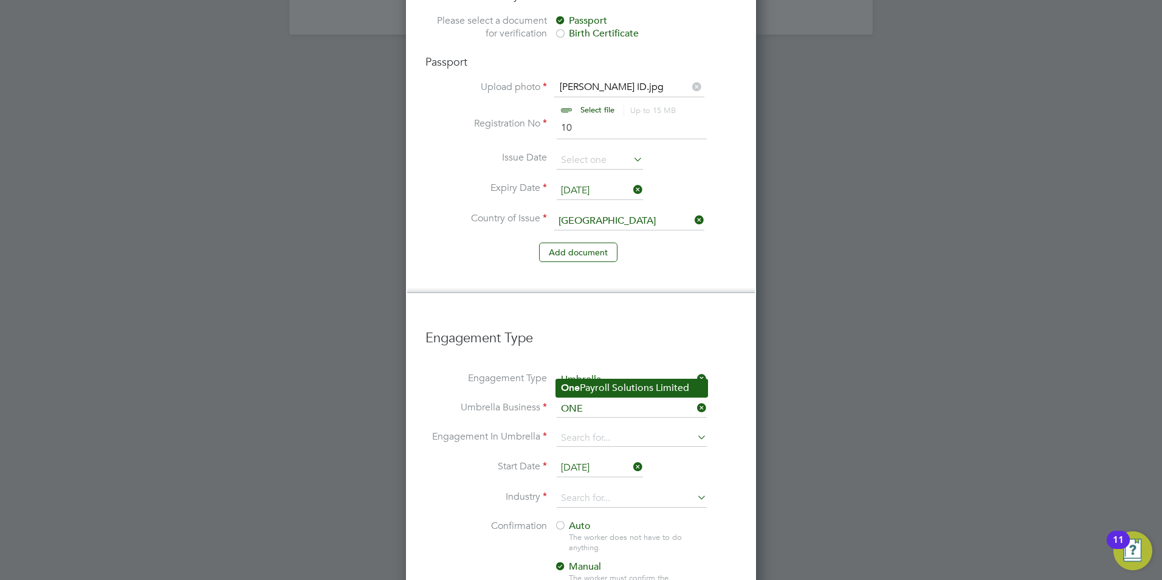
click at [569, 391] on b "One" at bounding box center [570, 388] width 19 height 12
type input "One Payroll Solutions Limited"
click at [569, 430] on input at bounding box center [632, 438] width 150 height 17
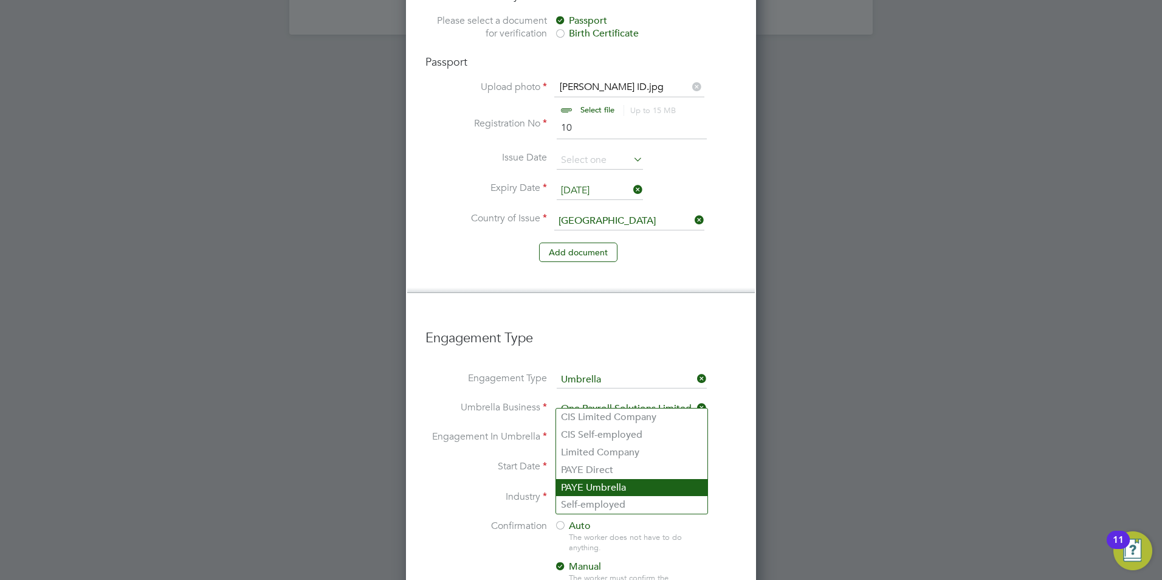
click at [585, 487] on li "PAYE Umbrella" at bounding box center [631, 488] width 151 height 18
type input "PAYE Umbrella"
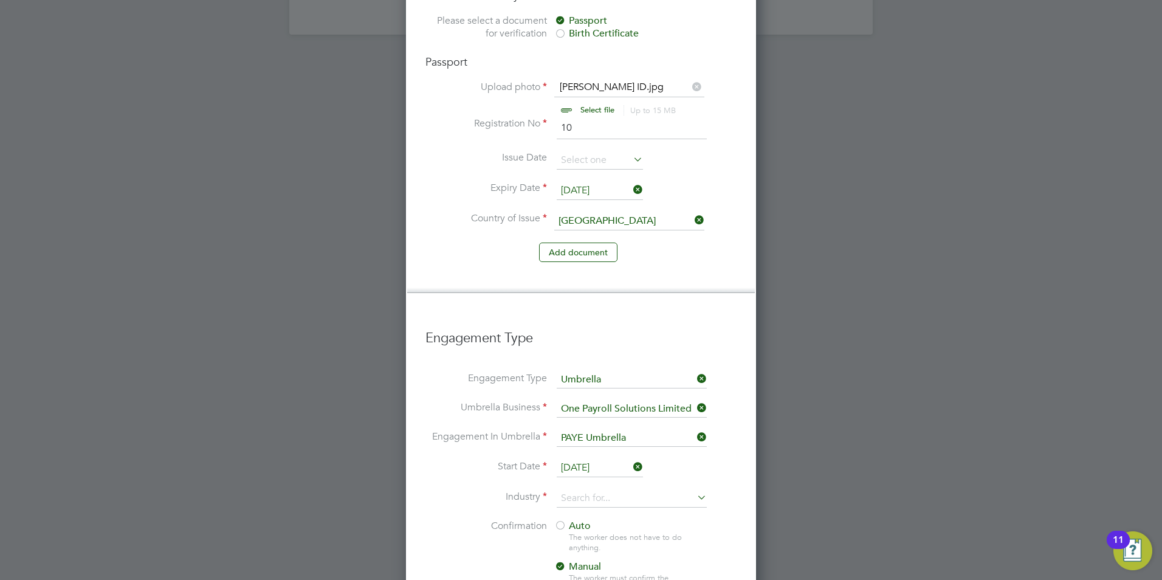
click at [582, 459] on input "[DATE]" at bounding box center [600, 468] width 86 height 18
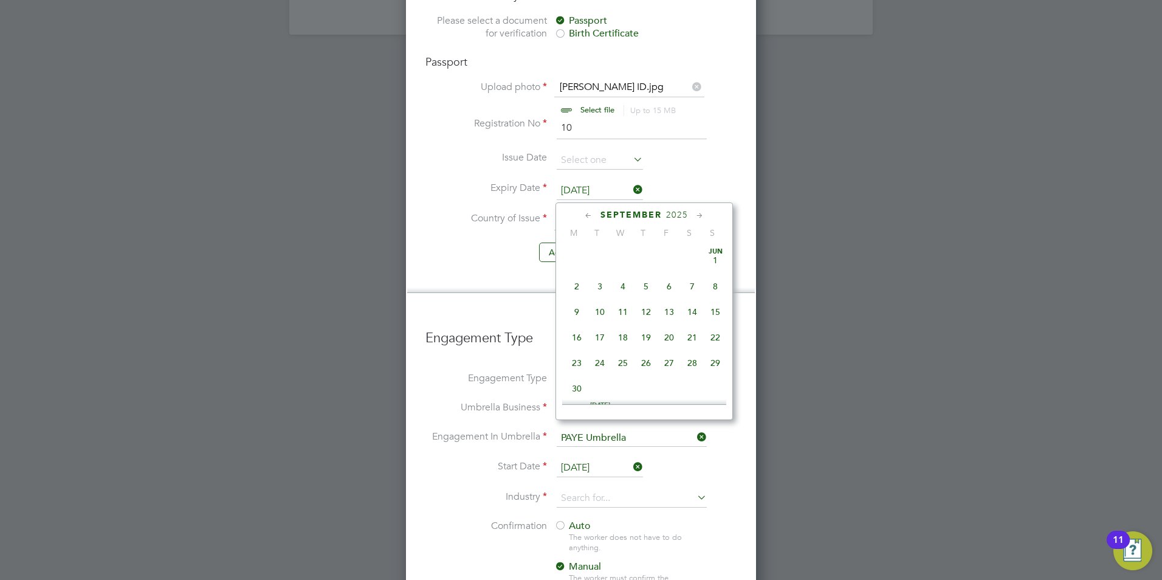
scroll to position [368, 0]
click at [576, 284] on span "25" at bounding box center [576, 276] width 23 height 23
type input "[DATE]"
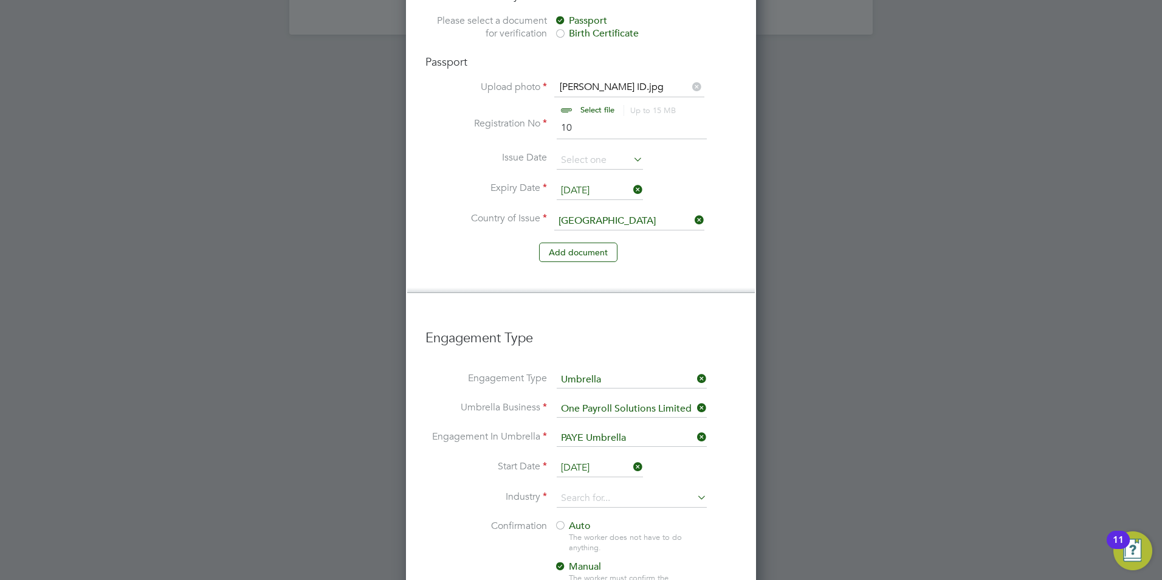
click at [571, 489] on li "Industry" at bounding box center [580, 504] width 311 height 30
click at [574, 489] on input at bounding box center [632, 498] width 150 height 18
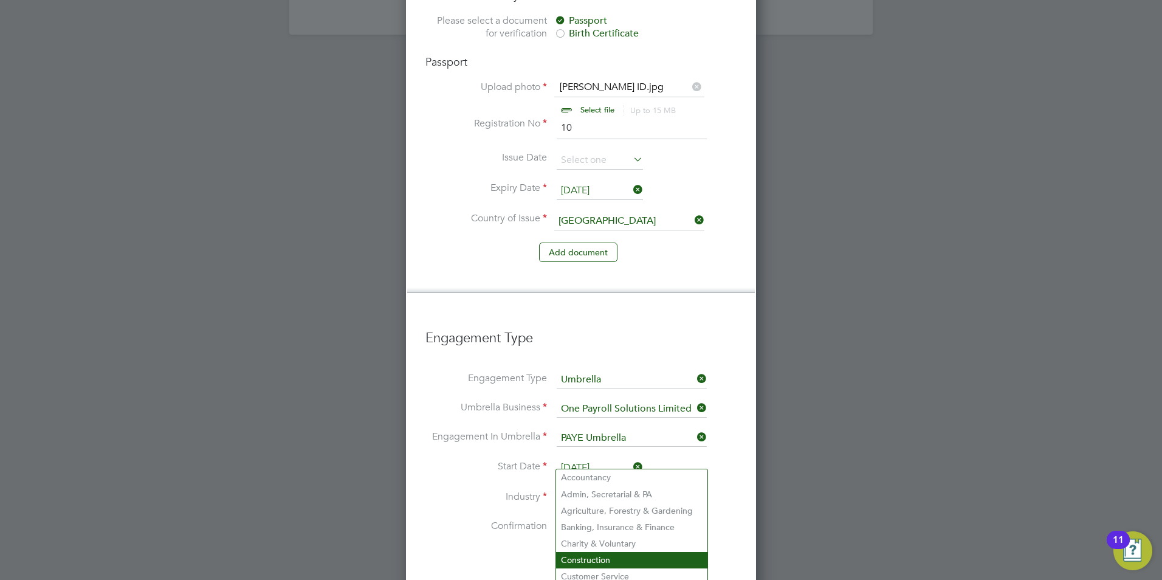
click at [596, 552] on li "Construction" at bounding box center [631, 560] width 151 height 16
type input "Construction"
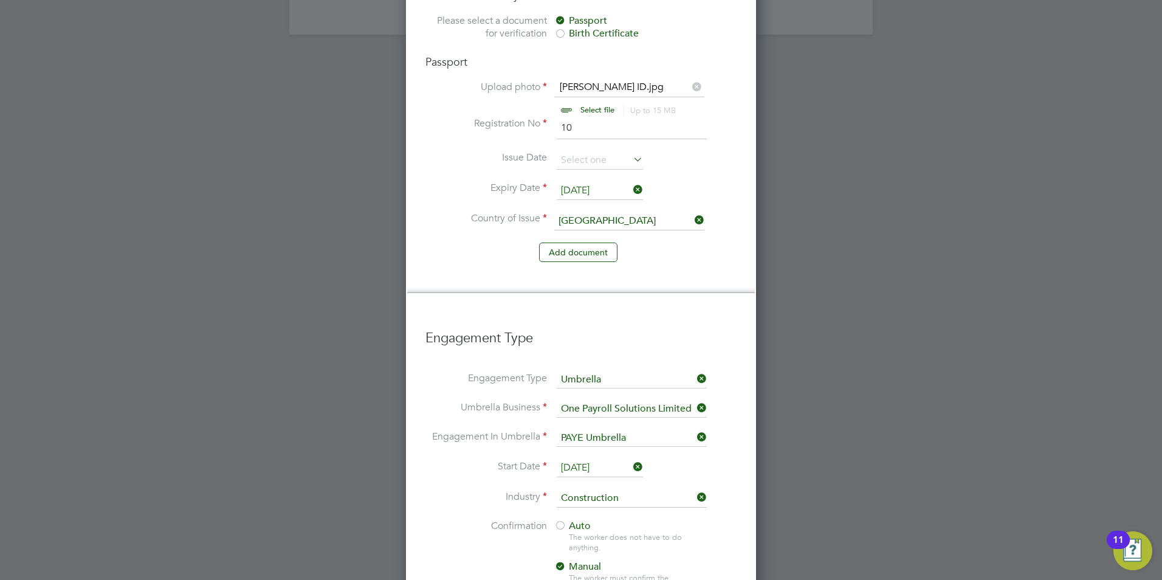
click at [569, 520] on span "Auto" at bounding box center [572, 526] width 36 height 12
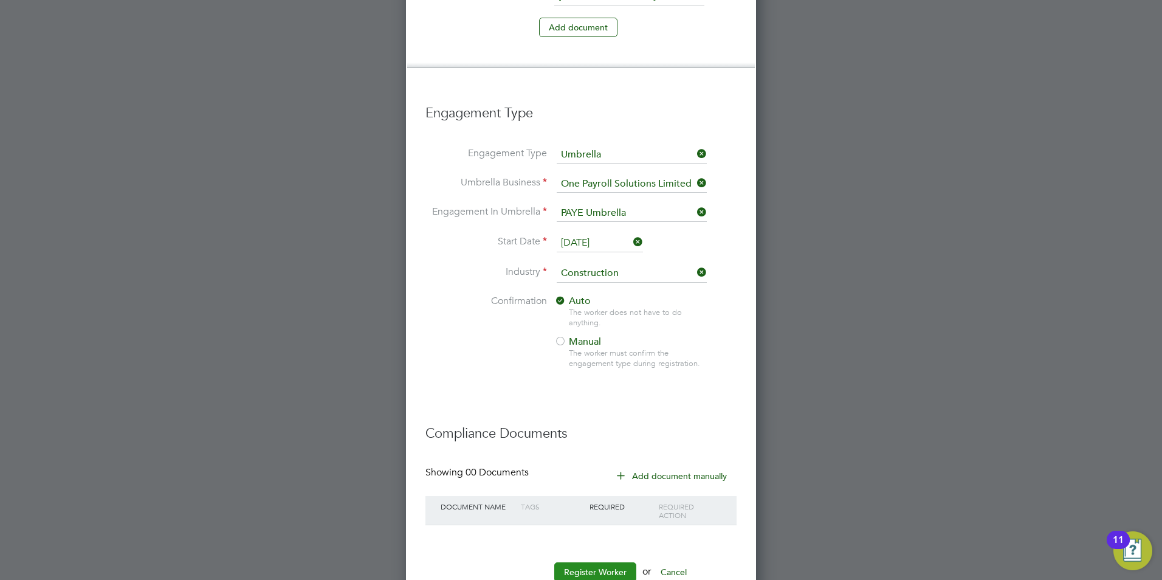
click at [603, 562] on button "Register Worker" at bounding box center [595, 571] width 82 height 19
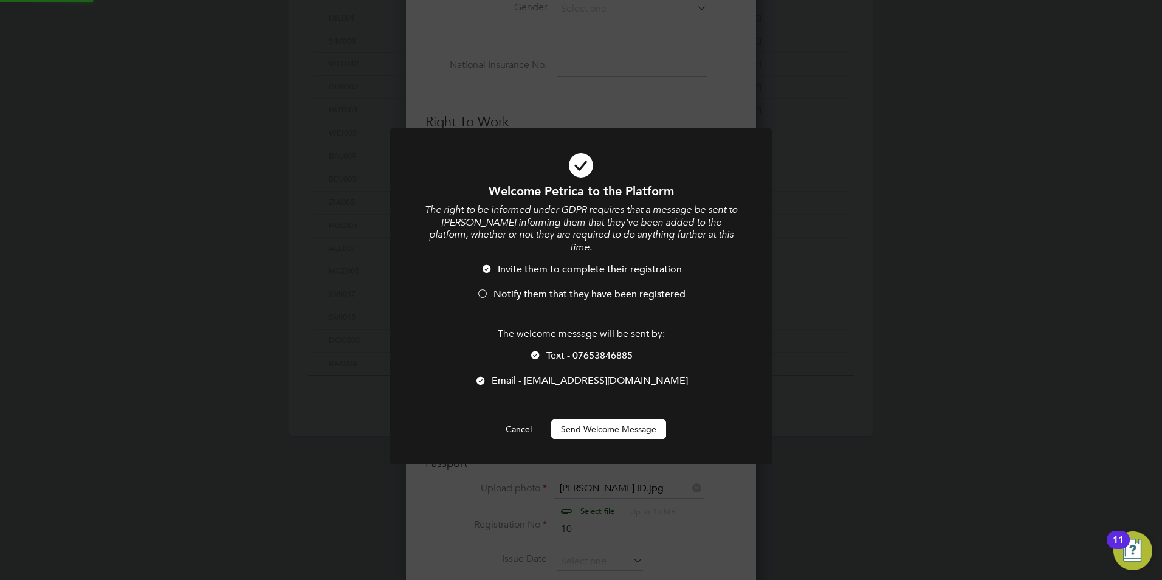
scroll to position [0, 0]
drag, startPoint x: 529, startPoint y: 279, endPoint x: 539, endPoint y: 314, distance: 36.6
click at [529, 288] on span "Notify them that they have been registered" at bounding box center [589, 294] width 192 height 12
click at [543, 349] on li "Text - 07653846885" at bounding box center [581, 361] width 316 height 25
click at [573, 419] on button "Send Welcome Message" at bounding box center [608, 428] width 115 height 19
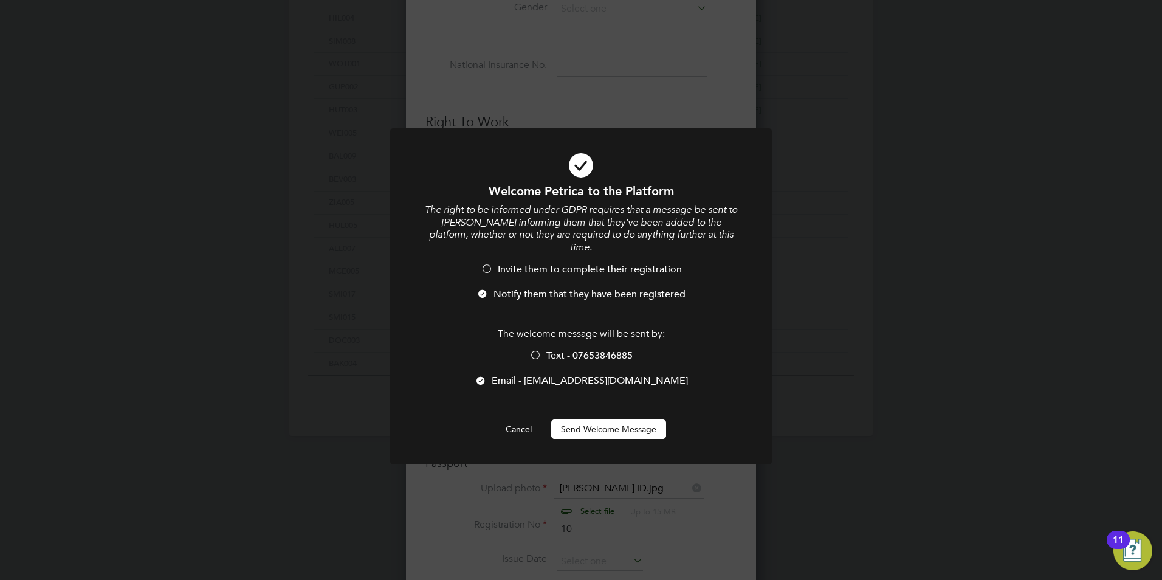
scroll to position [580, 0]
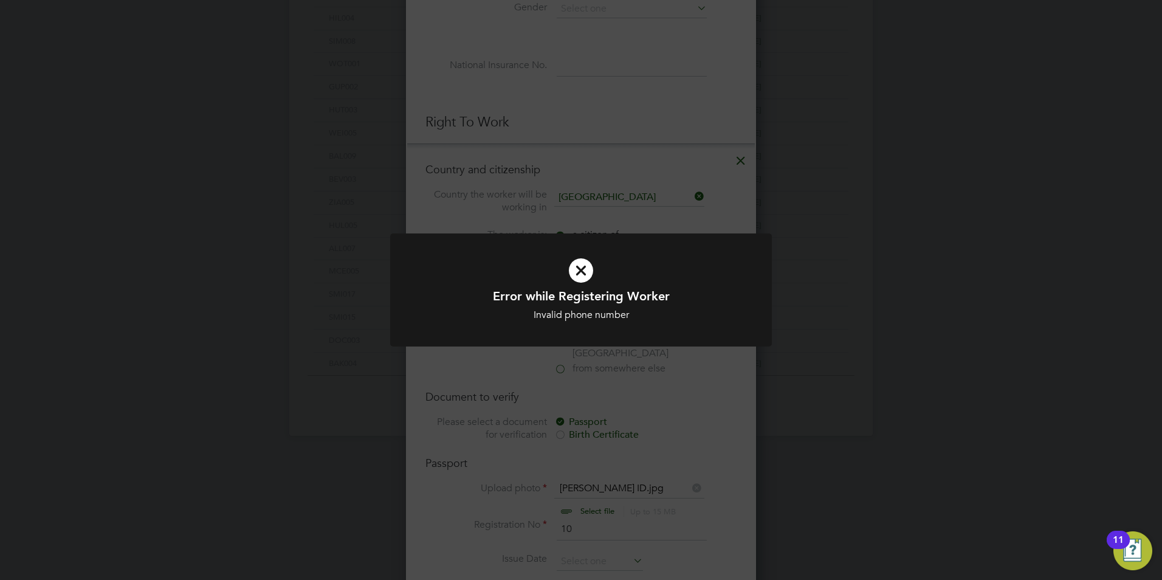
click at [619, 328] on div at bounding box center [581, 290] width 382 height 114
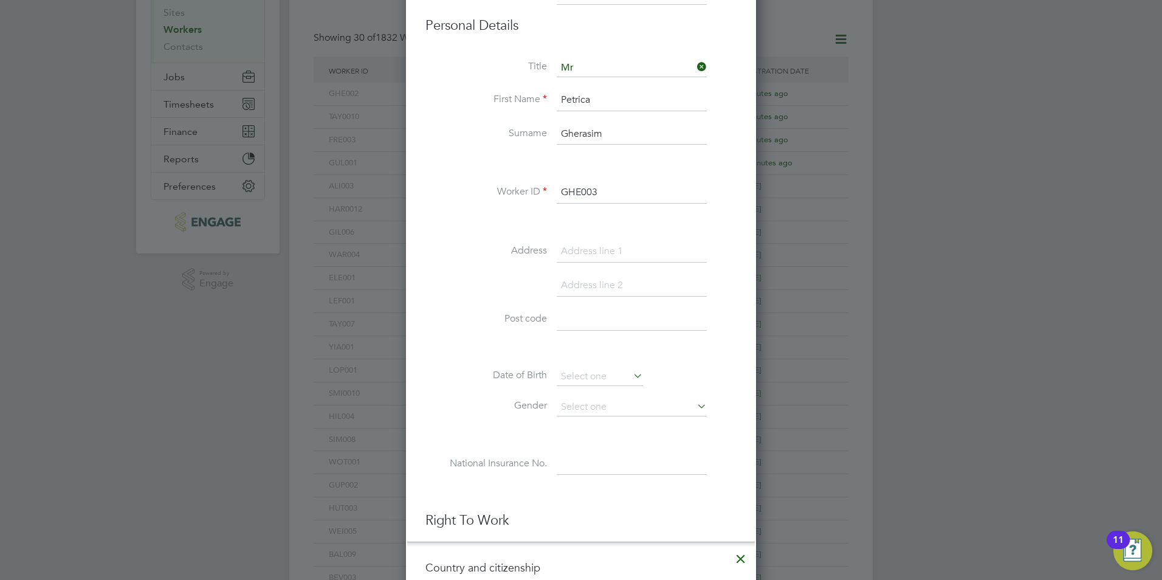
scroll to position [0, 0]
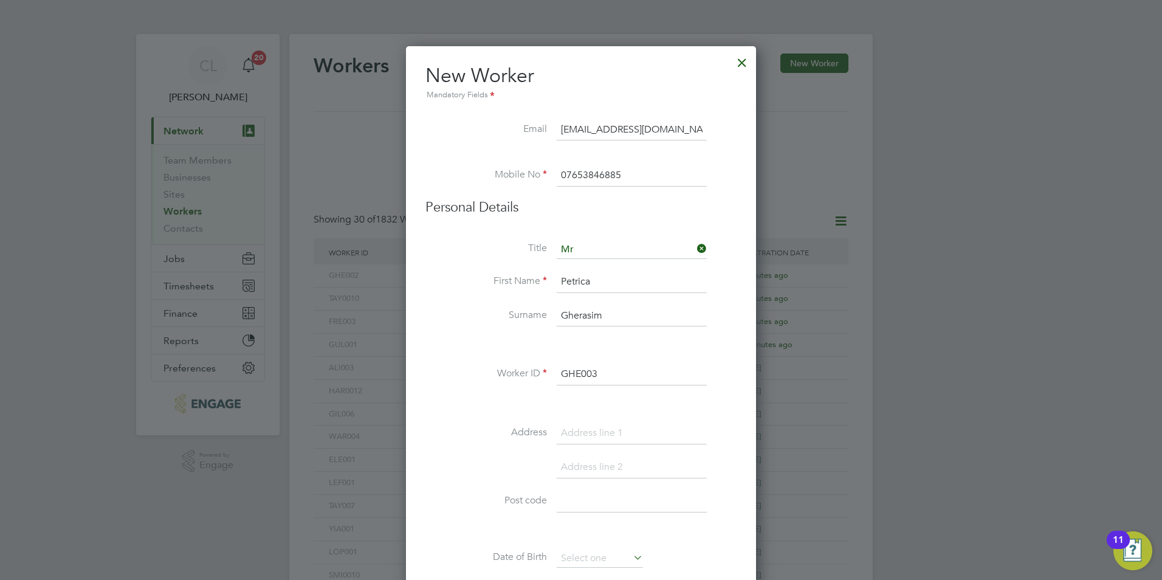
drag, startPoint x: 629, startPoint y: 173, endPoint x: 444, endPoint y: 167, distance: 184.8
click at [446, 166] on li "Mobile No 07653846885" at bounding box center [580, 182] width 311 height 34
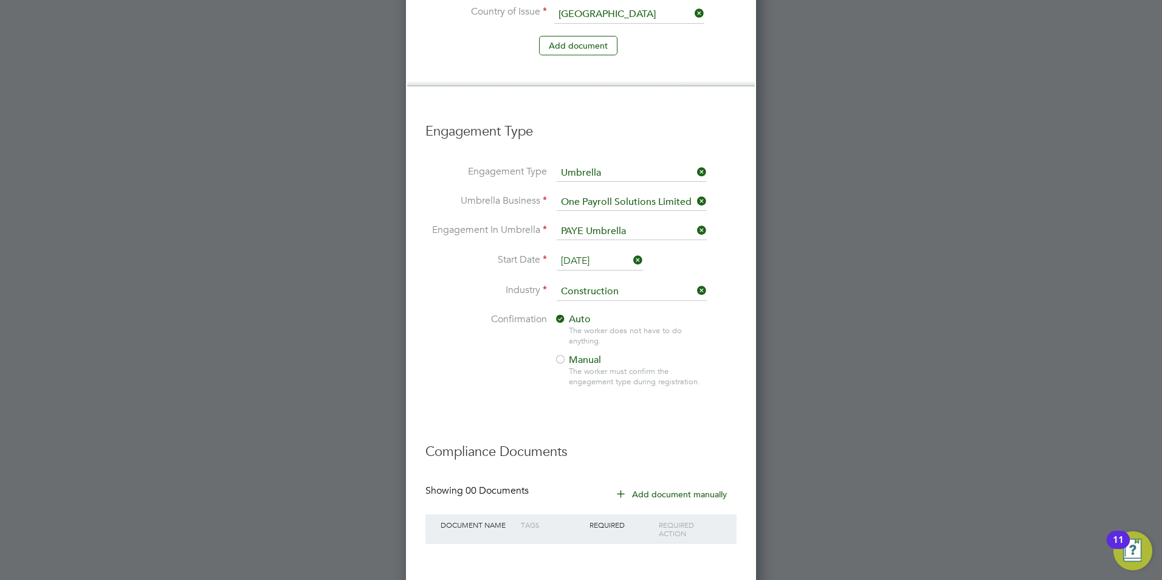
scroll to position [1206, 0]
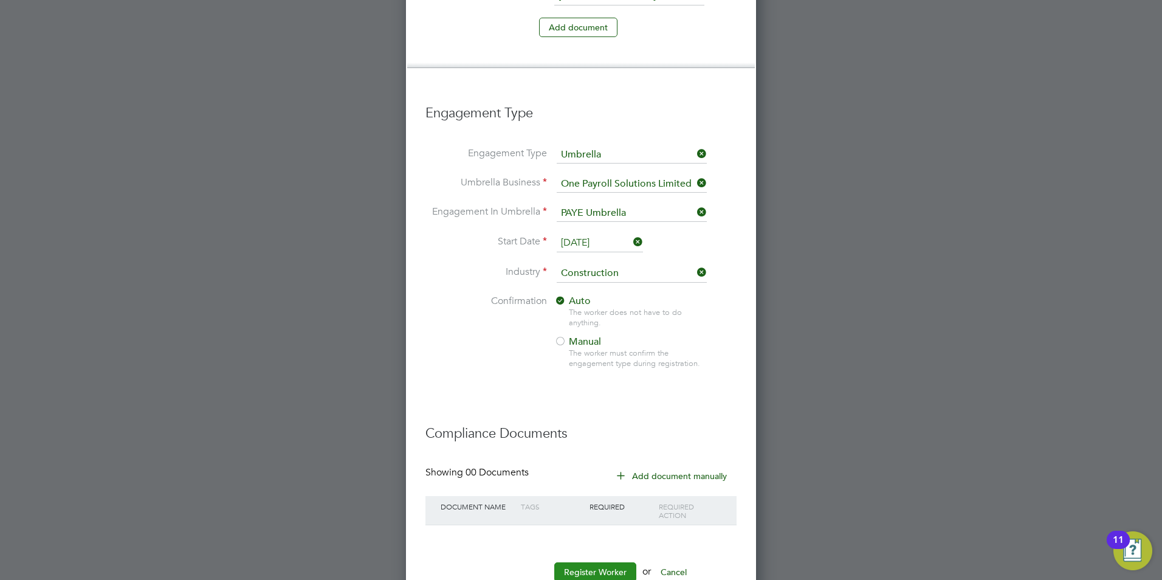
type input "07883647234"
click at [565, 562] on button "Register Worker" at bounding box center [595, 571] width 82 height 19
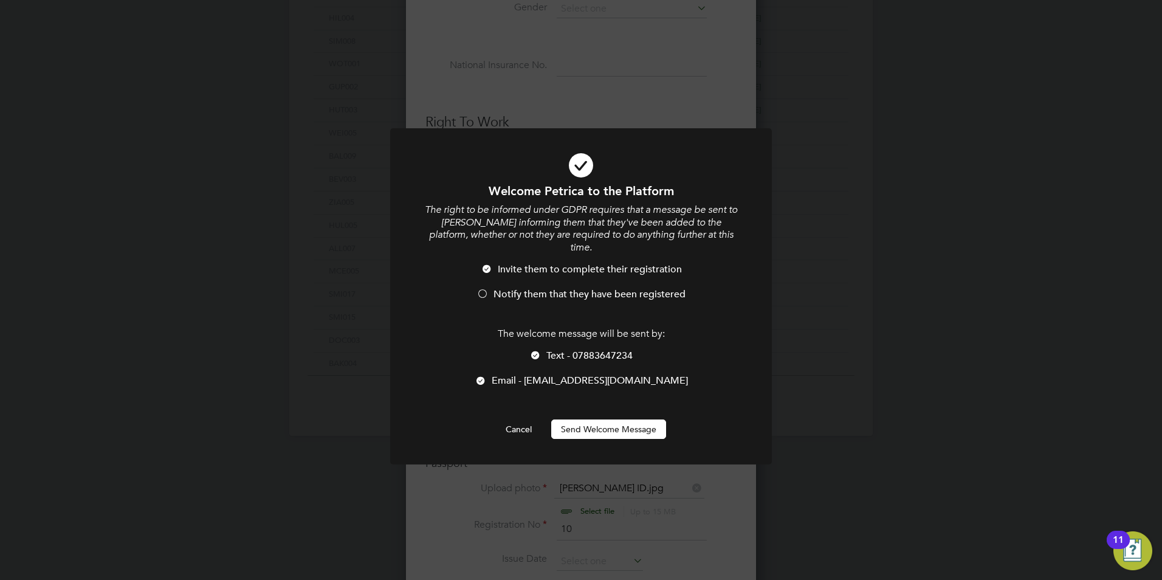
drag, startPoint x: 510, startPoint y: 278, endPoint x: 529, endPoint y: 323, distance: 48.8
click at [510, 288] on span "Notify them that they have been registered" at bounding box center [589, 294] width 192 height 12
drag, startPoint x: 537, startPoint y: 339, endPoint x: 553, endPoint y: 367, distance: 32.4
click at [537, 350] on div at bounding box center [535, 356] width 12 height 12
click at [570, 419] on button "Send Welcome Message" at bounding box center [608, 428] width 115 height 19
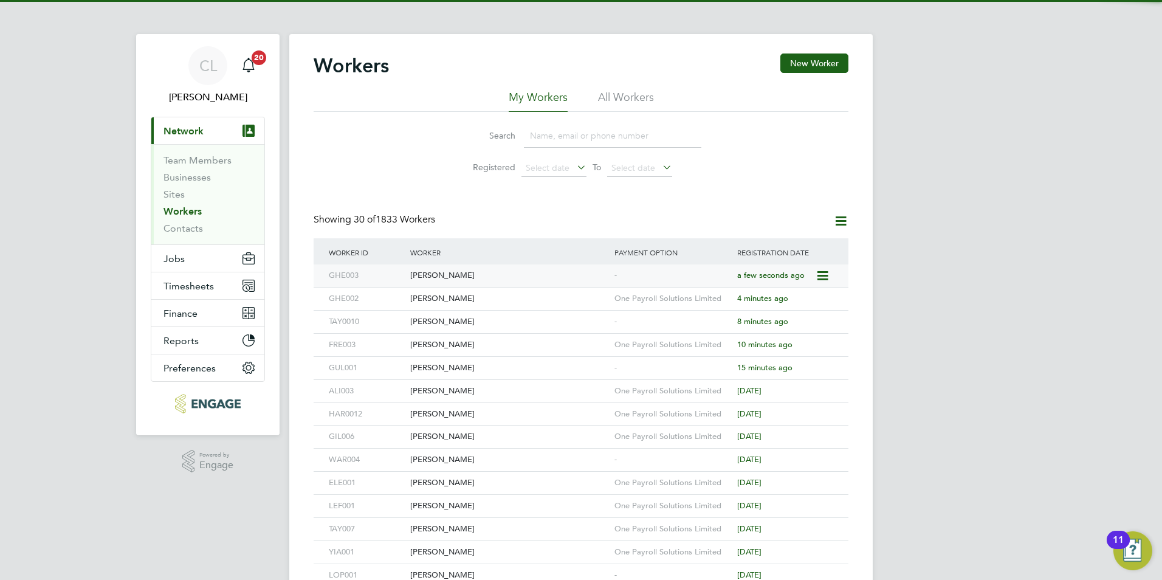
click at [544, 275] on div "[PERSON_NAME]" at bounding box center [509, 275] width 204 height 22
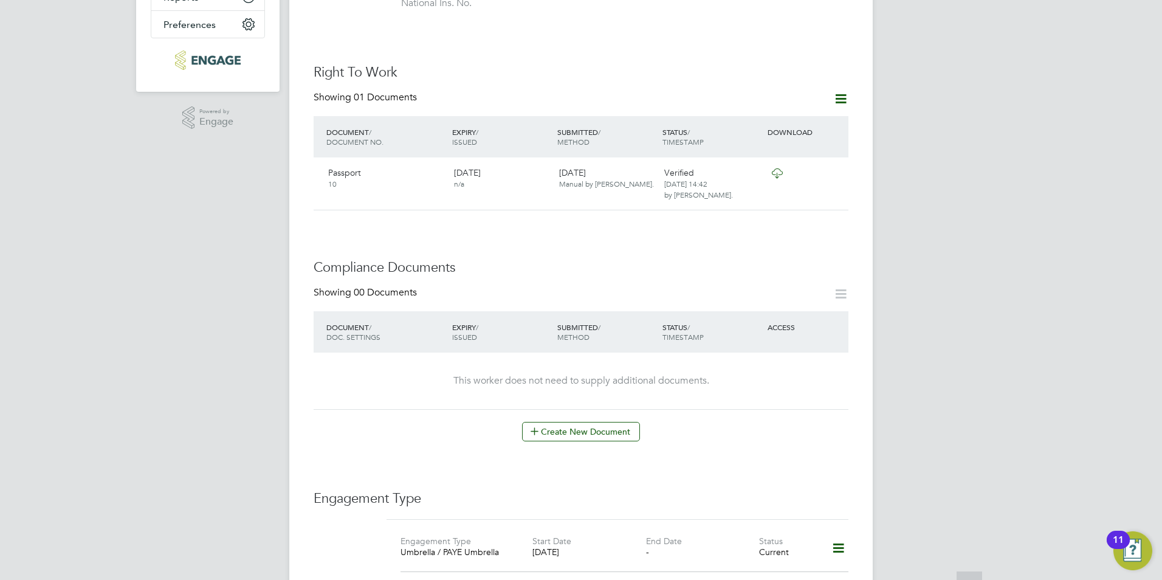
scroll to position [365, 0]
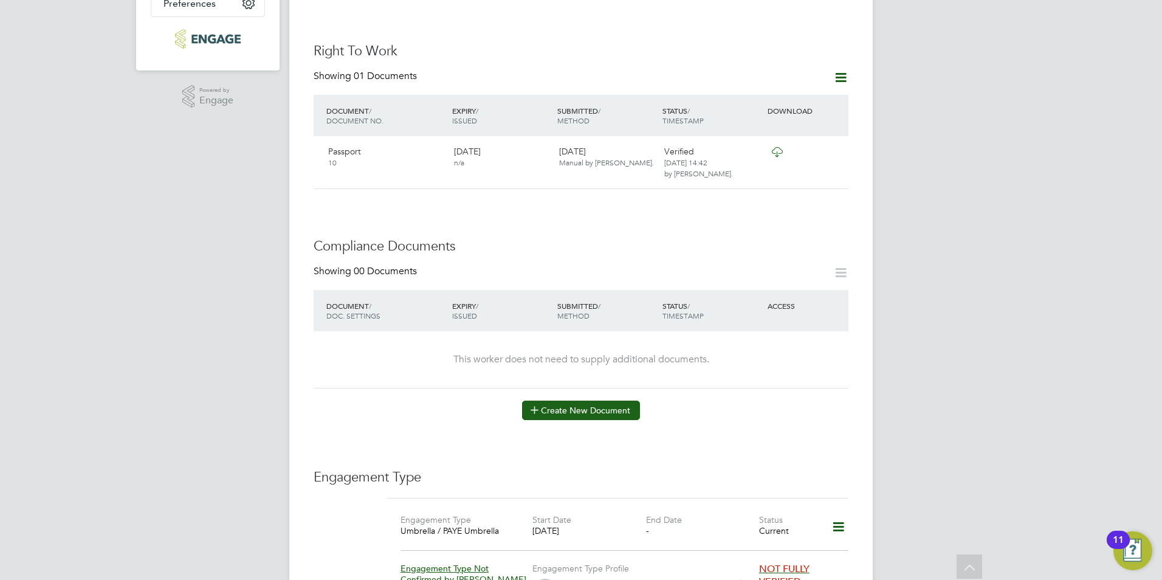
click at [569, 403] on button "Create New Document" at bounding box center [581, 409] width 118 height 19
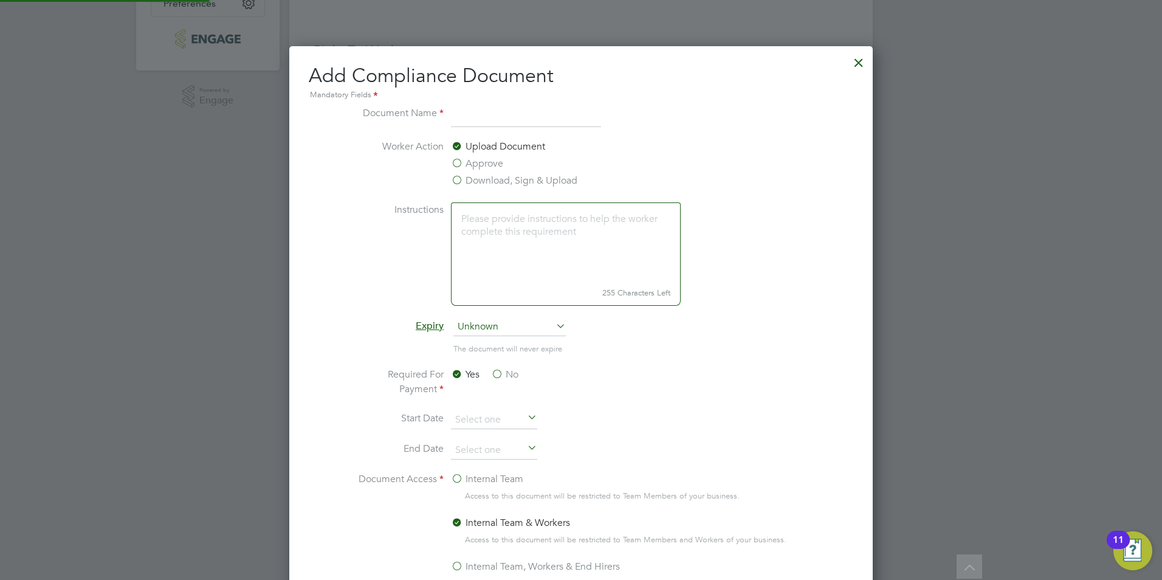
scroll to position [638, 584]
type input "CSCS"
click at [502, 176] on label "Download, Sign & Upload" at bounding box center [514, 180] width 126 height 15
click at [0, 0] on input "Download, Sign & Upload" at bounding box center [0, 0] width 0 height 0
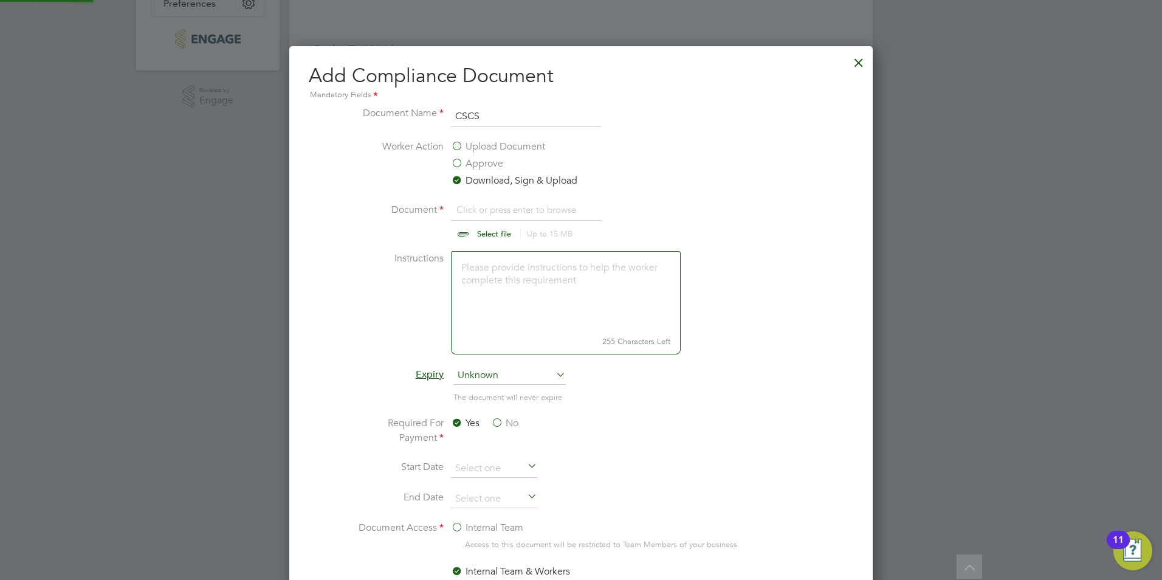
scroll to position [18, 151]
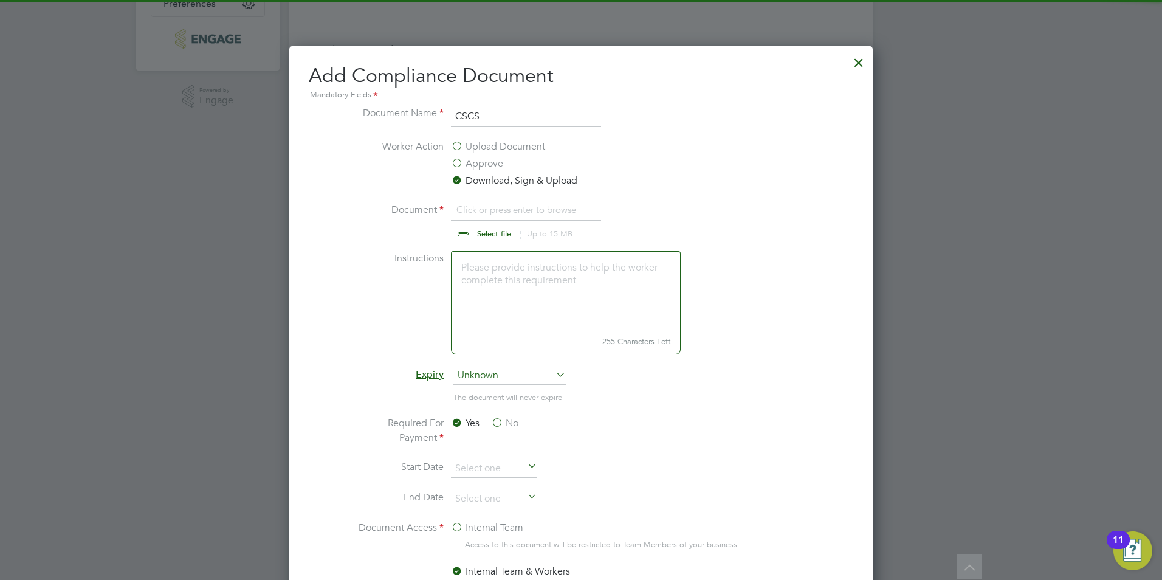
click at [496, 225] on input "file" at bounding box center [505, 220] width 191 height 36
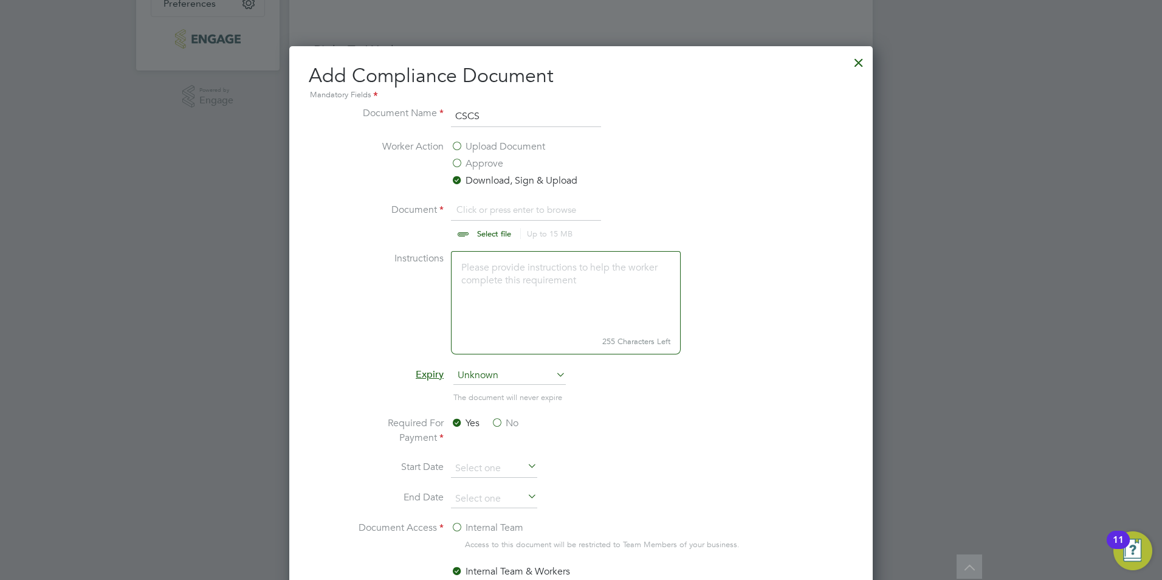
type input "C:\fakepath\[PERSON_NAME] CSCS.jpg"
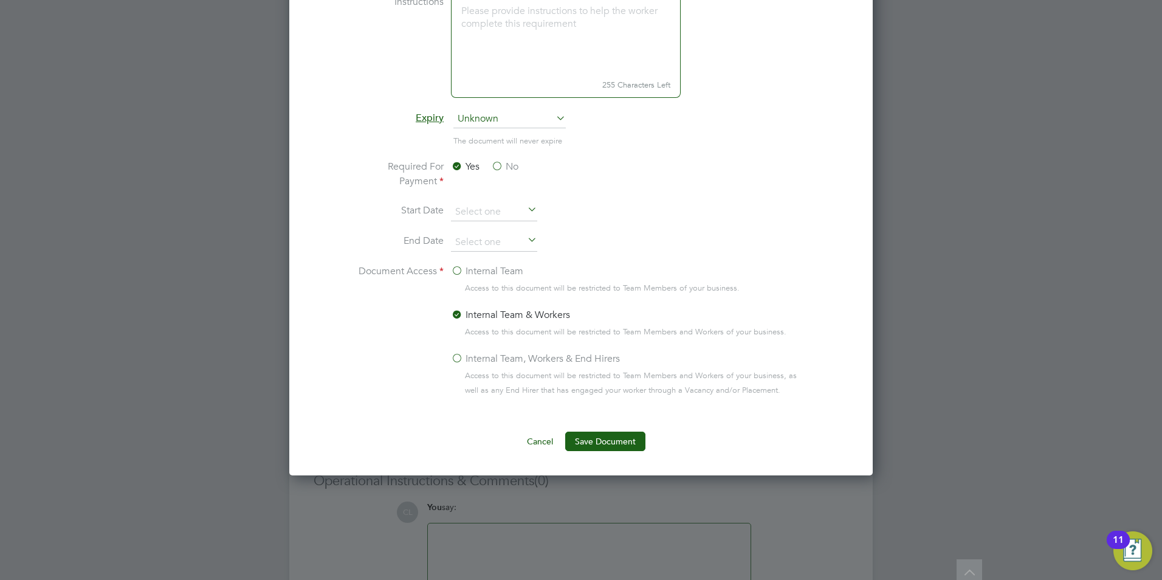
scroll to position [710, 0]
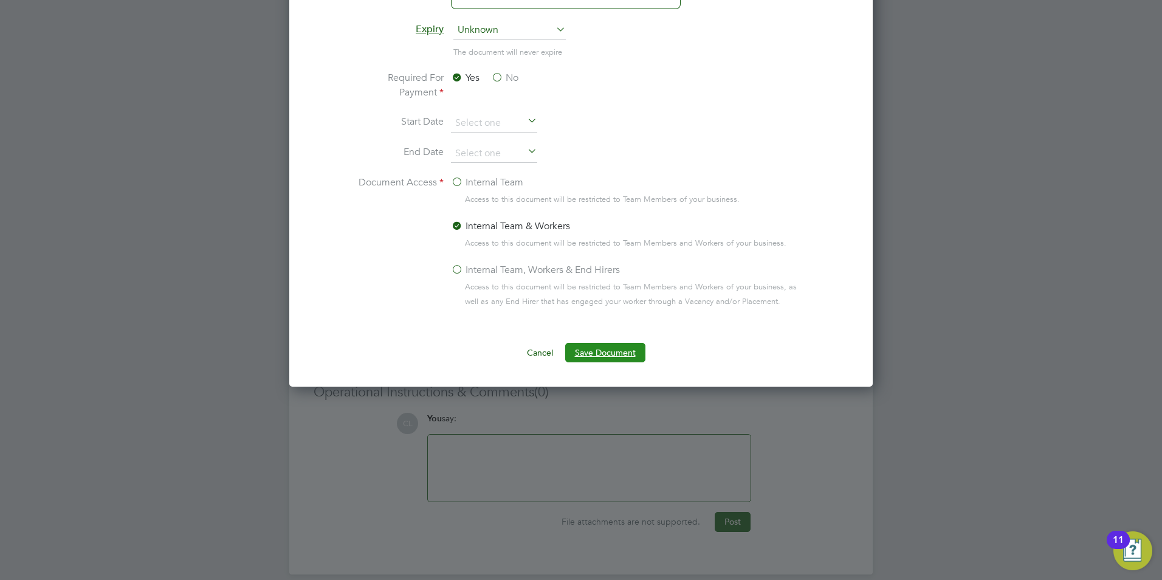
click at [592, 354] on button "Save Document" at bounding box center [605, 352] width 80 height 19
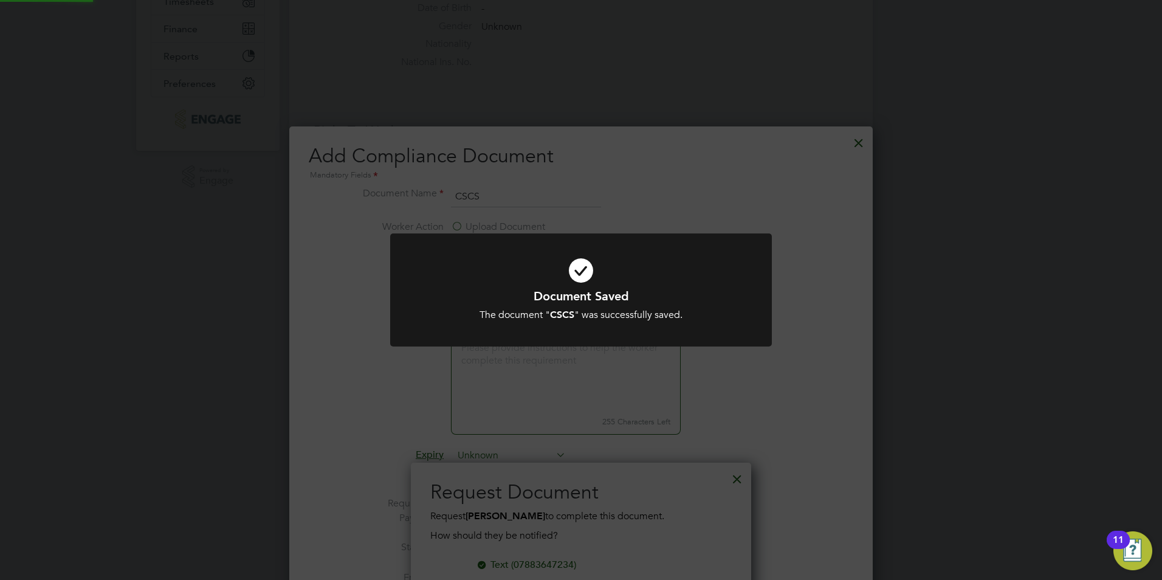
scroll to position [195, 341]
click at [697, 230] on div "Document Saved The document " CSCS " was successfully saved. Cancel Okay" at bounding box center [581, 290] width 1162 height 580
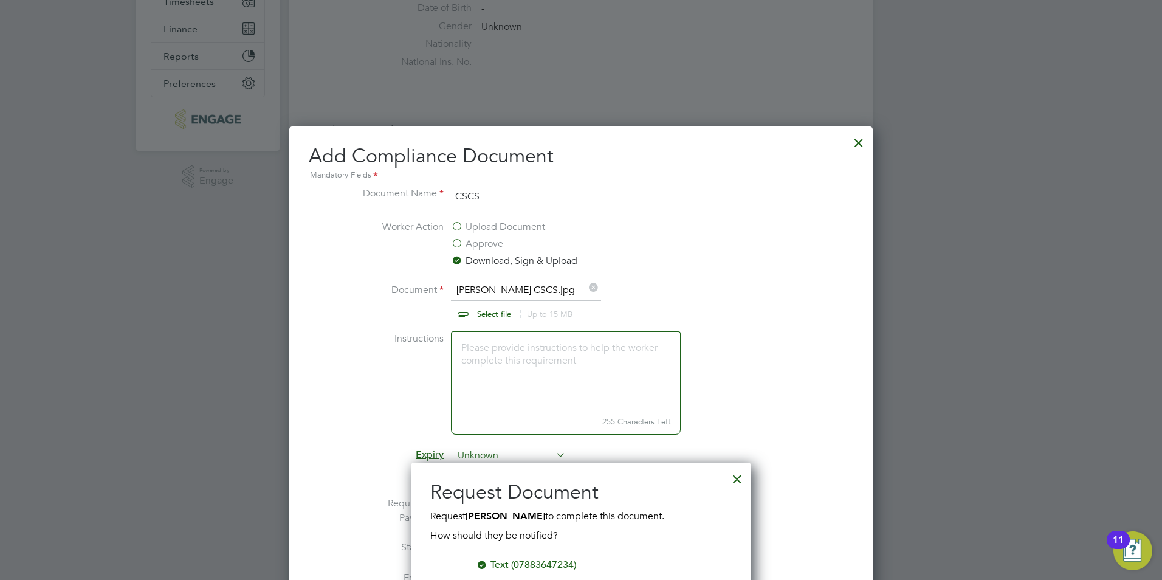
click at [736, 479] on div at bounding box center [737, 476] width 22 height 22
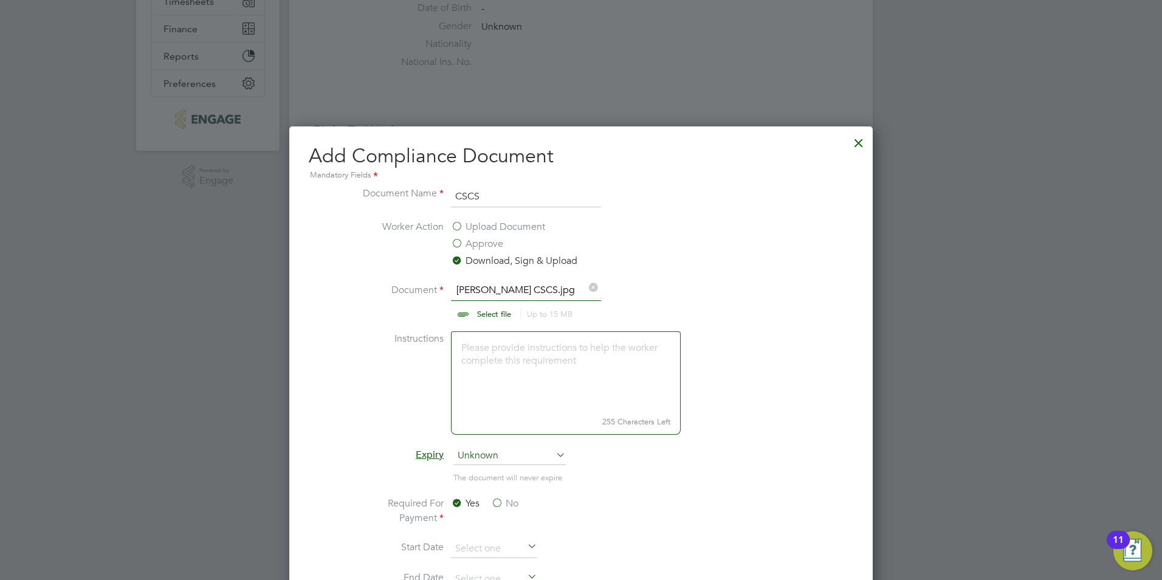
click at [589, 286] on icon at bounding box center [592, 286] width 13 height 13
click at [496, 312] on input "file" at bounding box center [505, 301] width 191 height 36
type input "C:\fakepath\[PERSON_NAME] ONE.pdf"
click at [484, 199] on input "CSCS" at bounding box center [526, 197] width 150 height 22
type input "C"
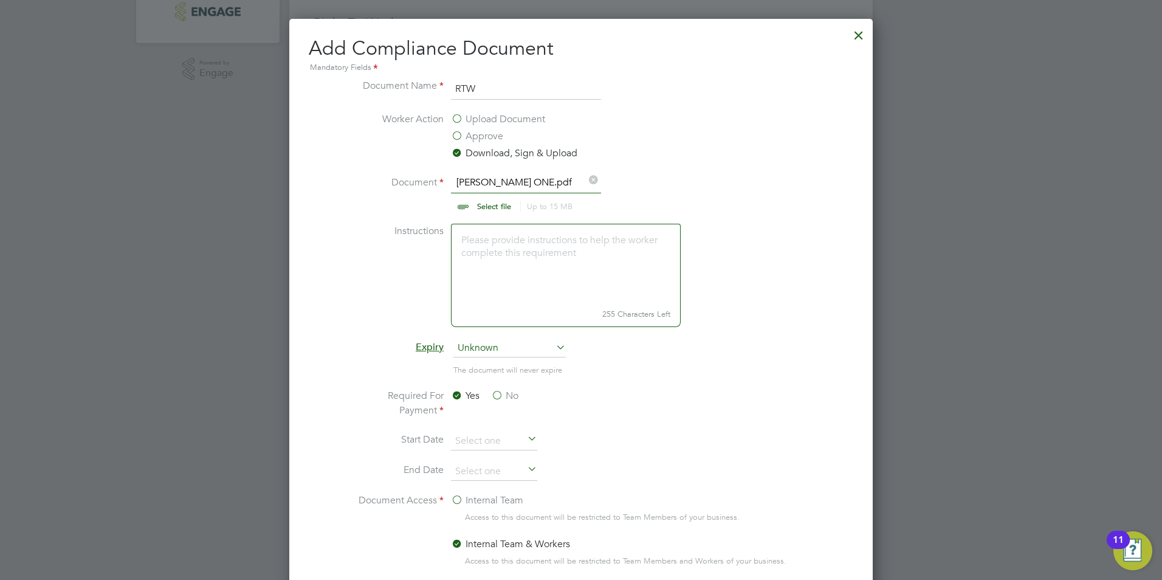
scroll to position [588, 0]
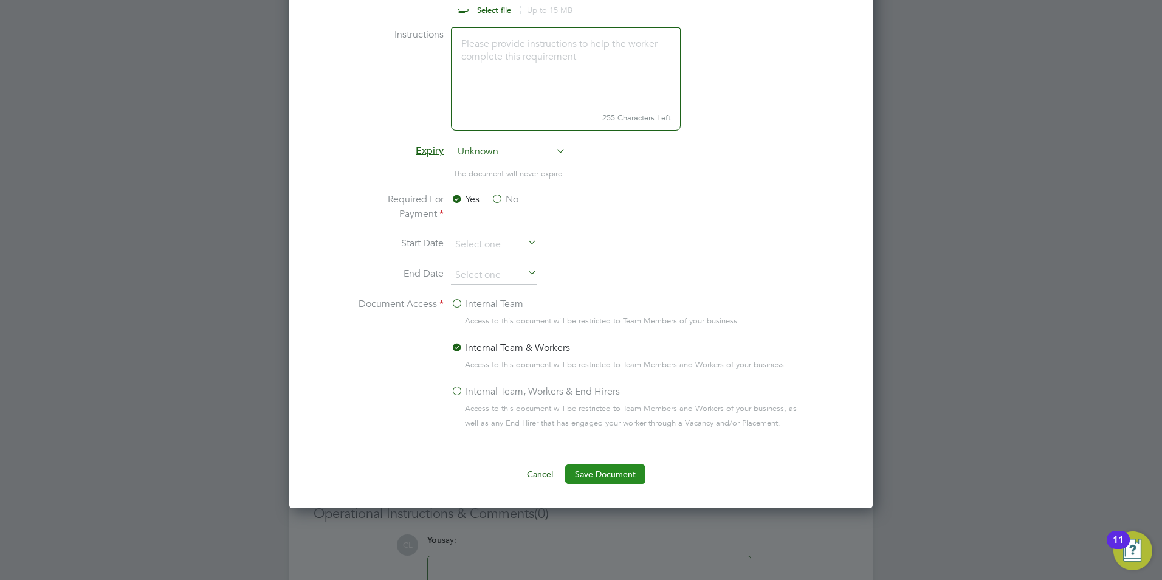
type input "RTW"
click at [592, 472] on button "Save Document" at bounding box center [605, 473] width 80 height 19
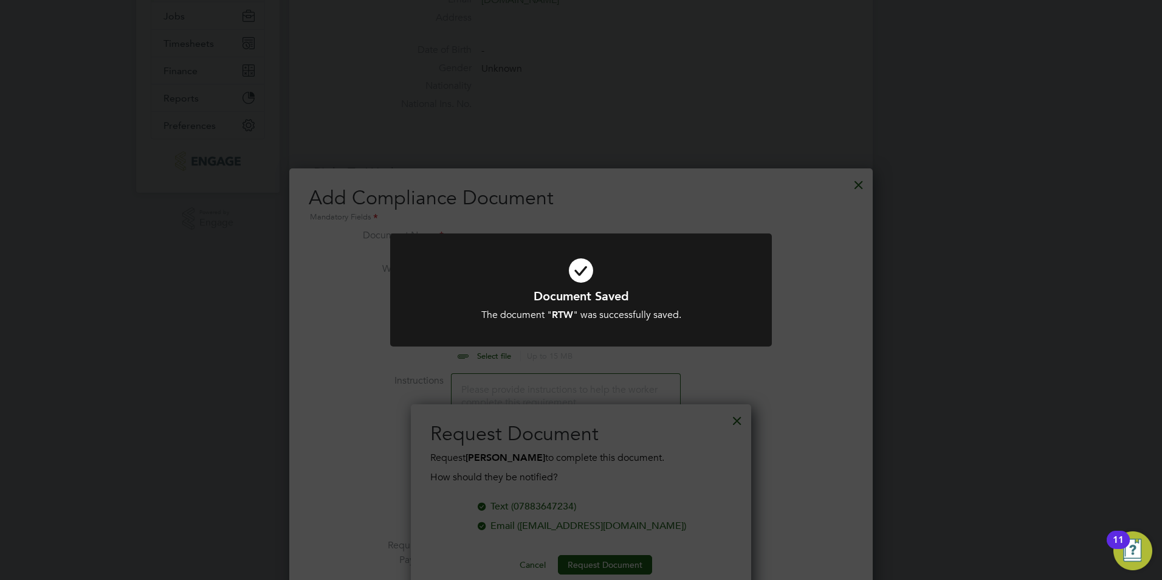
scroll to position [224, 0]
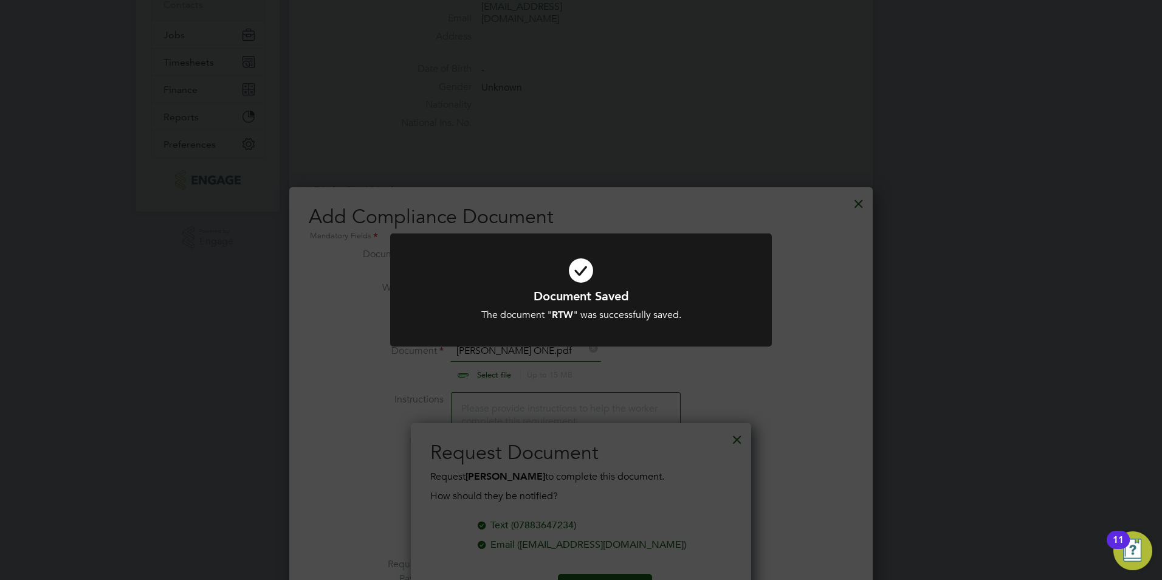
click at [638, 253] on icon at bounding box center [581, 270] width 316 height 47
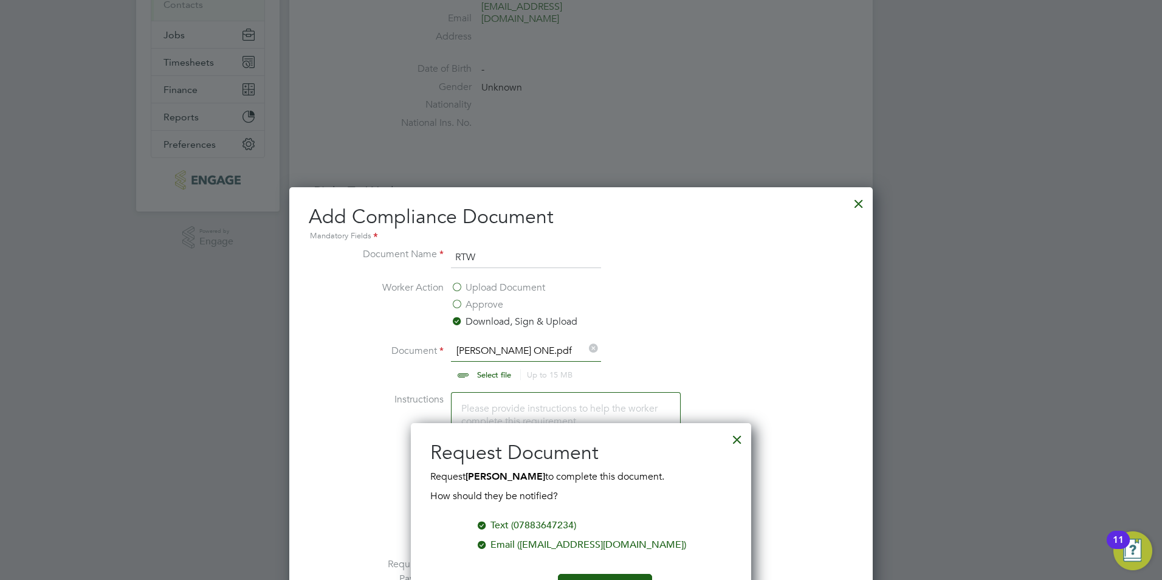
click at [736, 439] on div at bounding box center [737, 436] width 22 height 22
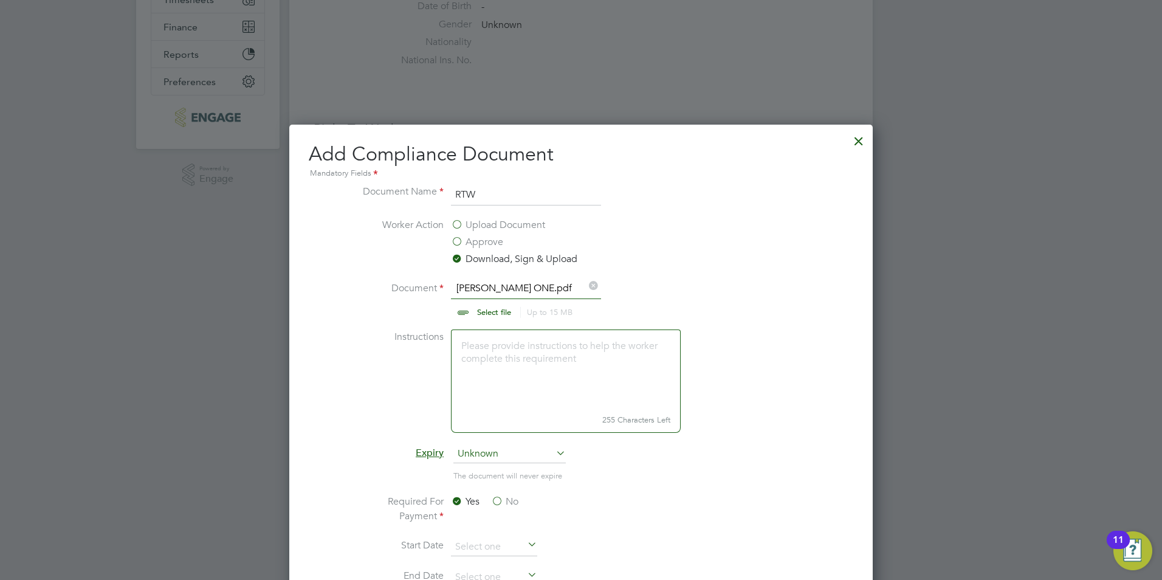
scroll to position [284, 0]
click at [583, 283] on input "file" at bounding box center [505, 301] width 191 height 36
type input "C:\fakepath\[PERSON_NAME] PRO.pdf"
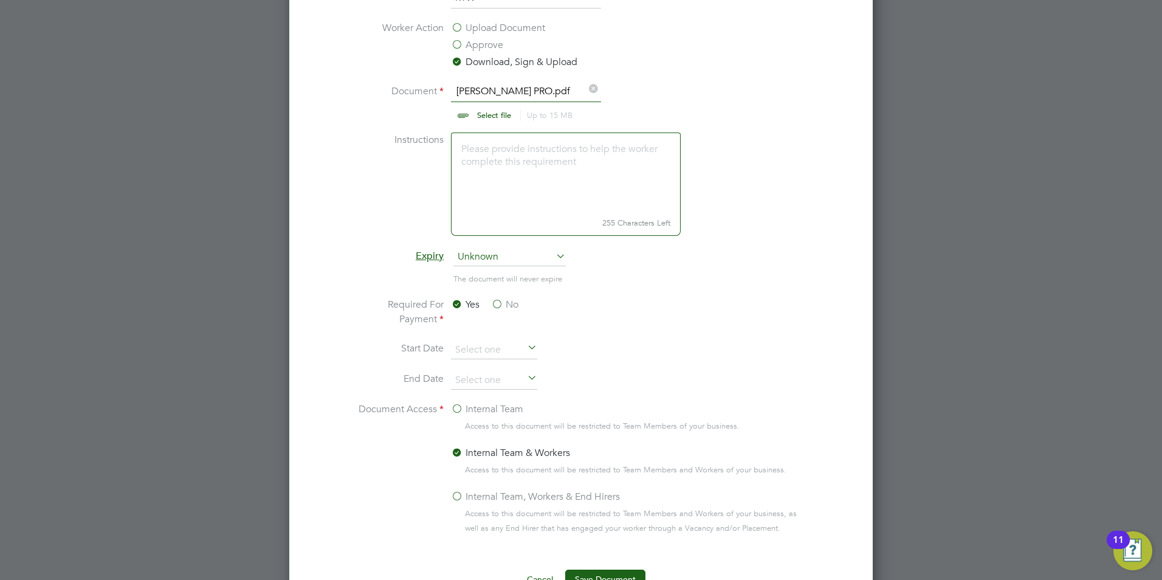
scroll to position [649, 0]
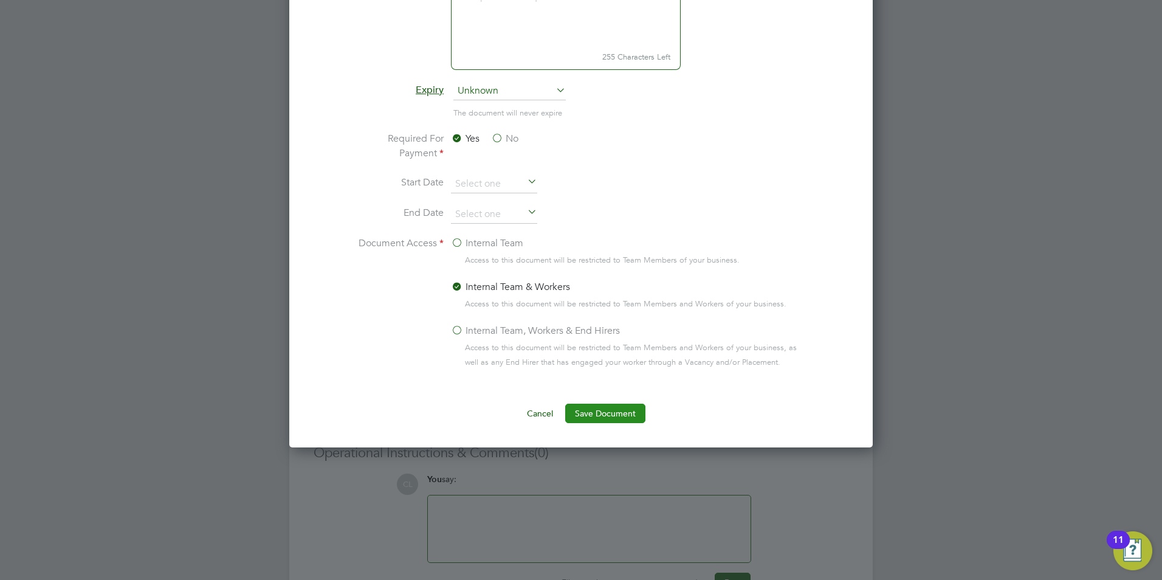
click at [608, 412] on button "Save Document" at bounding box center [605, 412] width 80 height 19
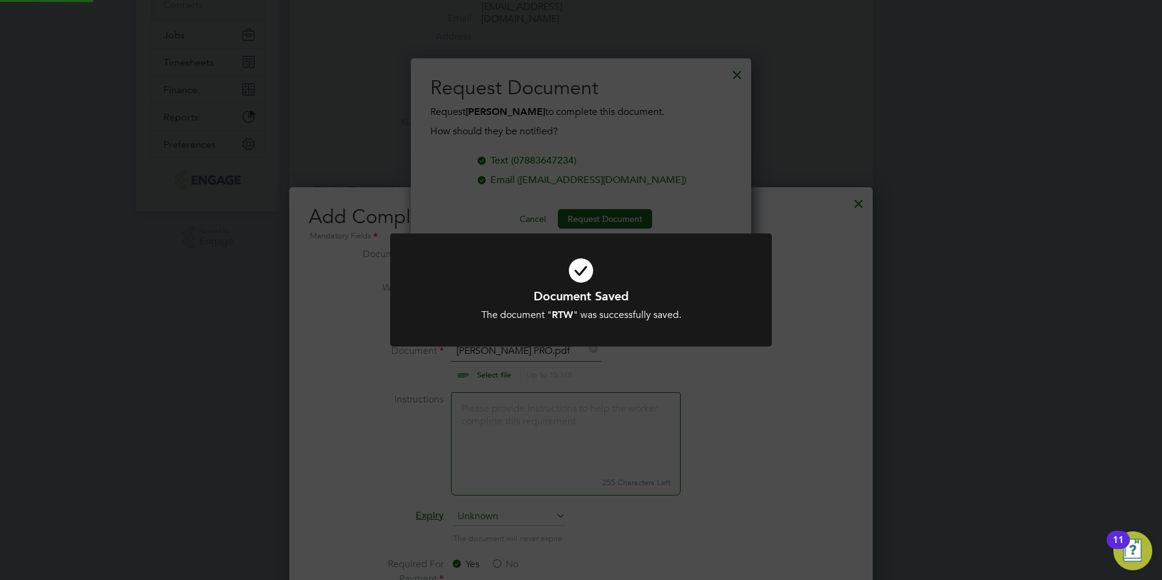
scroll to position [195, 341]
click at [654, 311] on div "The document " RTW " was successfully saved." at bounding box center [581, 315] width 316 height 13
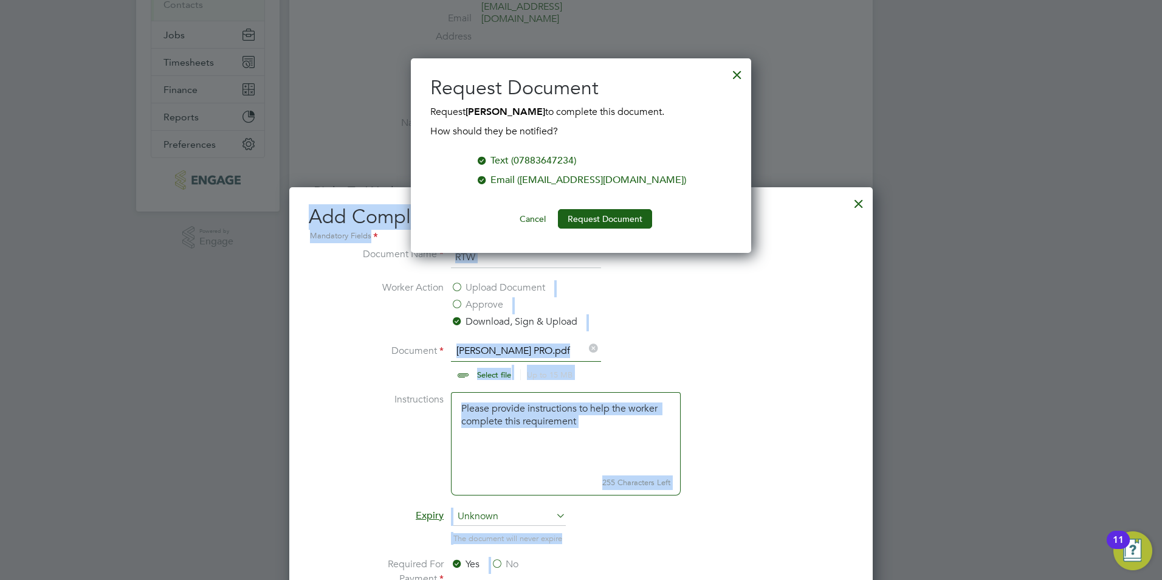
click at [736, 65] on div "All Workers Worker Payment History Tasks Activity Logs Worker Payment History T…" at bounding box center [580, 423] width 583 height 1274
click at [736, 67] on div at bounding box center [737, 72] width 22 height 22
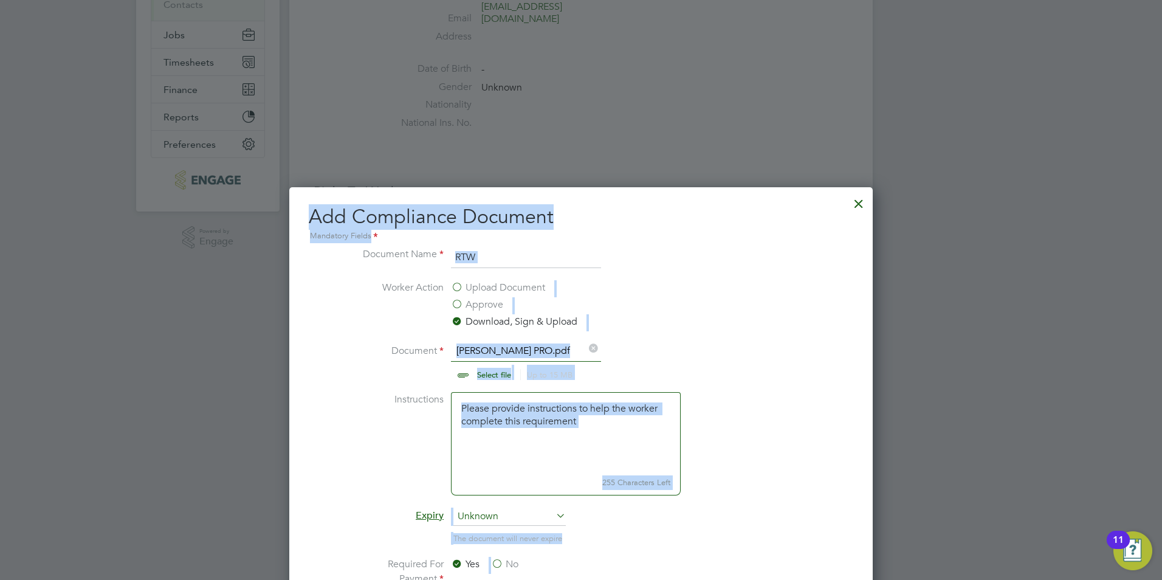
click at [861, 201] on div at bounding box center [859, 201] width 22 height 22
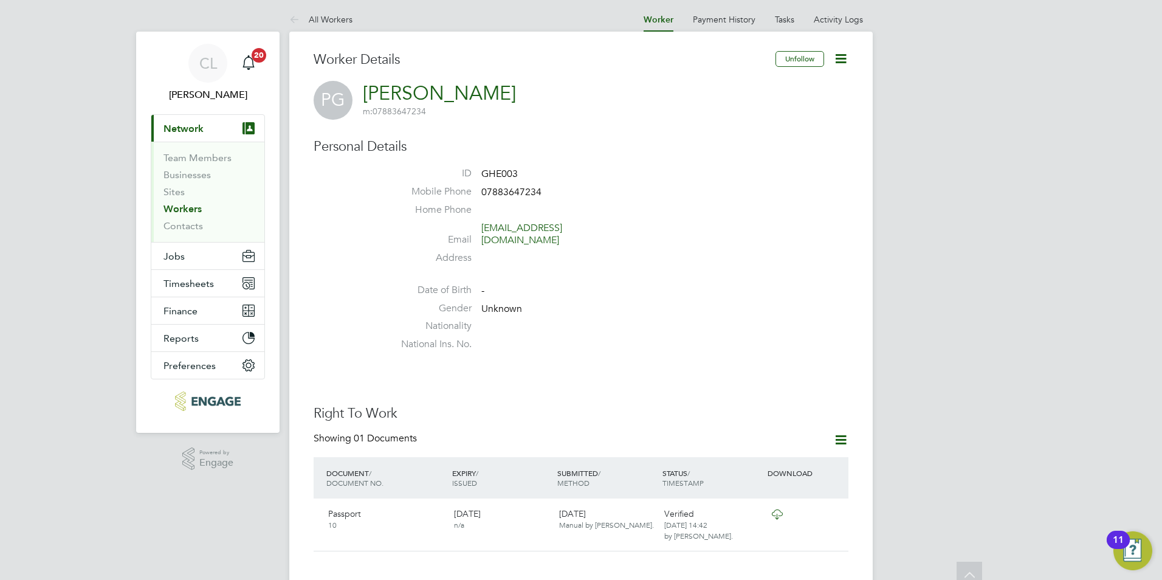
scroll to position [0, 0]
click at [334, 18] on link "All Workers" at bounding box center [320, 21] width 63 height 11
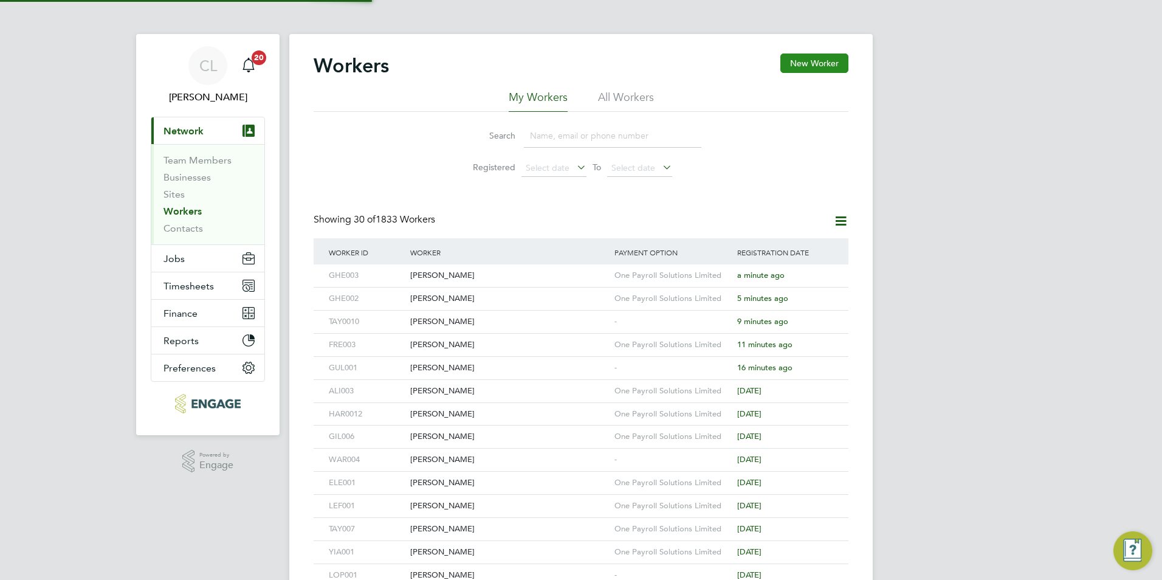
click at [823, 68] on button "New Worker" at bounding box center [814, 62] width 68 height 19
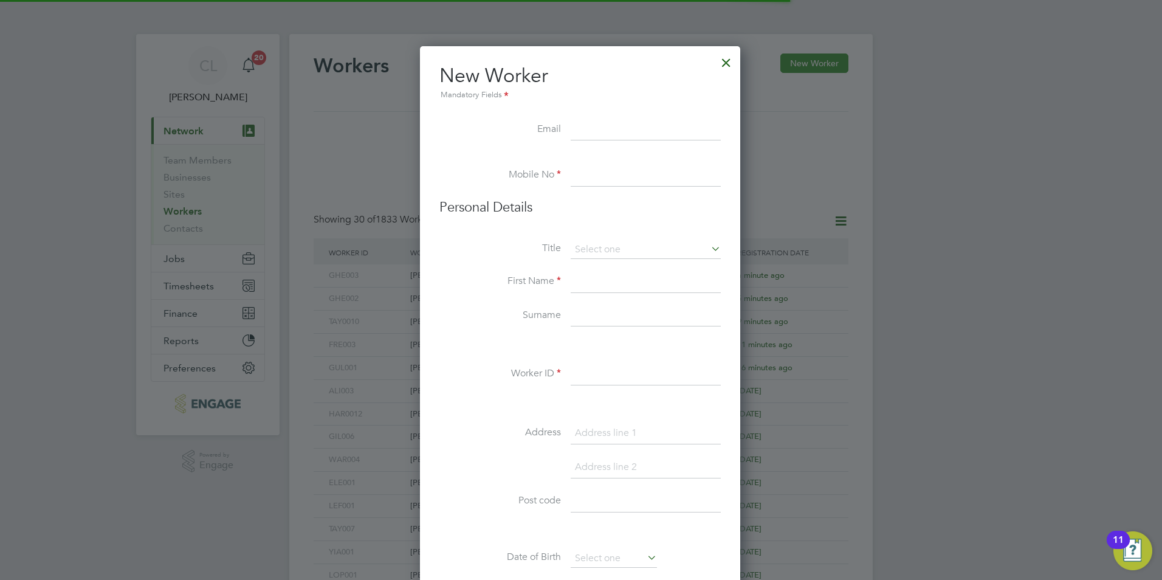
scroll to position [1034, 322]
type input "B"
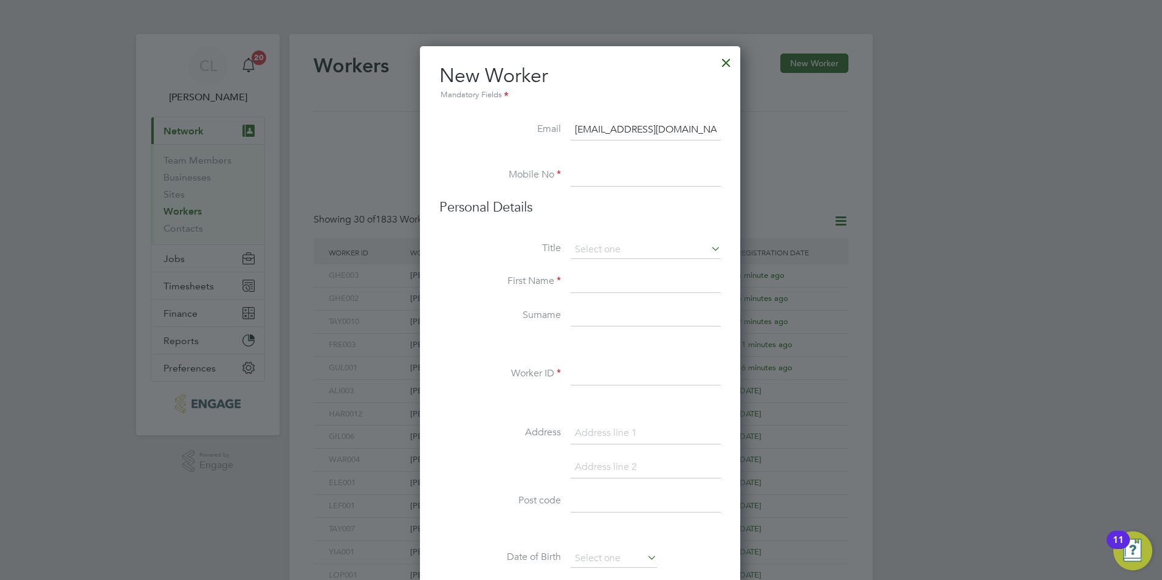
type input "[EMAIL_ADDRESS][DOMAIN_NAME]"
click at [658, 180] on input at bounding box center [646, 176] width 150 height 22
type input "07915030402"
click at [598, 253] on input at bounding box center [646, 250] width 150 height 18
click at [588, 269] on li "Mr" at bounding box center [645, 267] width 151 height 16
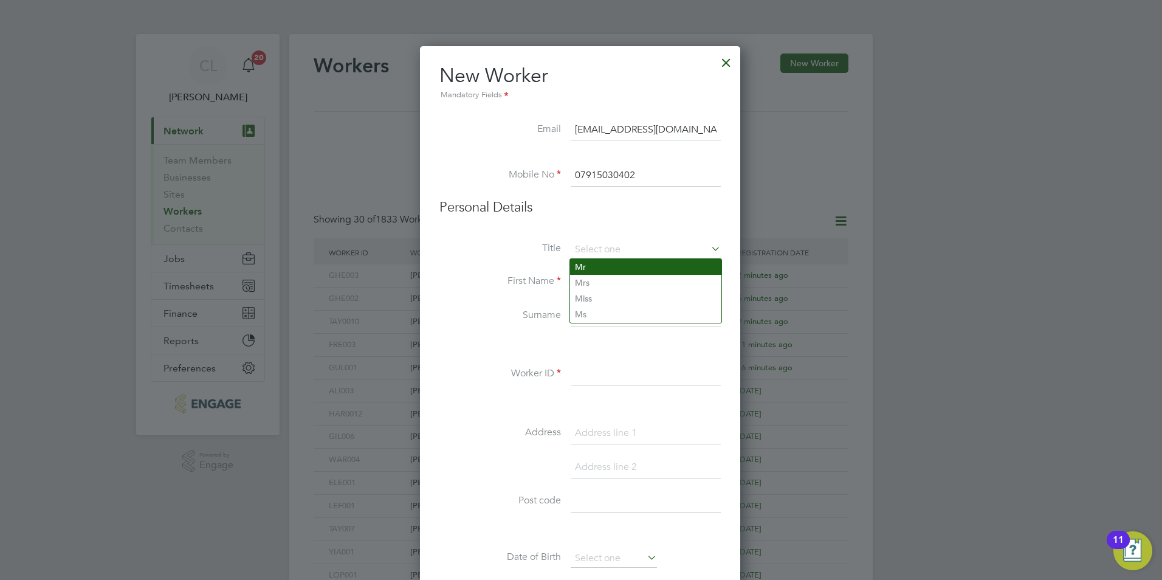
type input "Mr"
click at [587, 281] on input at bounding box center [646, 282] width 150 height 22
type input "Brahim"
click at [645, 321] on input at bounding box center [646, 316] width 150 height 22
type input "[PERSON_NAME]"
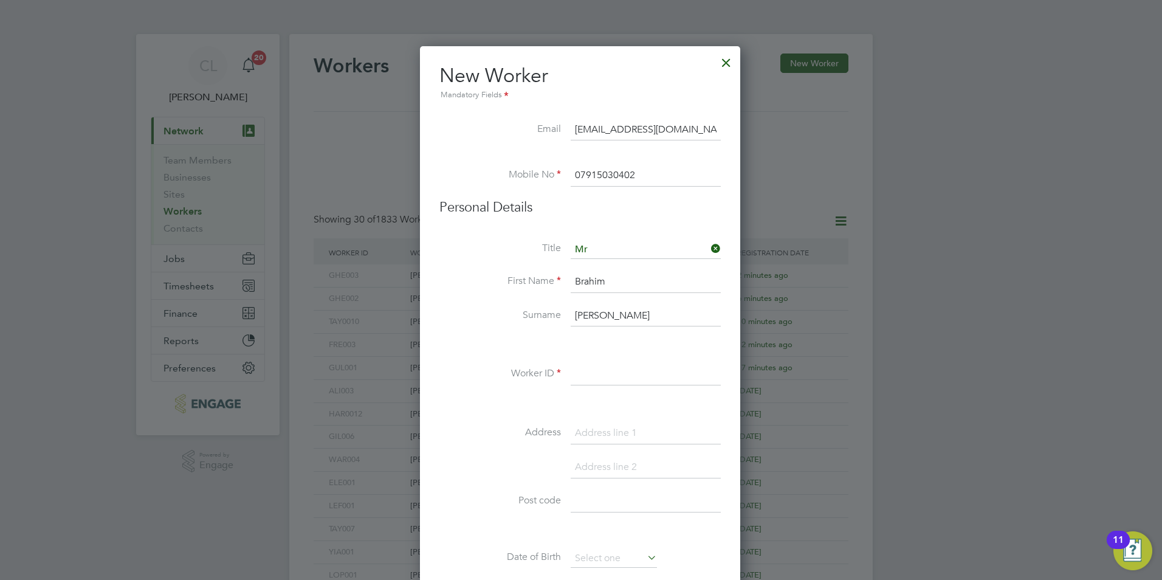
click at [623, 386] on li "Worker ID" at bounding box center [579, 380] width 281 height 34
click at [628, 380] on input at bounding box center [646, 374] width 150 height 22
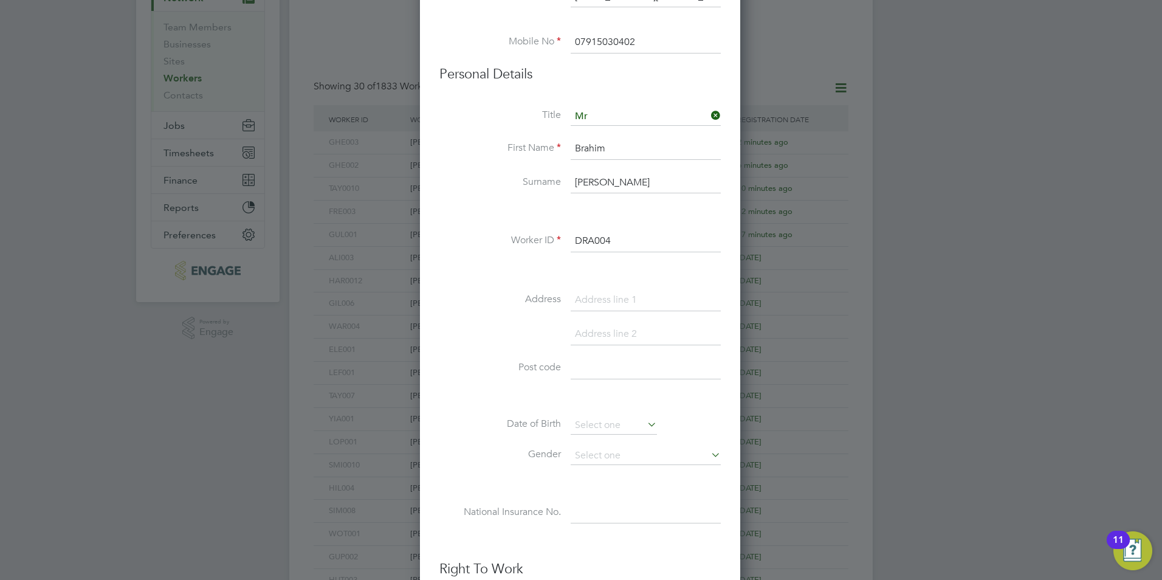
scroll to position [304, 0]
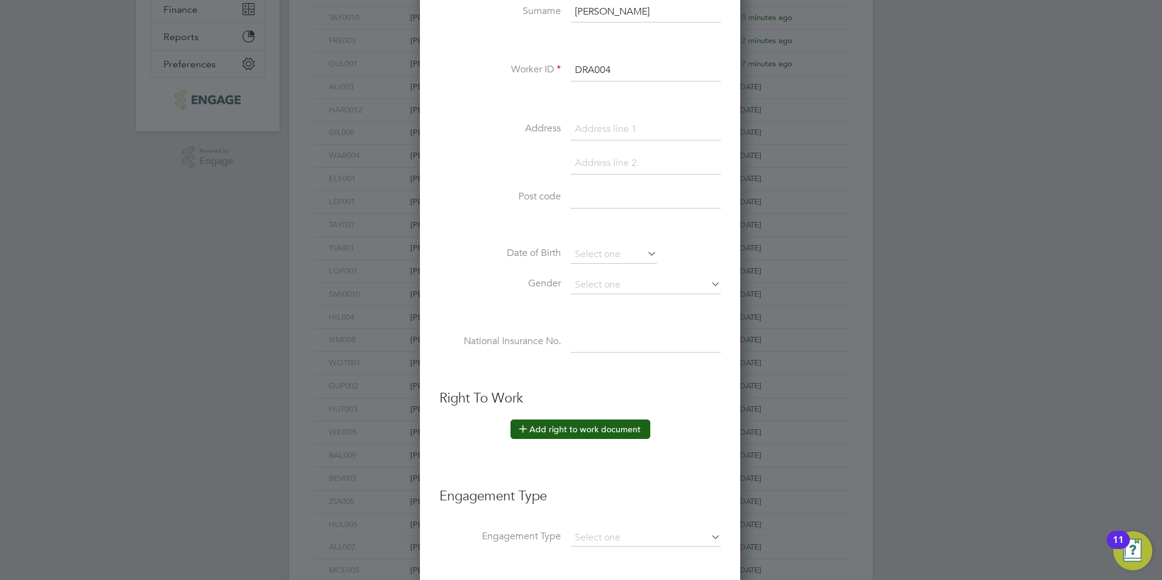
type input "DRA004"
click at [570, 433] on button "Add right to work document" at bounding box center [580, 428] width 140 height 19
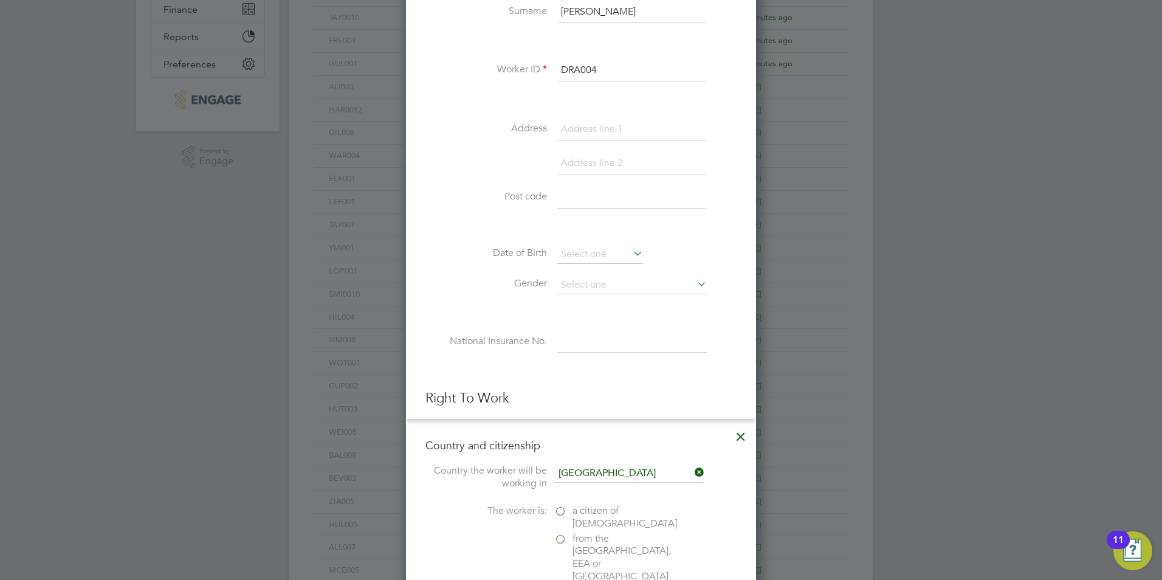
click at [563, 526] on label "a citizen of [DEMOGRAPHIC_DATA]" at bounding box center [615, 517] width 122 height 26
click at [0, 0] on input "a citizen of [DEMOGRAPHIC_DATA]" at bounding box center [0, 0] width 0 height 0
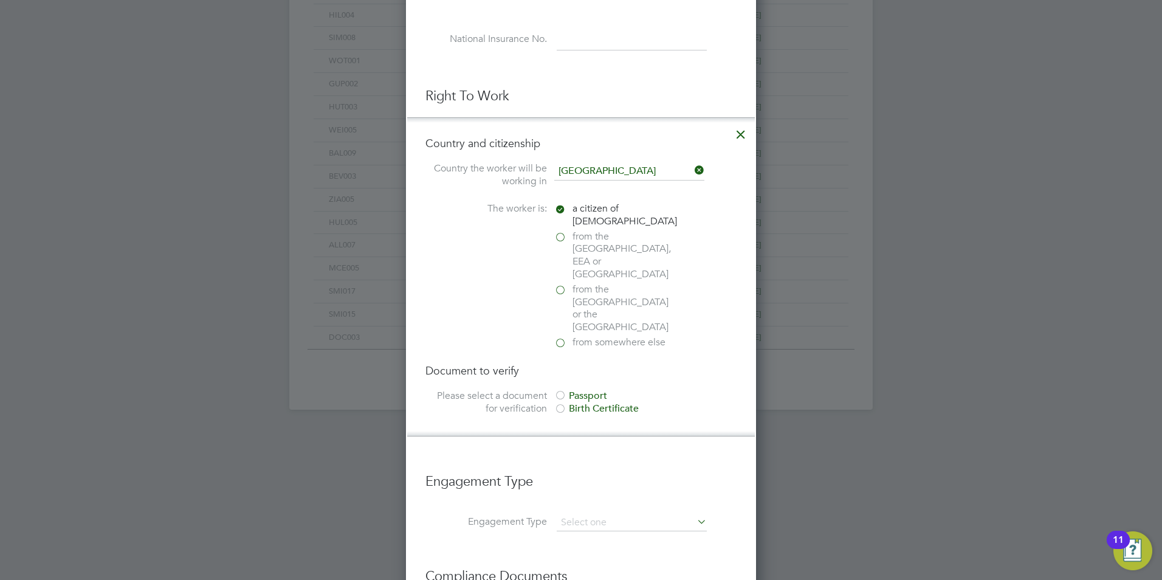
scroll to position [608, 0]
click at [575, 388] on div "Passport" at bounding box center [645, 394] width 182 height 13
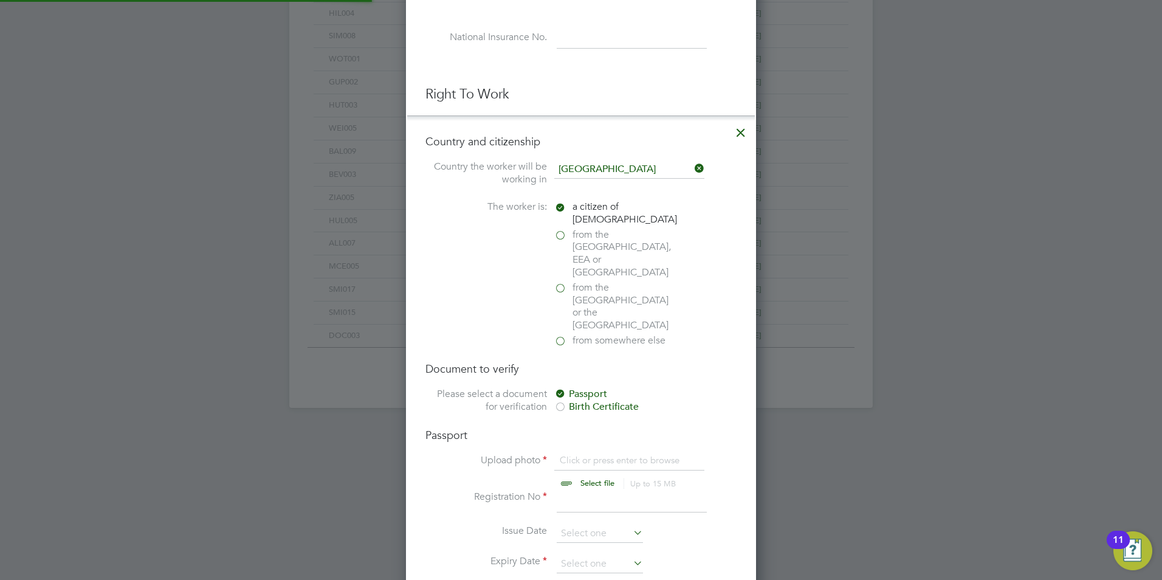
scroll to position [16, 151]
click at [585, 454] on input "file" at bounding box center [608, 472] width 191 height 36
type input "C:\fakepath\[PERSON_NAME] PRO.pdf"
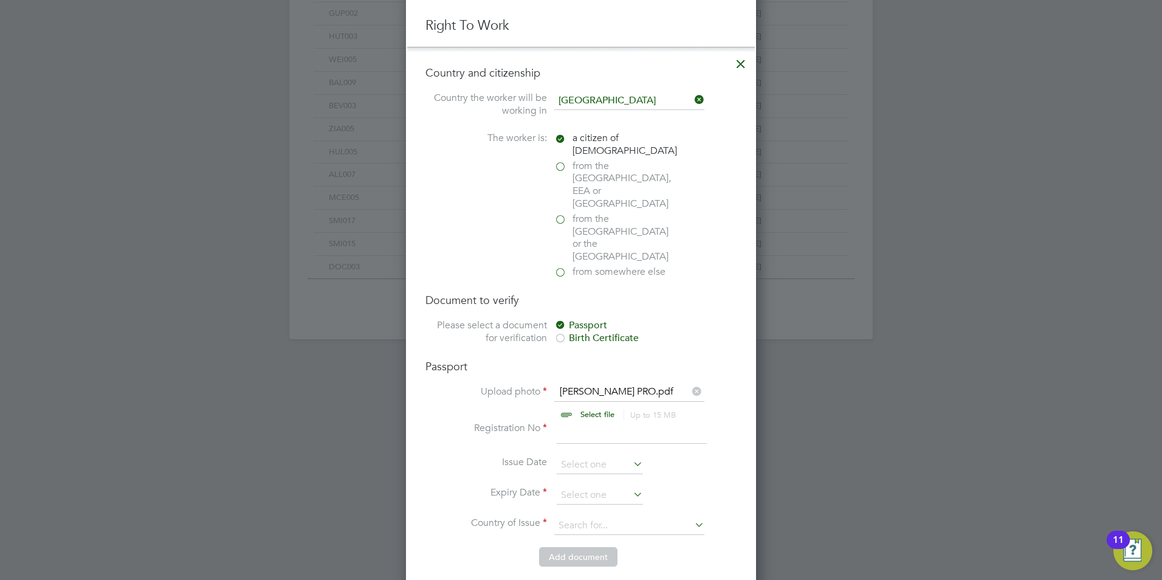
scroll to position [972, 0]
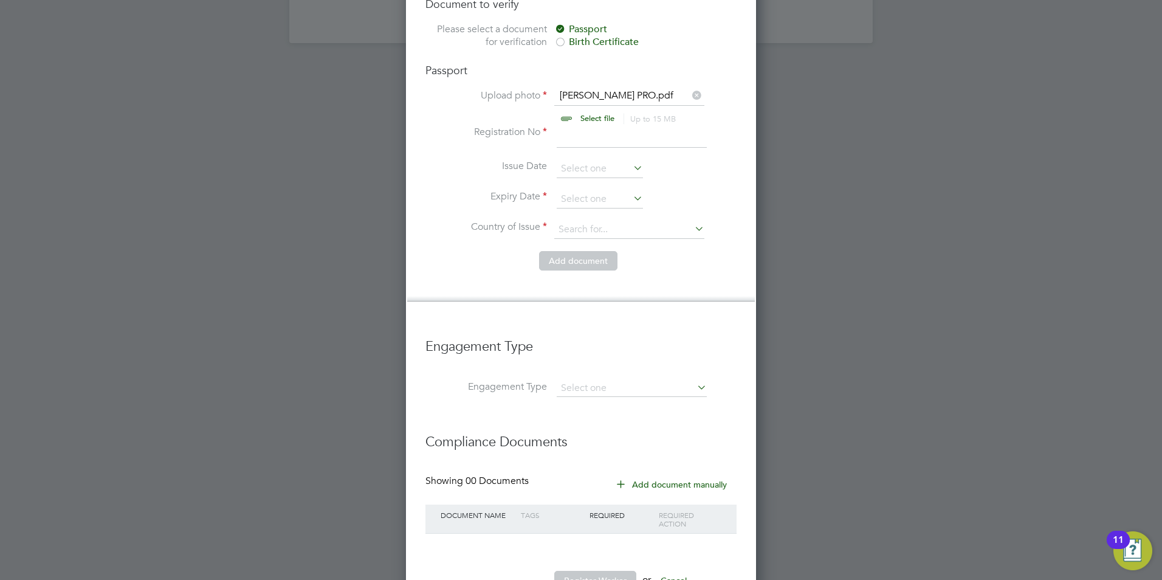
click at [594, 126] on input at bounding box center [632, 137] width 150 height 22
type input "10"
click at [579, 190] on input at bounding box center [600, 199] width 86 height 18
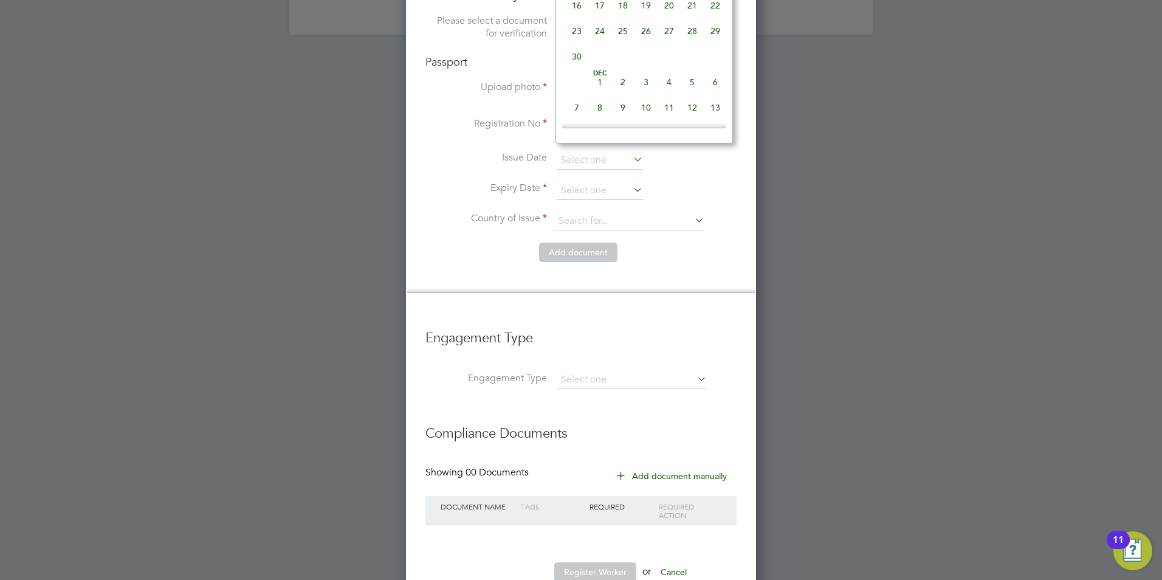
scroll to position [2442, 0]
click at [669, 14] on span "18" at bounding box center [669, 2] width 23 height 23
type input "[DATE]"
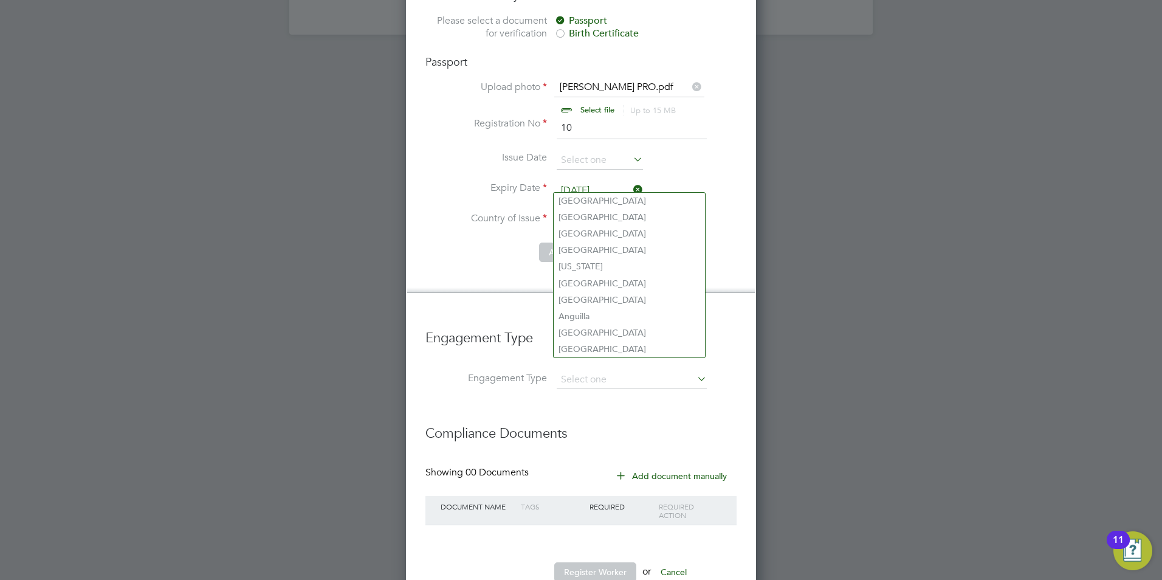
click at [603, 212] on input at bounding box center [629, 221] width 150 height 18
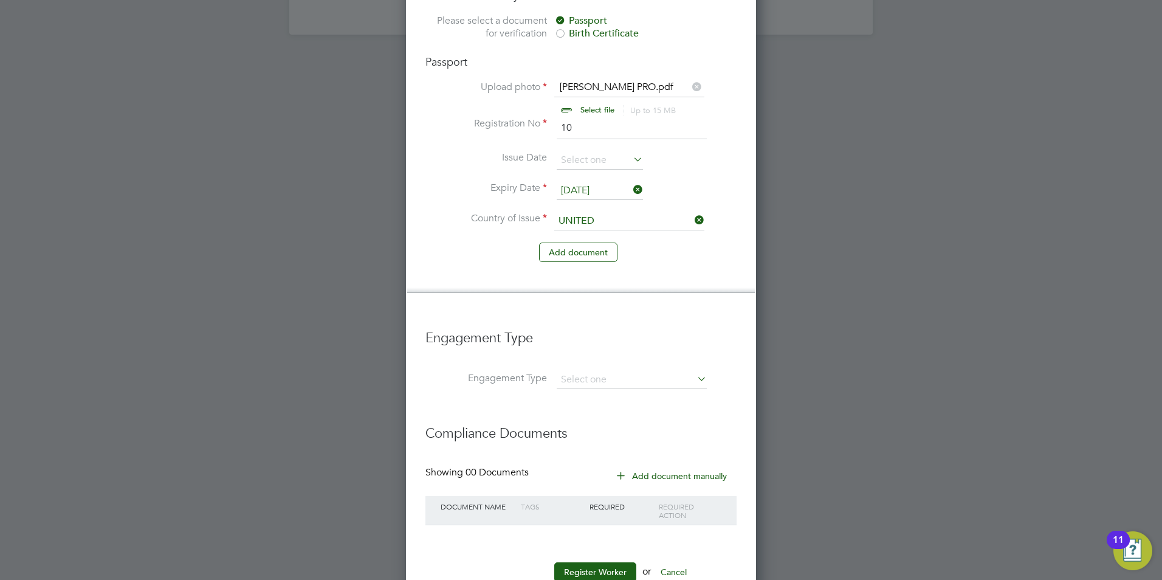
click at [600, 234] on li "[GEOGRAPHIC_DATA]" at bounding box center [639, 233] width 171 height 16
type input "[GEOGRAPHIC_DATA]"
click at [619, 371] on input at bounding box center [632, 379] width 150 height 17
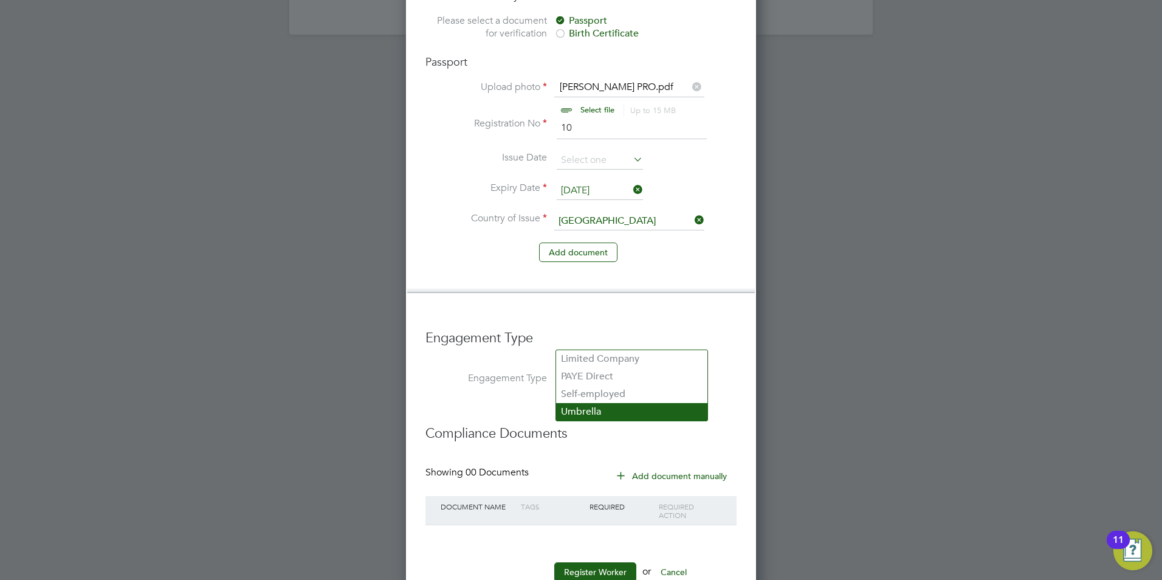
click at [596, 416] on li "Umbrella" at bounding box center [631, 412] width 151 height 18
type input "Umbrella"
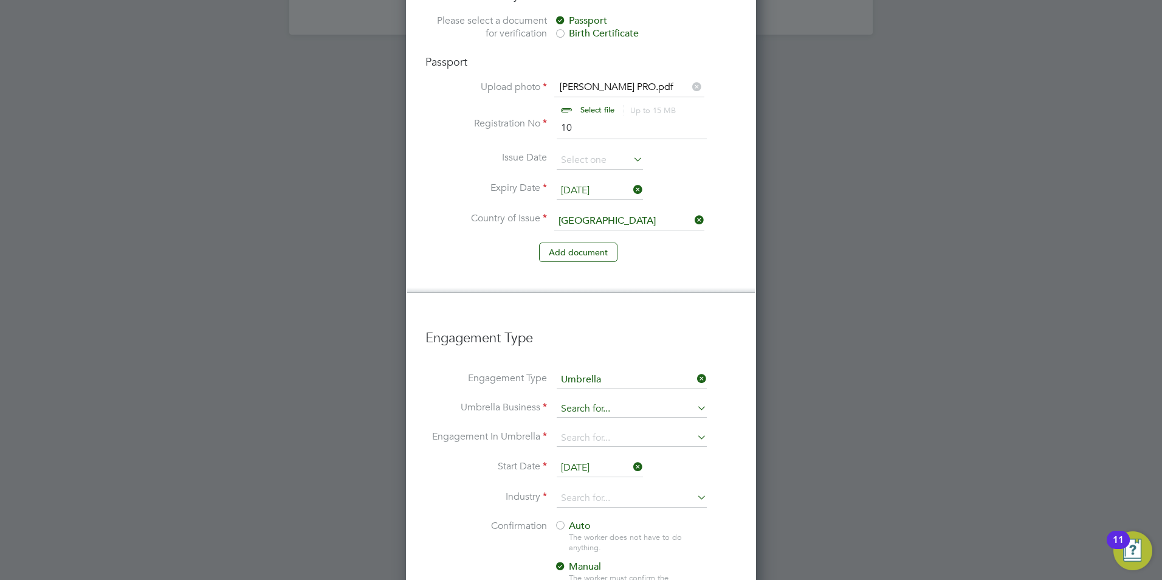
click at [593, 400] on input at bounding box center [632, 408] width 150 height 17
click at [560, 394] on li "One Payroll Solutions Limited" at bounding box center [631, 388] width 151 height 18
type input "One Payroll Solutions Limited"
click at [569, 430] on input at bounding box center [632, 438] width 150 height 17
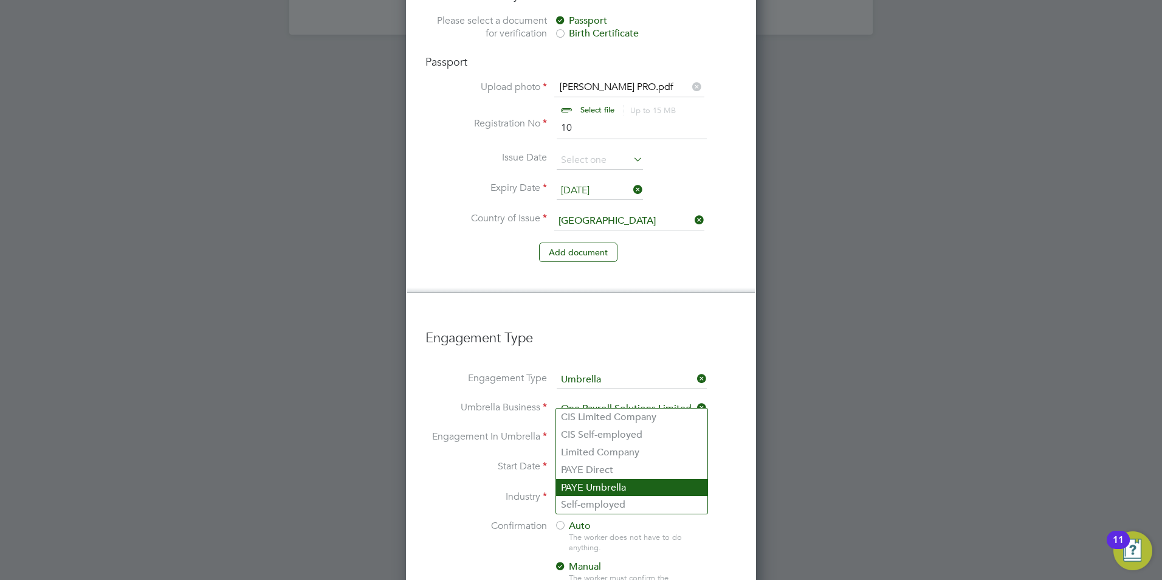
click at [609, 481] on li "PAYE Umbrella" at bounding box center [631, 488] width 151 height 18
type input "PAYE Umbrella"
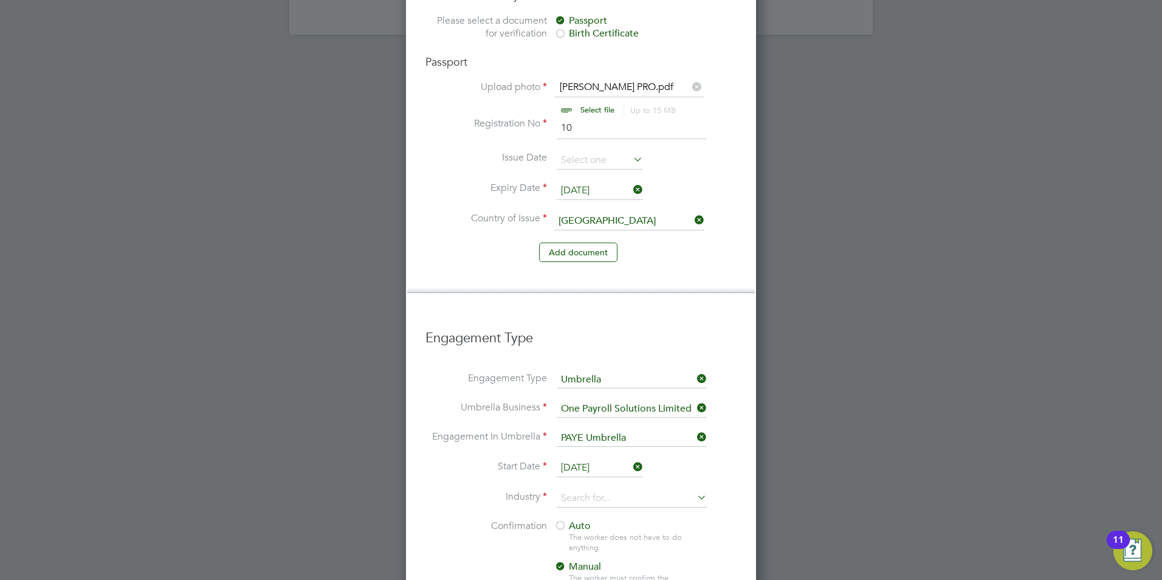
drag, startPoint x: 597, startPoint y: 430, endPoint x: 588, endPoint y: 427, distance: 8.8
click at [596, 459] on input "[DATE]" at bounding box center [600, 468] width 86 height 18
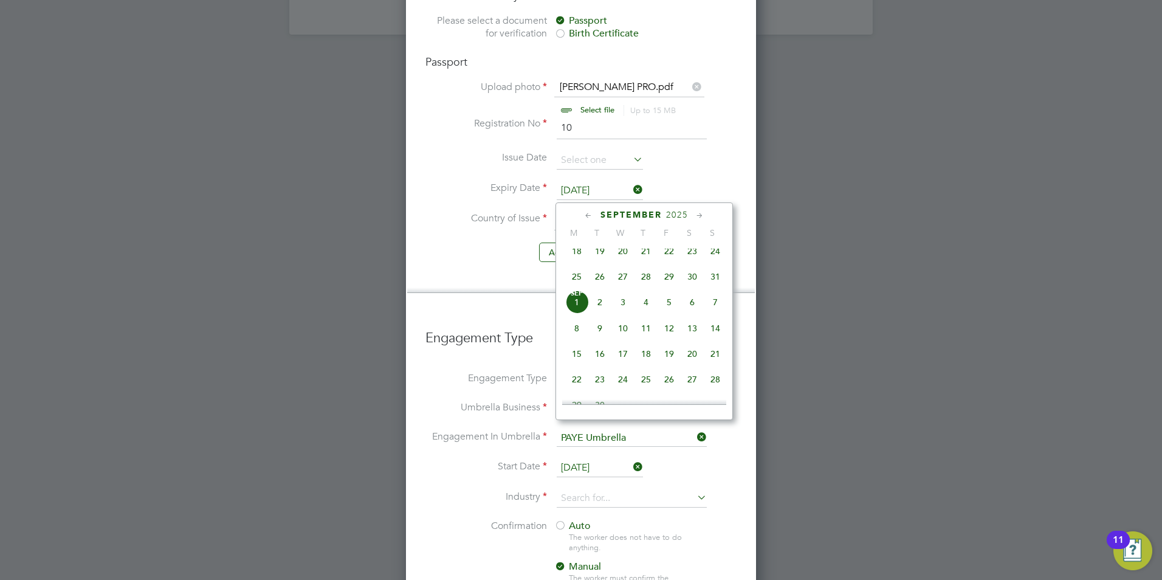
click at [580, 286] on span "25" at bounding box center [576, 276] width 23 height 23
type input "[DATE]"
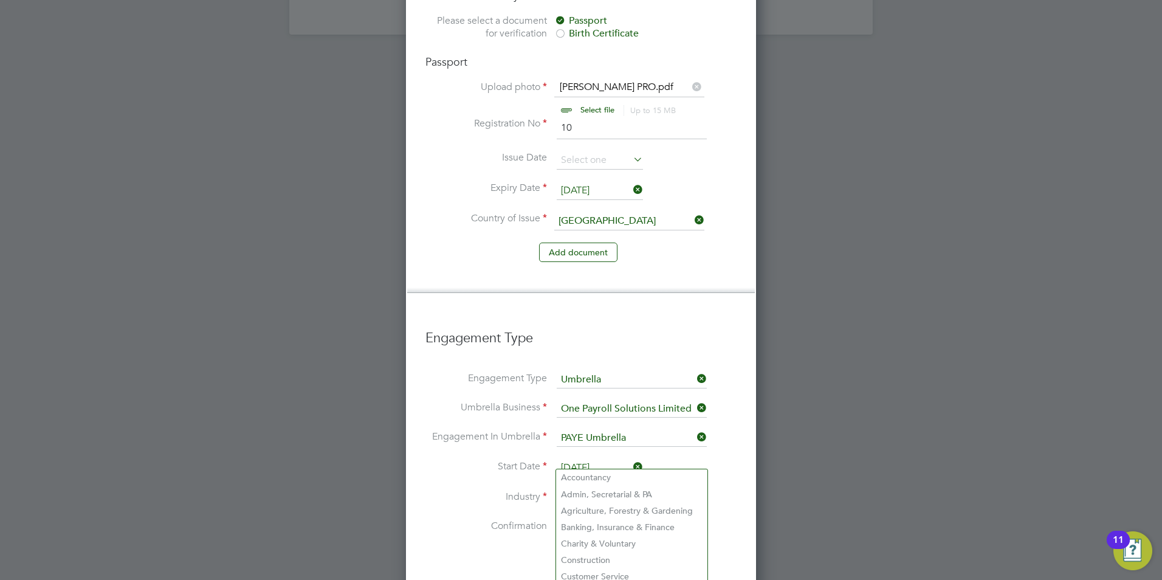
click at [591, 489] on input at bounding box center [632, 498] width 150 height 18
click at [592, 552] on li "Construction" at bounding box center [631, 560] width 151 height 16
type input "Construction"
click at [572, 532] on div "The worker does not have to do anything." at bounding box center [637, 542] width 137 height 21
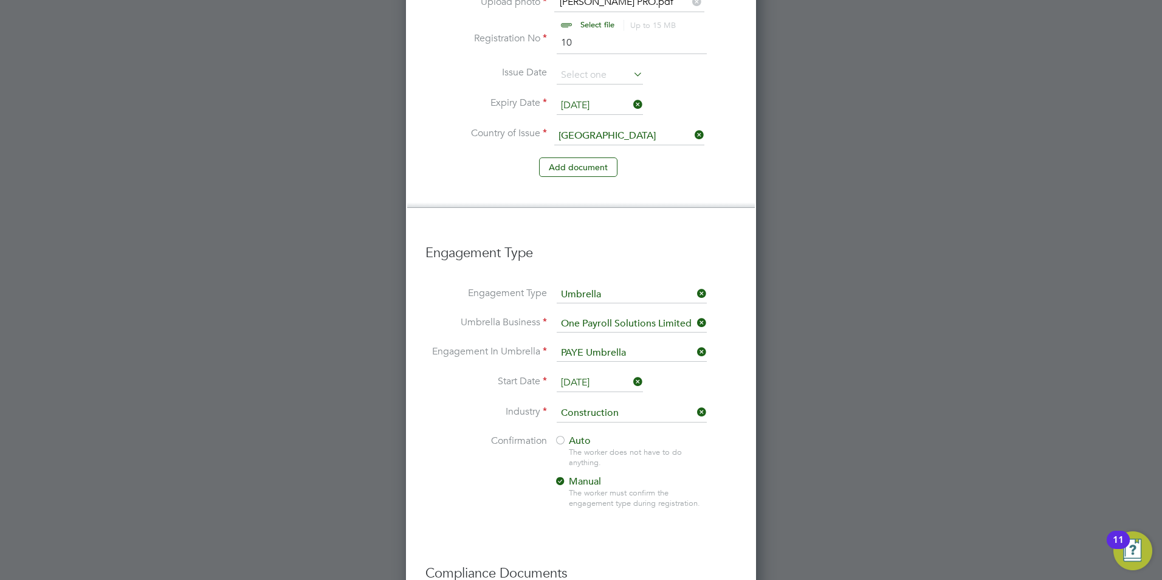
scroll to position [1163, 0]
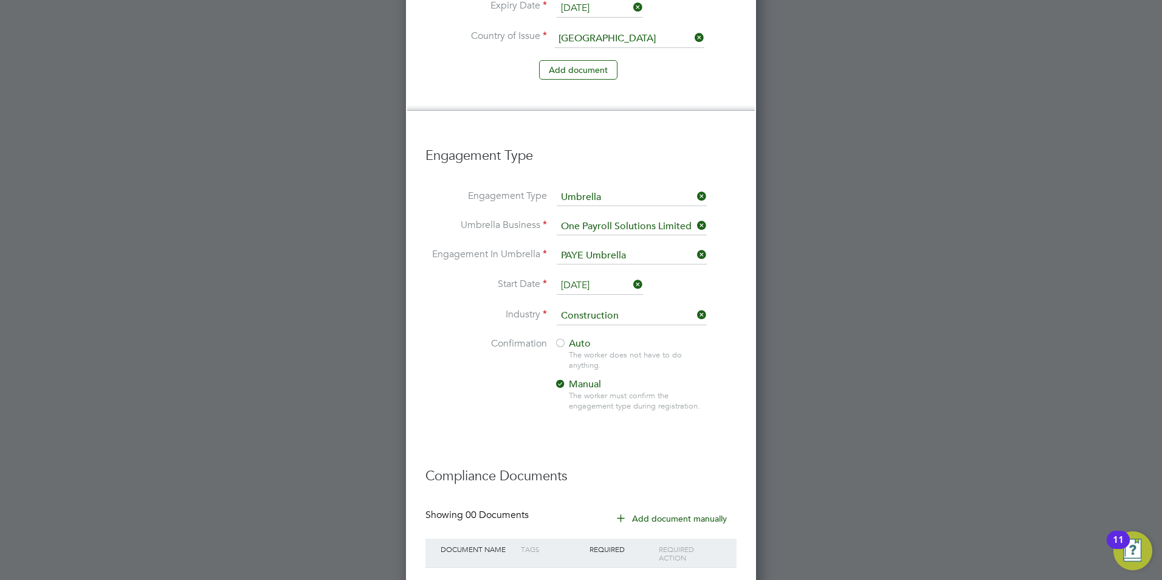
click at [563, 338] on div at bounding box center [560, 344] width 12 height 12
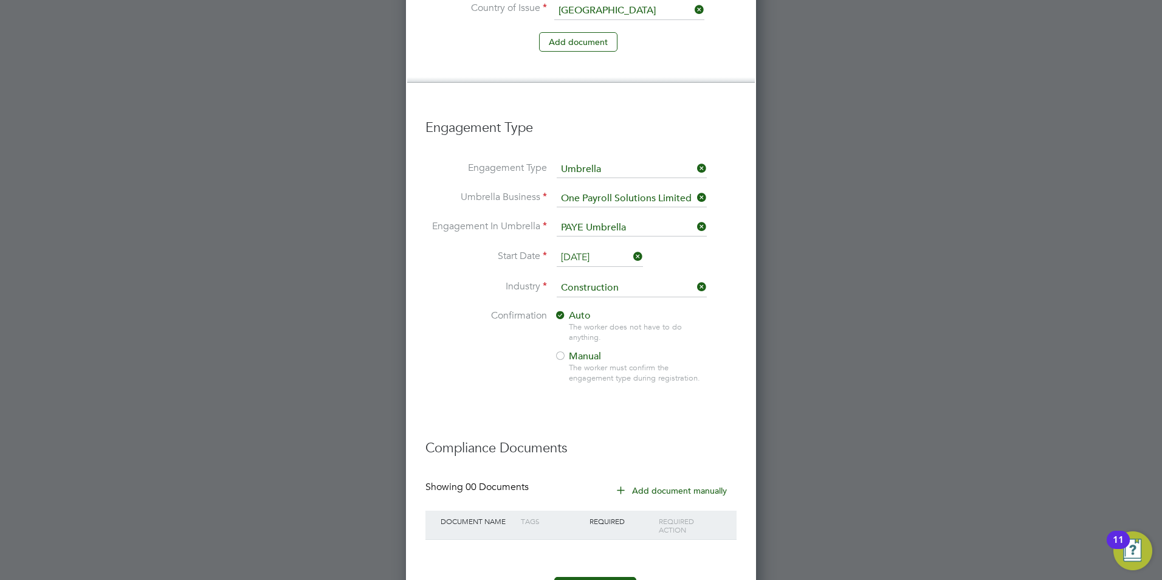
scroll to position [1206, 0]
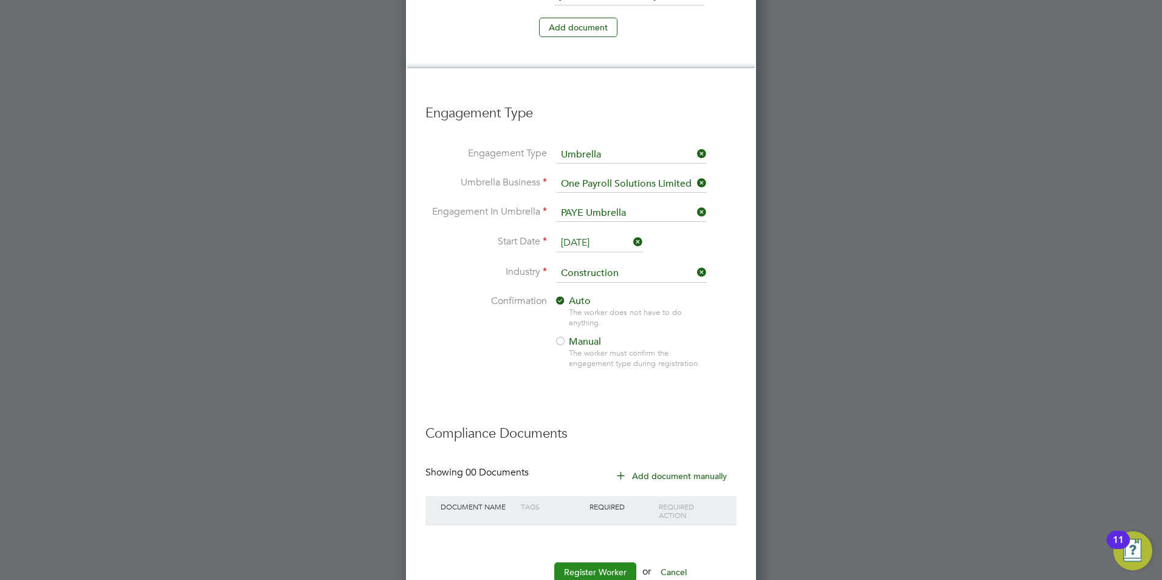
click at [605, 562] on button "Register Worker" at bounding box center [595, 571] width 82 height 19
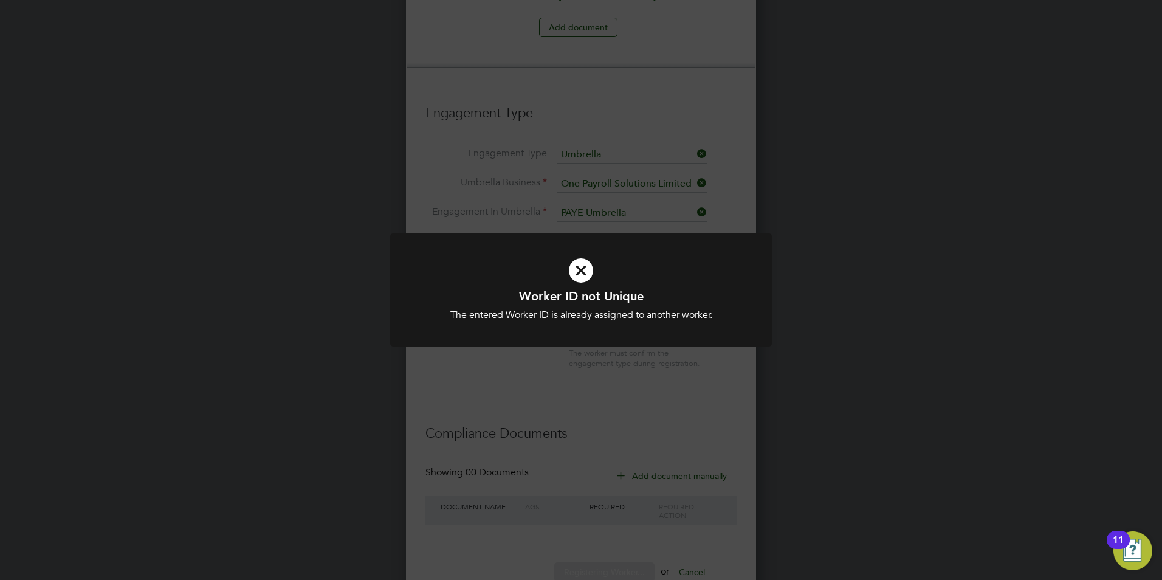
click at [565, 311] on div "The entered Worker ID is already assigned to another worker." at bounding box center [581, 315] width 316 height 13
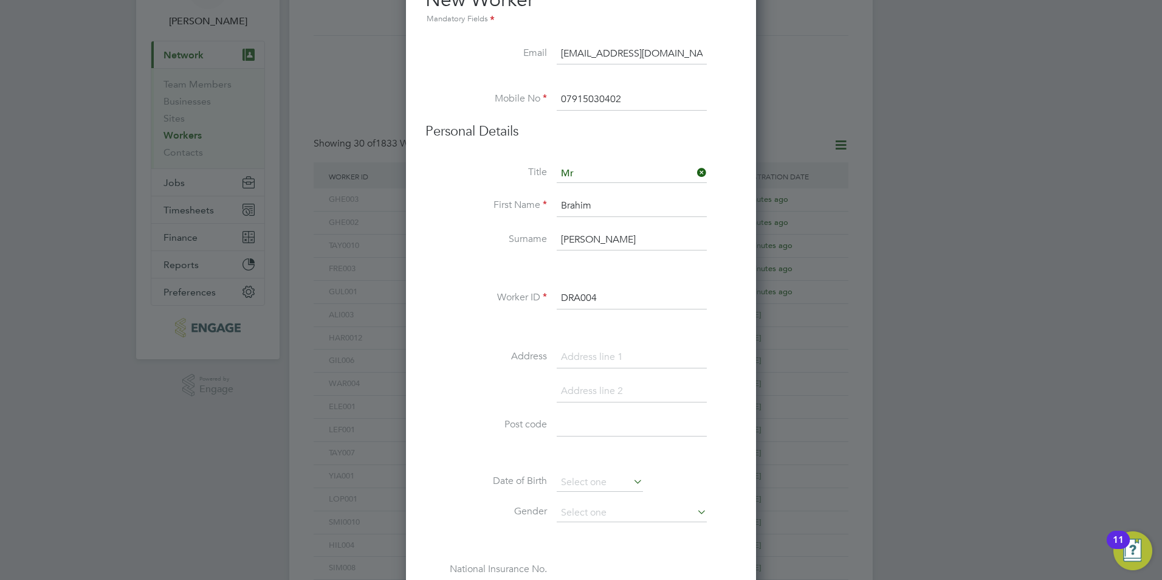
scroll to position [0, 0]
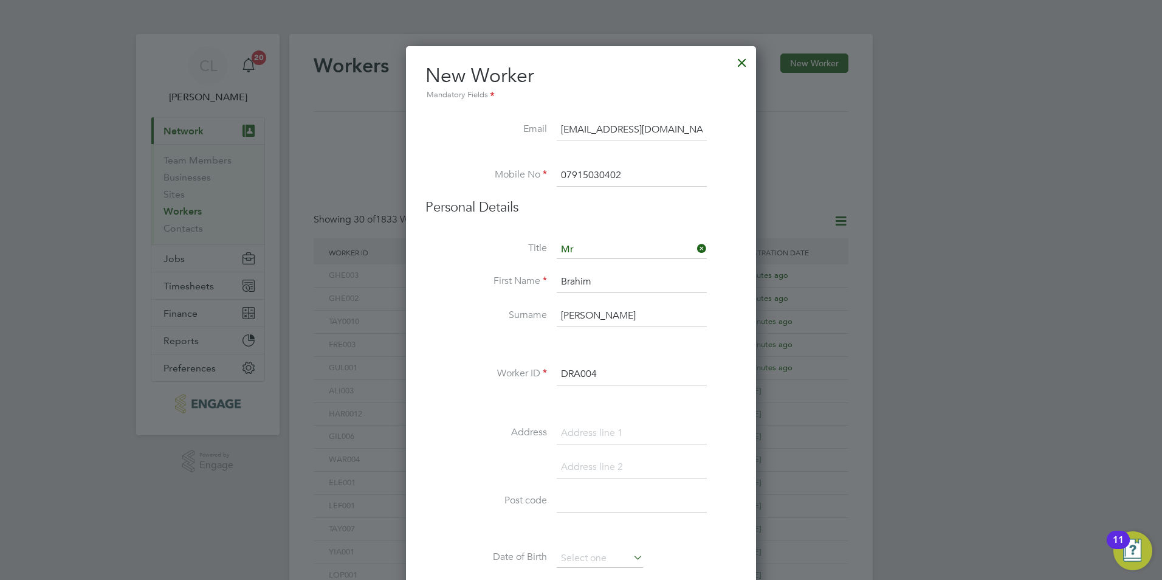
click at [615, 378] on input "DRA004" at bounding box center [632, 374] width 150 height 22
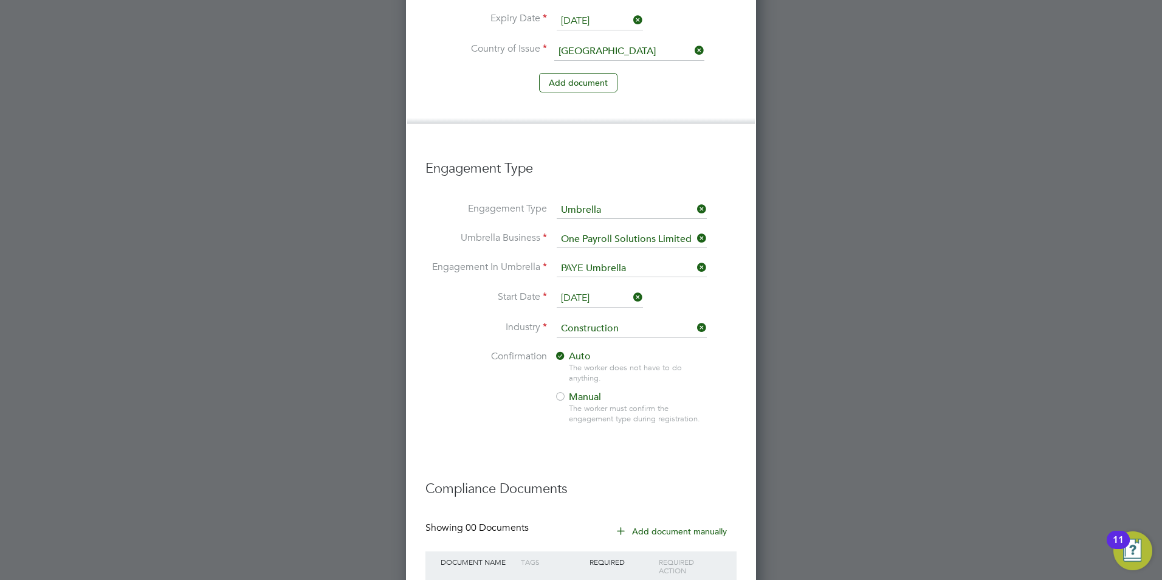
scroll to position [1206, 0]
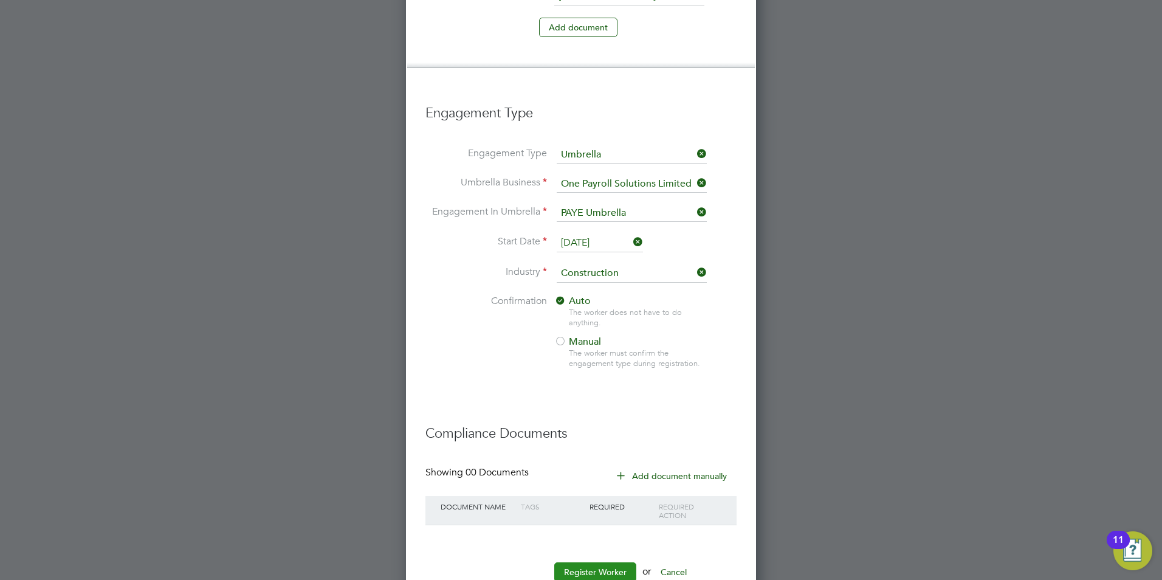
click at [602, 562] on button "Register Worker" at bounding box center [595, 571] width 82 height 19
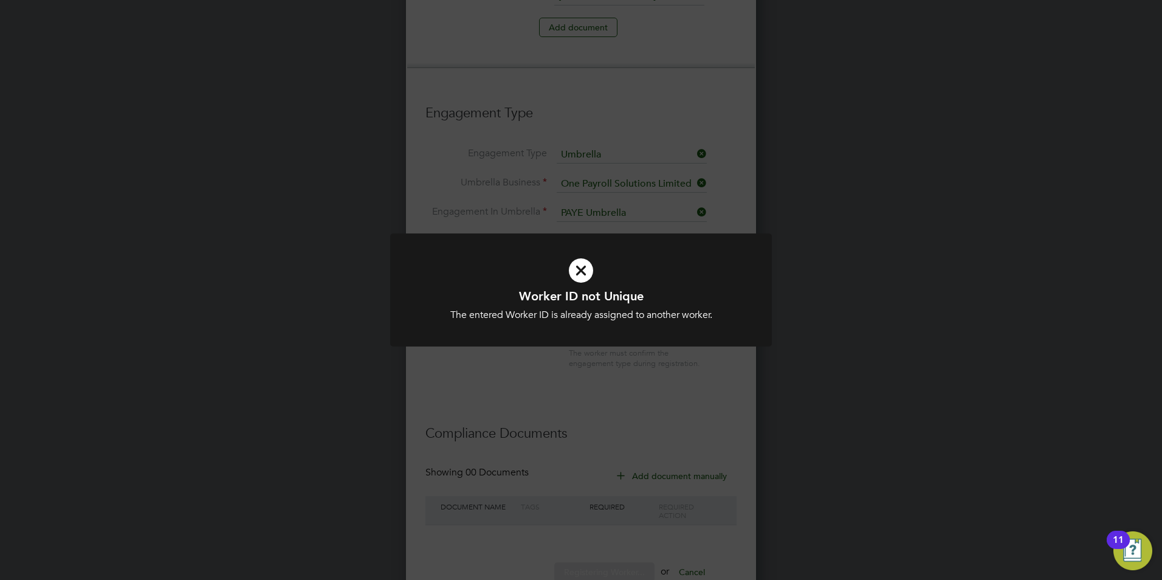
click at [616, 416] on div "Worker ID not Unique The entered Worker ID is already assigned to another worke…" at bounding box center [581, 290] width 1162 height 580
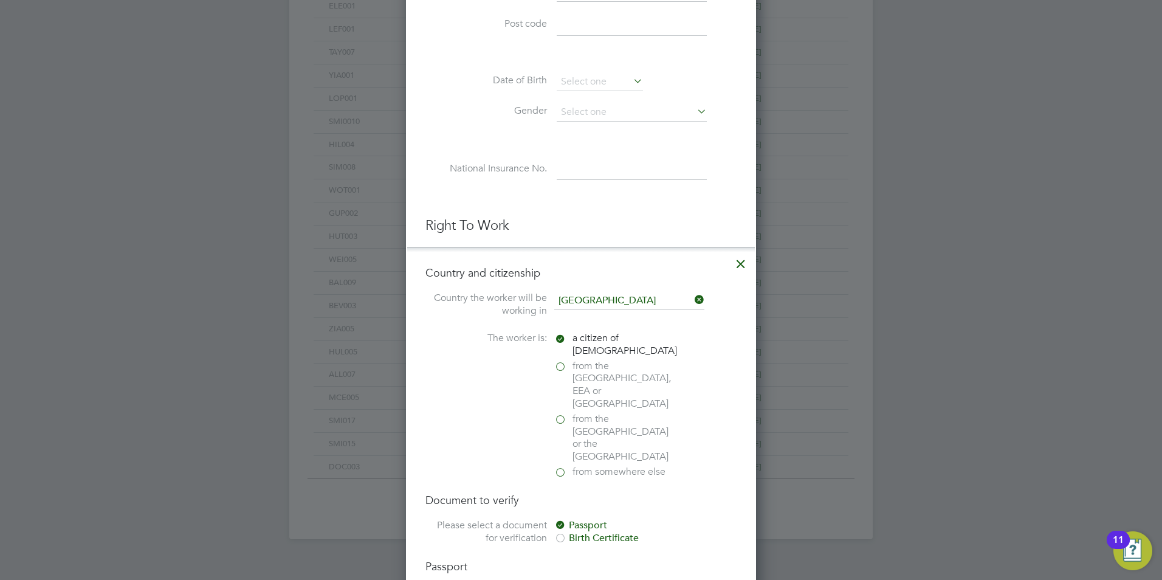
scroll to position [112, 0]
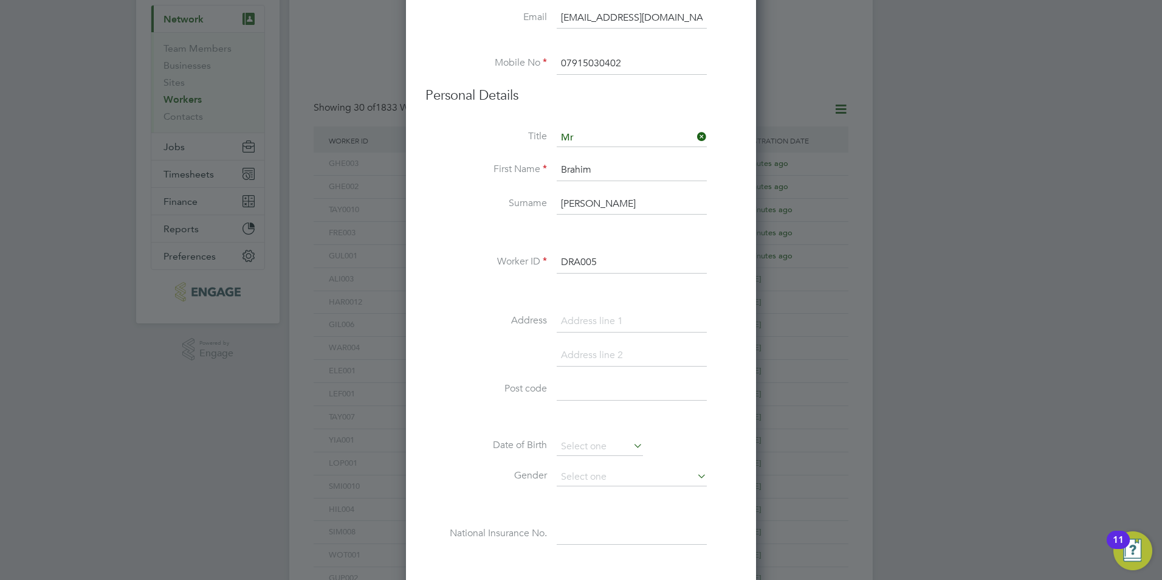
click at [601, 263] on input "DRA005" at bounding box center [632, 263] width 150 height 22
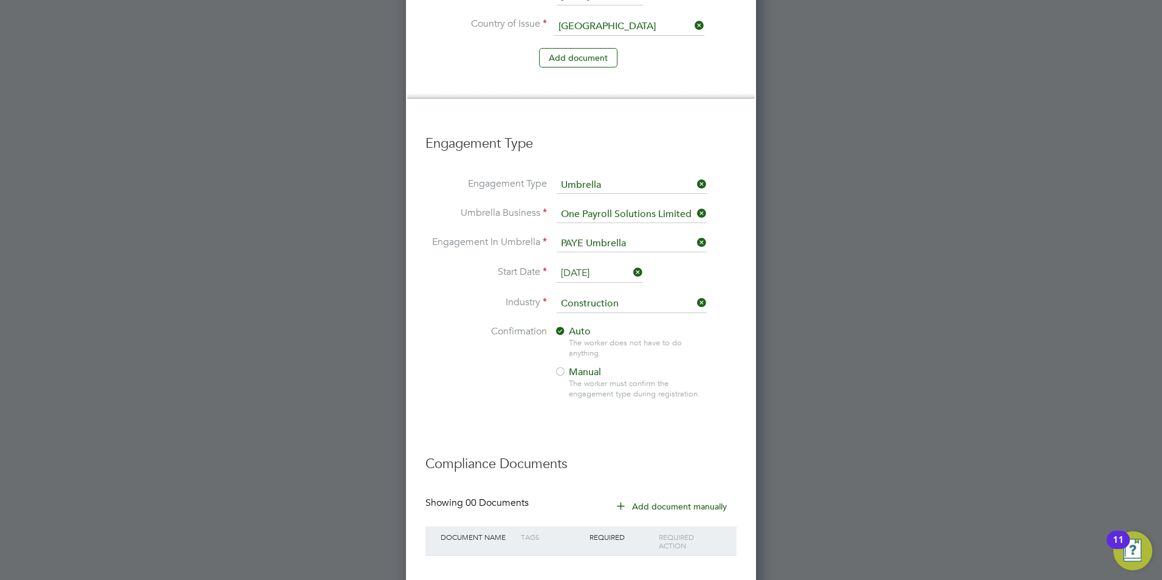
scroll to position [1206, 0]
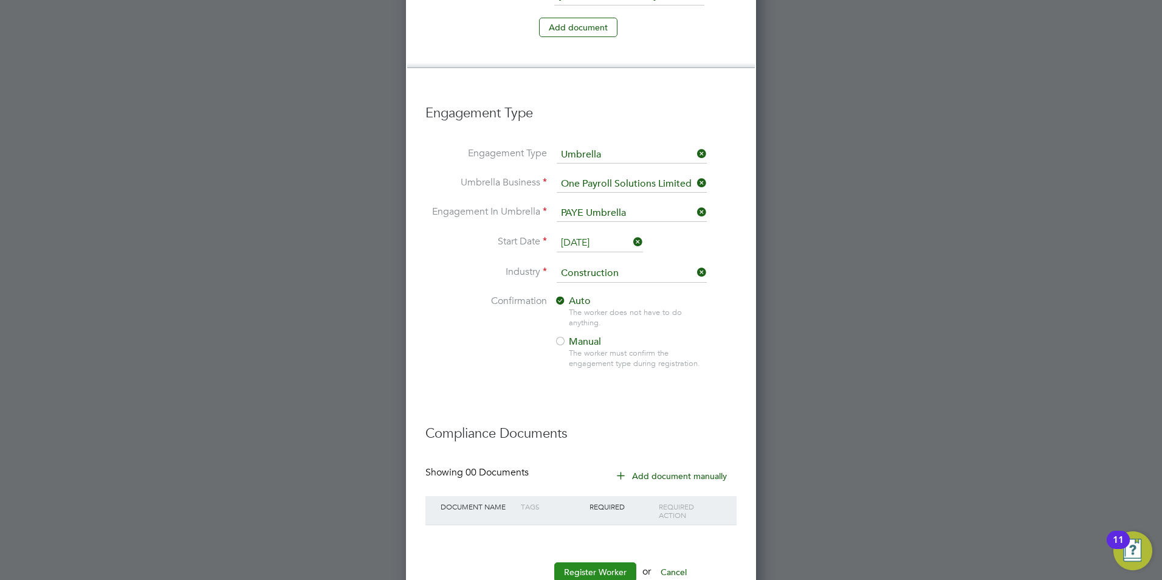
type input "DRA006"
drag, startPoint x: 620, startPoint y: 541, endPoint x: 617, endPoint y: 534, distance: 7.9
click at [619, 562] on button "Register Worker" at bounding box center [595, 571] width 82 height 19
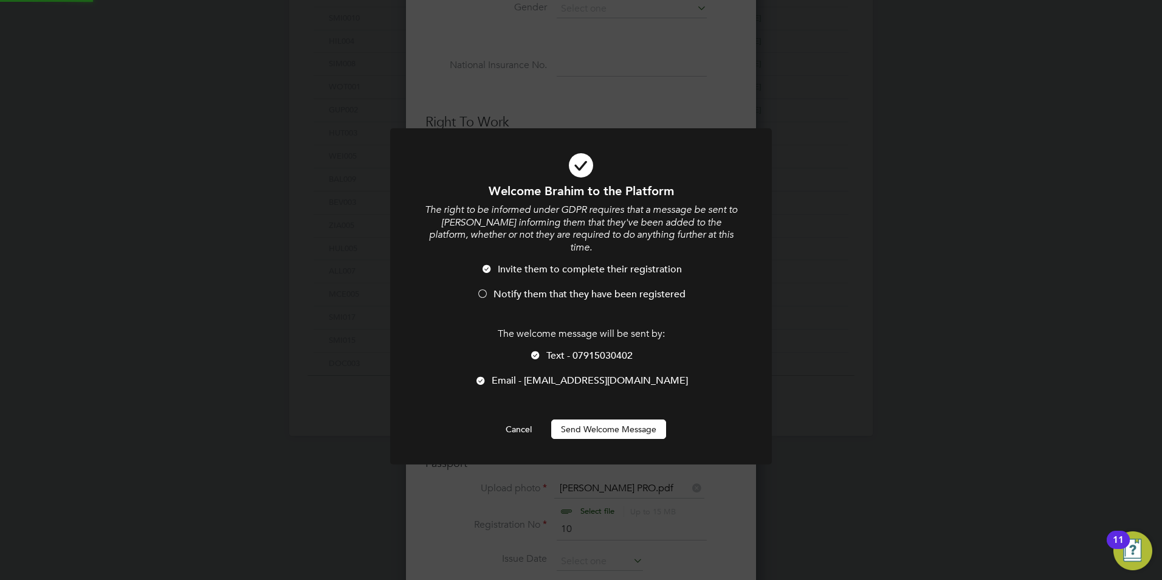
scroll to position [0, 0]
click at [543, 288] on span "Notify them that they have been registered" at bounding box center [589, 294] width 192 height 12
drag, startPoint x: 557, startPoint y: 351, endPoint x: 560, endPoint y: 345, distance: 6.3
click at [559, 349] on li "Text - 07915030402" at bounding box center [581, 361] width 316 height 25
click at [592, 419] on button "Send Welcome Message" at bounding box center [608, 428] width 115 height 19
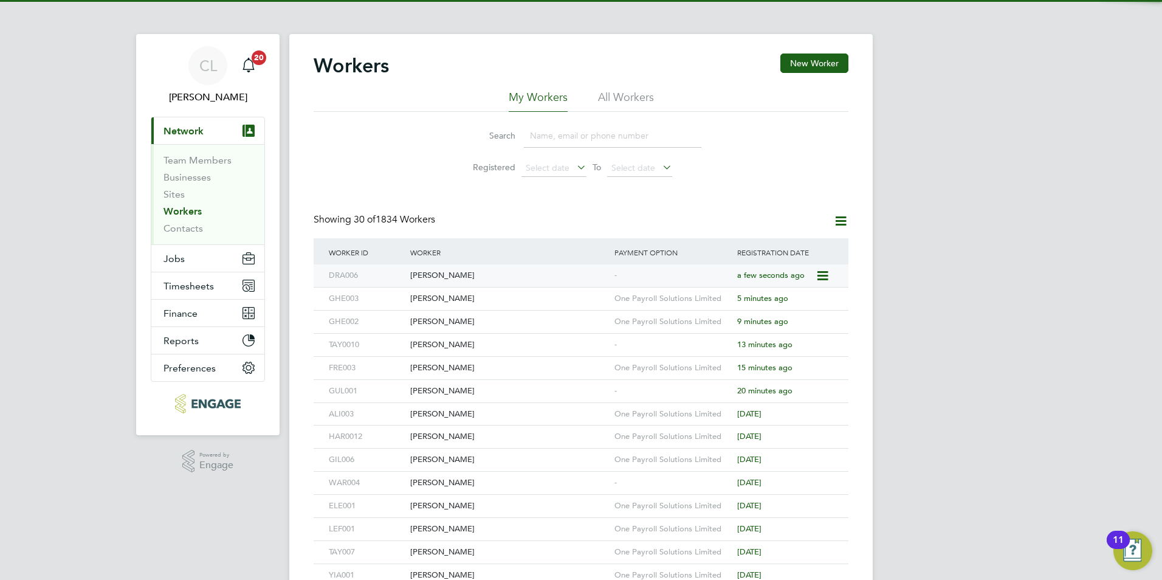
click at [557, 275] on div "[PERSON_NAME]" at bounding box center [509, 275] width 204 height 22
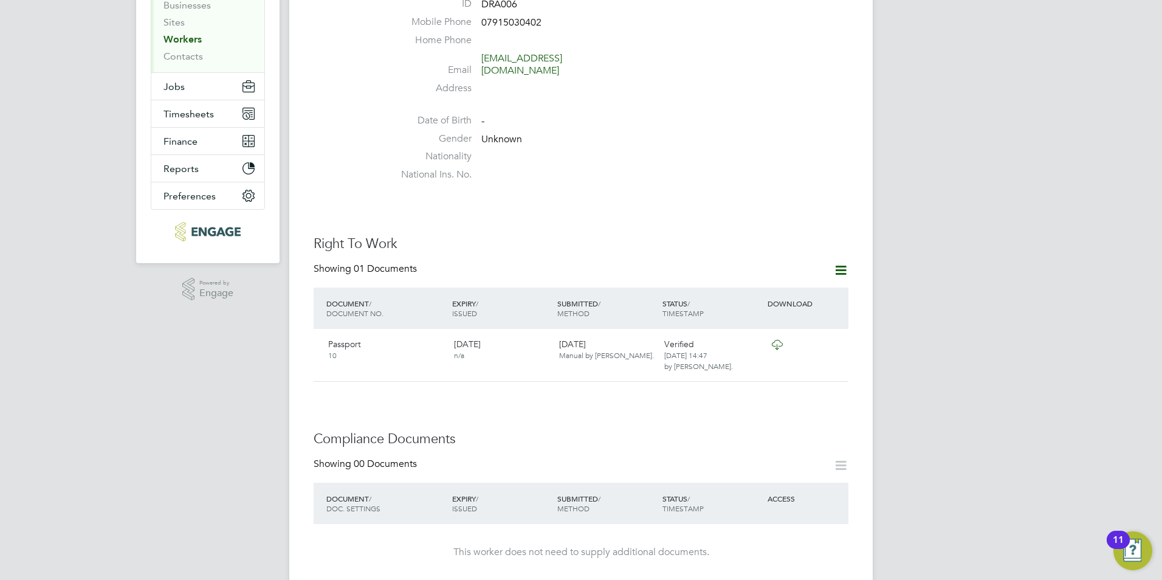
scroll to position [365, 0]
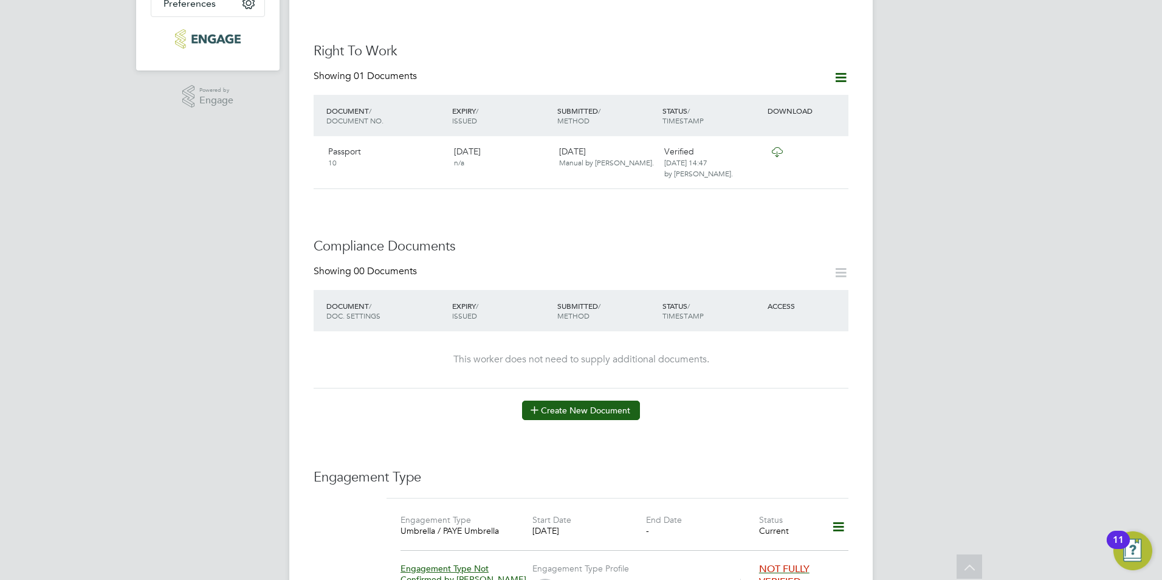
click at [585, 388] on div "Showing 00 Documents DOCUMENT / DOC. SETTINGS EXPIRY / ISSUED SUBMITTED / METHO…" at bounding box center [581, 342] width 535 height 155
click at [584, 400] on button "Create New Document" at bounding box center [581, 409] width 118 height 19
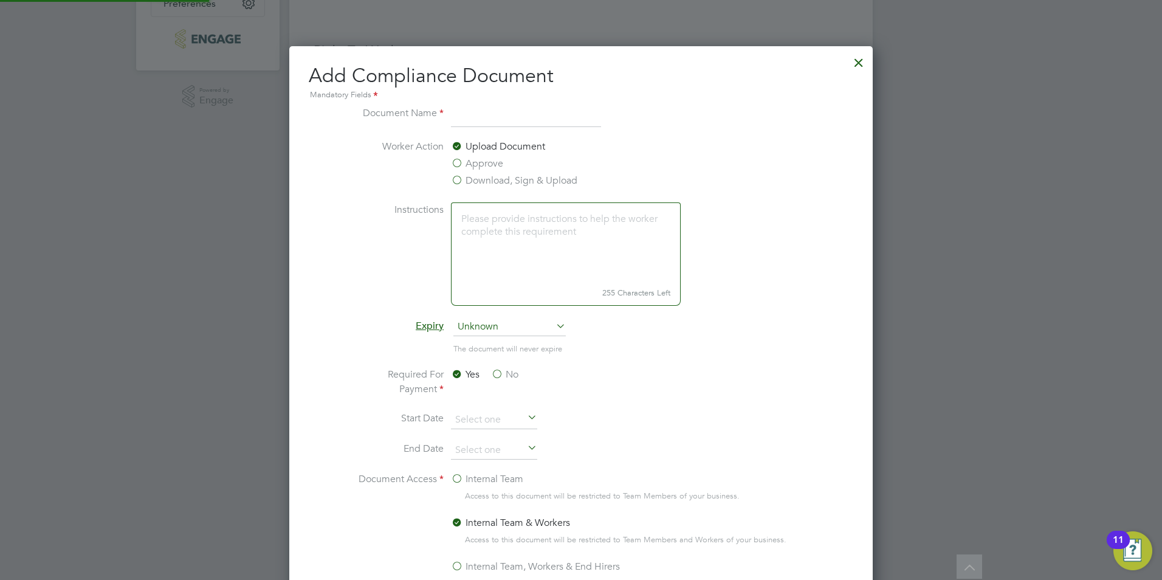
scroll to position [638, 584]
type input "CSCS"
click at [510, 173] on label "Download, Sign & Upload" at bounding box center [514, 180] width 126 height 15
click at [0, 0] on input "Download, Sign & Upload" at bounding box center [0, 0] width 0 height 0
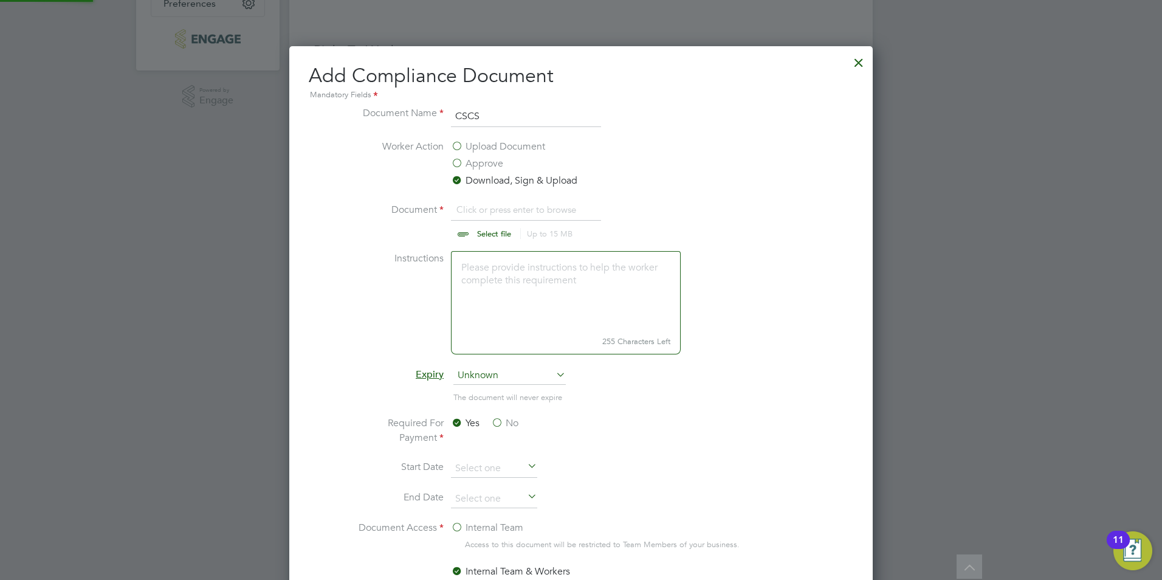
scroll to position [18, 151]
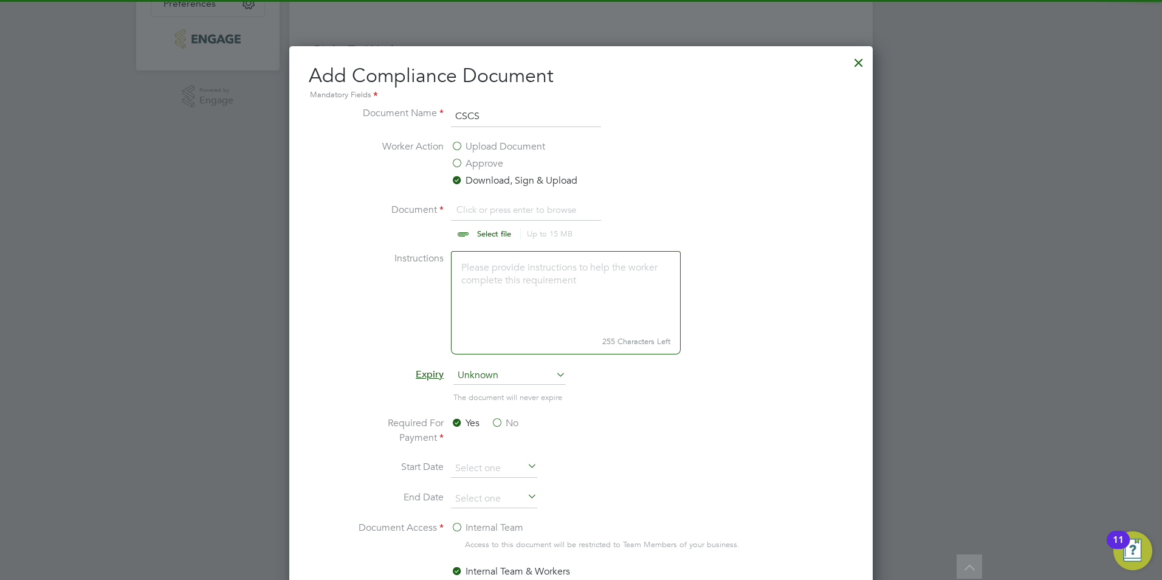
click at [503, 227] on input "file" at bounding box center [505, 220] width 191 height 36
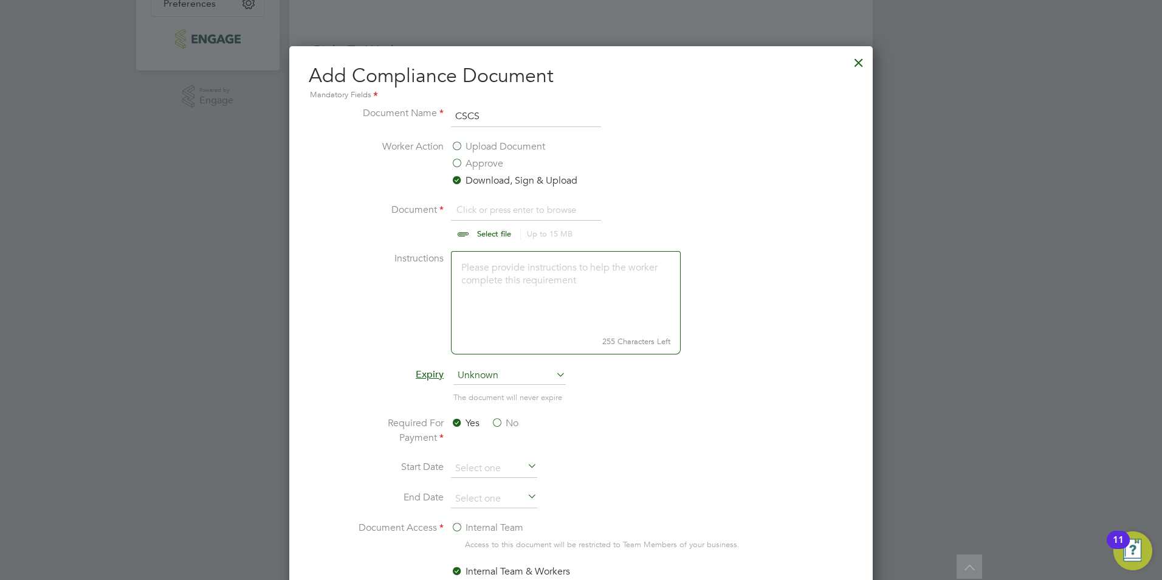
type input "C:\fakepath\[PERSON_NAME] CSCS.jpg"
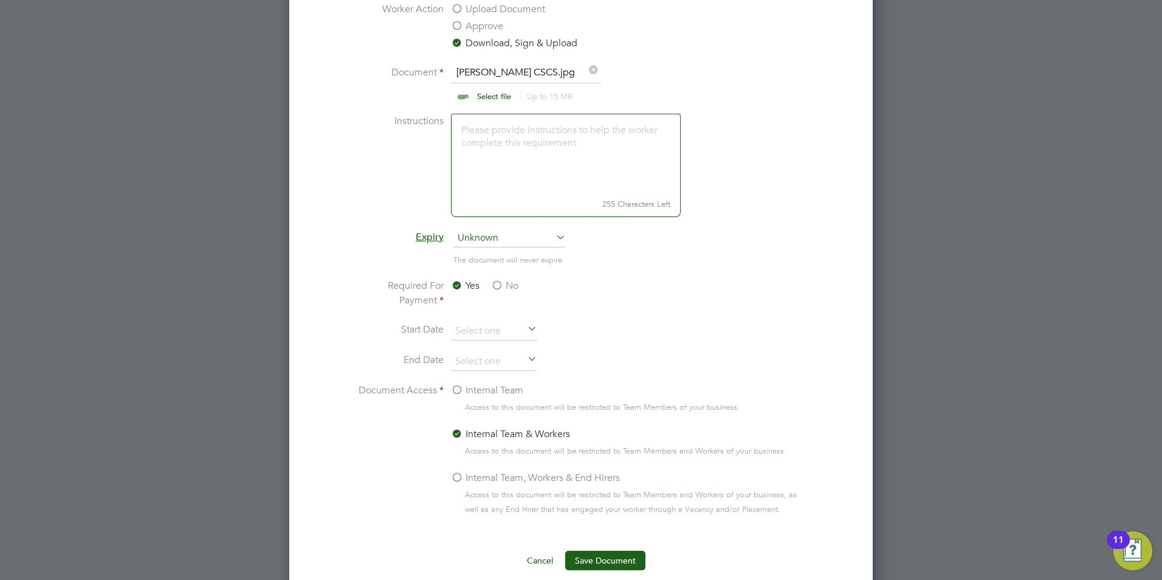
scroll to position [710, 0]
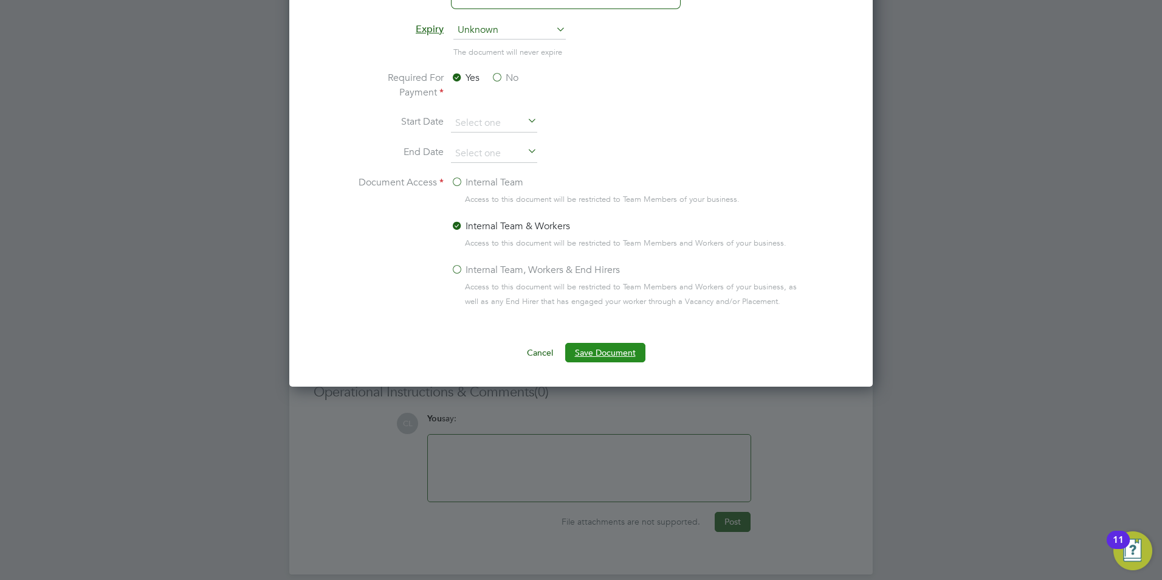
click at [616, 349] on button "Save Document" at bounding box center [605, 352] width 80 height 19
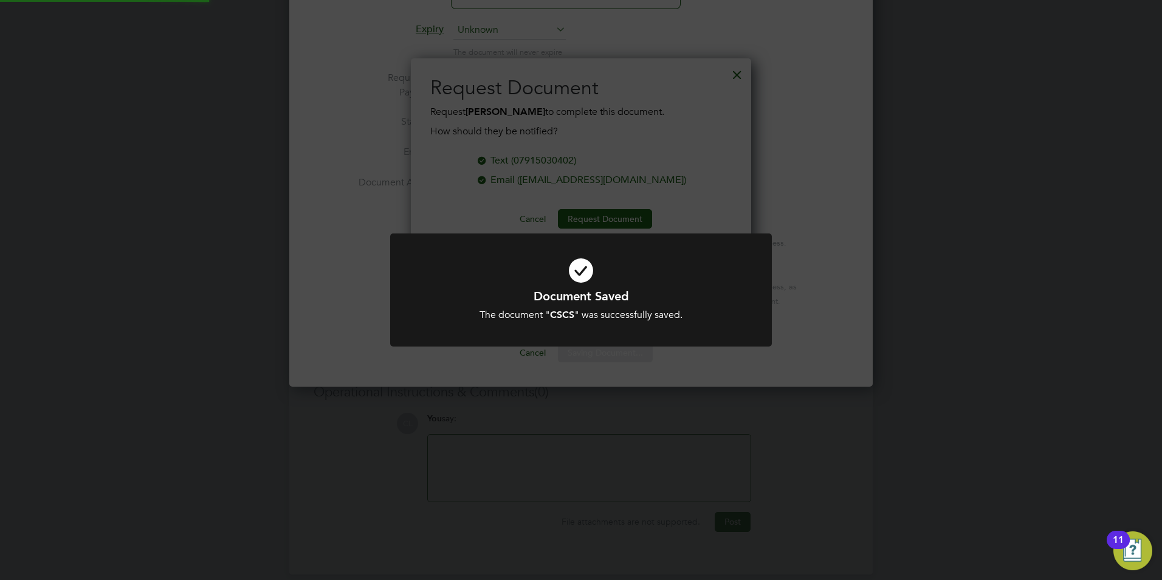
scroll to position [195, 341]
click at [641, 119] on div "Document Saved The document " CSCS " was successfully saved. Cancel Okay" at bounding box center [581, 290] width 1162 height 580
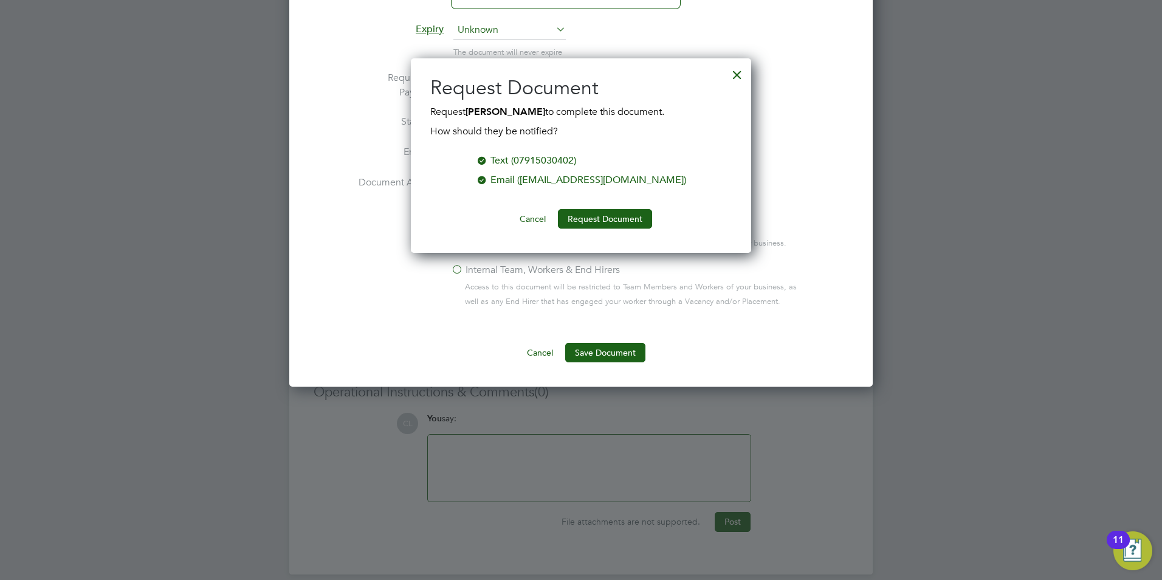
click at [742, 72] on div at bounding box center [737, 72] width 22 height 22
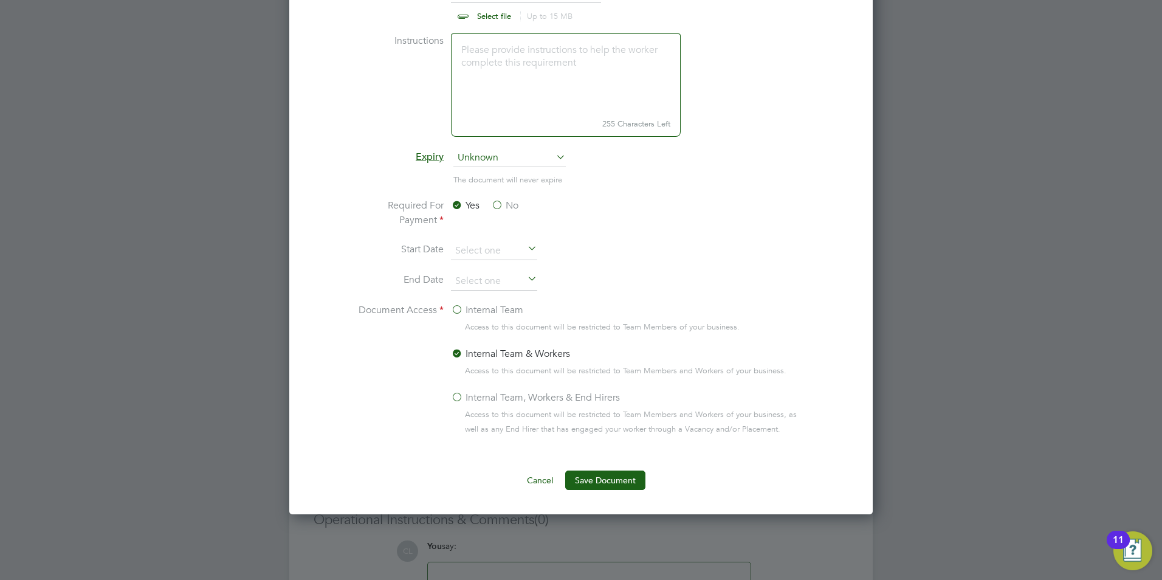
scroll to position [345, 0]
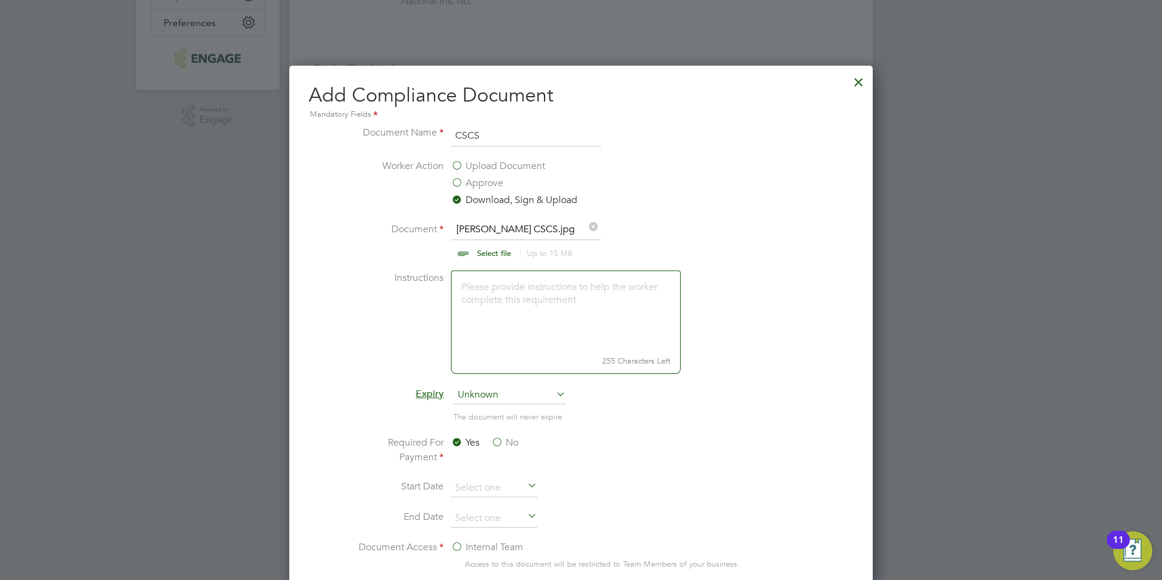
click at [861, 75] on div at bounding box center [859, 79] width 22 height 22
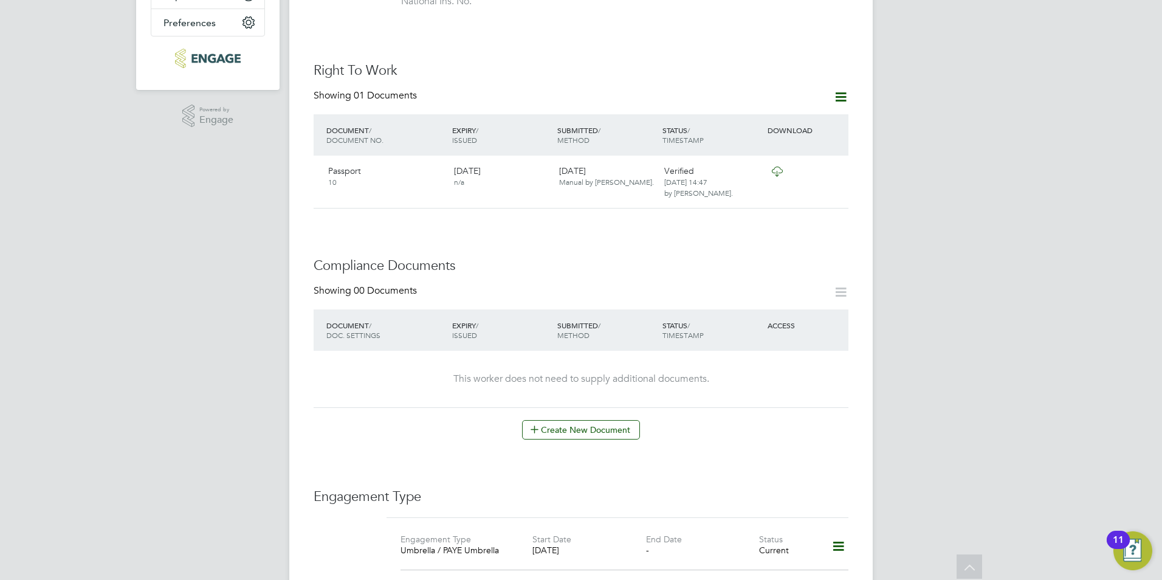
click at [425, 133] on div "DOCUMENT / DOCUMENT NO." at bounding box center [386, 135] width 126 height 32
click at [530, 424] on icon at bounding box center [534, 428] width 9 height 9
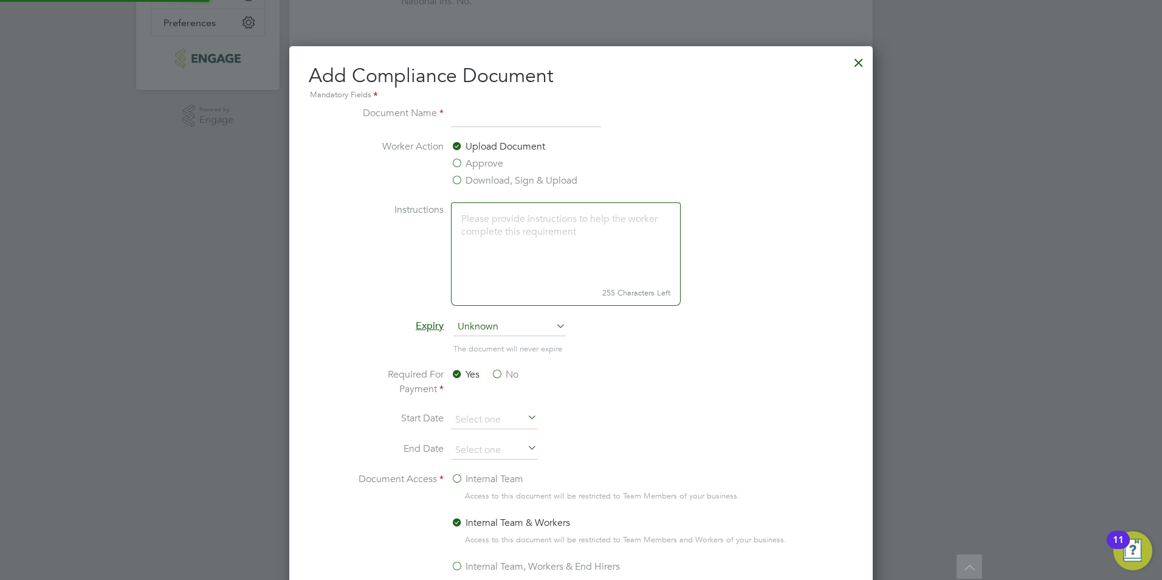
scroll to position [638, 584]
type input "CSCS"
click at [512, 181] on label "Download, Sign & Upload" at bounding box center [514, 180] width 126 height 15
click at [0, 0] on input "Download, Sign & Upload" at bounding box center [0, 0] width 0 height 0
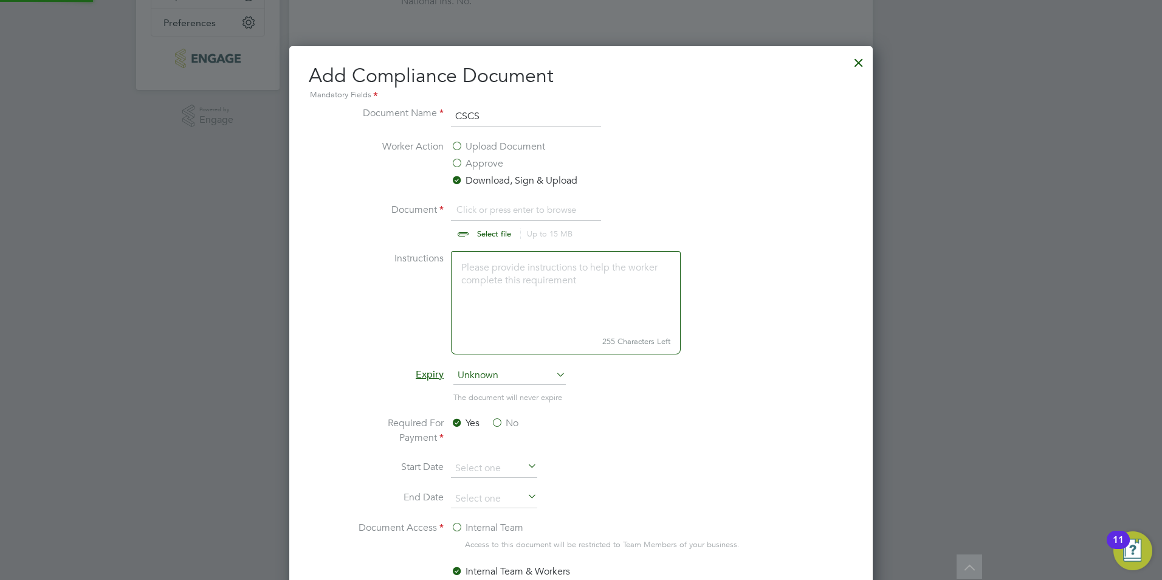
scroll to position [18, 151]
click at [503, 228] on input "file" at bounding box center [505, 220] width 191 height 36
type input "C:\fakepath\[PERSON_NAME] CSCS.jpg"
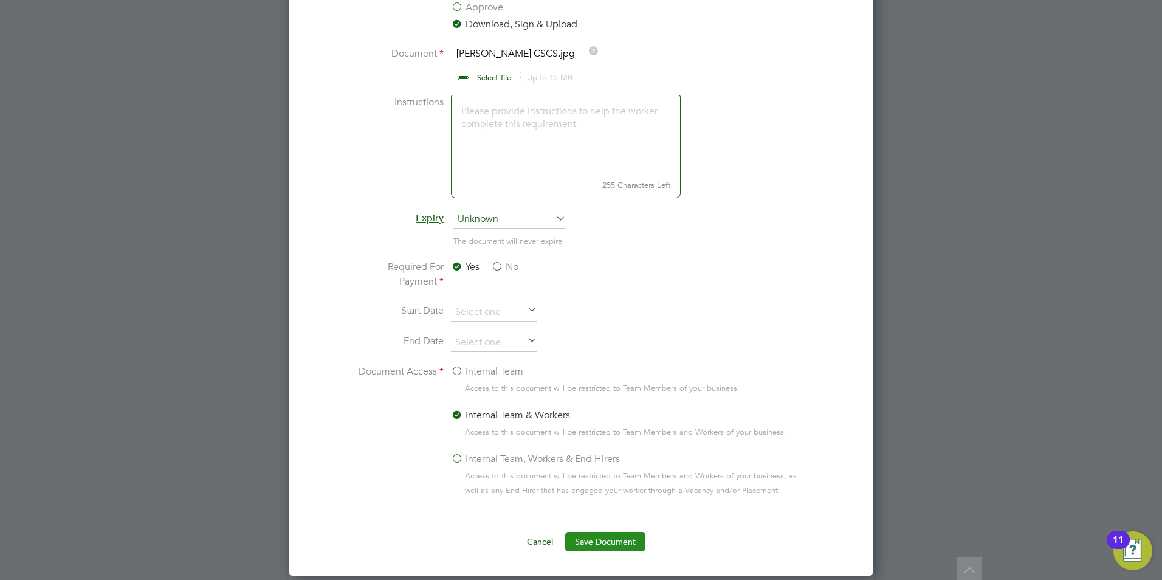
scroll to position [710, 0]
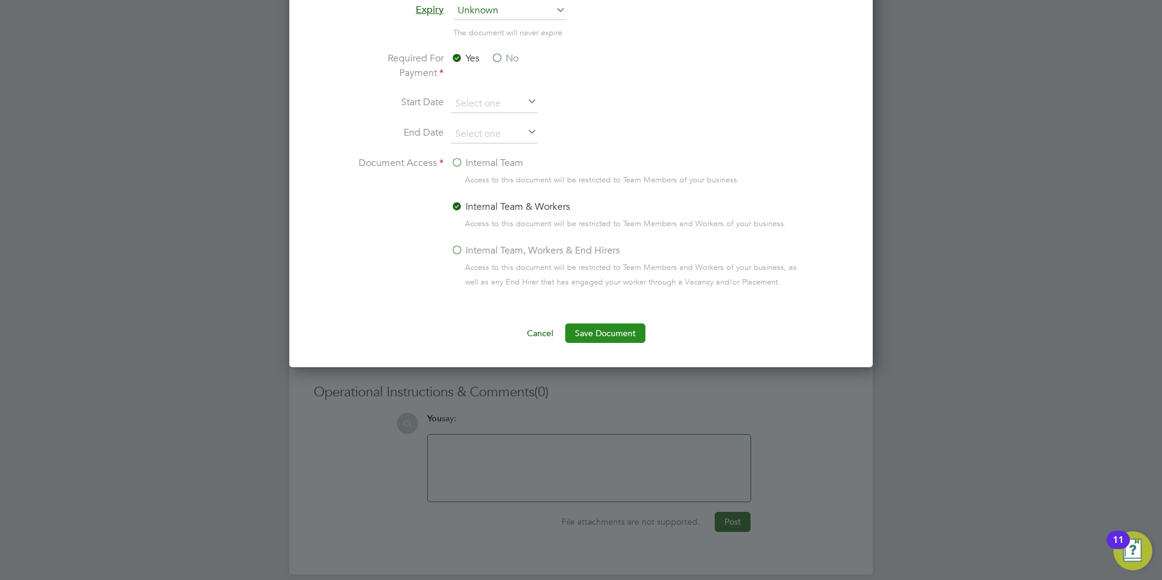
click at [605, 329] on button "Save Document" at bounding box center [605, 332] width 80 height 19
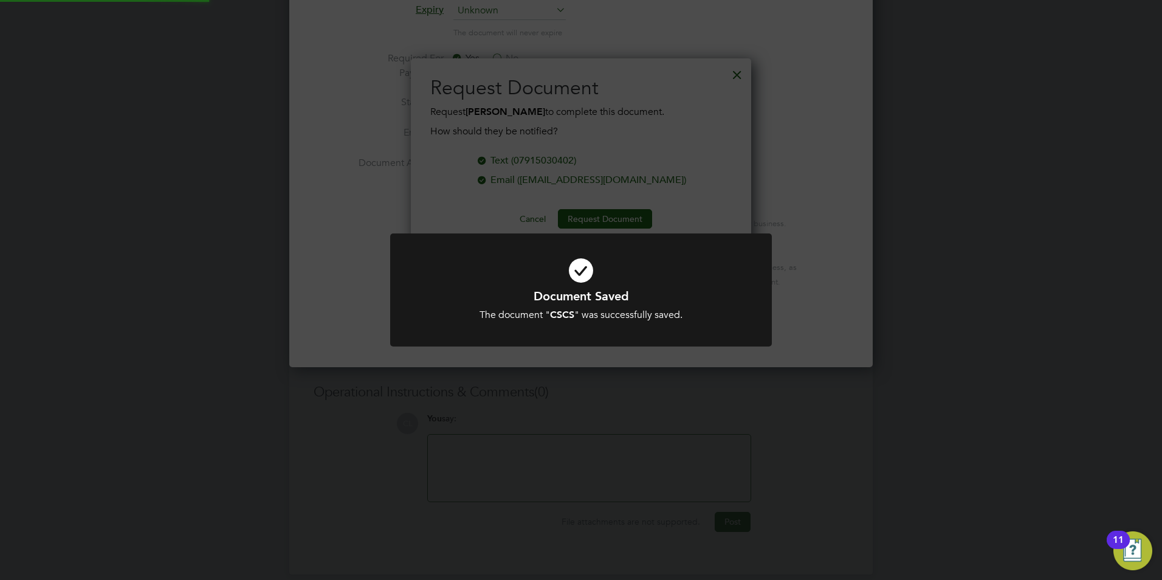
scroll to position [195, 341]
click at [673, 137] on div "Document Saved The document " CSCS " was successfully saved. Cancel Okay" at bounding box center [581, 290] width 1162 height 580
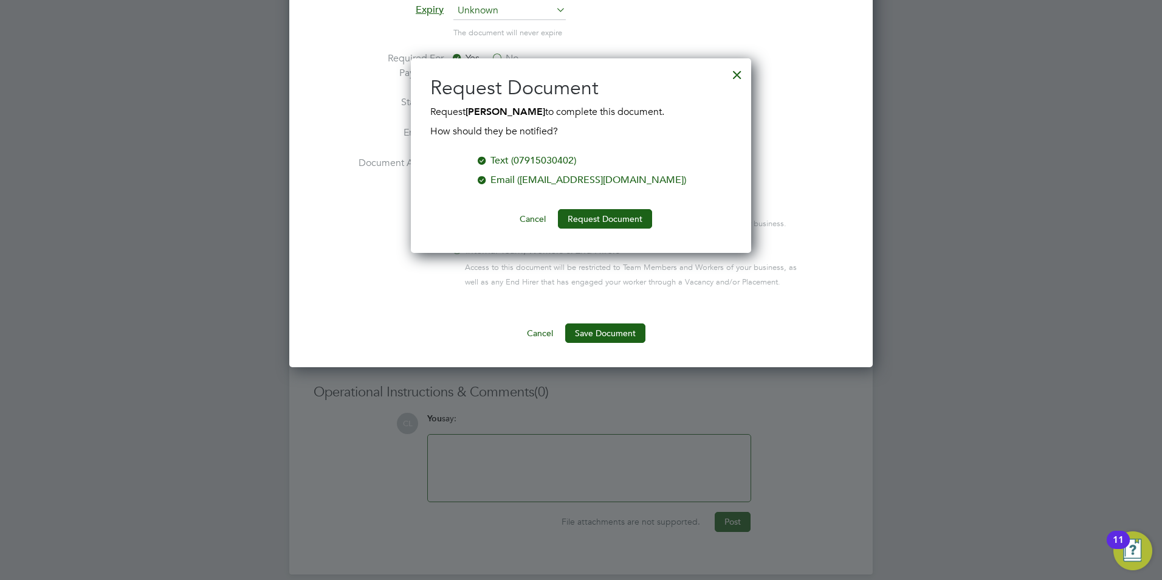
click at [740, 77] on div at bounding box center [737, 72] width 22 height 22
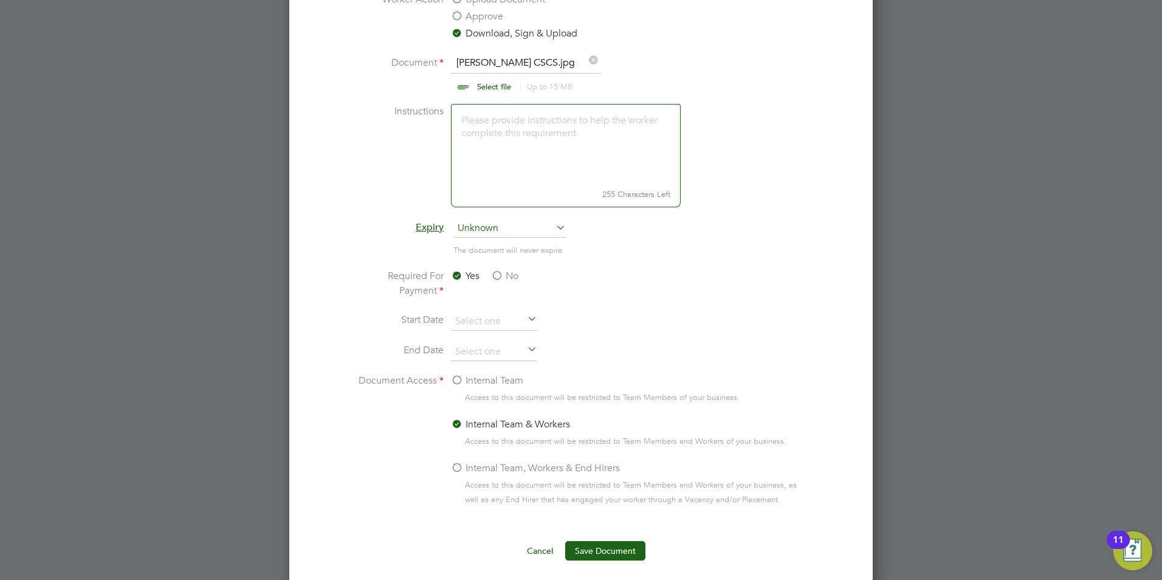
scroll to position [406, 0]
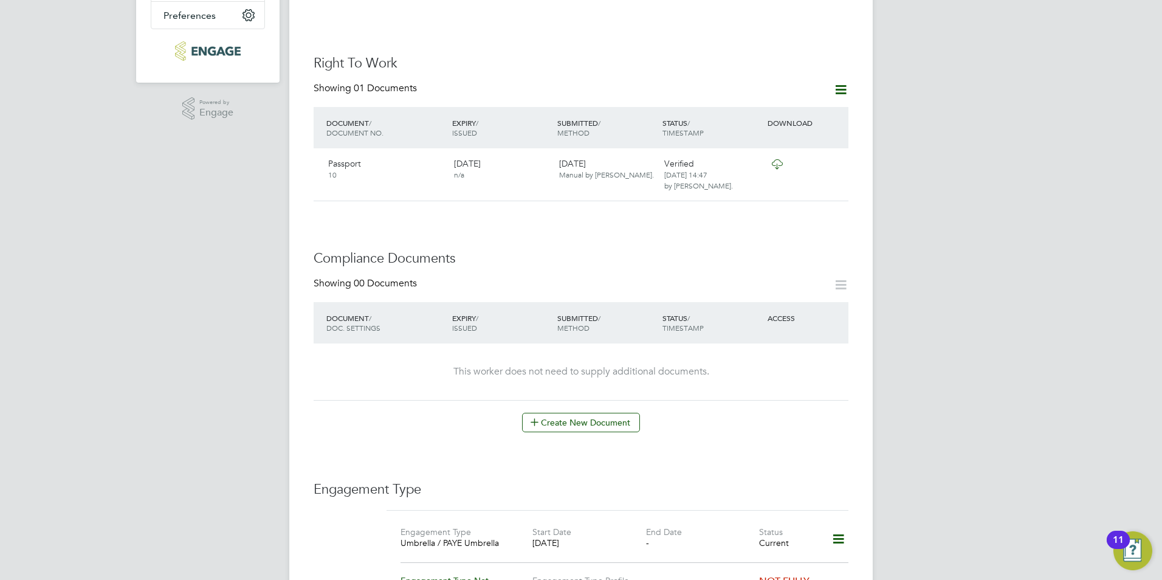
scroll to position [345, 0]
